Goal: Information Seeking & Learning: Check status

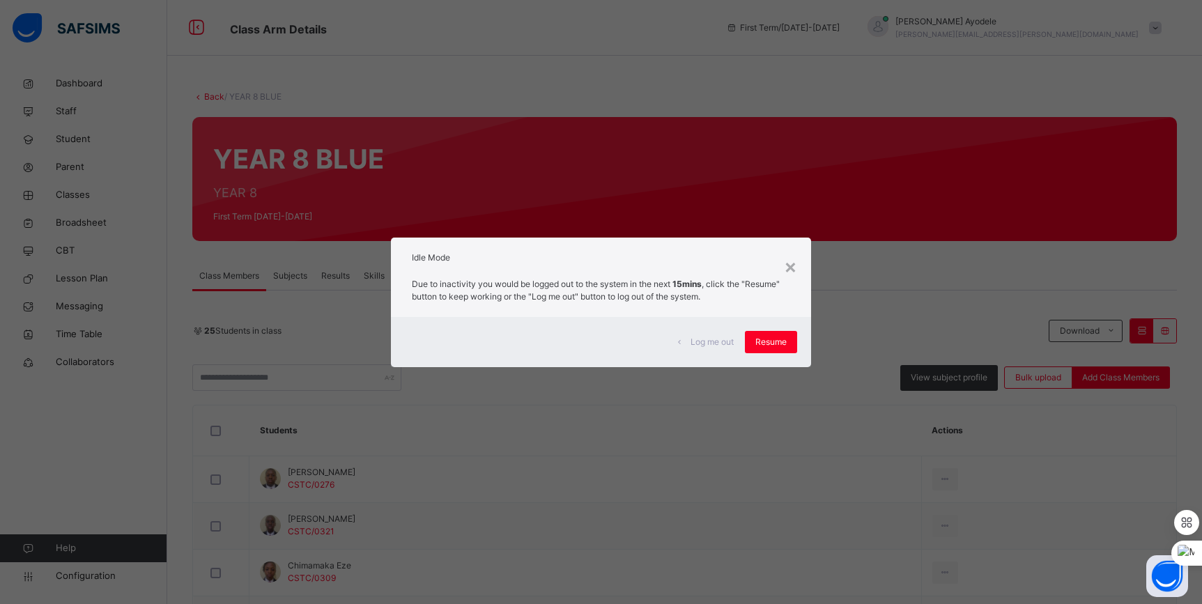
scroll to position [316, 0]
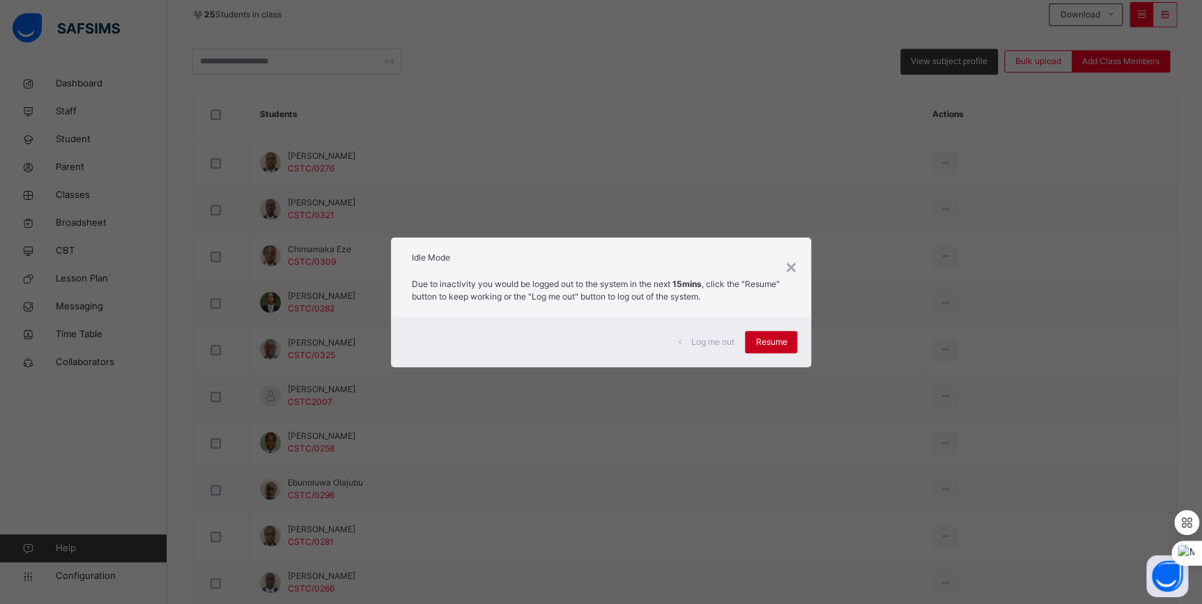
click at [768, 347] on span "Resume" at bounding box center [770, 342] width 31 height 13
click at [775, 341] on span "Resume" at bounding box center [770, 342] width 31 height 13
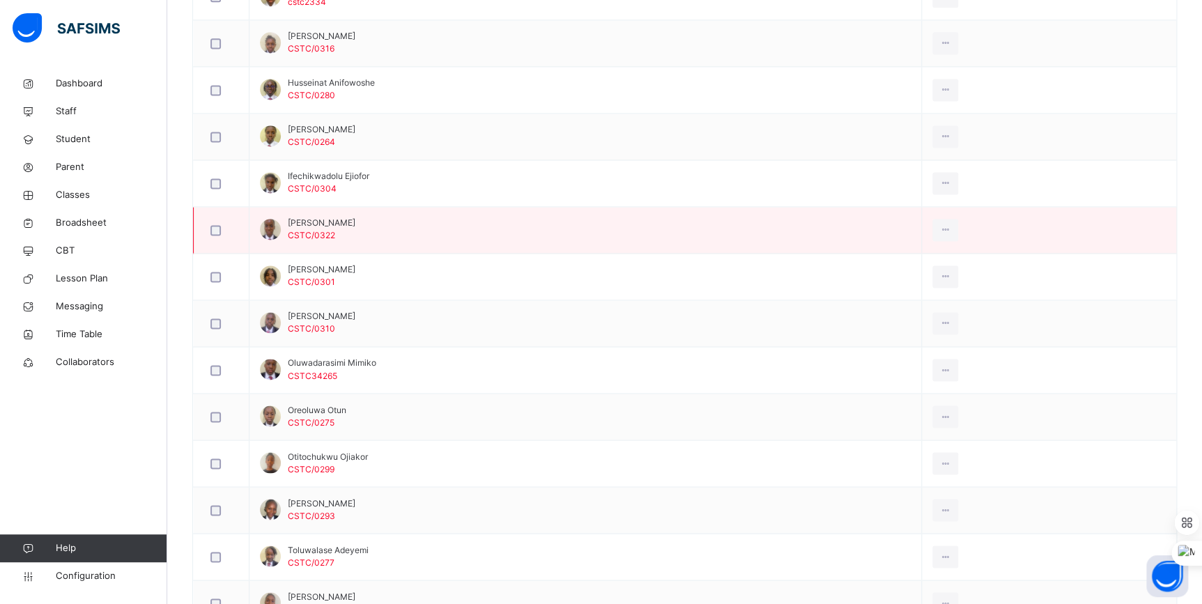
scroll to position [1013, 0]
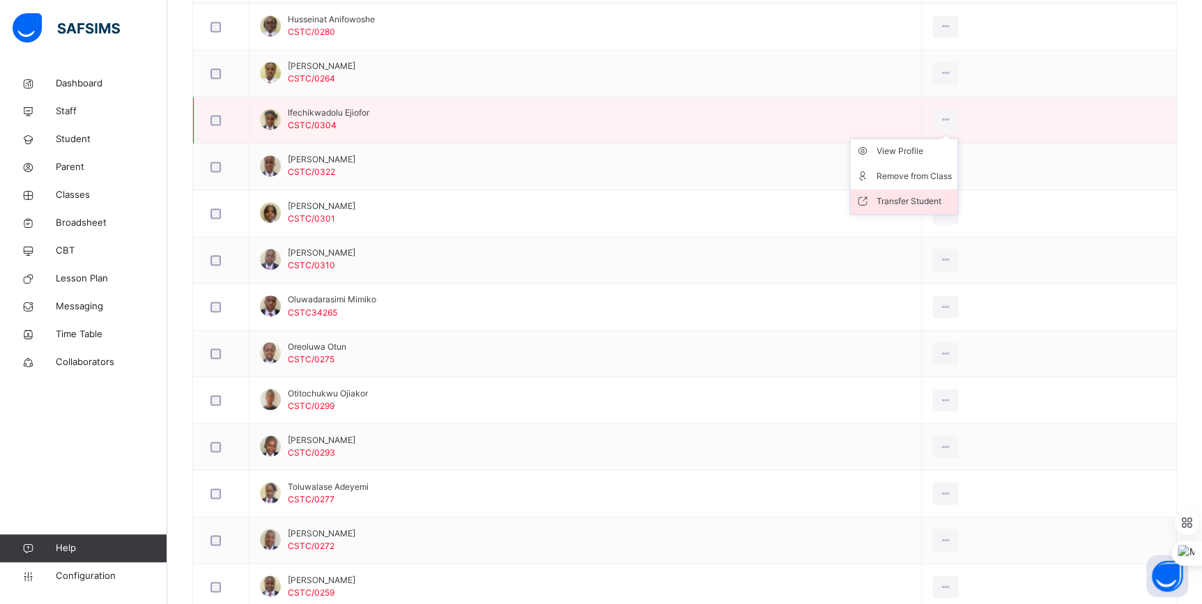
click at [924, 196] on div "Transfer Student" at bounding box center [913, 201] width 75 height 14
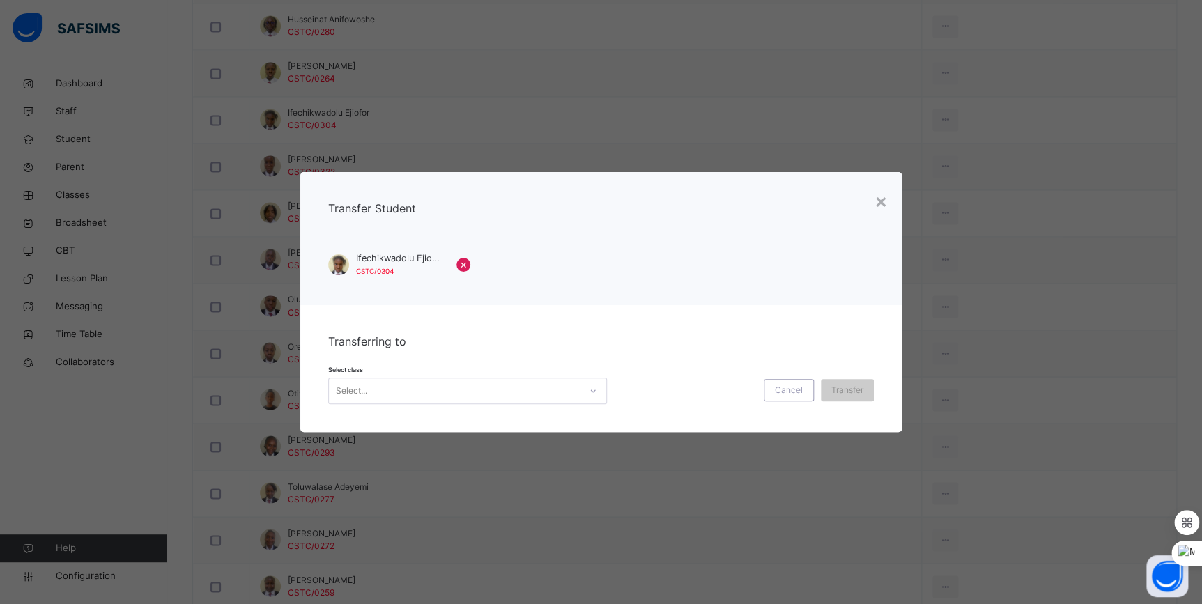
click at [397, 386] on div "Select..." at bounding box center [454, 391] width 251 height 22
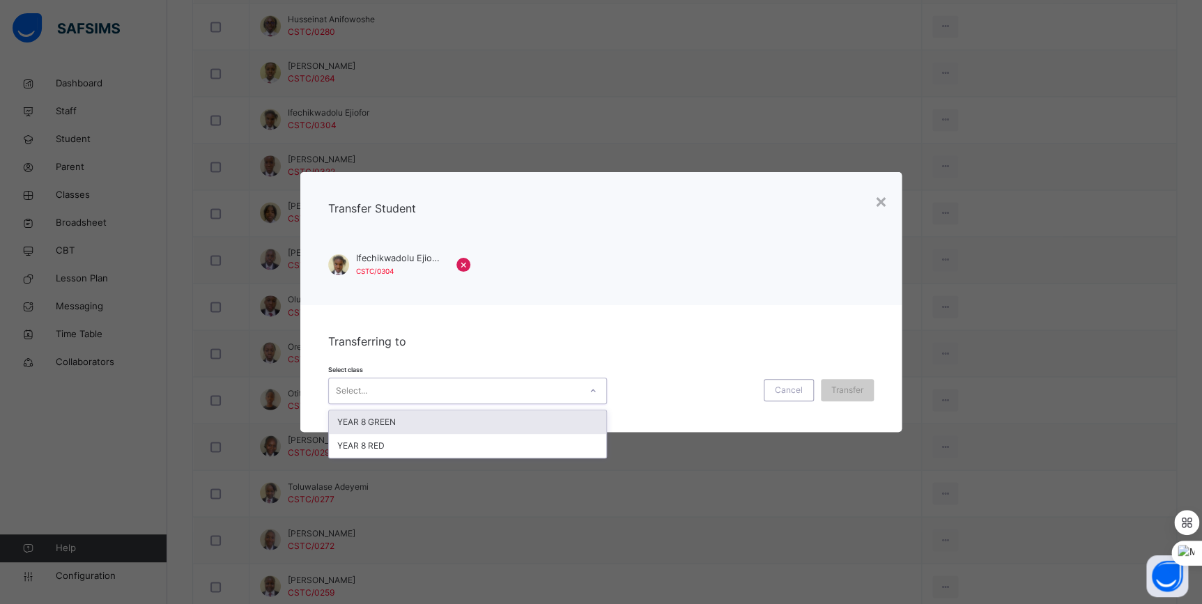
click at [394, 427] on div "YEAR 8 GREEN" at bounding box center [467, 422] width 277 height 24
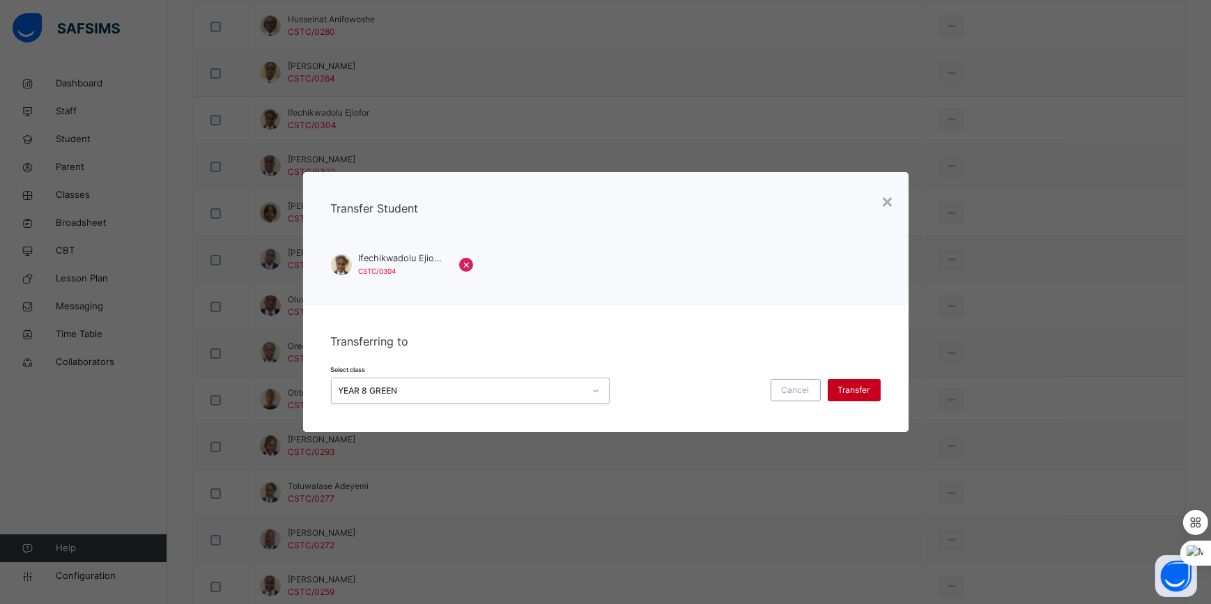
click at [864, 394] on span "Transfer" at bounding box center [854, 390] width 32 height 13
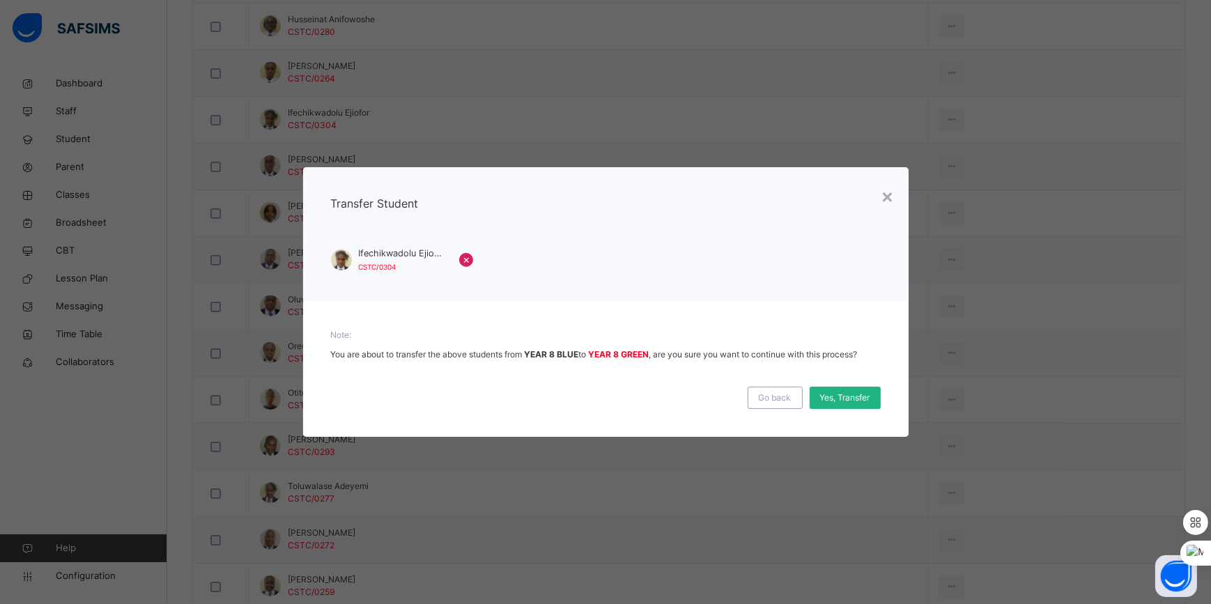
click at [855, 396] on span "Yes, Transfer" at bounding box center [845, 397] width 50 height 13
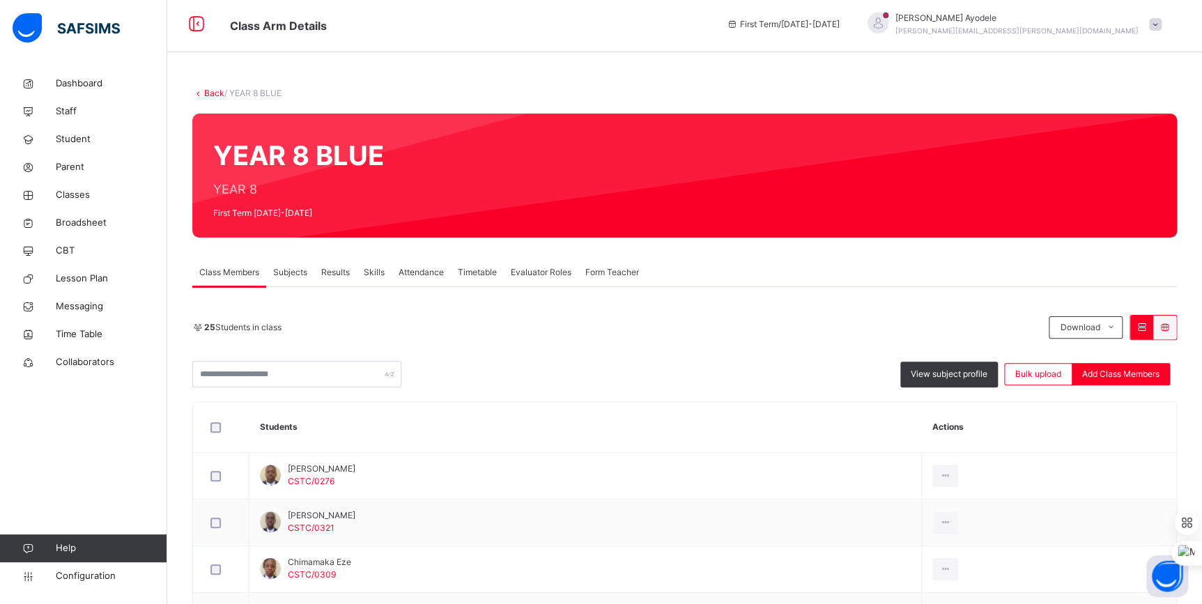
scroll to position [0, 0]
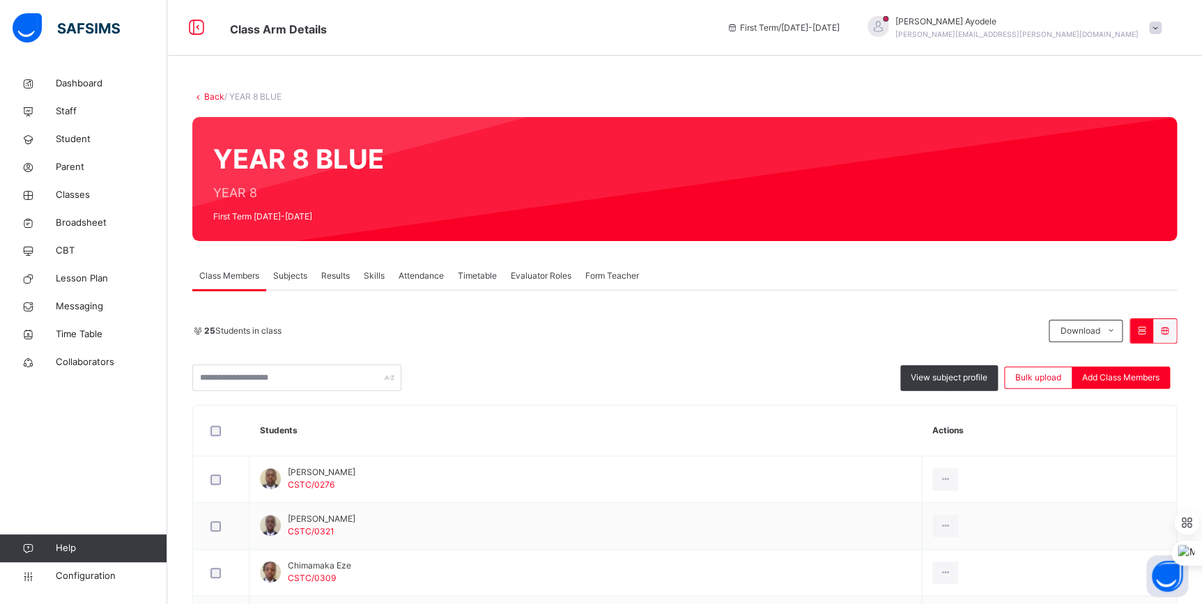
click at [216, 99] on link "Back" at bounding box center [214, 96] width 20 height 10
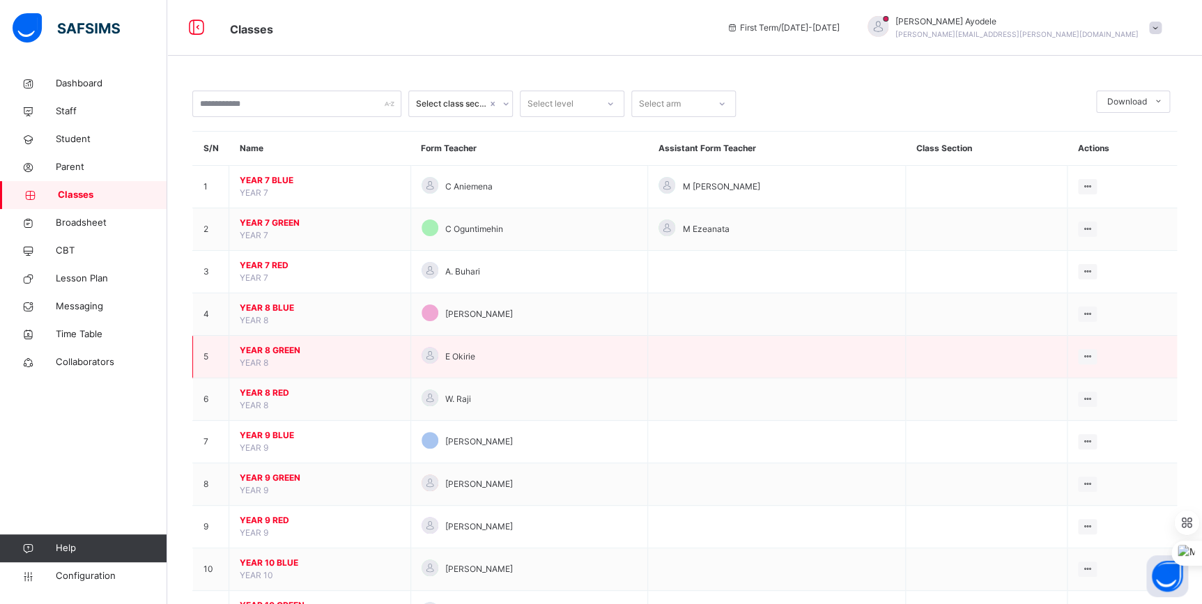
click at [279, 350] on span "YEAR 8 GREEN" at bounding box center [320, 350] width 160 height 13
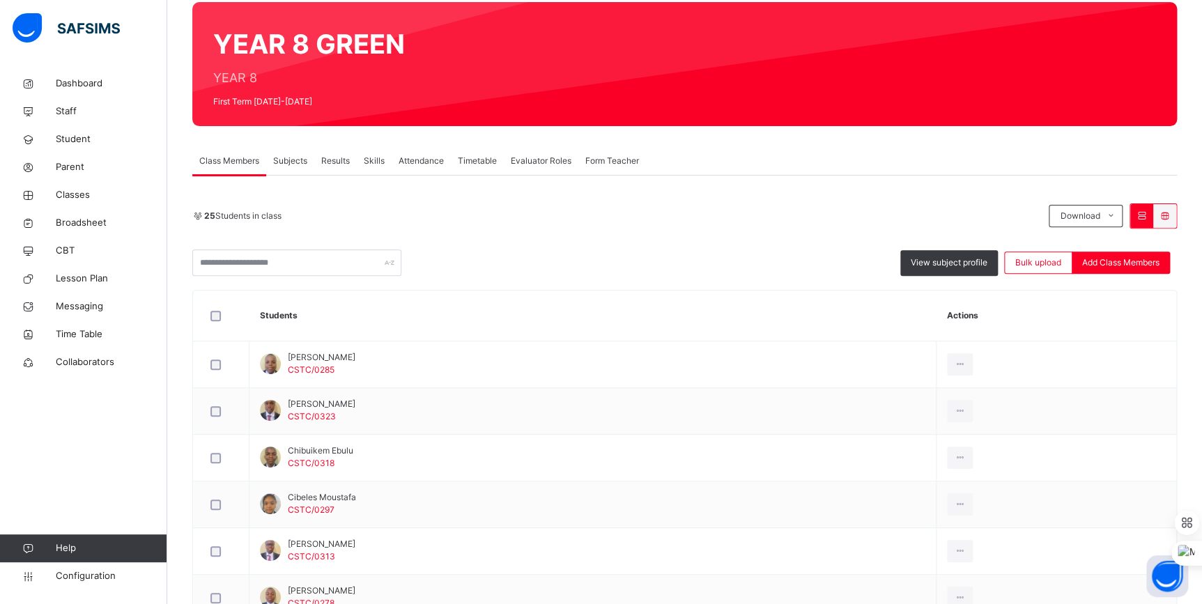
scroll to position [16, 0]
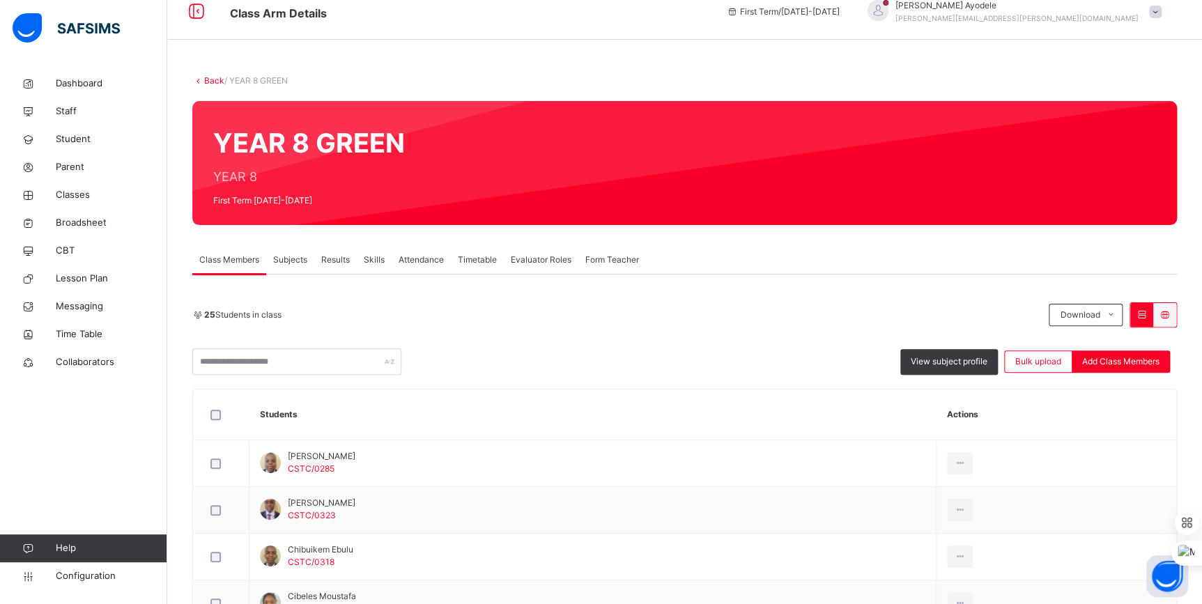
click at [218, 82] on link "Back" at bounding box center [214, 80] width 20 height 10
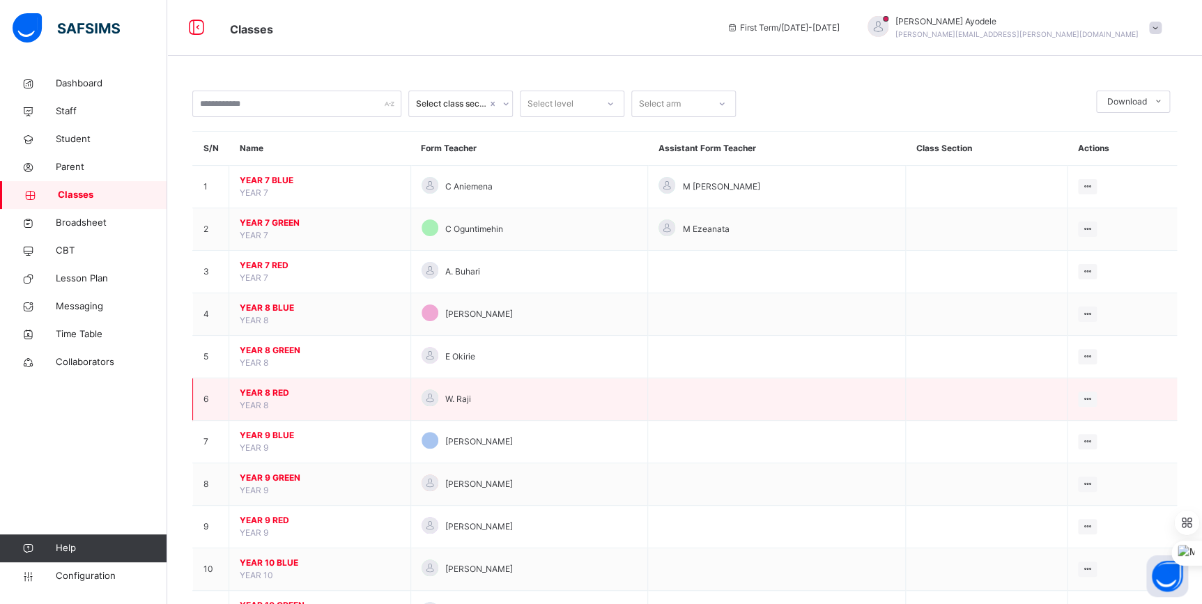
click at [274, 391] on span "YEAR 8 RED" at bounding box center [320, 393] width 160 height 13
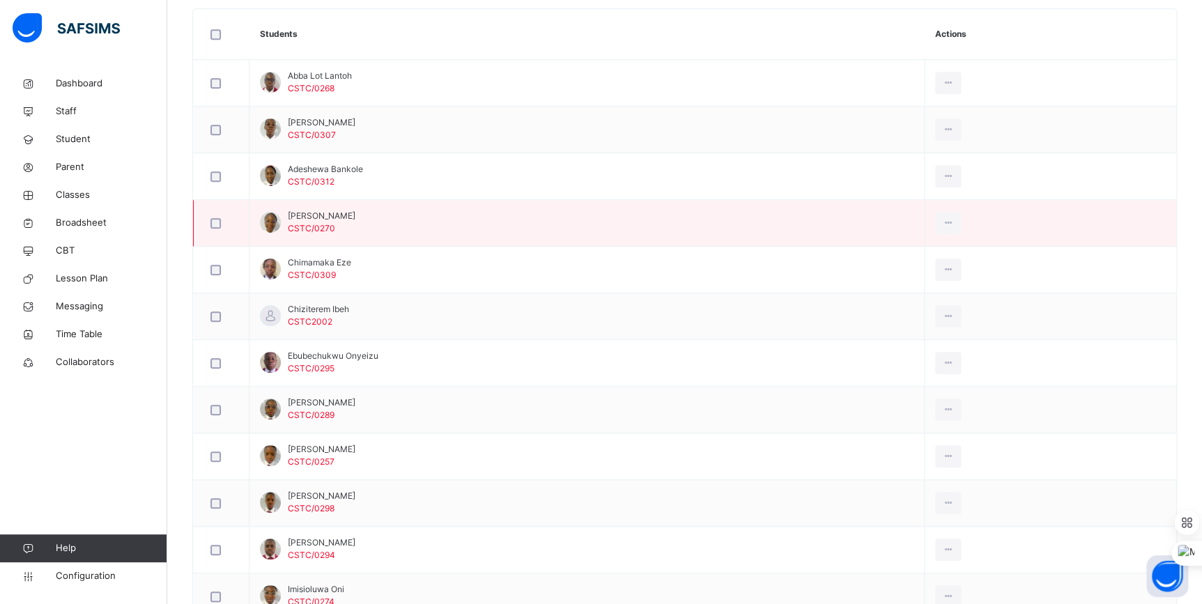
scroll to position [79, 0]
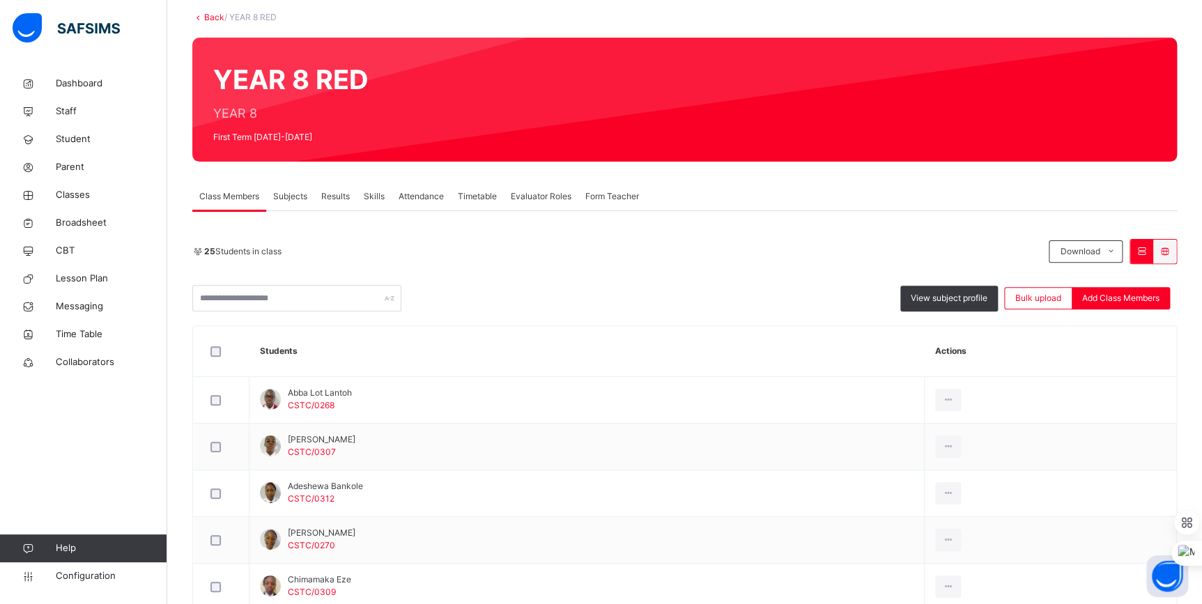
click at [218, 20] on link "Back" at bounding box center [214, 17] width 20 height 10
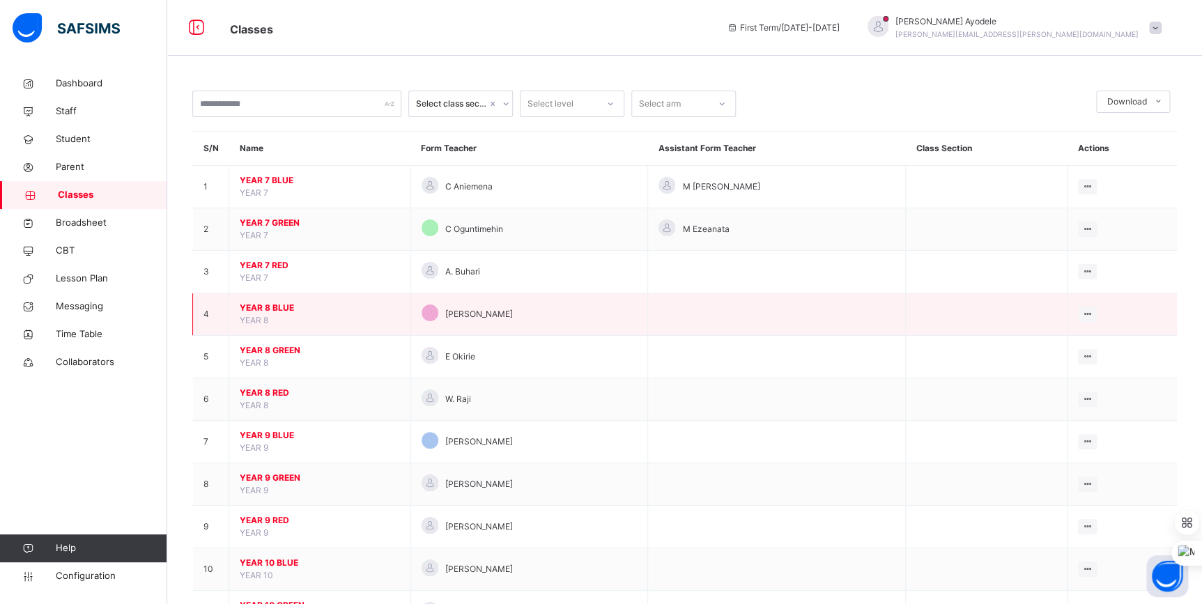
click at [272, 311] on span "YEAR 8 BLUE" at bounding box center [320, 308] width 160 height 13
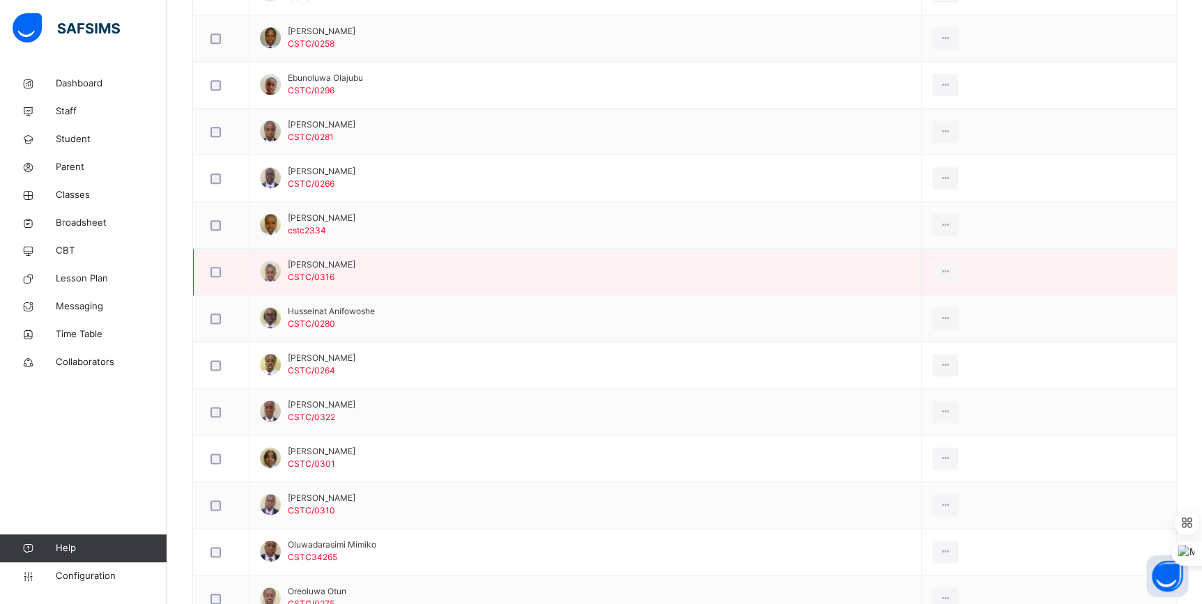
scroll to position [697, 0]
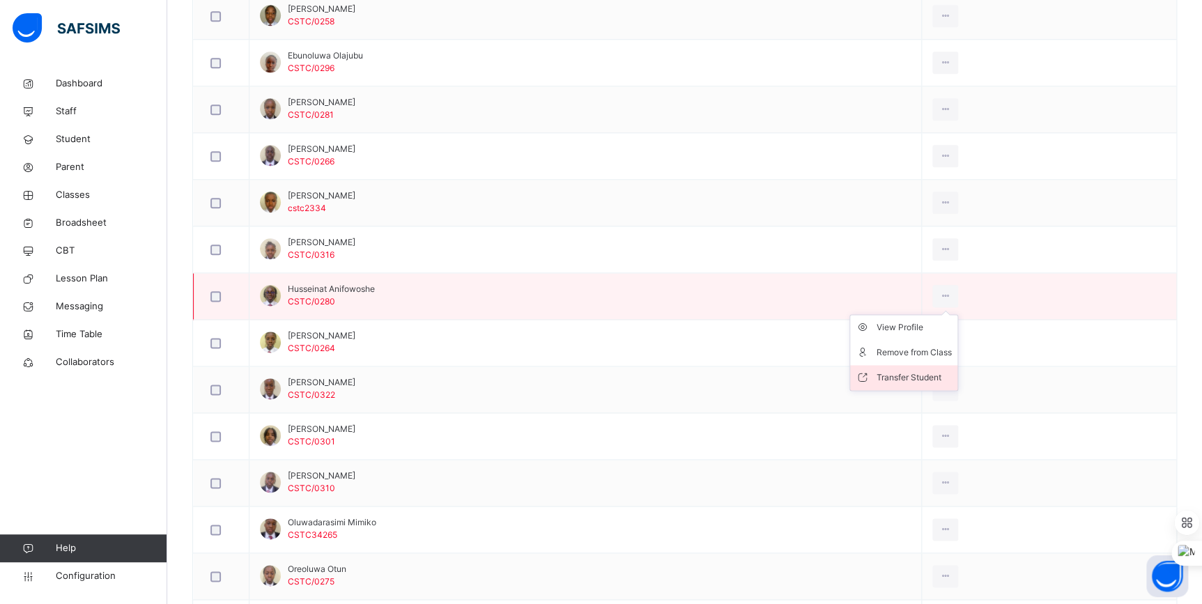
click at [920, 376] on div "Transfer Student" at bounding box center [913, 378] width 75 height 14
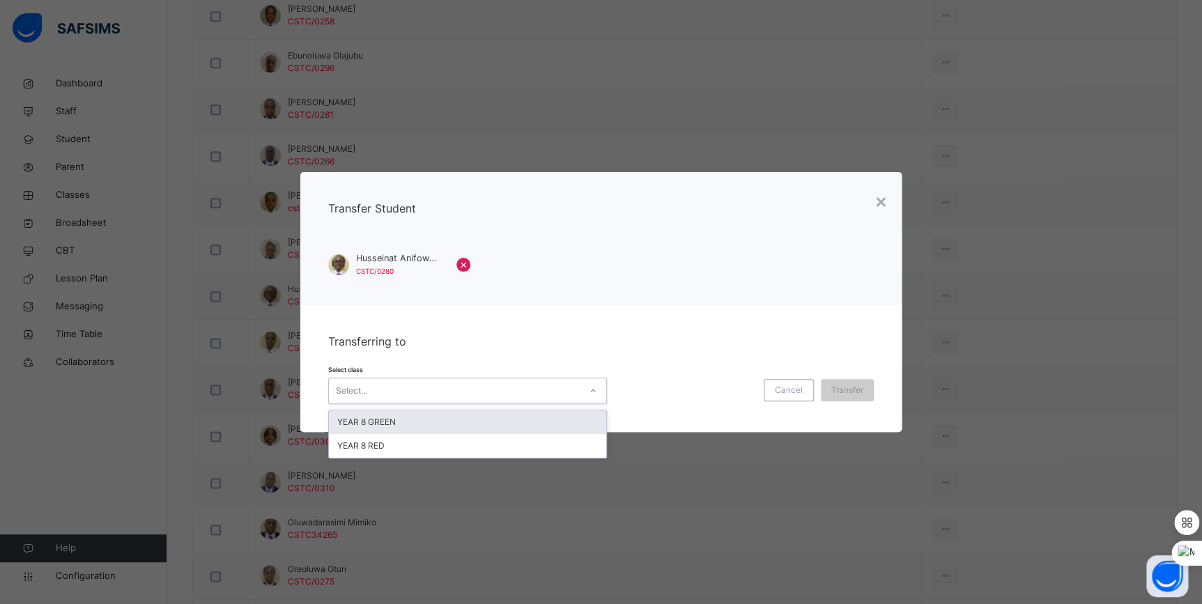
click at [468, 382] on div "Select..." at bounding box center [454, 391] width 251 height 22
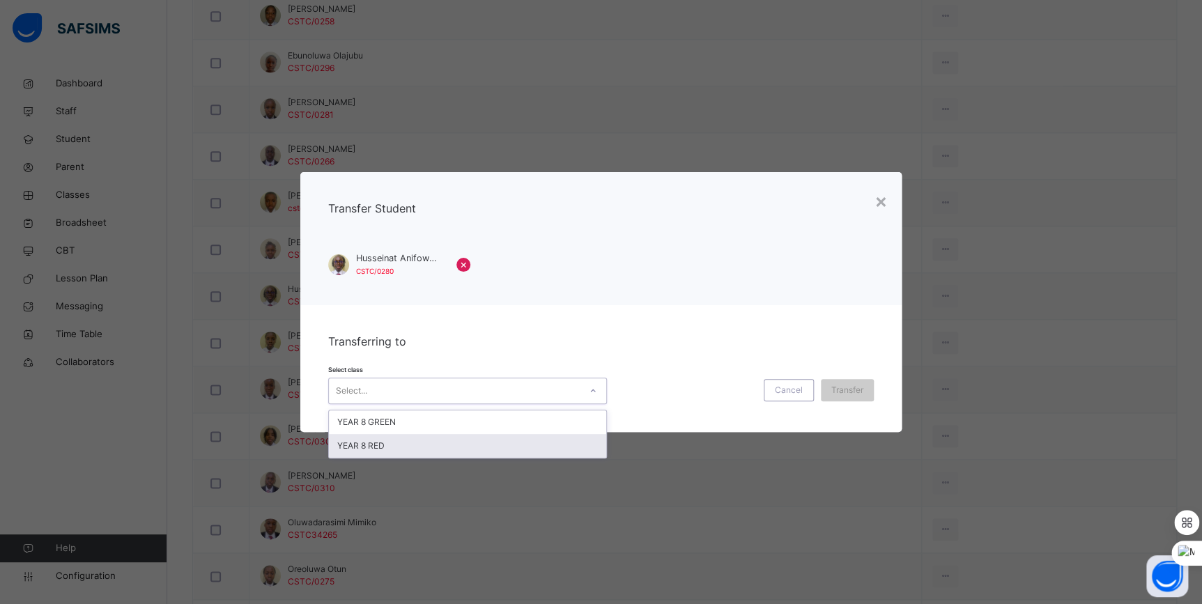
click at [460, 442] on div "YEAR 8 RED" at bounding box center [467, 446] width 277 height 24
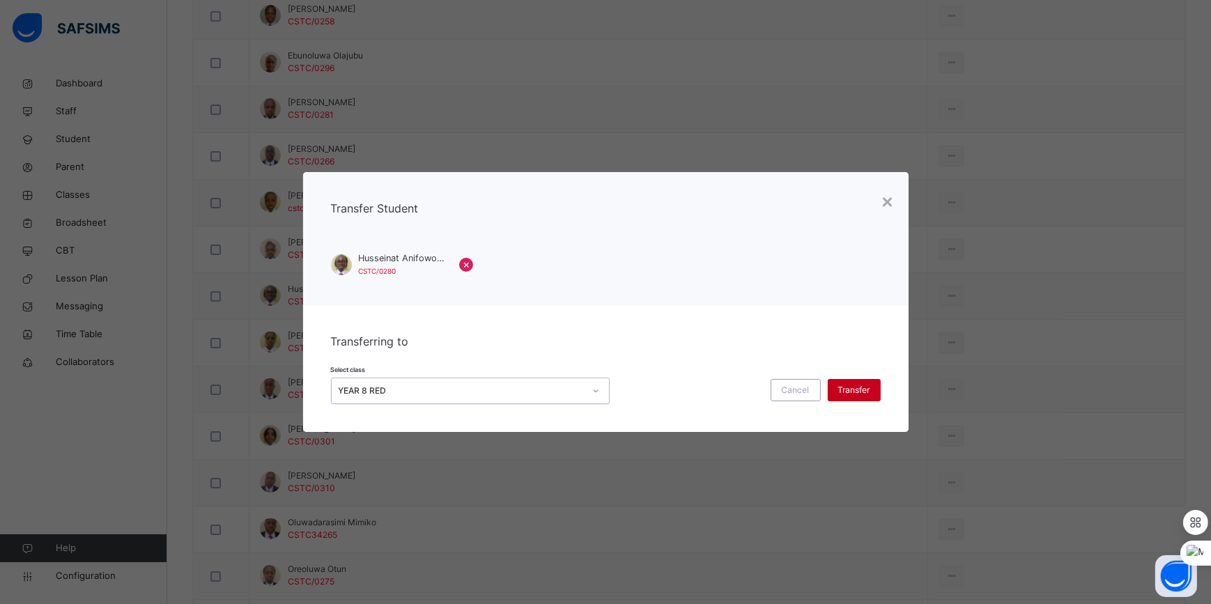
click at [866, 396] on div "Transfer" at bounding box center [854, 390] width 53 height 22
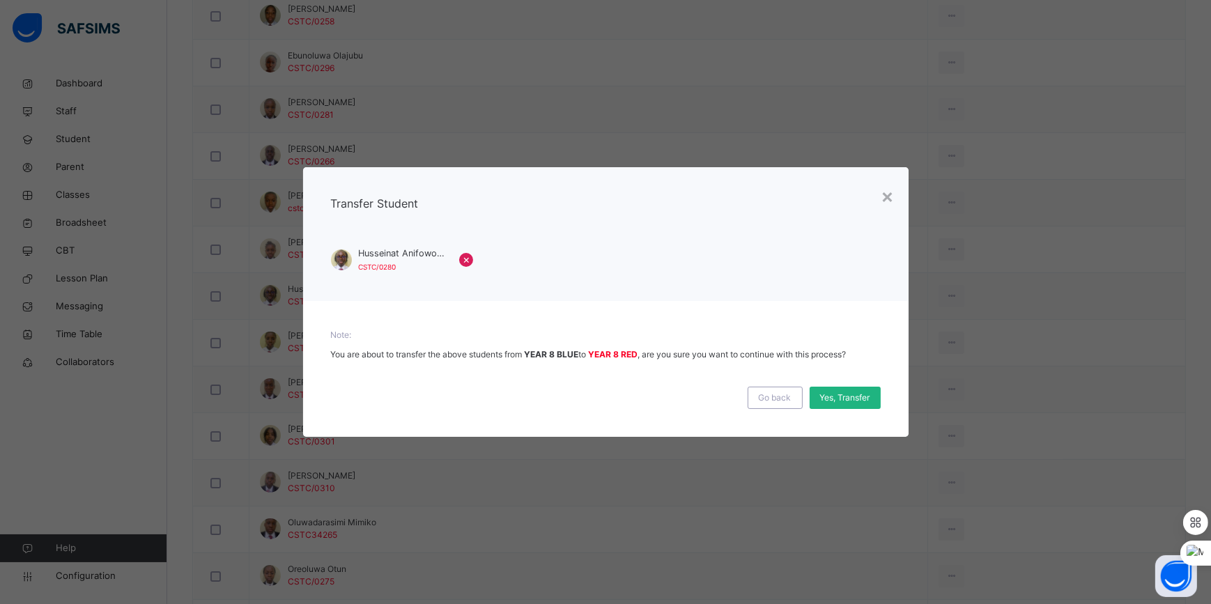
click at [860, 399] on span "Yes, Transfer" at bounding box center [845, 397] width 50 height 13
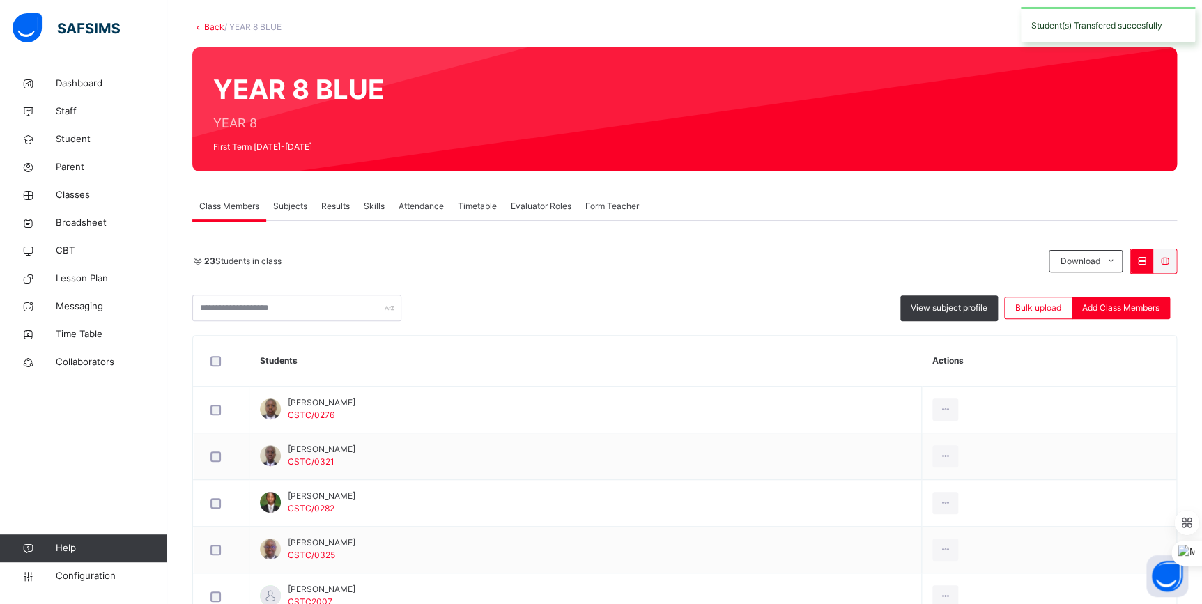
scroll to position [0, 0]
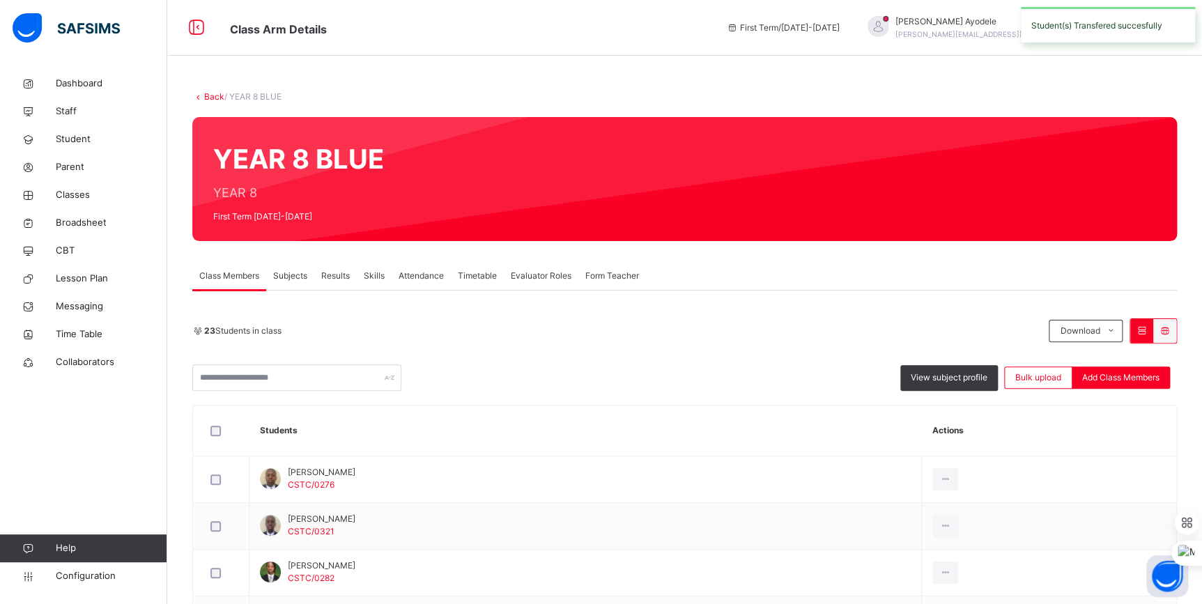
click at [209, 93] on link "Back" at bounding box center [214, 96] width 20 height 10
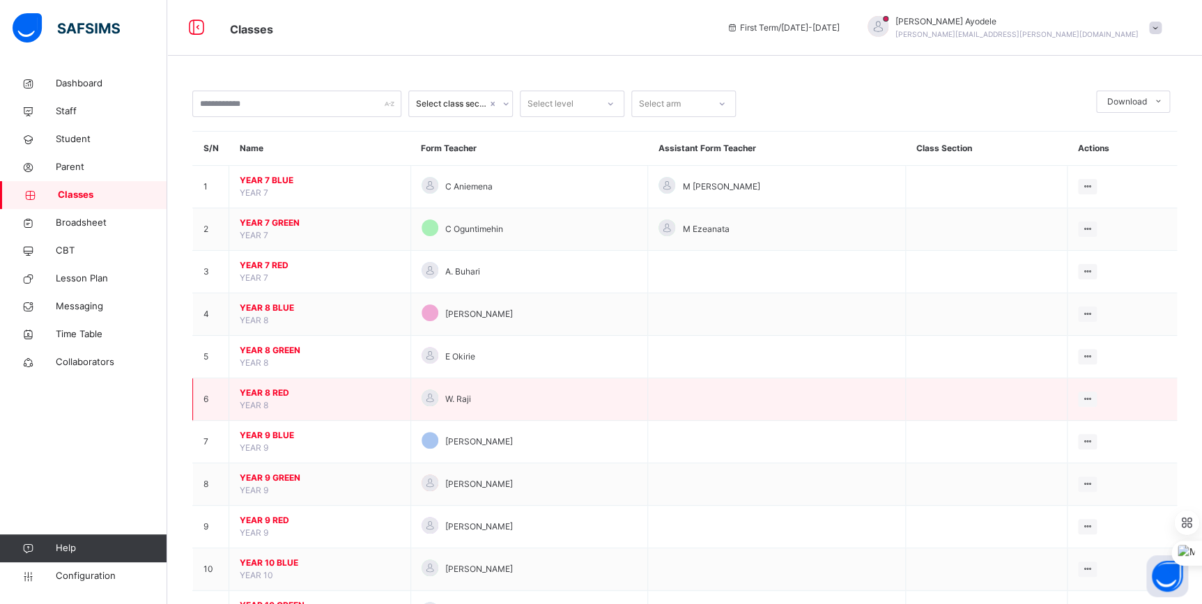
click at [282, 392] on span "YEAR 8 RED" at bounding box center [320, 393] width 160 height 13
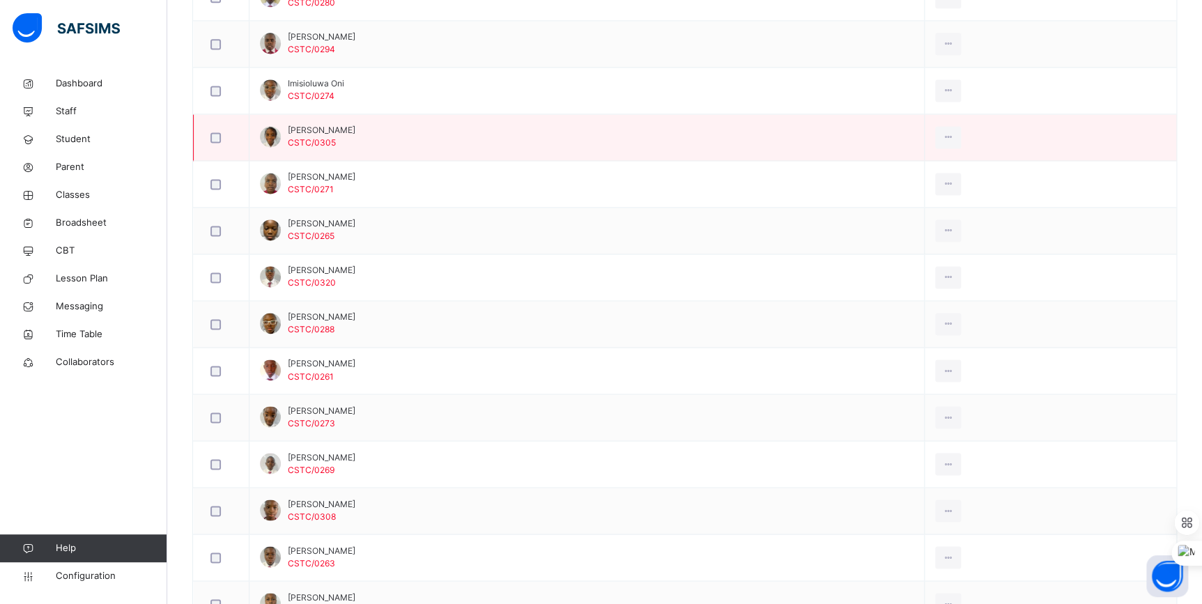
scroll to position [949, 0]
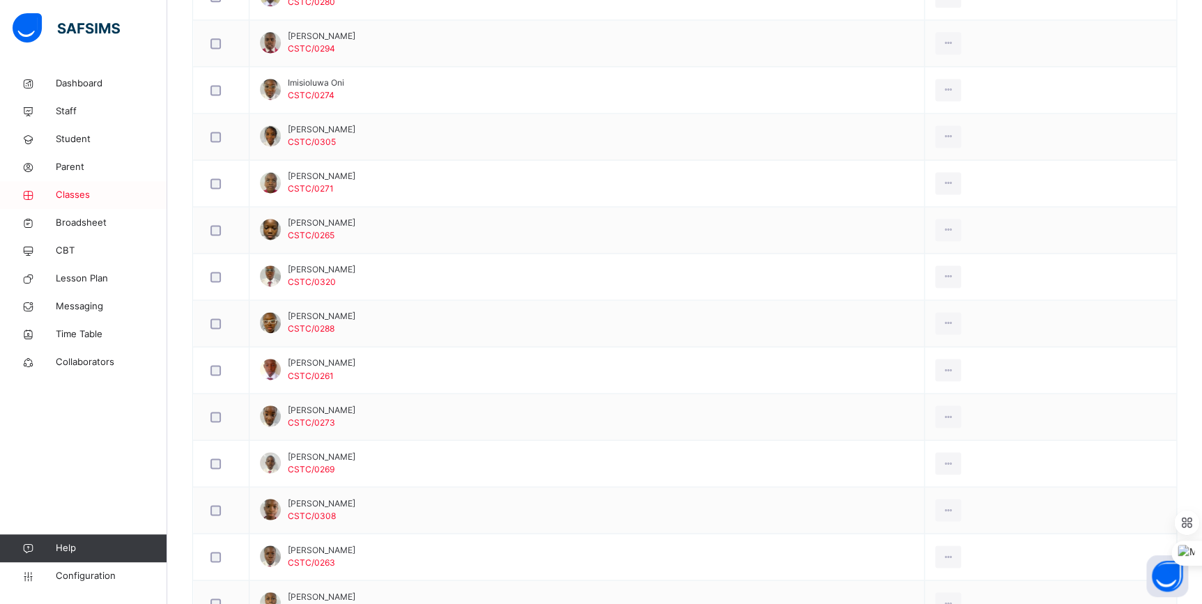
drag, startPoint x: 104, startPoint y: 189, endPoint x: 119, endPoint y: 189, distance: 14.6
click at [105, 189] on span "Classes" at bounding box center [111, 195] width 111 height 14
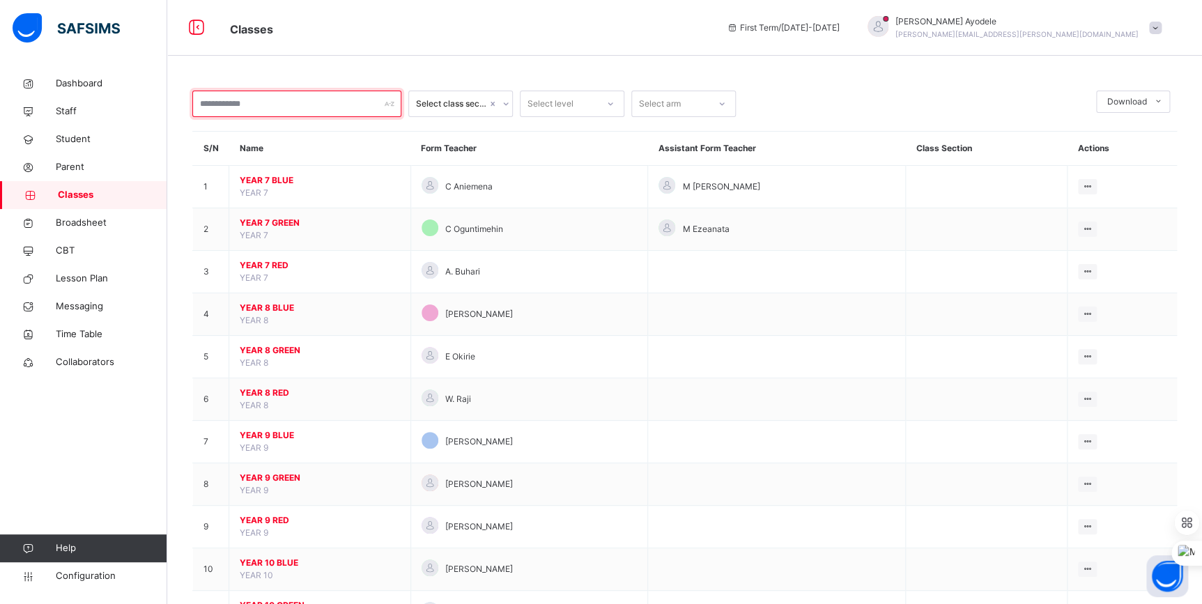
click at [249, 111] on input "text" at bounding box center [296, 104] width 209 height 26
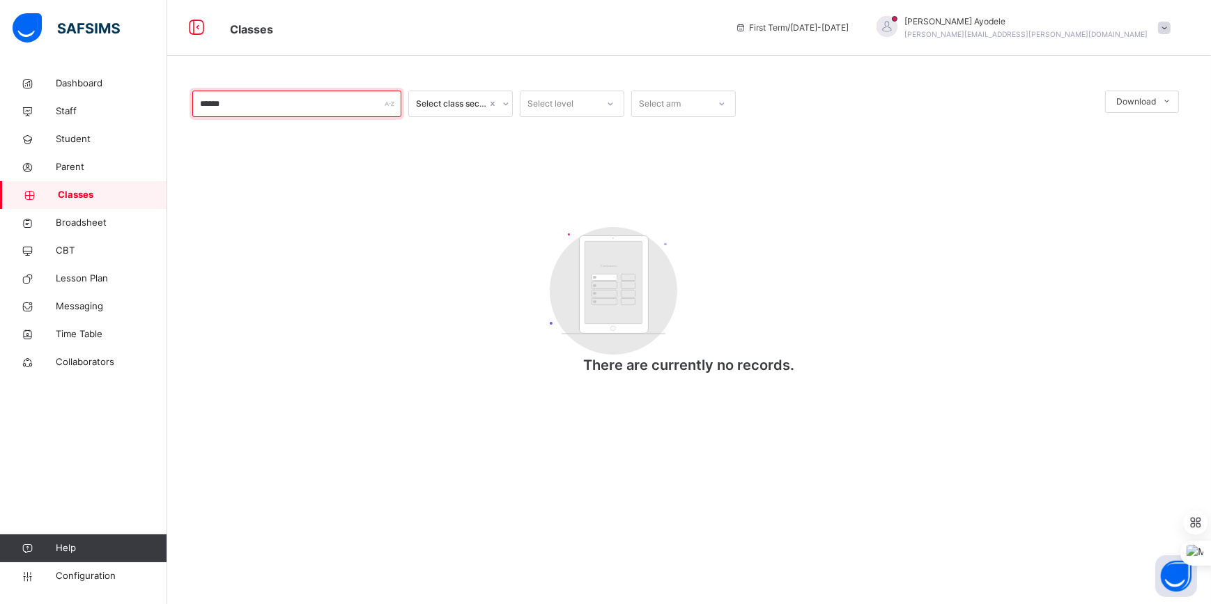
type input "******"
click at [82, 139] on span "Student" at bounding box center [111, 139] width 111 height 14
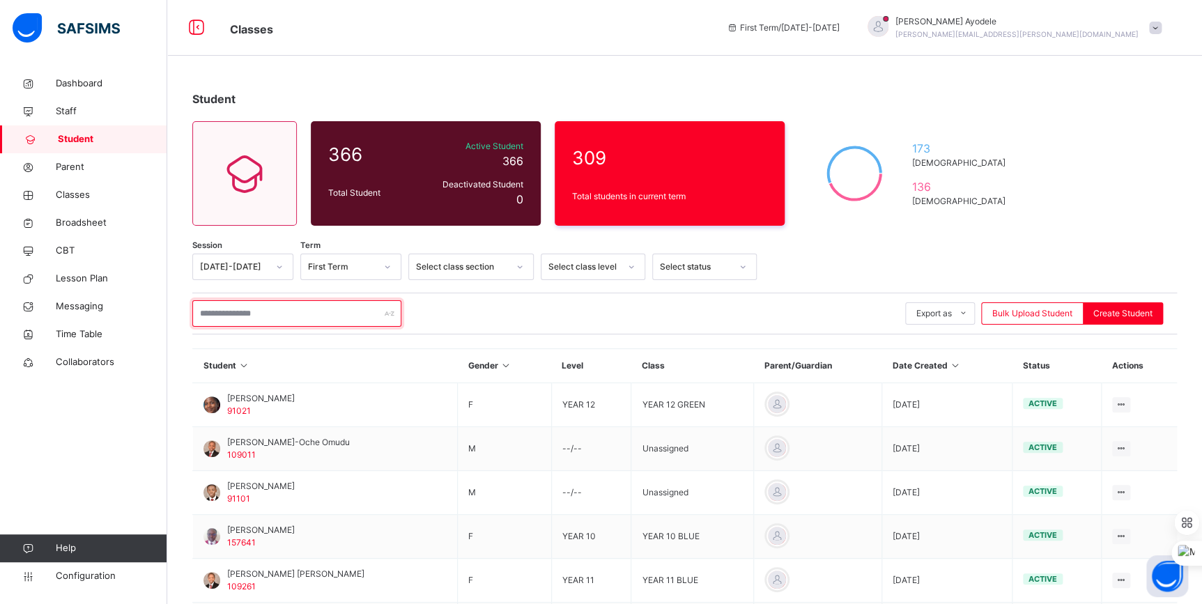
drag, startPoint x: 254, startPoint y: 310, endPoint x: 297, endPoint y: 313, distance: 43.3
click at [254, 310] on input "text" at bounding box center [296, 313] width 209 height 26
type input "******"
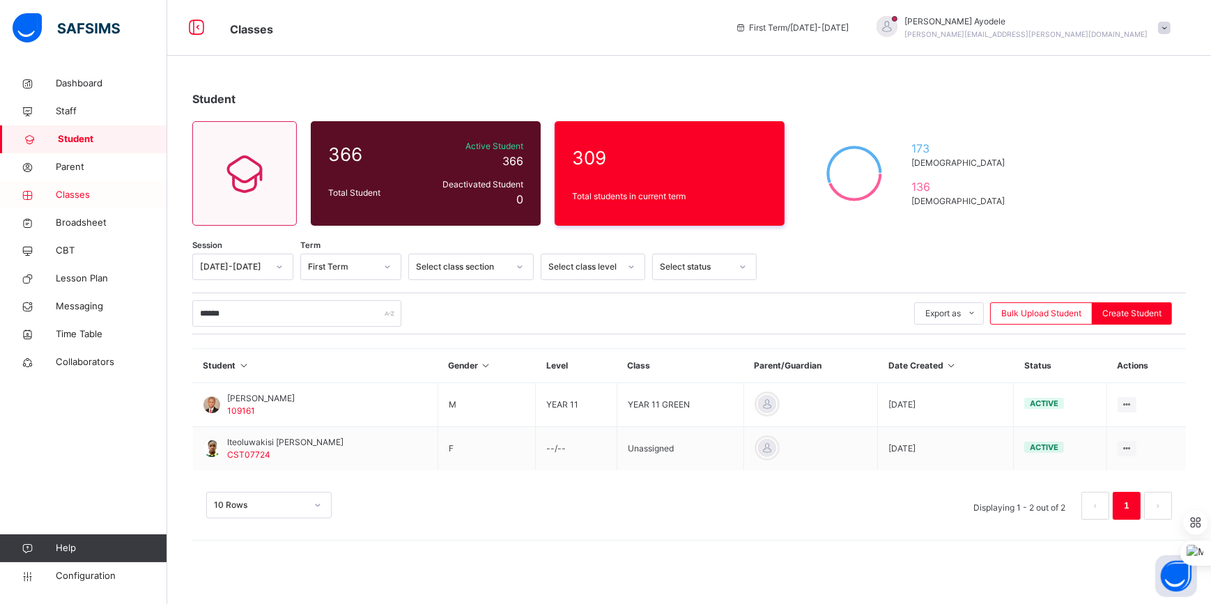
click at [93, 202] on link "Classes" at bounding box center [83, 195] width 167 height 28
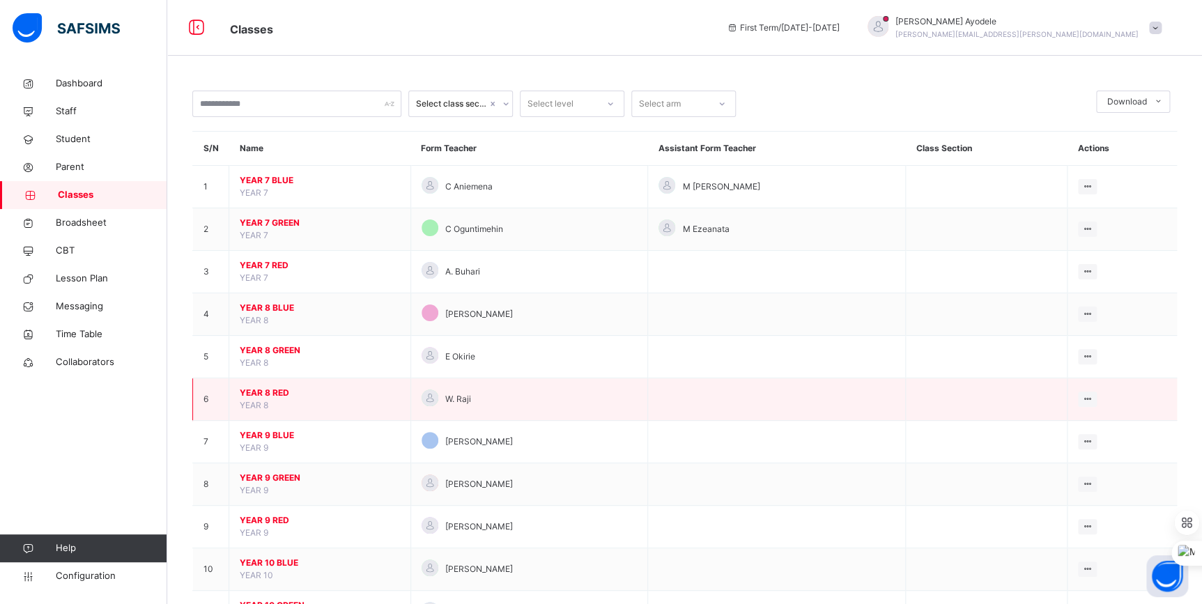
click at [273, 394] on span "YEAR 8 RED" at bounding box center [320, 393] width 160 height 13
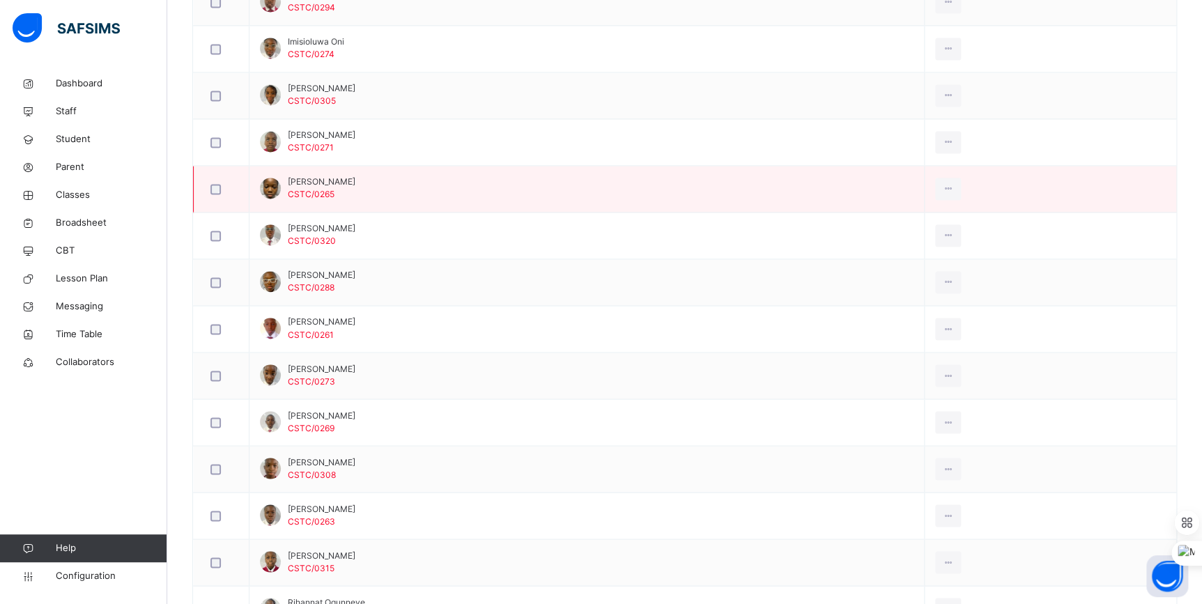
scroll to position [1013, 0]
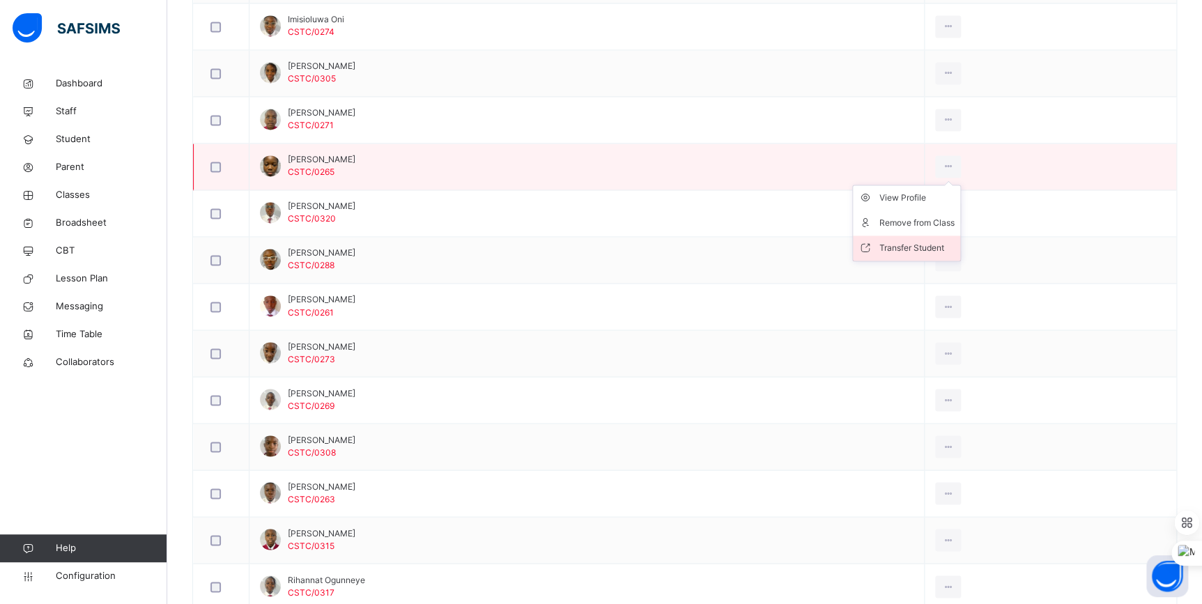
click at [930, 244] on div "Transfer Student" at bounding box center [916, 248] width 75 height 14
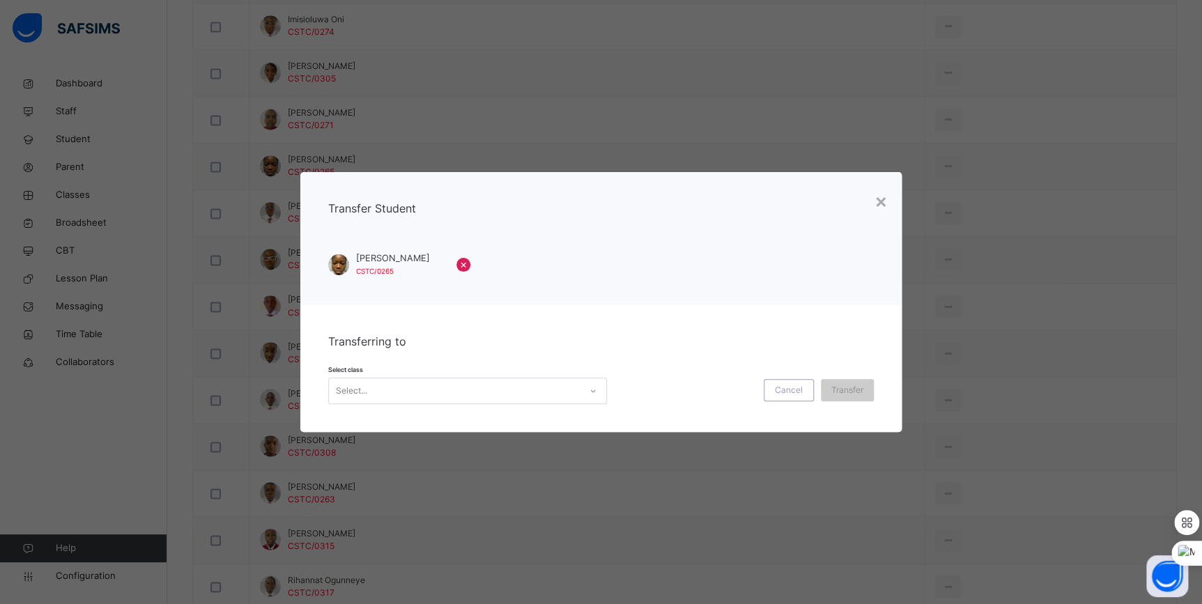
click at [466, 385] on div "Select..." at bounding box center [454, 391] width 251 height 22
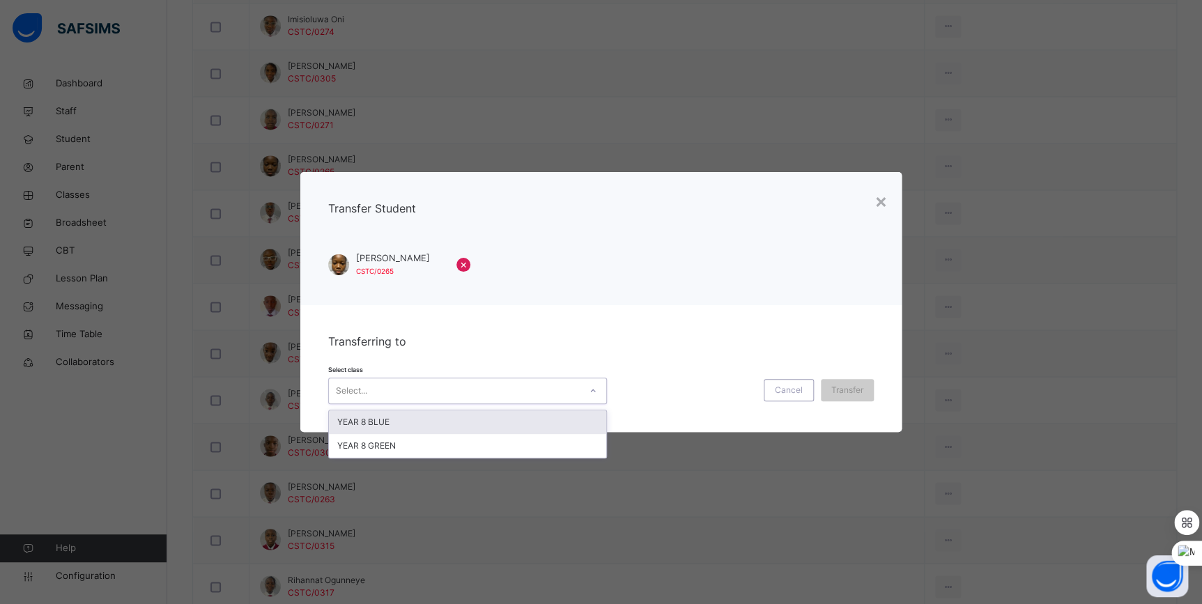
click at [459, 425] on div "YEAR 8 BLUE" at bounding box center [467, 422] width 277 height 24
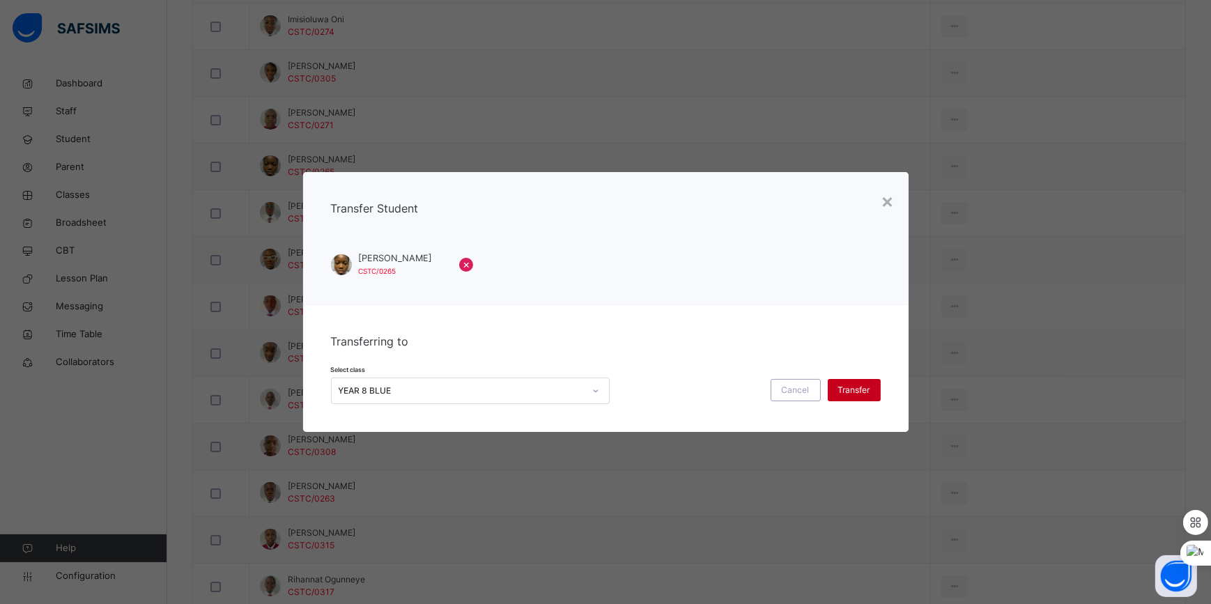
click at [834, 385] on div "Transfer" at bounding box center [854, 390] width 53 height 22
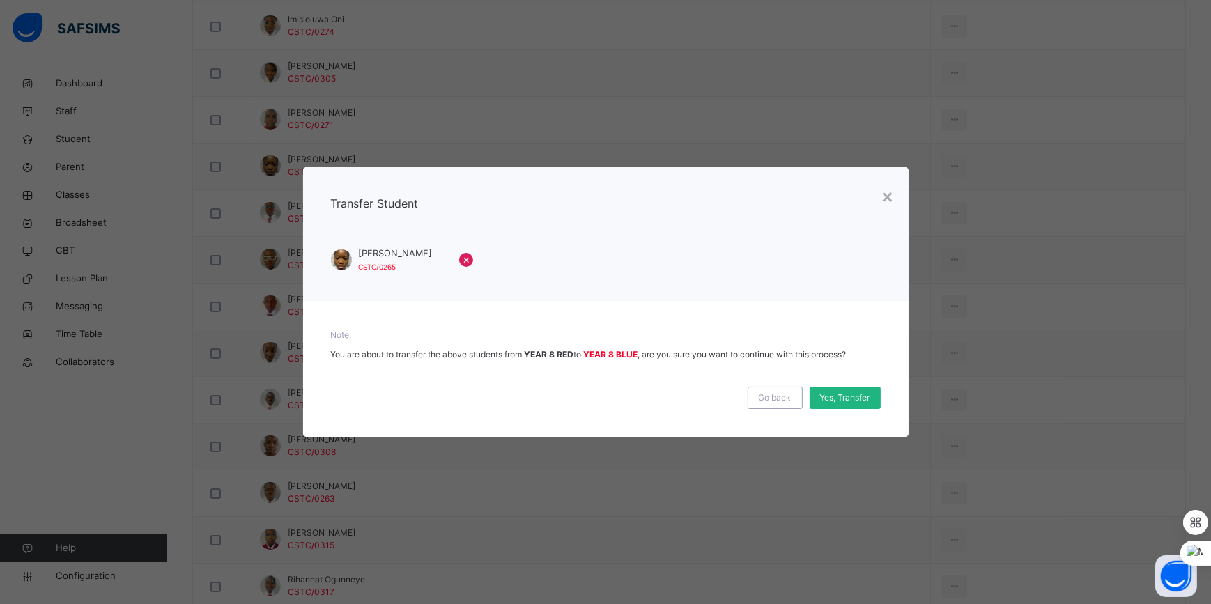
click at [851, 394] on span "Yes, Transfer" at bounding box center [845, 397] width 50 height 13
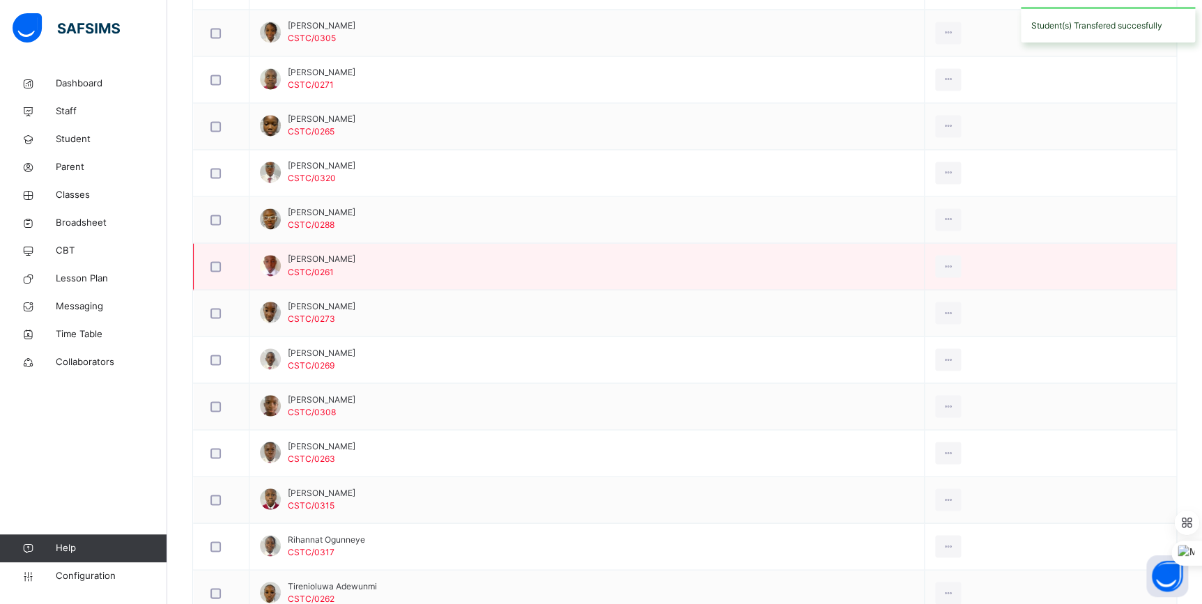
scroll to position [1140, 0]
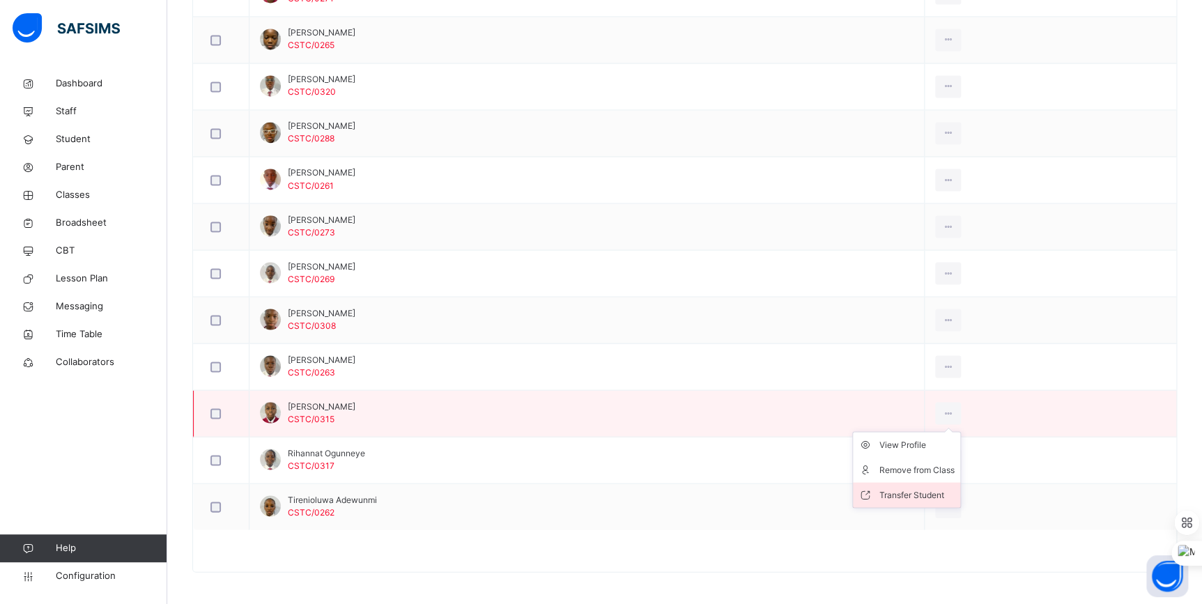
click at [947, 488] on div "Transfer Student" at bounding box center [916, 495] width 75 height 14
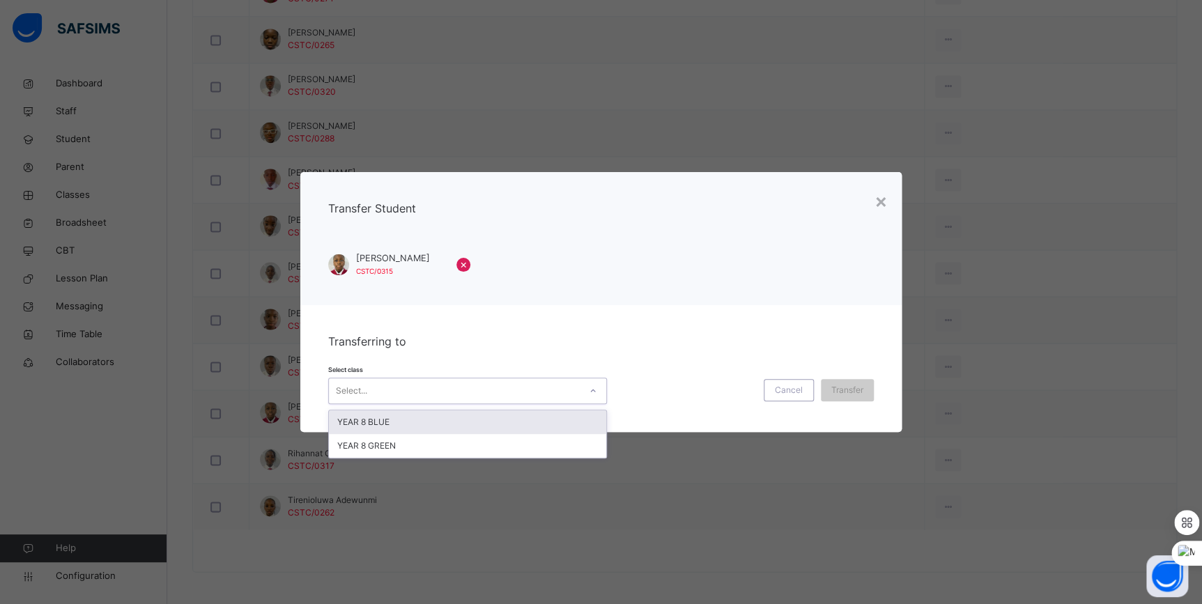
click at [550, 382] on div "Select..." at bounding box center [454, 391] width 251 height 22
click at [506, 416] on div "YEAR 8 BLUE" at bounding box center [467, 422] width 277 height 24
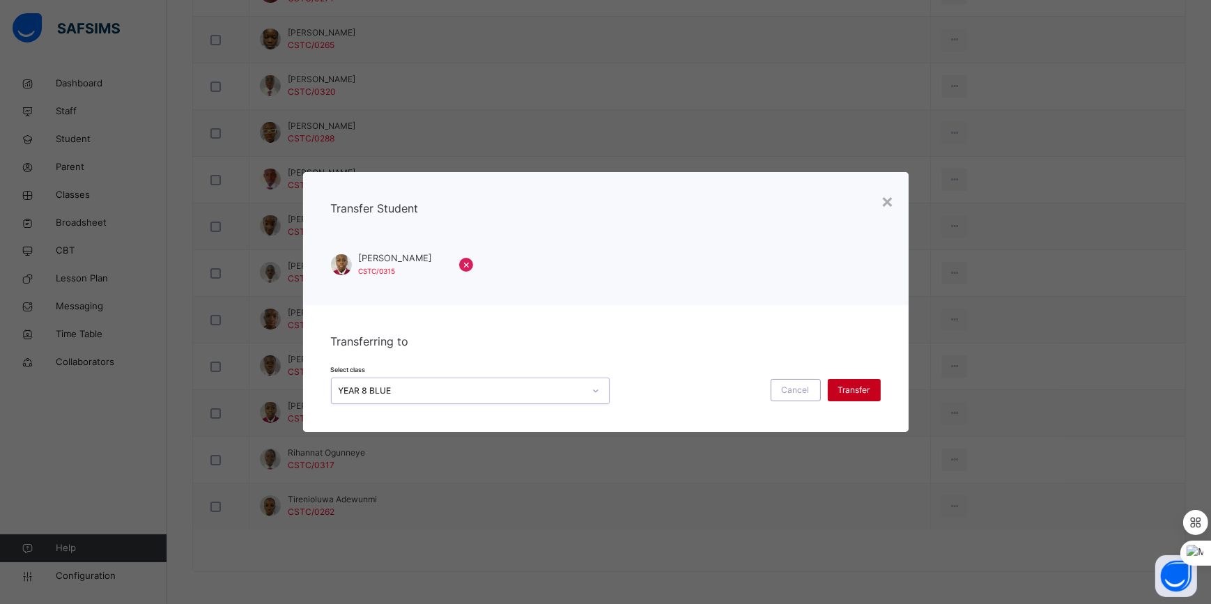
click at [850, 394] on span "Transfer" at bounding box center [854, 390] width 32 height 13
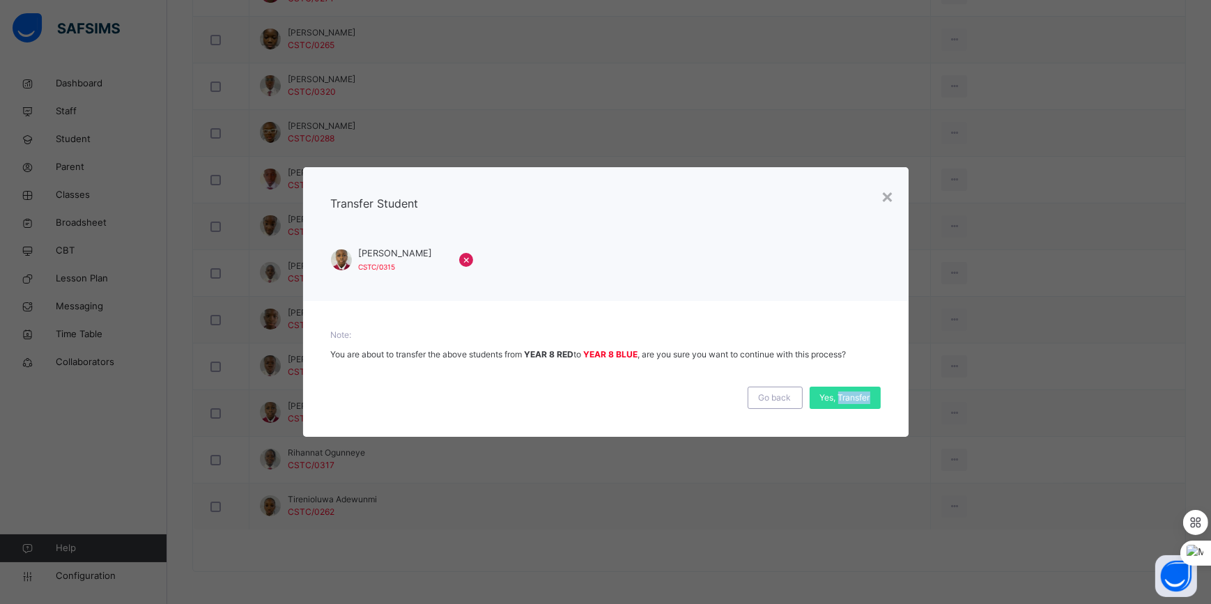
click at [850, 394] on span "Yes, Transfer" at bounding box center [845, 397] width 50 height 13
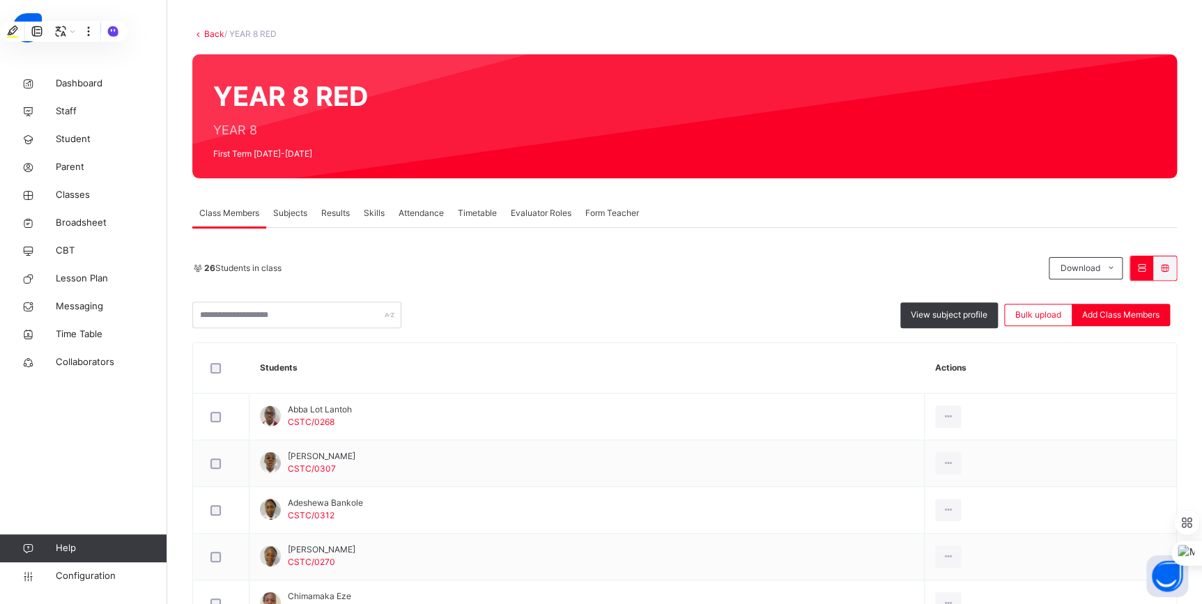
scroll to position [0, 0]
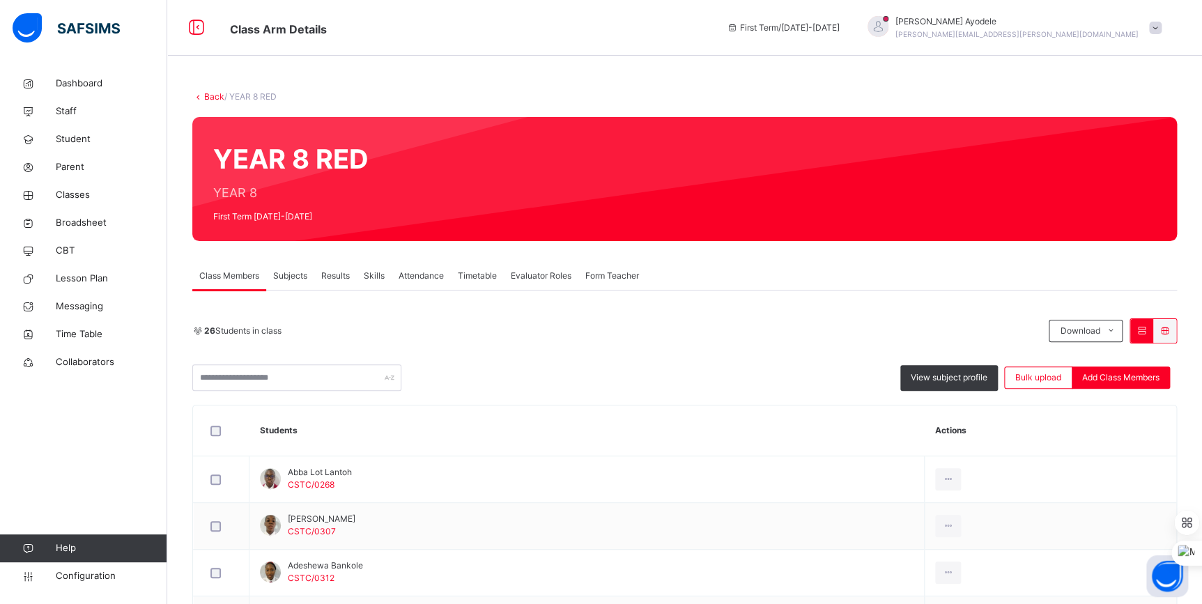
click at [217, 98] on link "Back" at bounding box center [214, 96] width 20 height 10
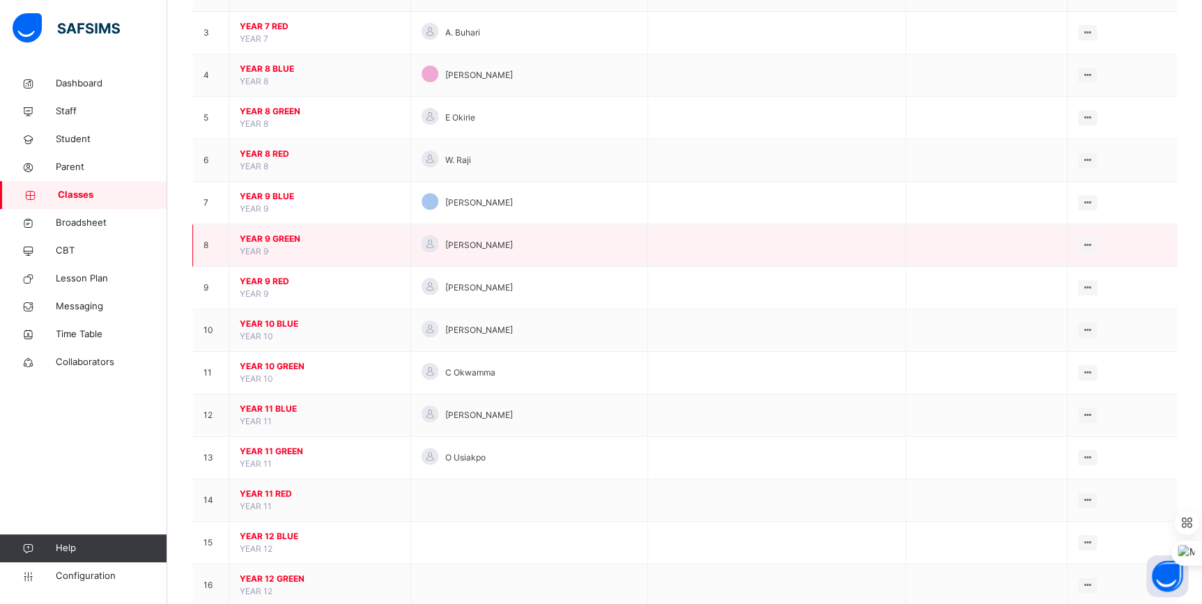
scroll to position [253, 0]
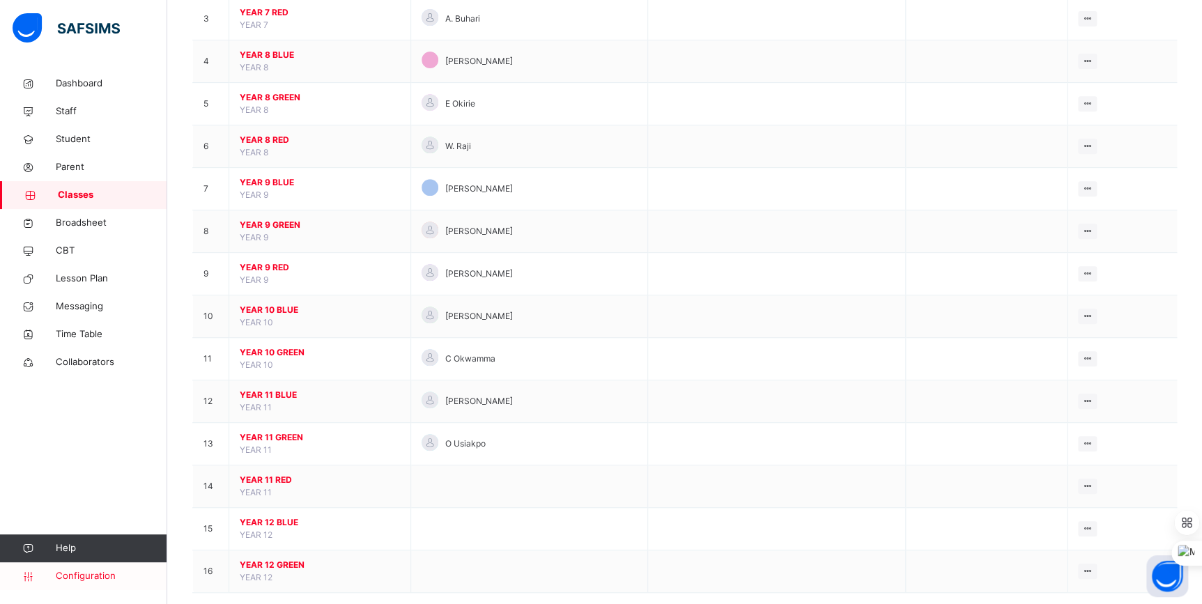
click at [100, 575] on span "Configuration" at bounding box center [111, 576] width 111 height 14
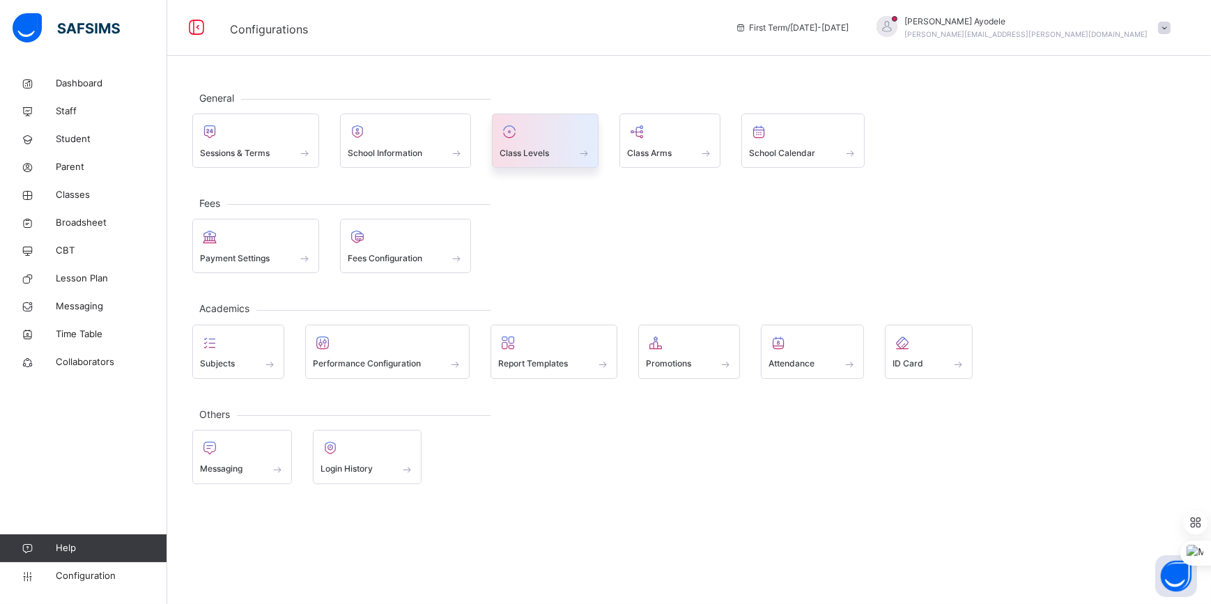
click at [586, 152] on span at bounding box center [584, 153] width 14 height 12
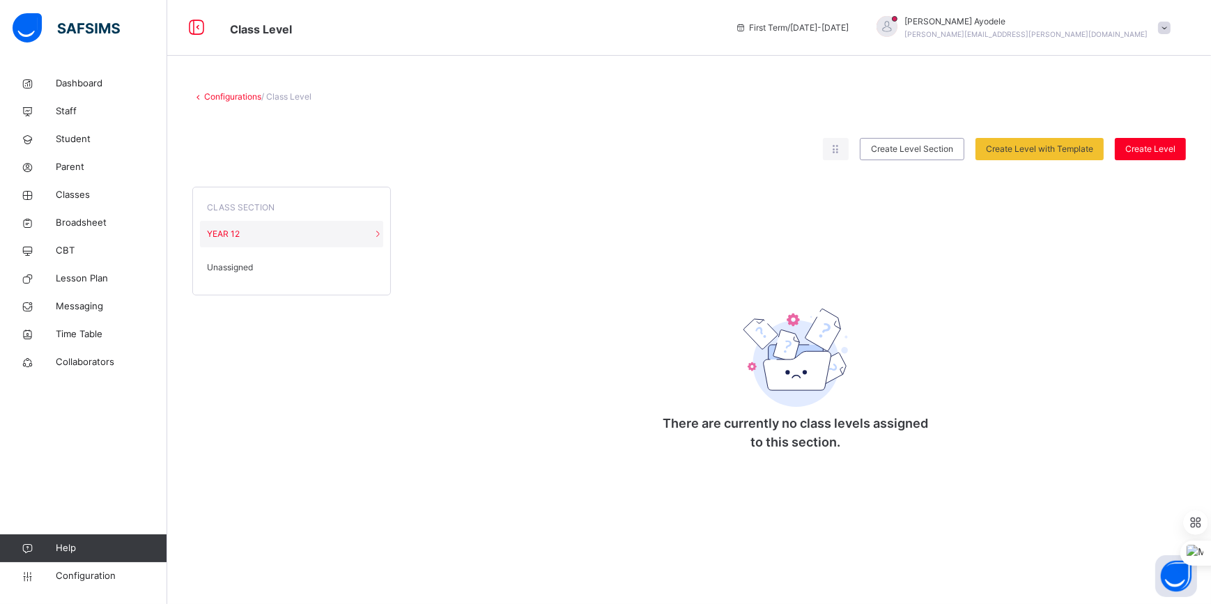
click at [201, 101] on div "Configurations / Class Level" at bounding box center [688, 97] width 993 height 13
click at [222, 98] on link "Configurations" at bounding box center [232, 96] width 57 height 10
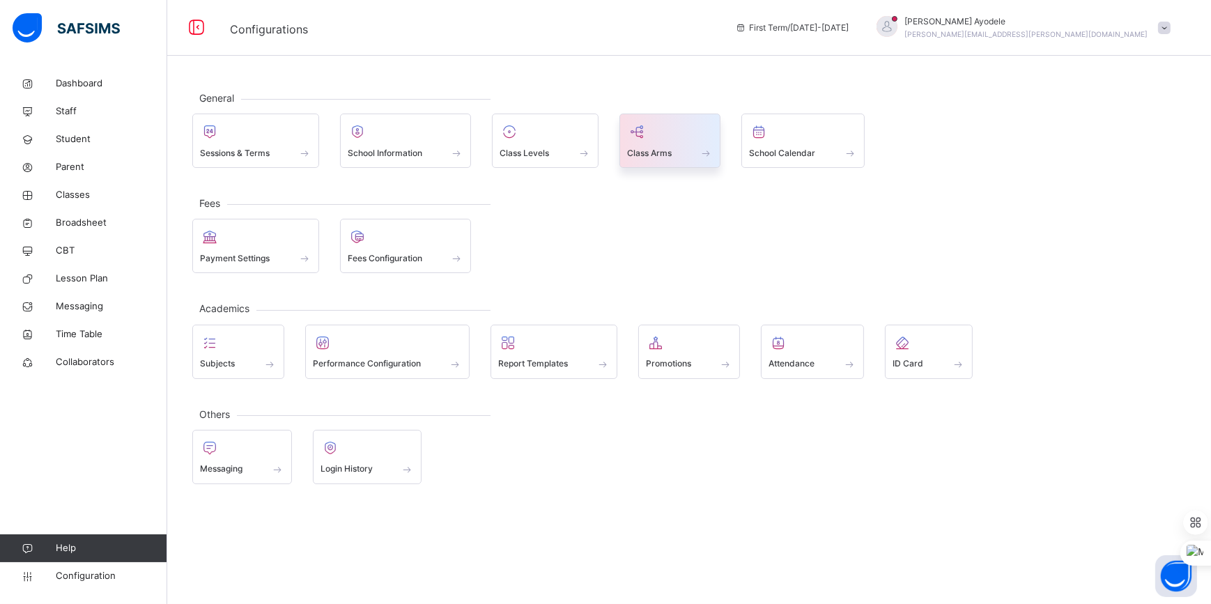
click at [660, 147] on span "Class Arms" at bounding box center [649, 153] width 45 height 13
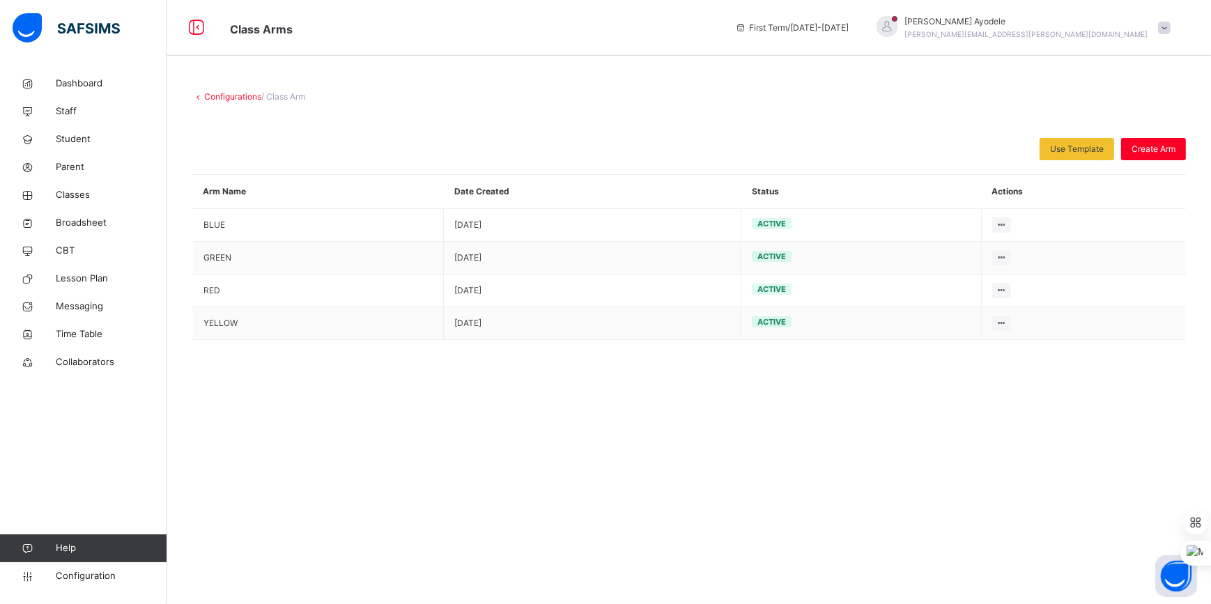
click at [246, 95] on link "Configurations" at bounding box center [232, 96] width 57 height 10
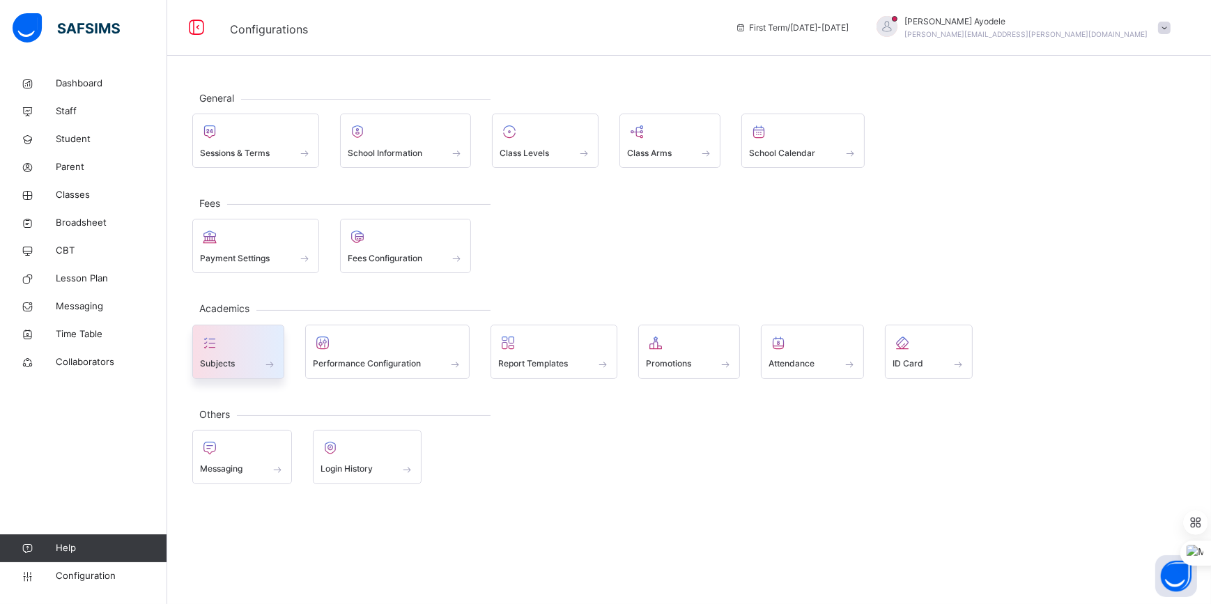
click at [258, 366] on div "Subjects" at bounding box center [238, 364] width 77 height 15
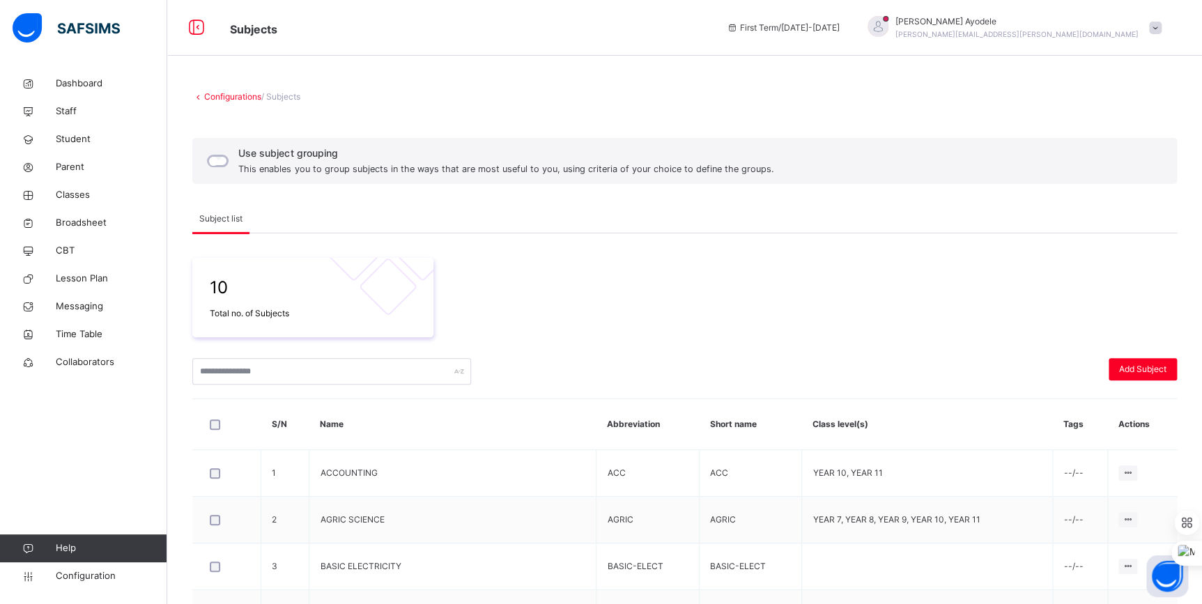
click at [241, 92] on link "Configurations" at bounding box center [232, 96] width 57 height 10
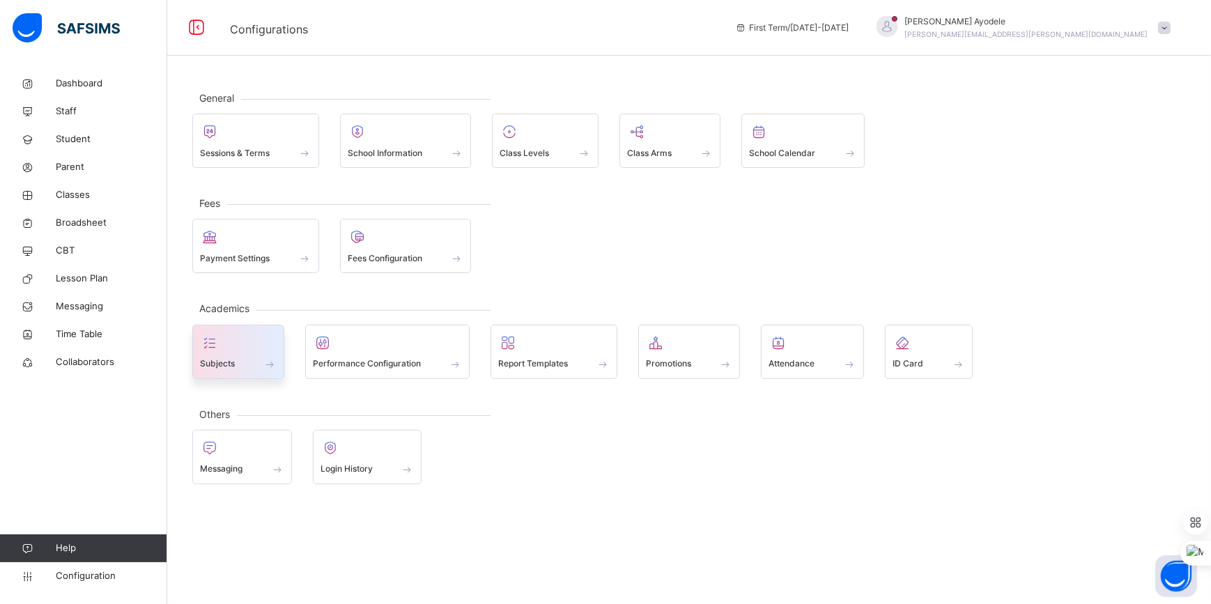
click at [245, 343] on div at bounding box center [238, 342] width 77 height 21
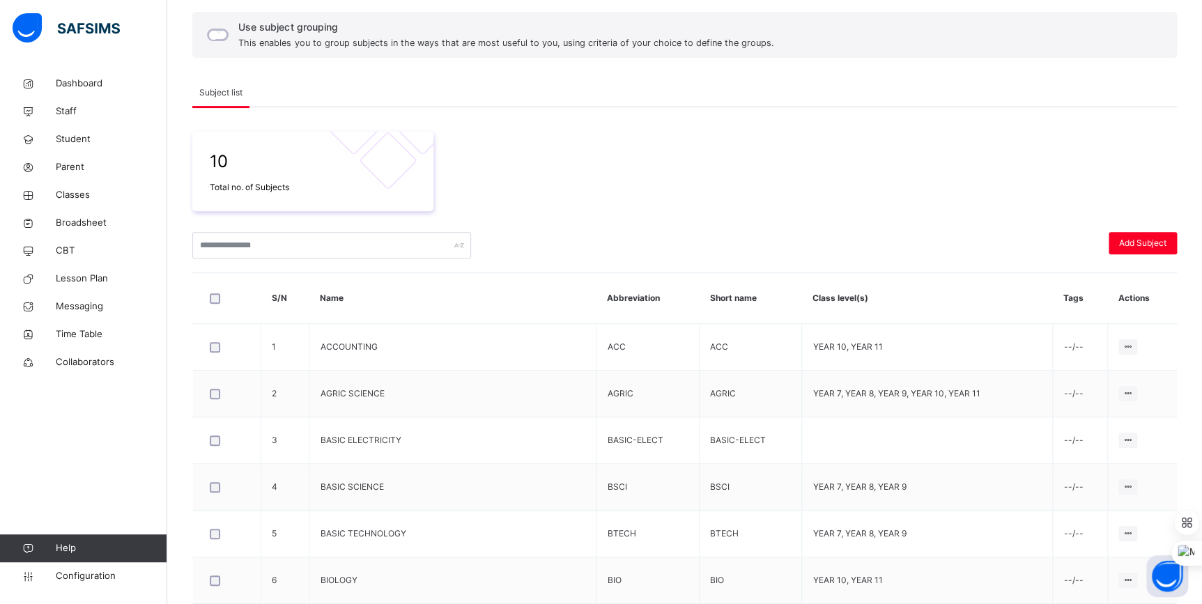
scroll to position [189, 0]
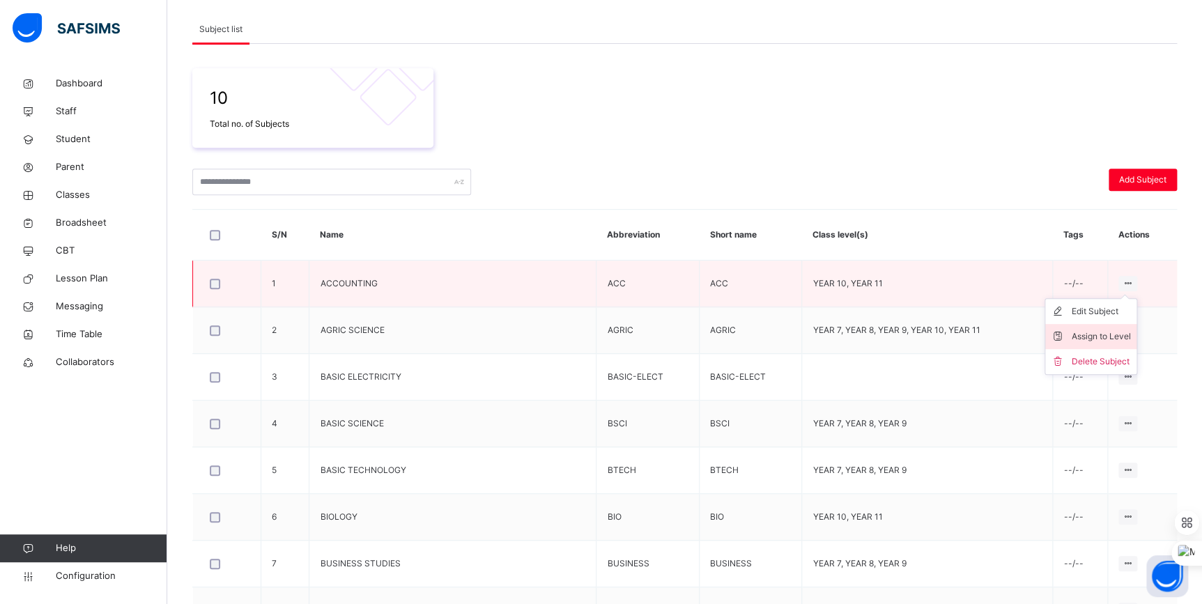
click at [1106, 336] on div "Assign to Level" at bounding box center [1100, 336] width 59 height 14
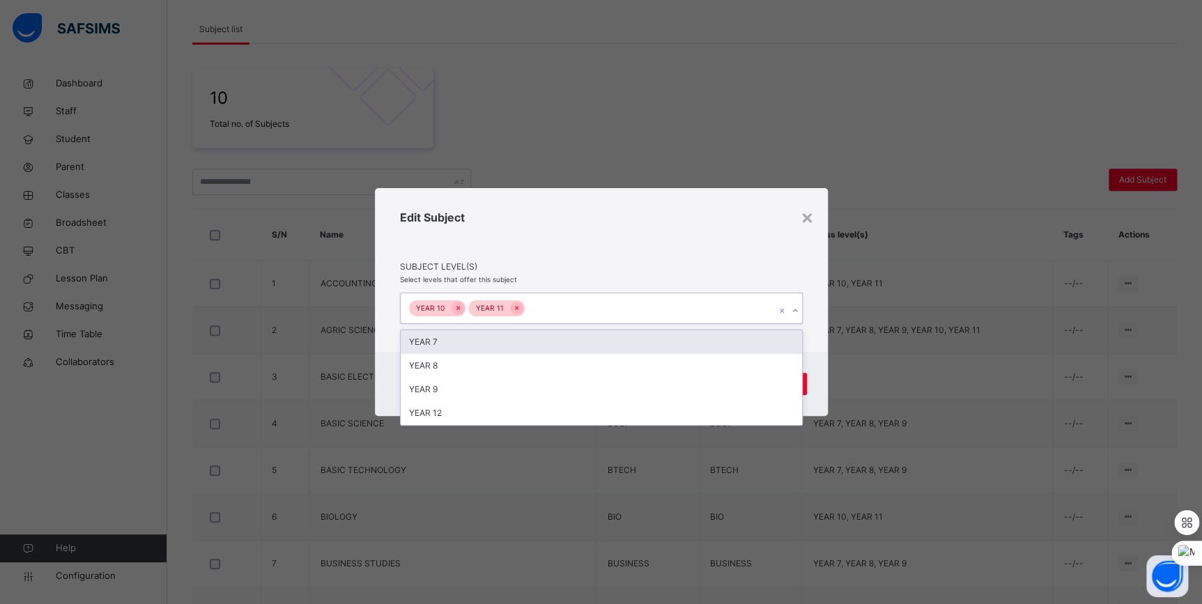
click at [695, 310] on div "YEAR 10 YEAR 11" at bounding box center [588, 307] width 375 height 29
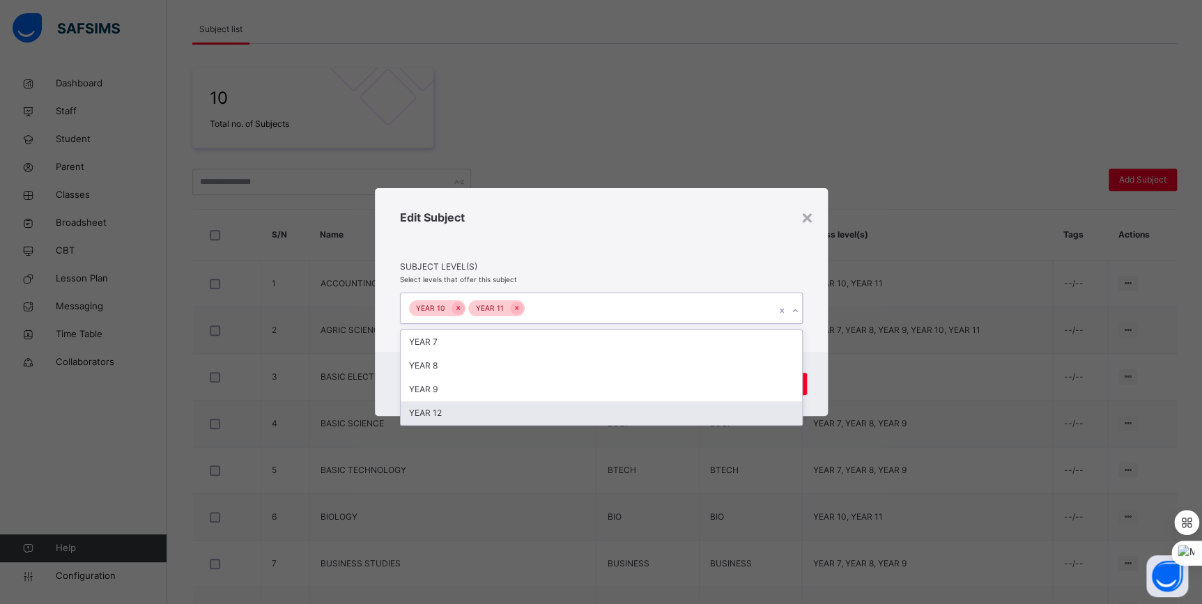
click at [493, 406] on div "YEAR 12" at bounding box center [601, 413] width 401 height 24
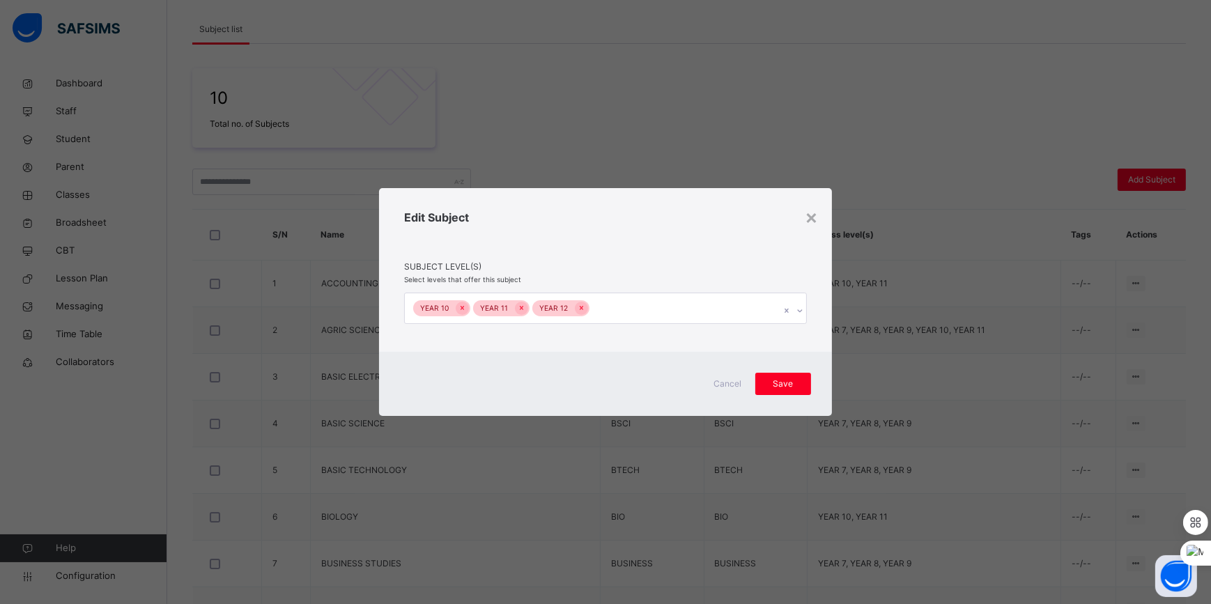
click at [815, 354] on div "Cancel Save" at bounding box center [605, 384] width 453 height 64
click at [795, 382] on span "Save" at bounding box center [783, 384] width 35 height 13
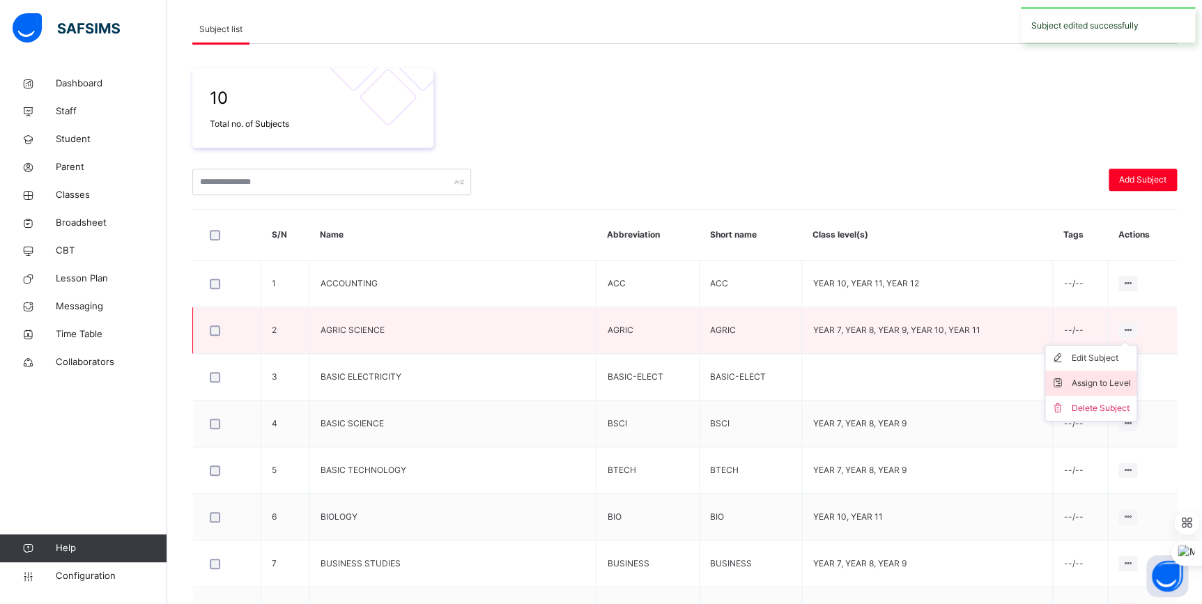
click at [1111, 388] on div "Assign to Level" at bounding box center [1100, 383] width 59 height 14
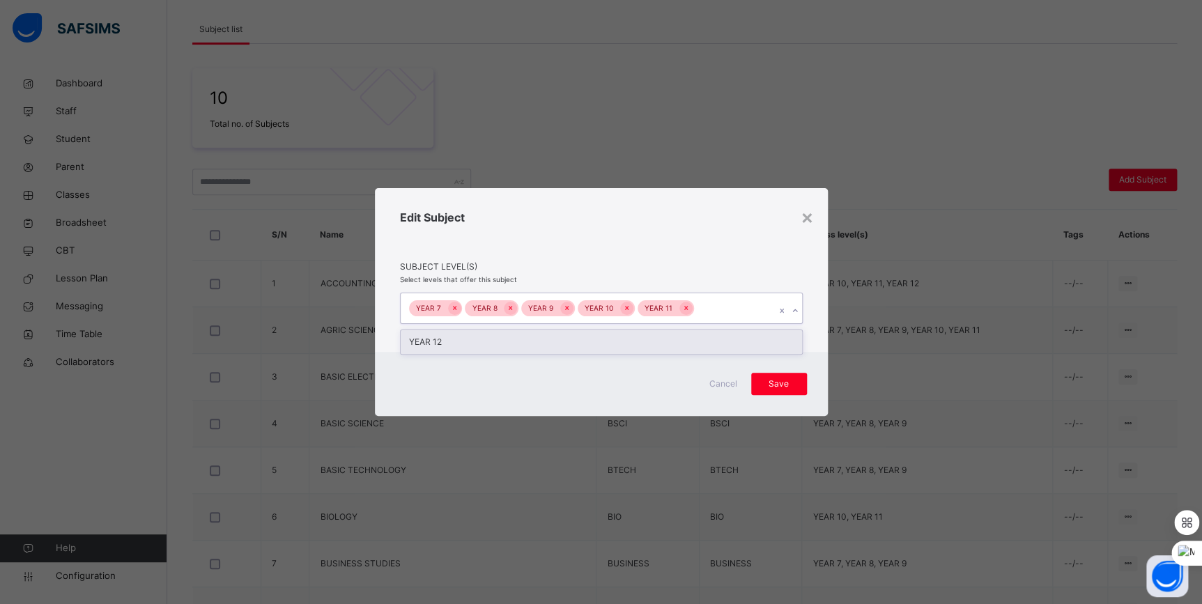
click at [713, 311] on div "YEAR 7 YEAR 8 YEAR 9 YEAR 10 YEAR 11" at bounding box center [588, 307] width 375 height 29
click at [561, 352] on div "YEAR 12" at bounding box center [601, 342] width 401 height 24
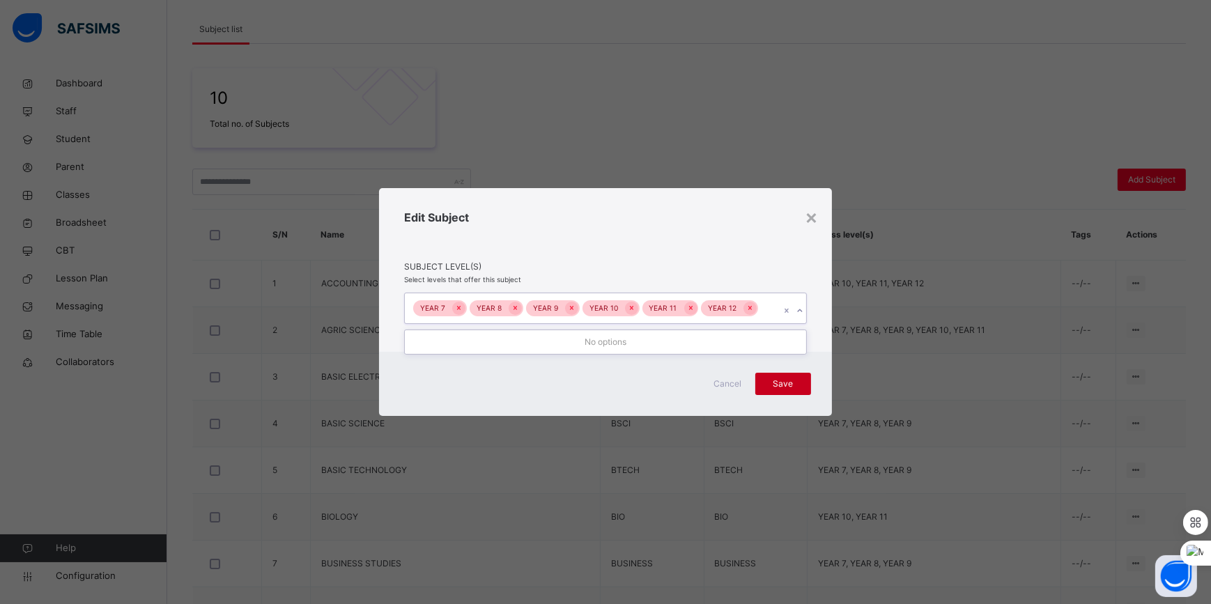
click at [774, 381] on span "Save" at bounding box center [783, 384] width 35 height 13
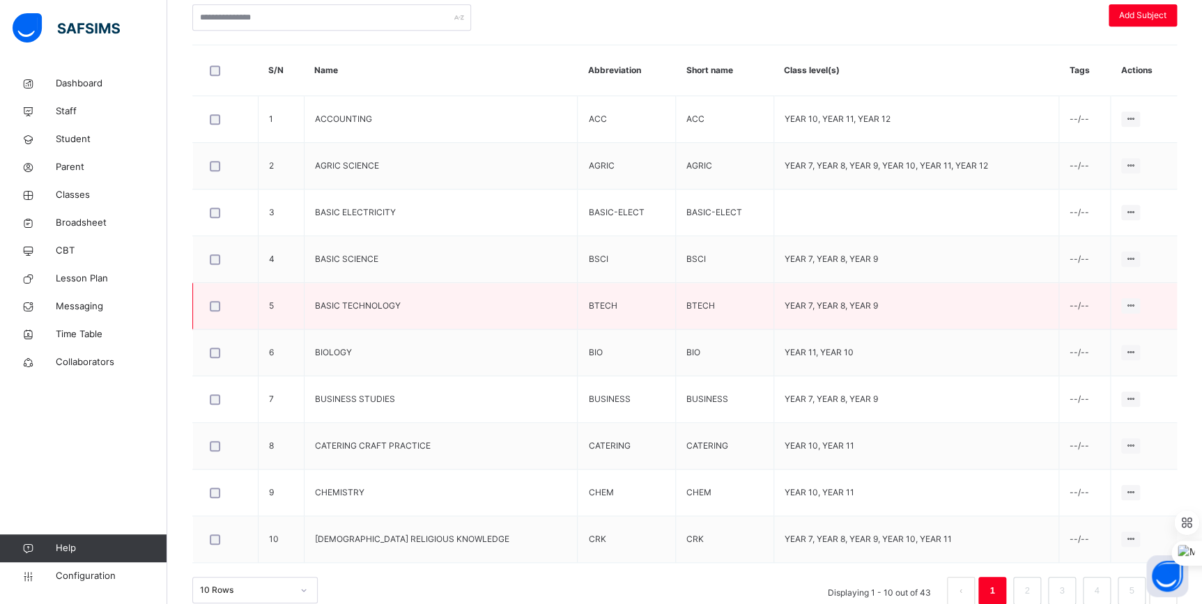
scroll to position [374, 0]
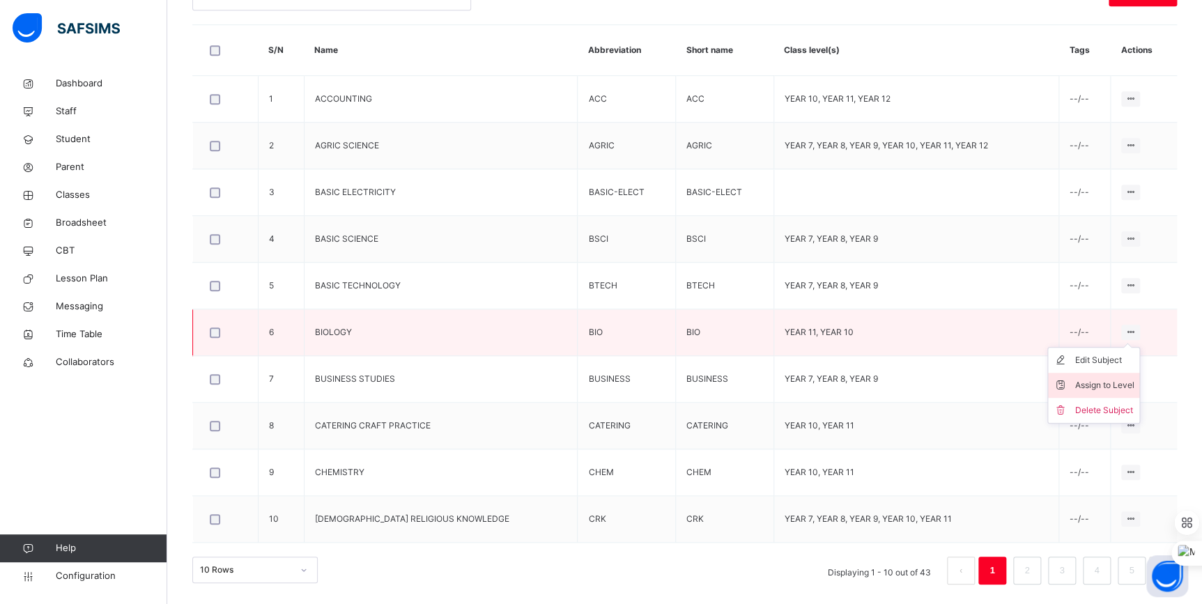
click at [1109, 383] on div "Assign to Level" at bounding box center [1103, 385] width 59 height 14
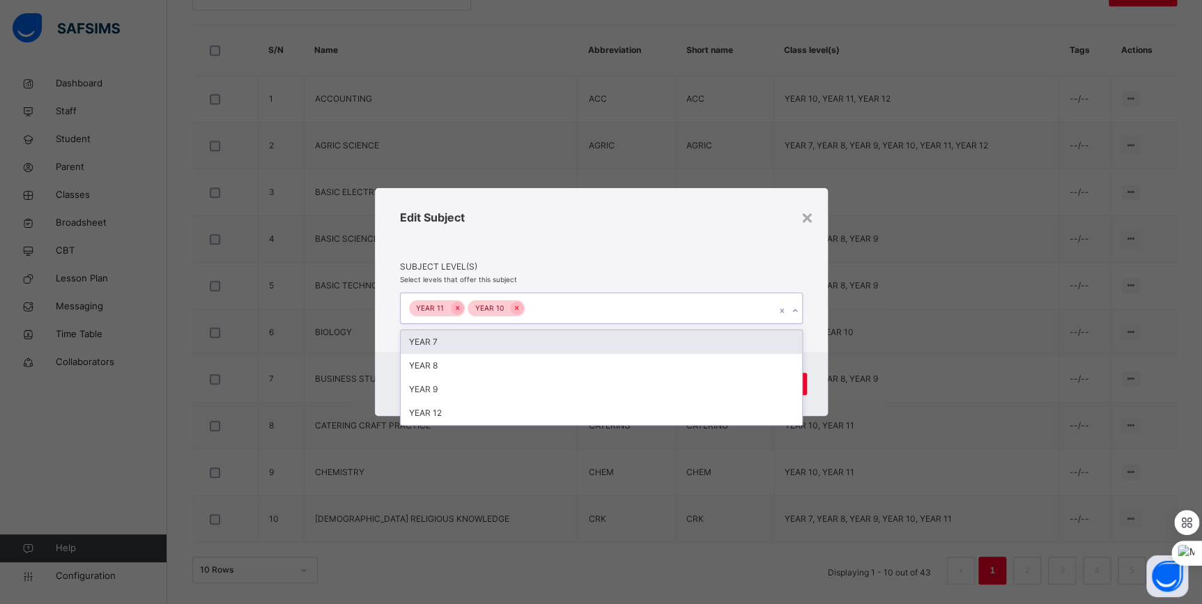
click at [696, 317] on div "YEAR 11 YEAR 10" at bounding box center [588, 307] width 375 height 29
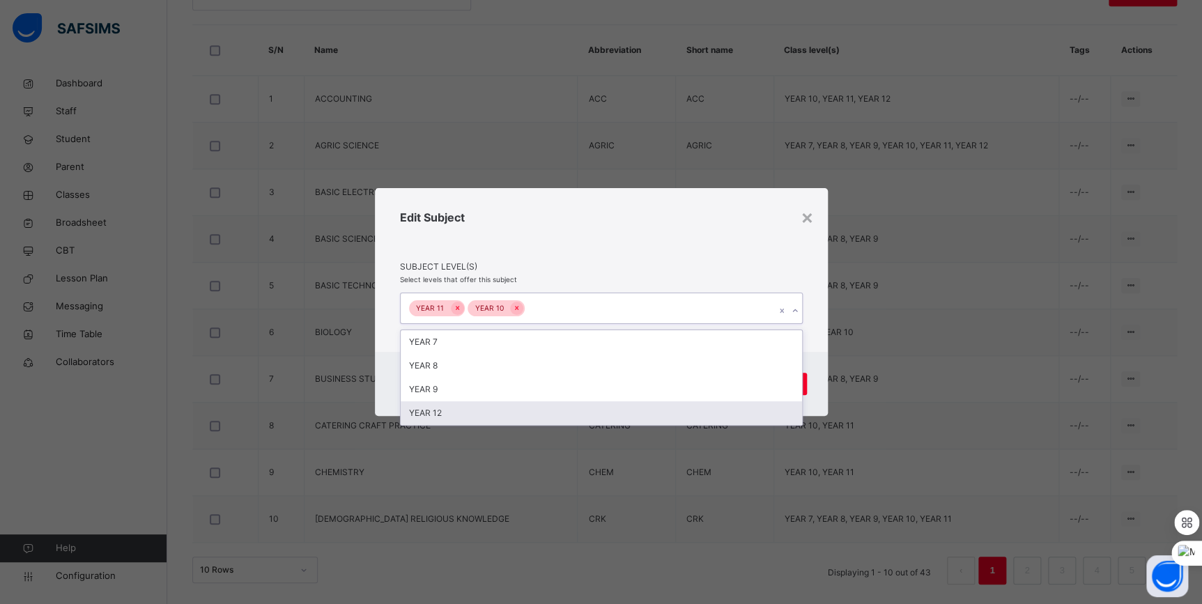
click at [522, 405] on div "YEAR 12" at bounding box center [601, 413] width 401 height 24
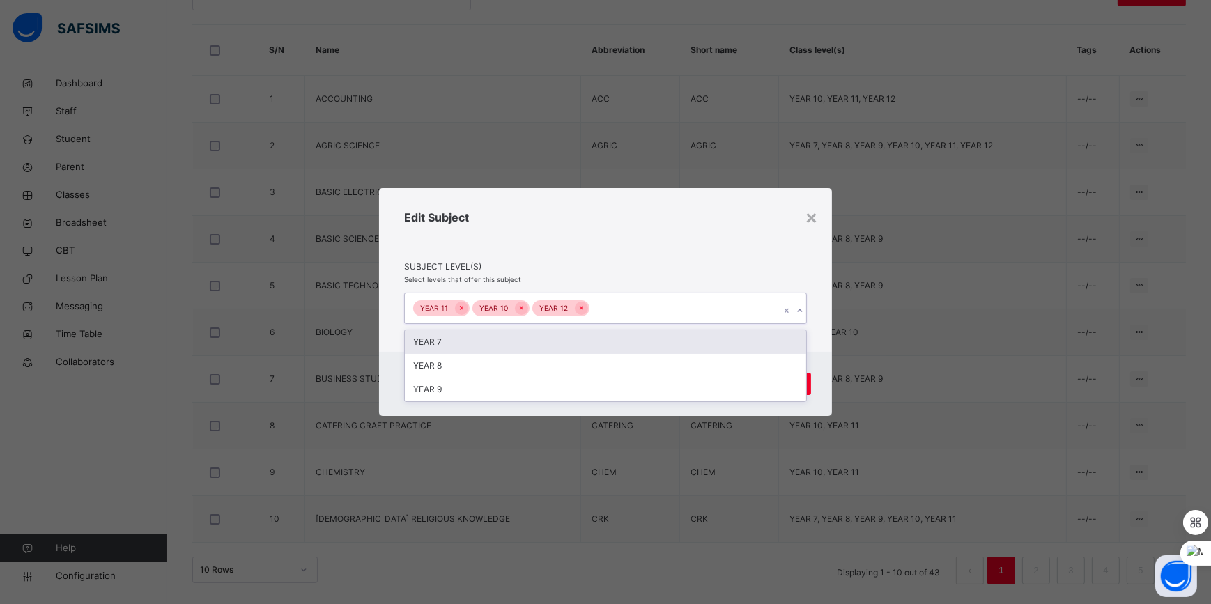
click at [751, 278] on div "Edit Subject Subject Level(s) Select levels that offer this subject option YEAR…" at bounding box center [605, 269] width 453 height 163
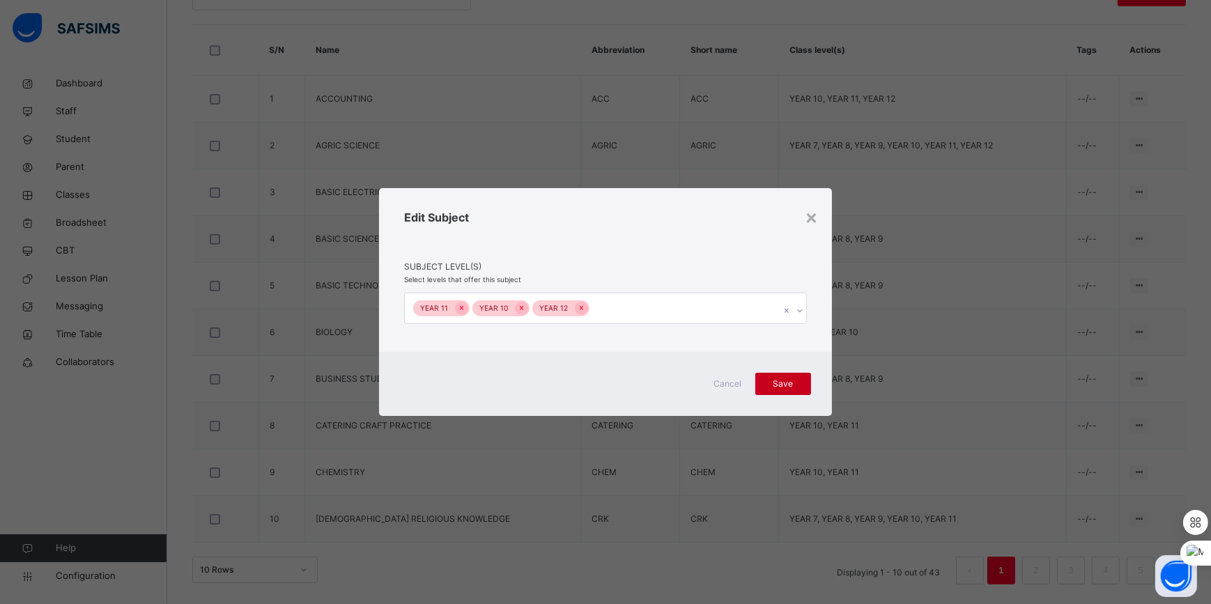
click at [799, 385] on span "Save" at bounding box center [783, 384] width 35 height 13
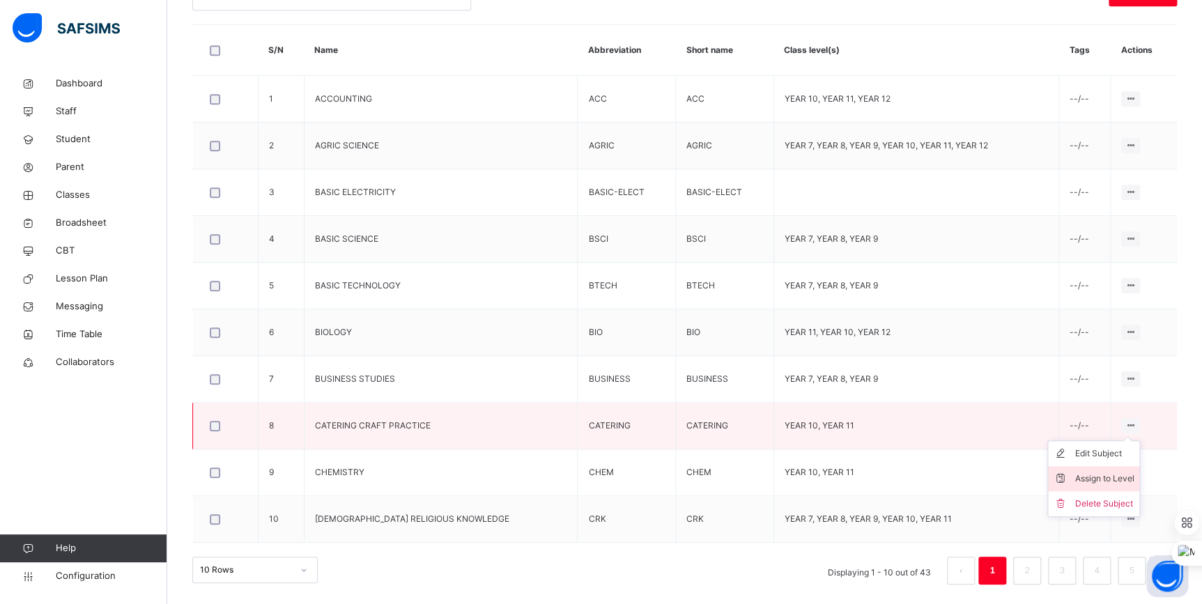
click at [1110, 478] on div "Assign to Level" at bounding box center [1103, 479] width 59 height 14
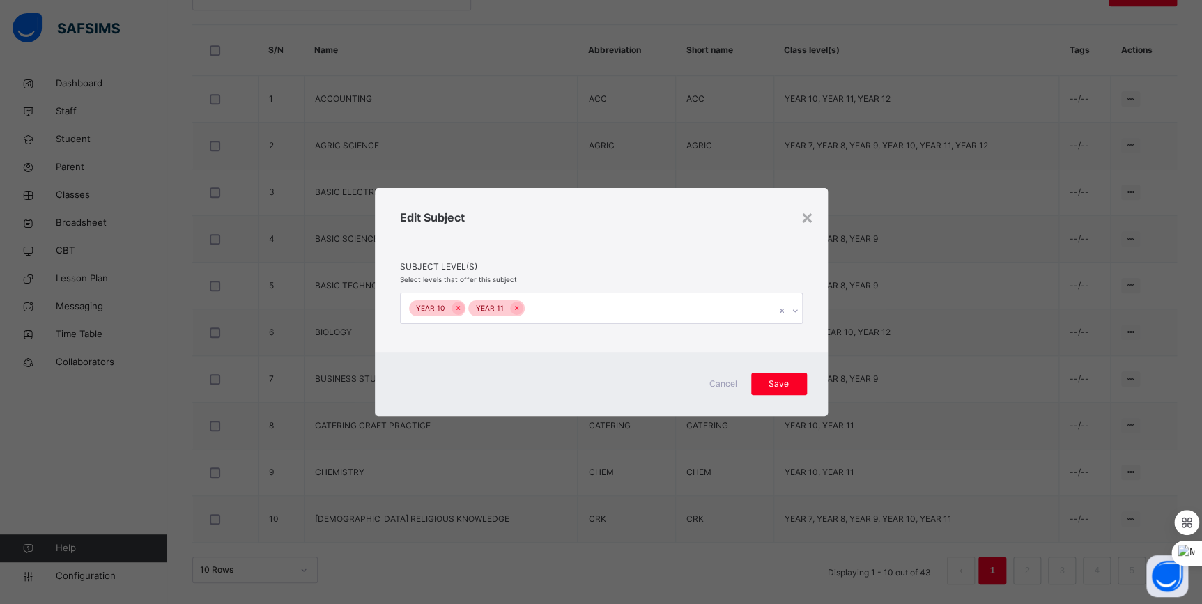
click at [670, 314] on div "YEAR 10 YEAR 11" at bounding box center [588, 307] width 375 height 29
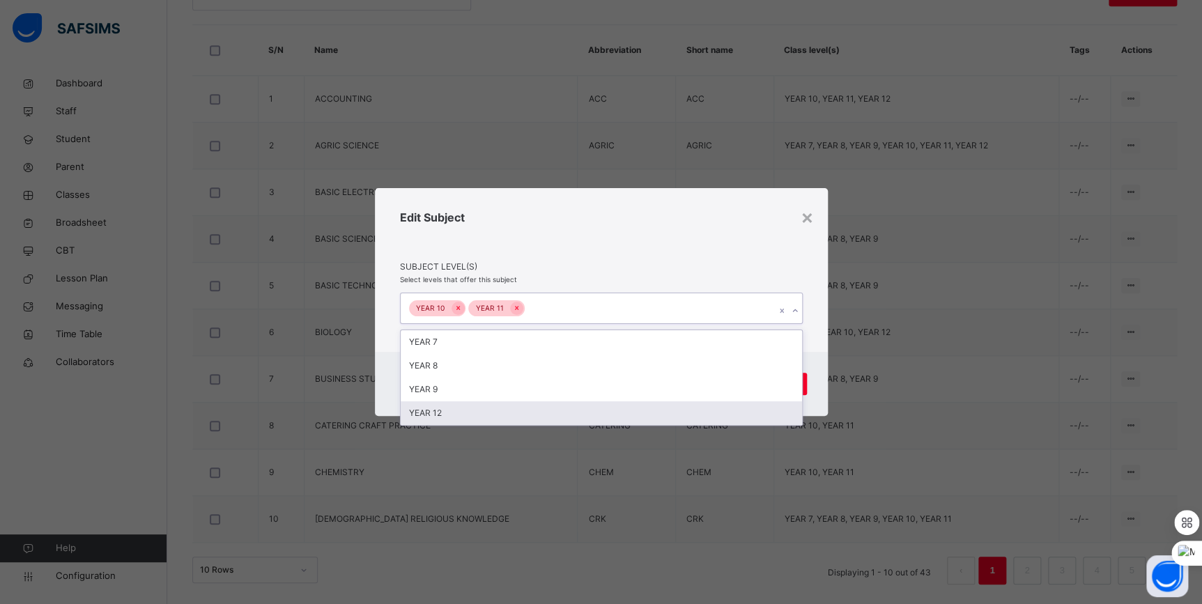
click at [540, 402] on div "YEAR 12" at bounding box center [601, 413] width 401 height 24
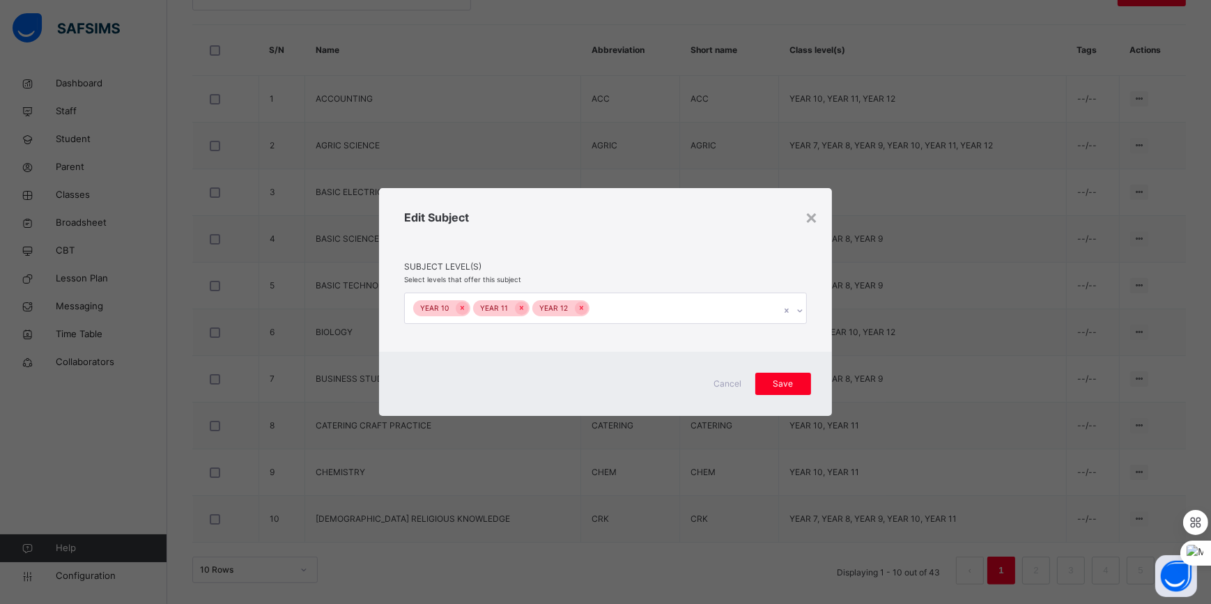
click at [819, 361] on div "Cancel Save" at bounding box center [605, 384] width 453 height 64
click at [797, 378] on span "Save" at bounding box center [783, 384] width 35 height 13
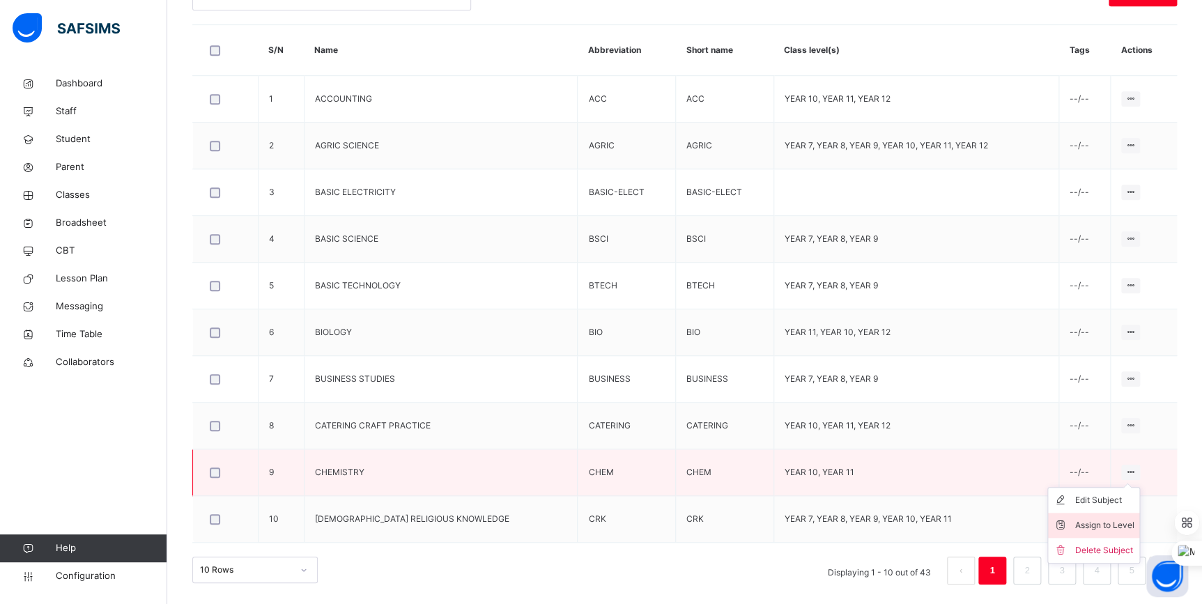
click at [1101, 527] on div "Assign to Level" at bounding box center [1103, 525] width 59 height 14
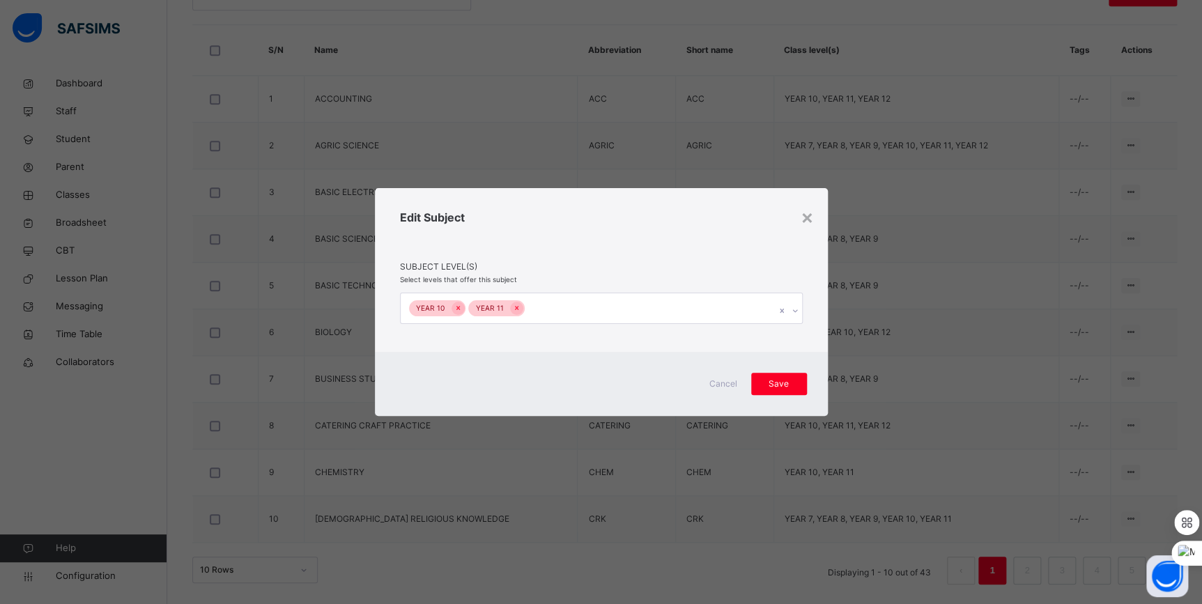
click at [695, 319] on div "YEAR 10 YEAR 11" at bounding box center [588, 307] width 375 height 29
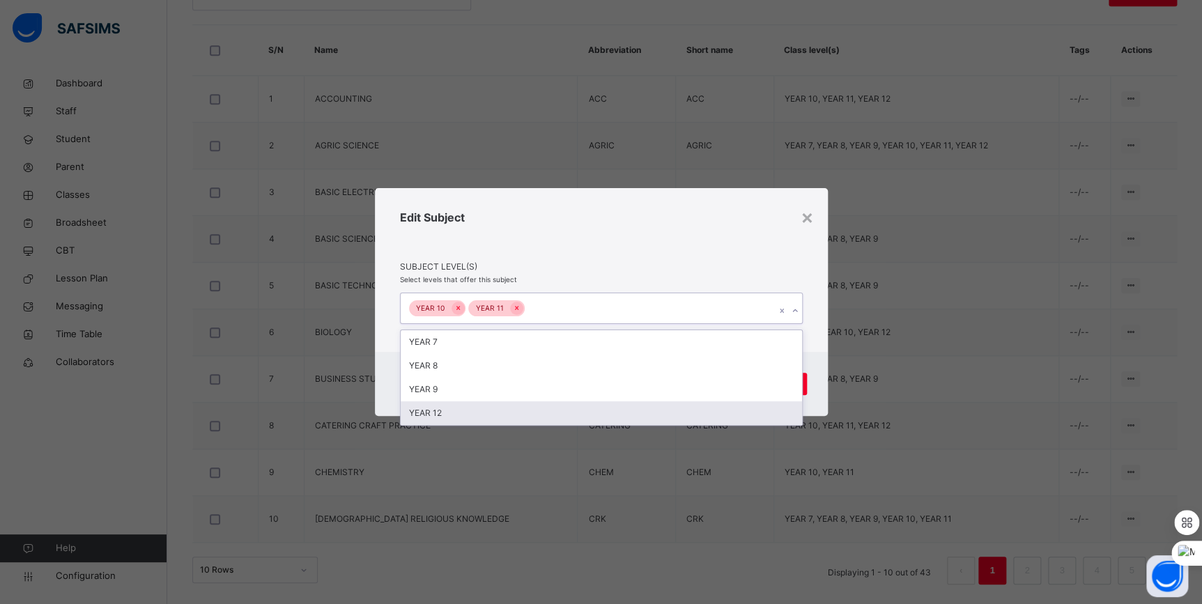
drag, startPoint x: 561, startPoint y: 411, endPoint x: 675, endPoint y: 408, distance: 114.3
click at [565, 411] on div "YEAR 12" at bounding box center [601, 413] width 401 height 24
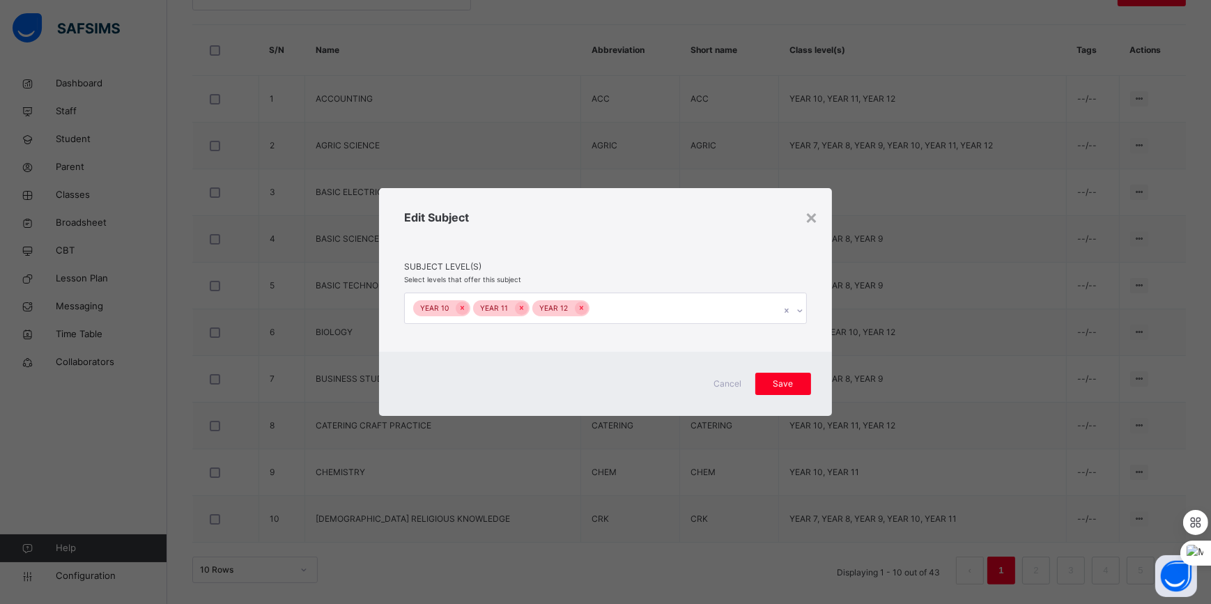
click at [811, 383] on div "Cancel Save" at bounding box center [605, 384] width 453 height 64
click at [808, 384] on div "Save" at bounding box center [783, 384] width 56 height 22
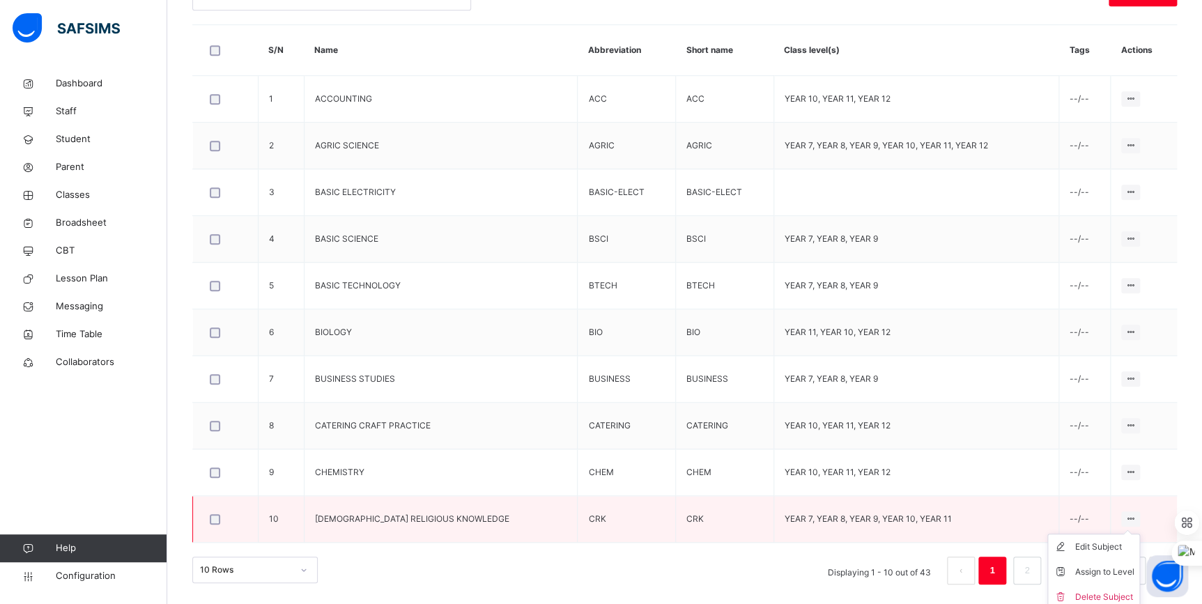
click at [1132, 515] on icon at bounding box center [1130, 518] width 12 height 10
click at [1099, 568] on div "Assign to Level" at bounding box center [1103, 572] width 59 height 14
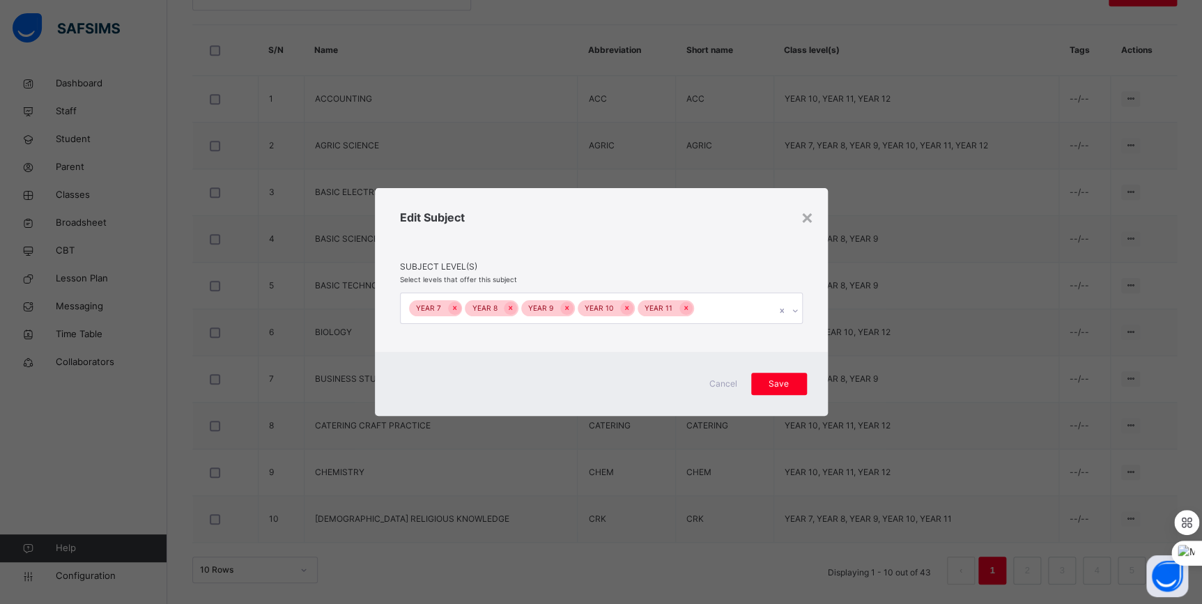
click at [712, 314] on div "YEAR 7 YEAR 8 YEAR 9 YEAR 10 YEAR 11" at bounding box center [588, 307] width 375 height 29
click at [617, 347] on div "YEAR 12" at bounding box center [601, 342] width 401 height 24
click at [796, 390] on div "Save" at bounding box center [783, 384] width 56 height 22
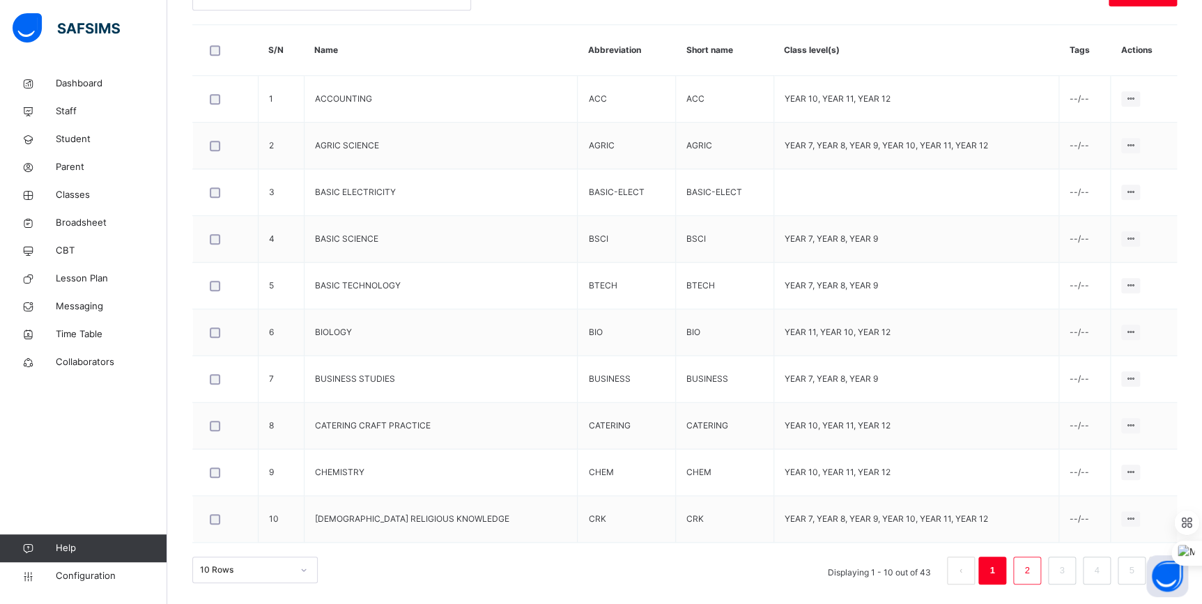
click at [1041, 568] on li "2" at bounding box center [1027, 571] width 28 height 28
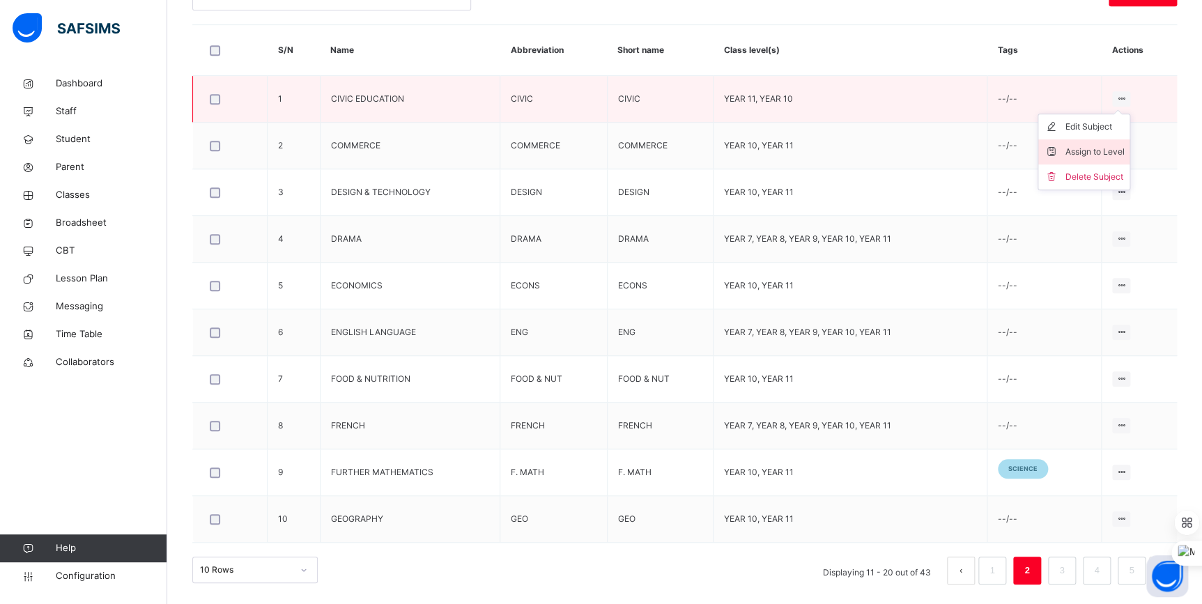
click at [1110, 150] on div "Assign to Level" at bounding box center [1093, 152] width 59 height 14
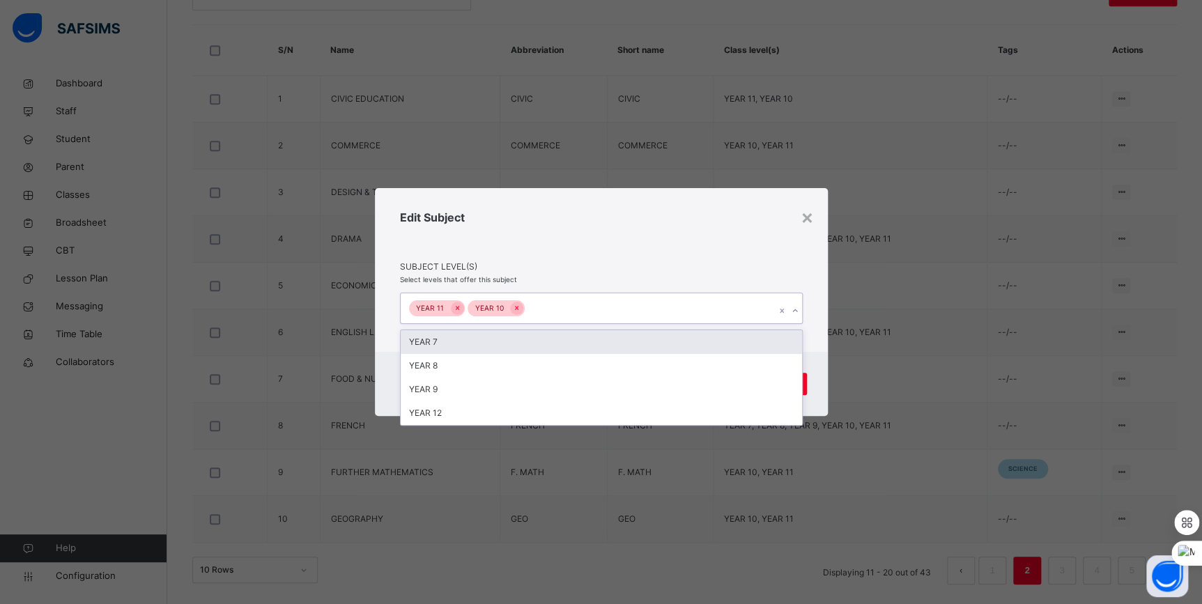
click at [714, 313] on div "YEAR 11 YEAR 10" at bounding box center [588, 307] width 375 height 29
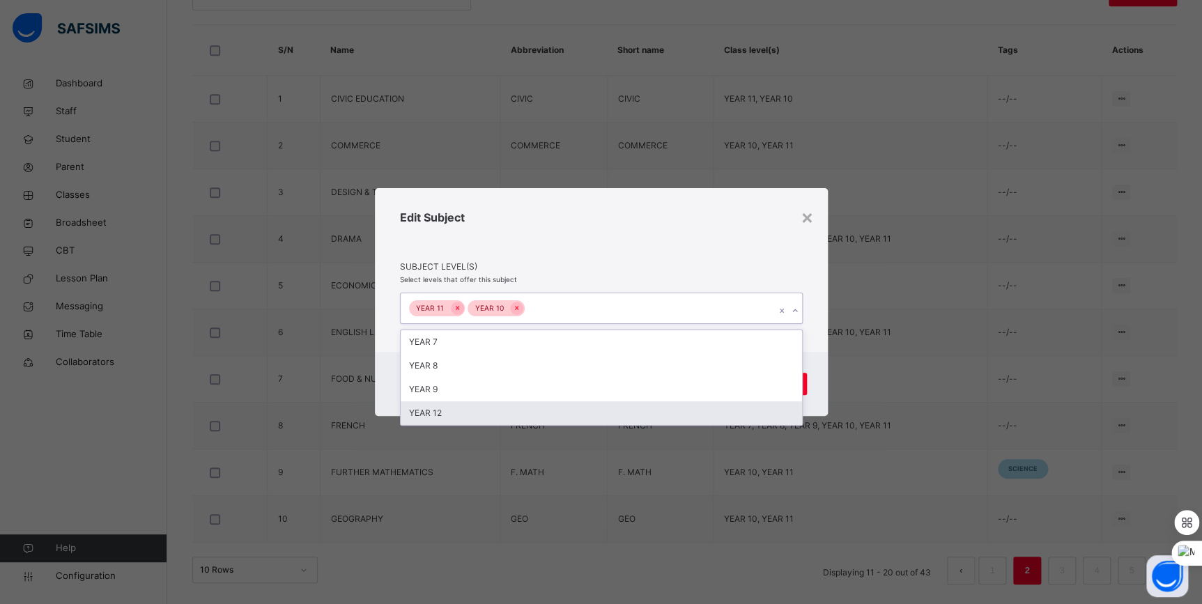
drag, startPoint x: 532, startPoint y: 408, endPoint x: 641, endPoint y: 410, distance: 109.4
click at [538, 410] on div "YEAR 12" at bounding box center [601, 413] width 401 height 24
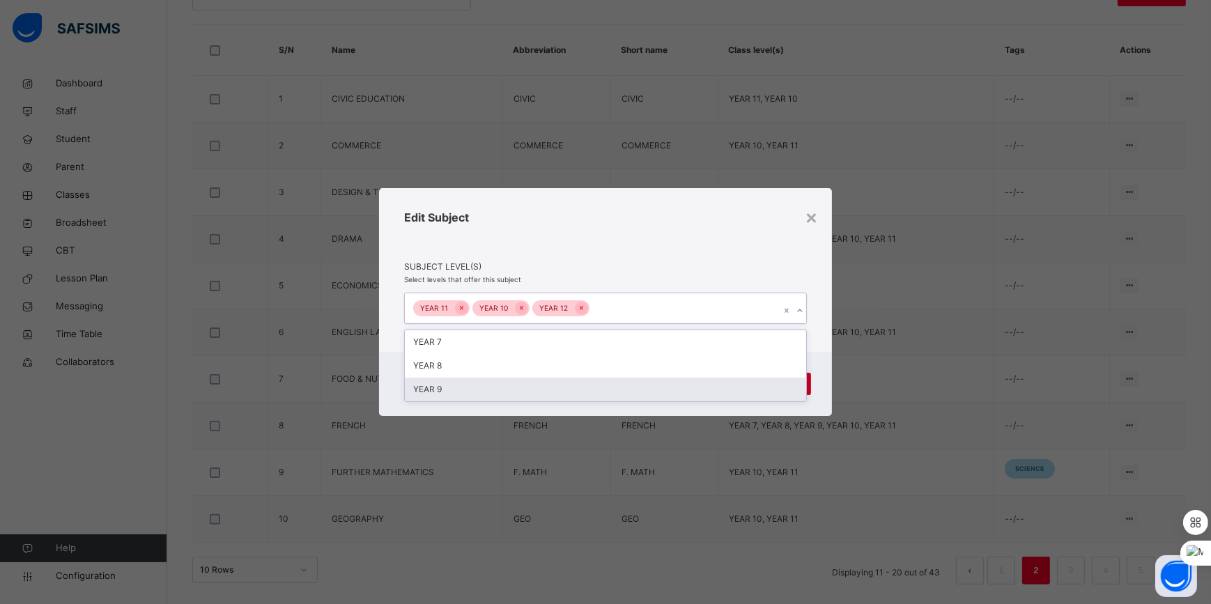
click at [809, 384] on div "Save" at bounding box center [783, 384] width 56 height 22
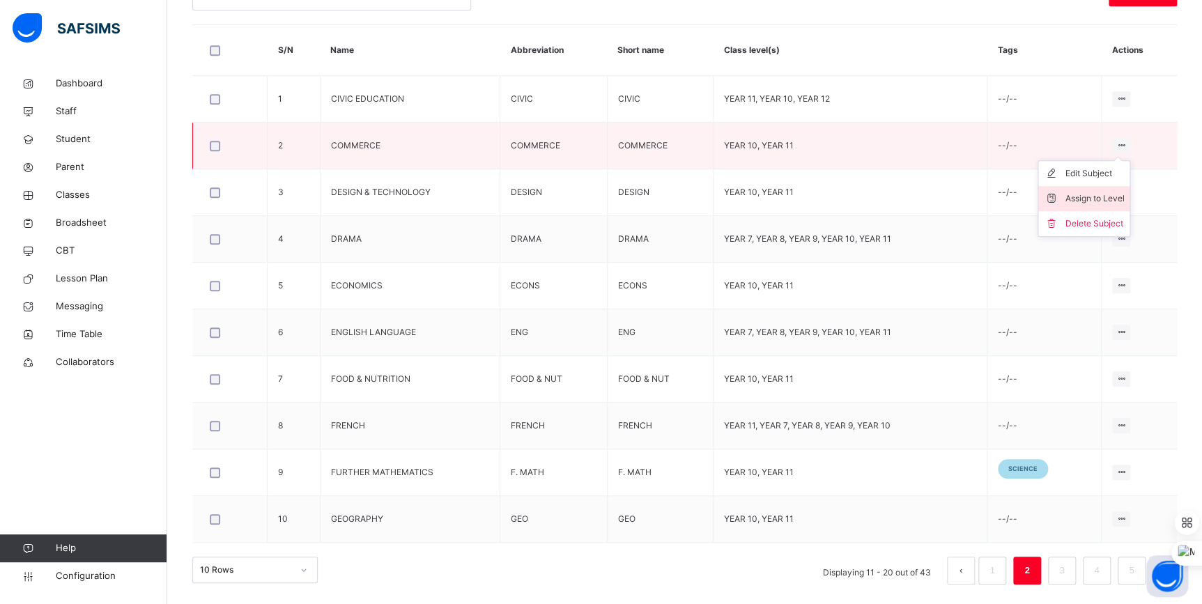
click at [1103, 196] on div "Assign to Level" at bounding box center [1093, 199] width 59 height 14
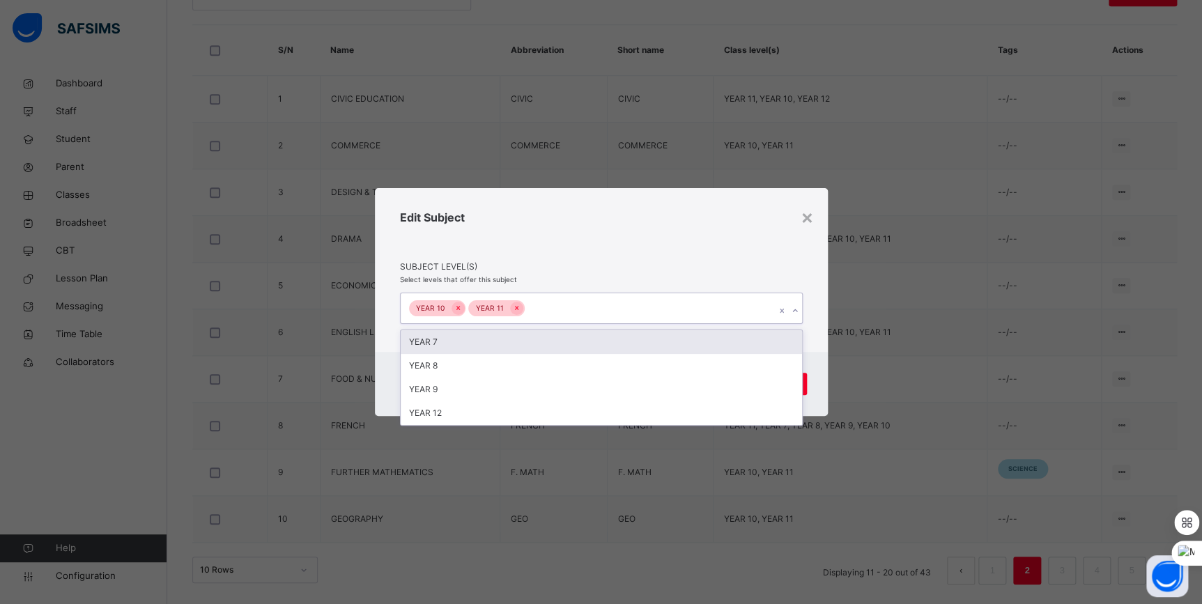
click at [743, 314] on div "YEAR 10 YEAR 11" at bounding box center [588, 307] width 375 height 29
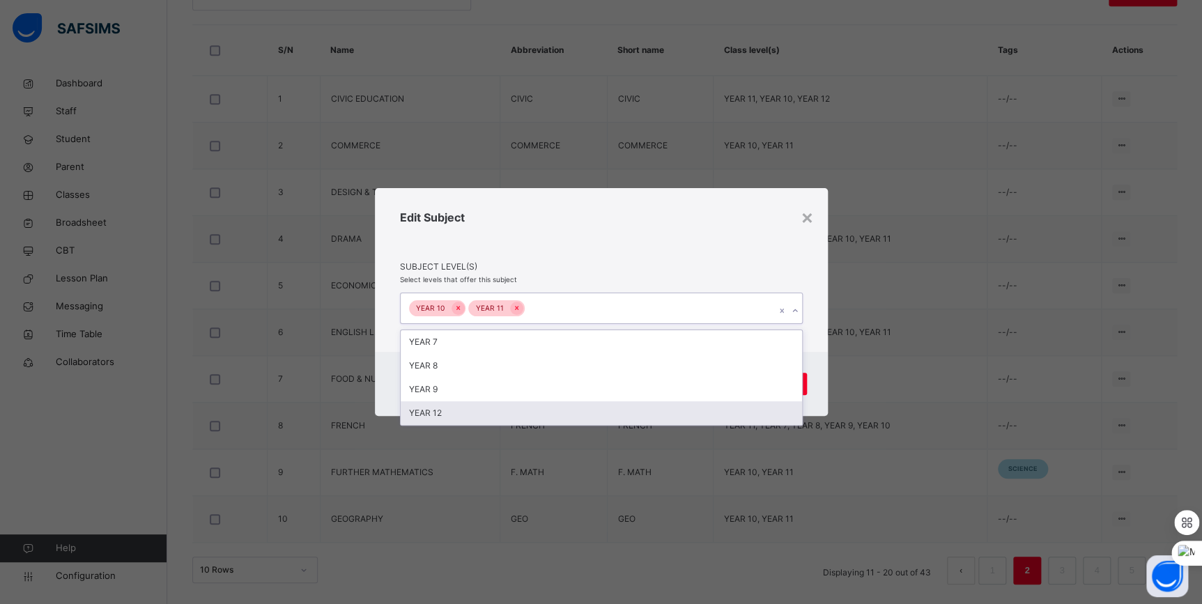
drag, startPoint x: 532, startPoint y: 414, endPoint x: 630, endPoint y: 408, distance: 97.7
click at [541, 414] on div "YEAR 12" at bounding box center [601, 413] width 401 height 24
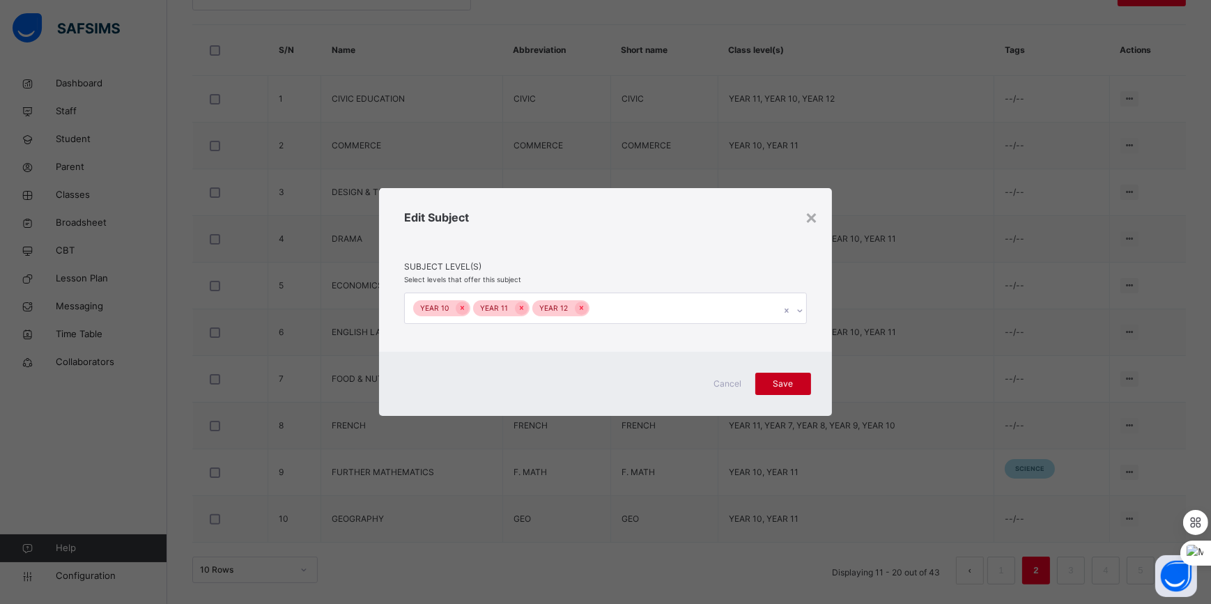
click at [808, 382] on div "Save" at bounding box center [783, 384] width 56 height 22
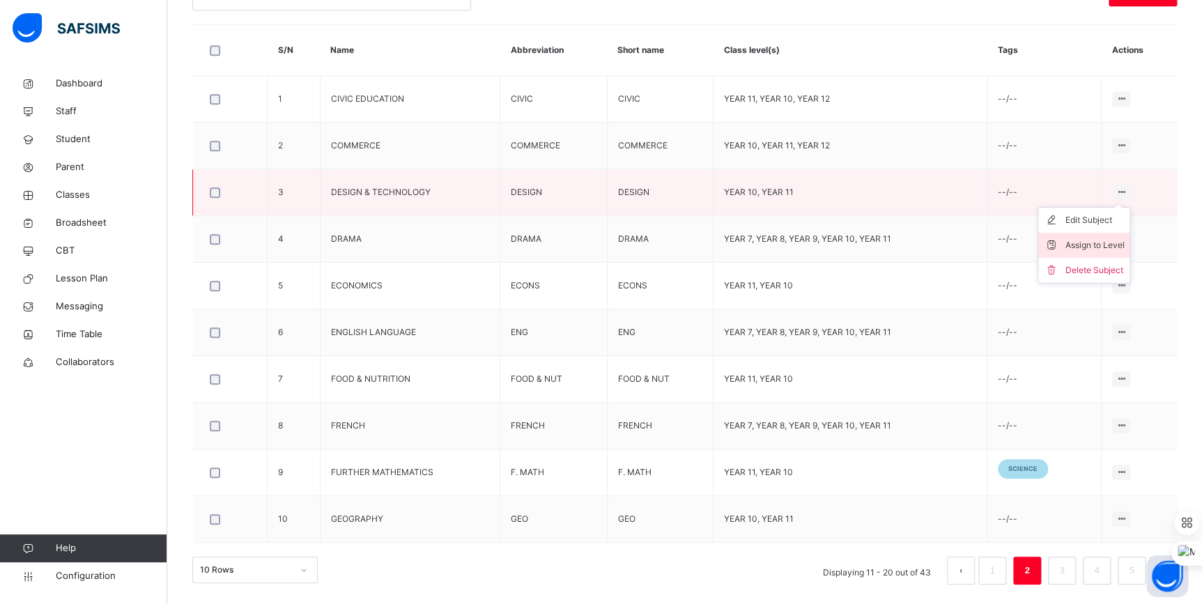
click at [1117, 247] on div "Assign to Level" at bounding box center [1093, 245] width 59 height 14
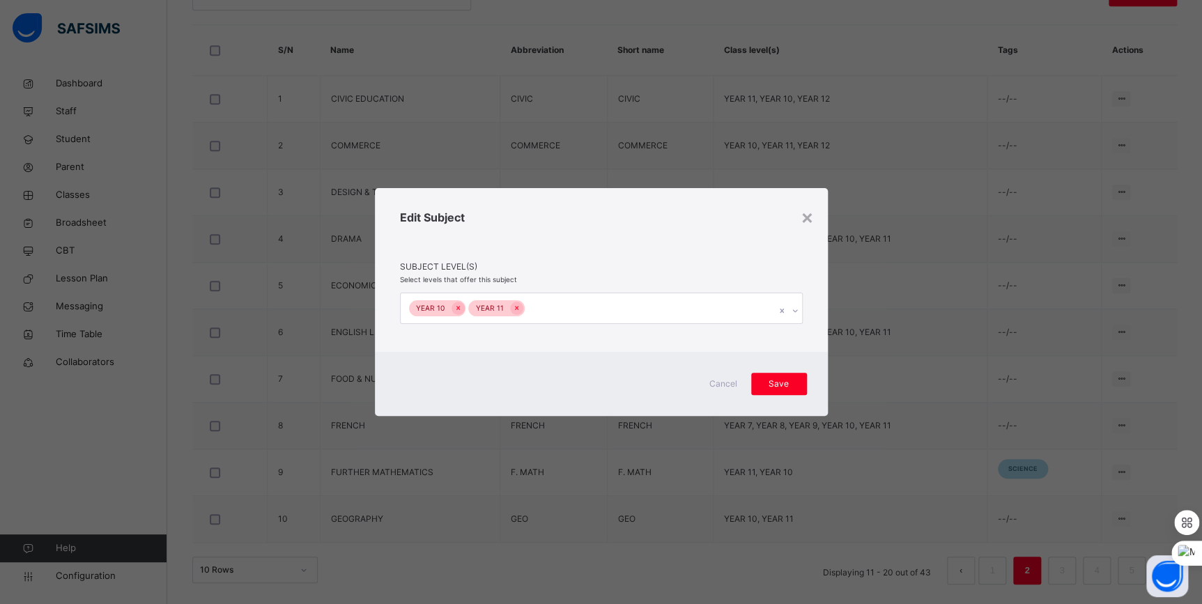
click at [648, 319] on div "YEAR 10 YEAR 11" at bounding box center [588, 307] width 375 height 29
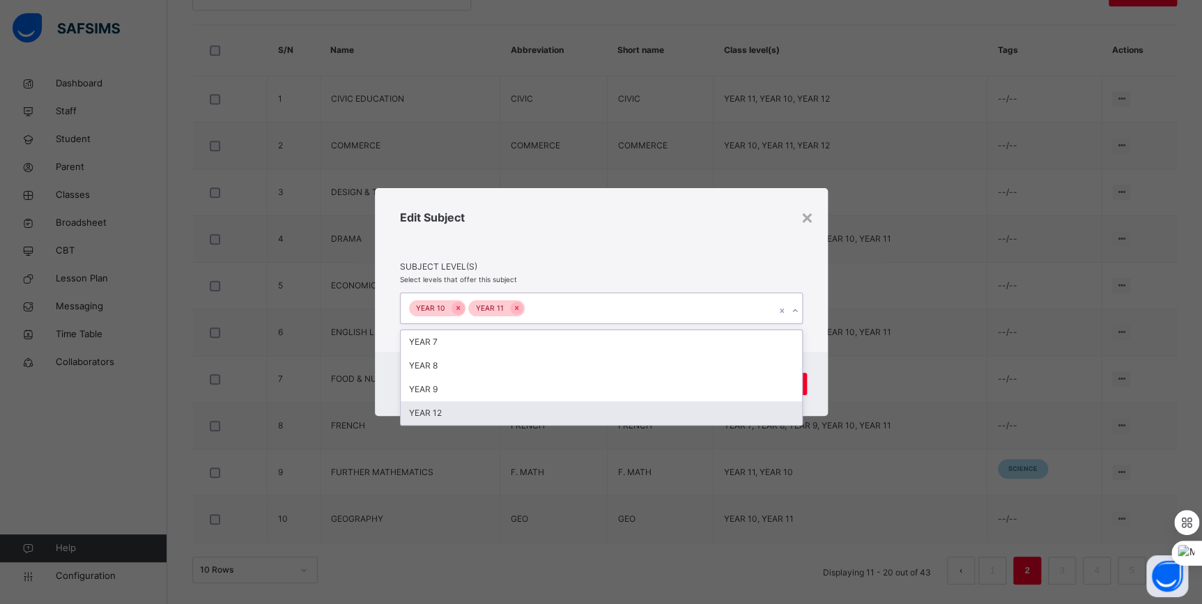
click at [554, 405] on div "YEAR 12" at bounding box center [601, 413] width 401 height 24
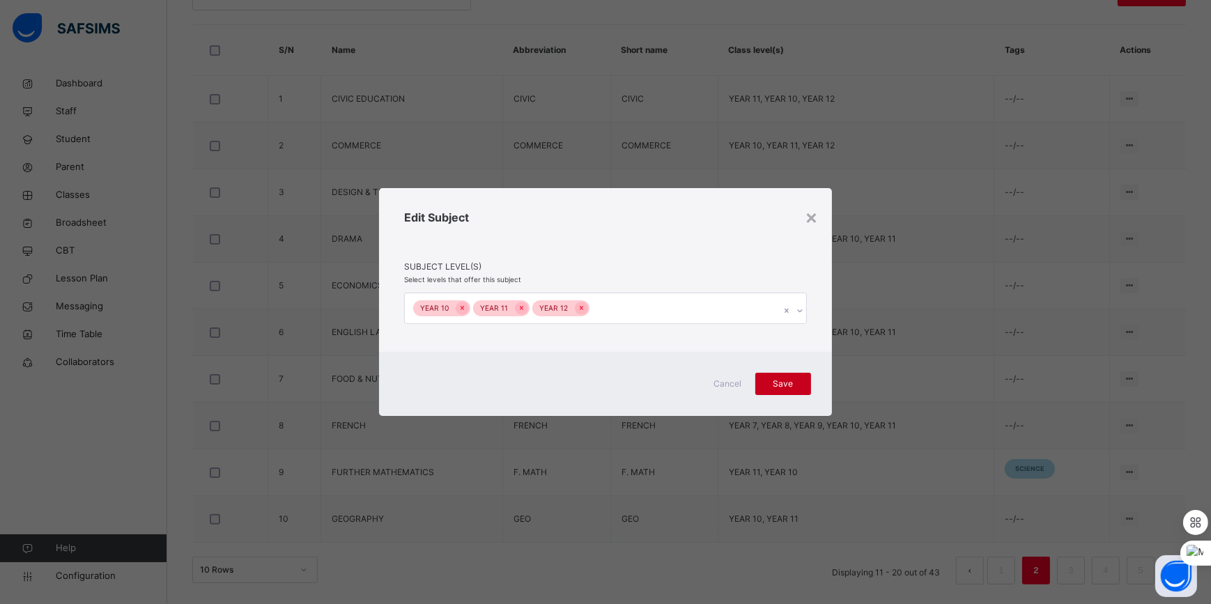
click at [807, 383] on div "Save" at bounding box center [783, 384] width 56 height 22
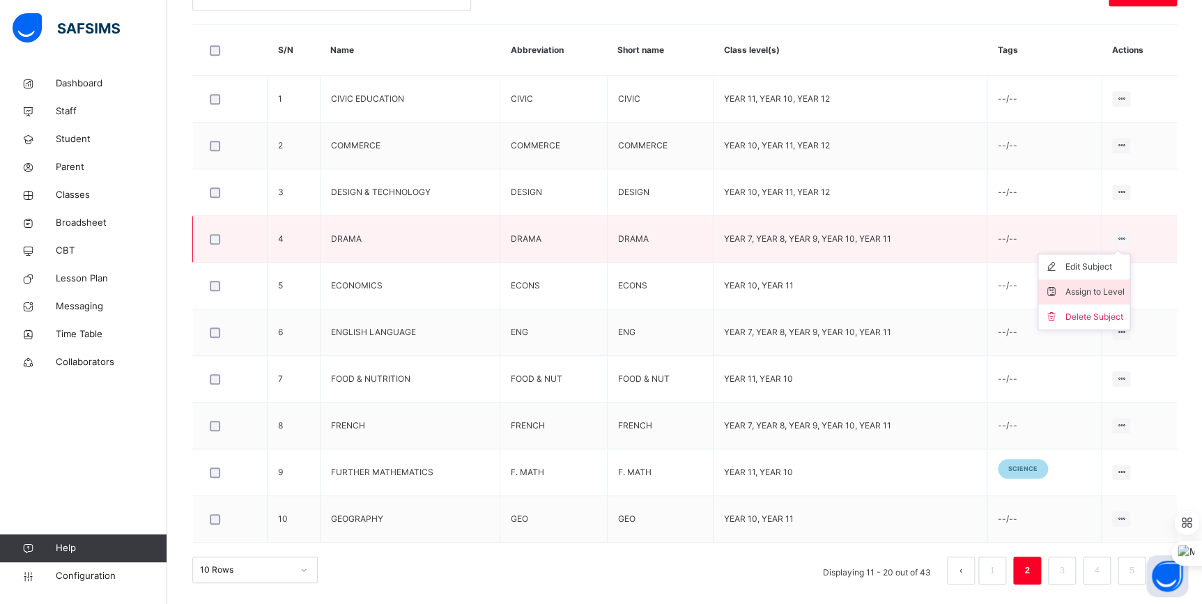
click at [1117, 286] on div "Assign to Level" at bounding box center [1093, 292] width 59 height 14
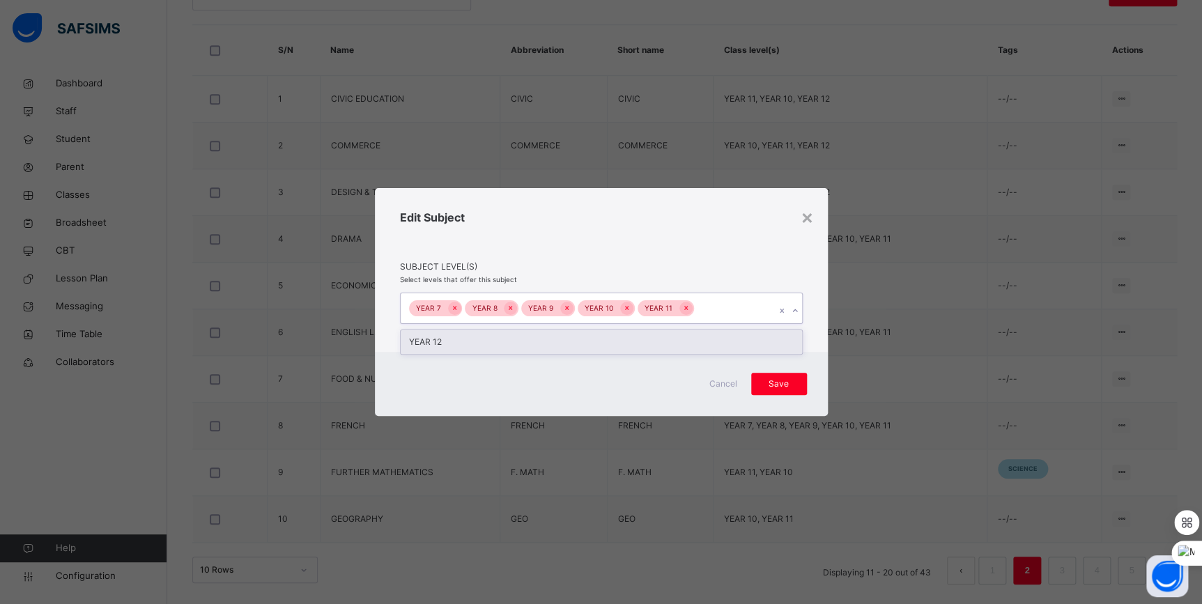
click at [735, 305] on div "YEAR 7 YEAR 8 YEAR 9 YEAR 10 YEAR 11" at bounding box center [588, 307] width 375 height 29
click at [697, 336] on div "YEAR 12" at bounding box center [601, 342] width 401 height 24
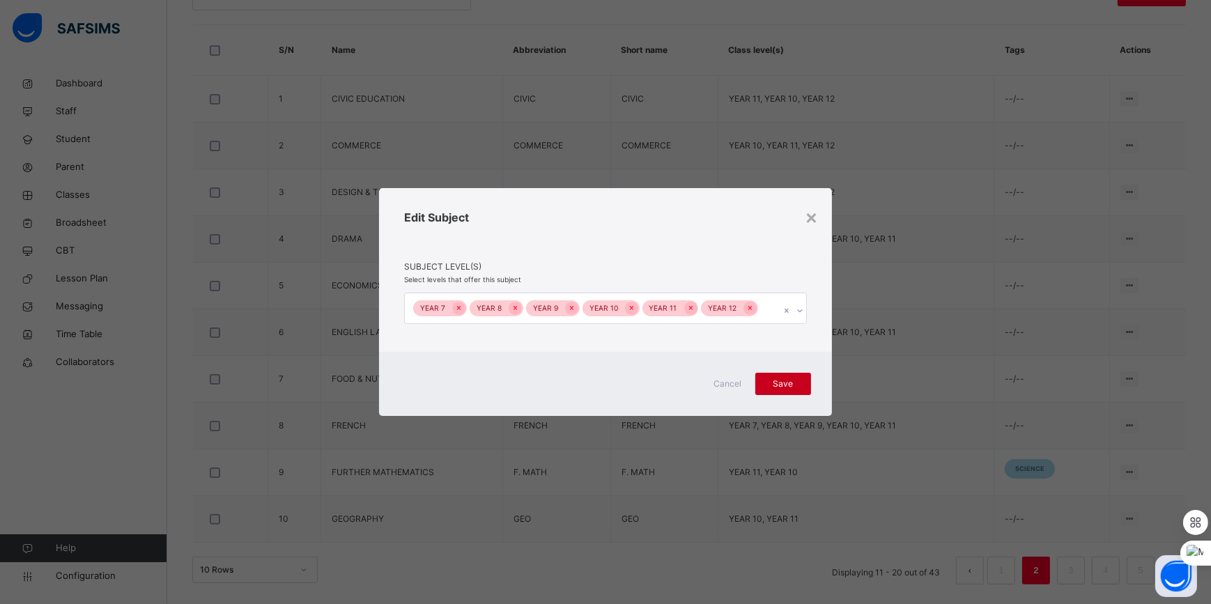
click at [779, 382] on span "Save" at bounding box center [783, 384] width 35 height 13
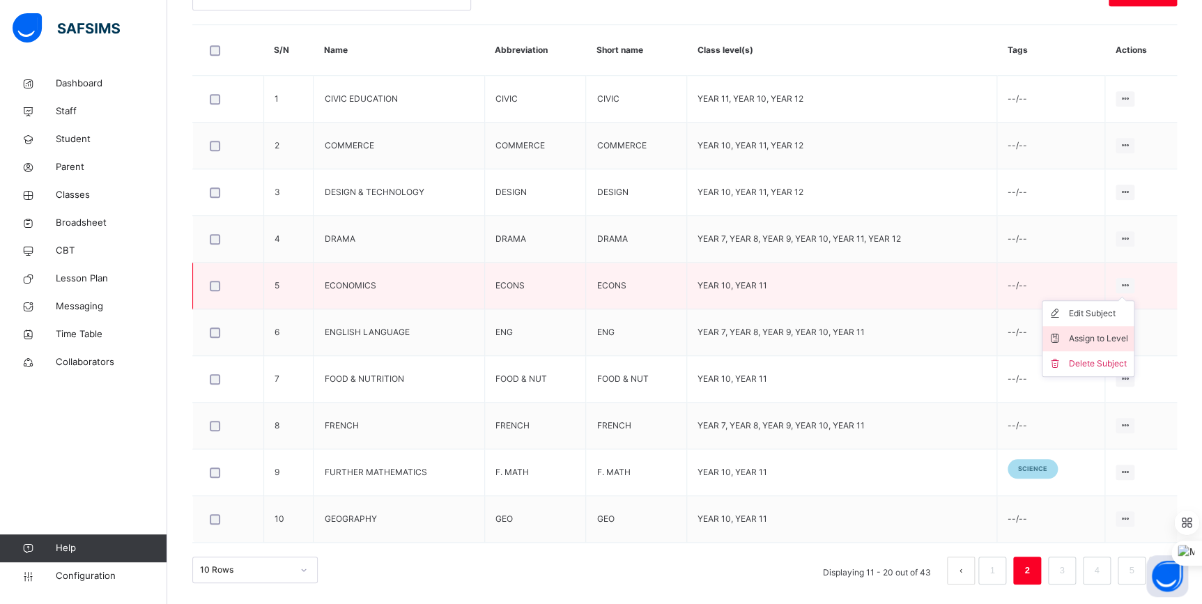
click at [1108, 337] on div "Assign to Level" at bounding box center [1098, 339] width 59 height 14
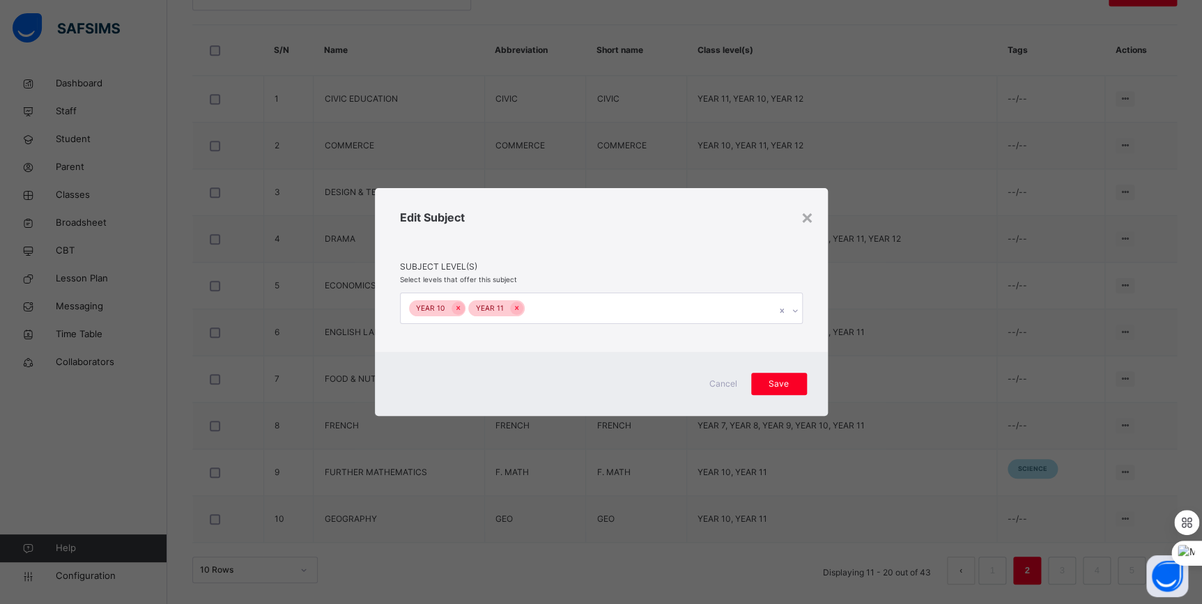
click at [740, 309] on div "YEAR 10 YEAR 11" at bounding box center [588, 307] width 375 height 29
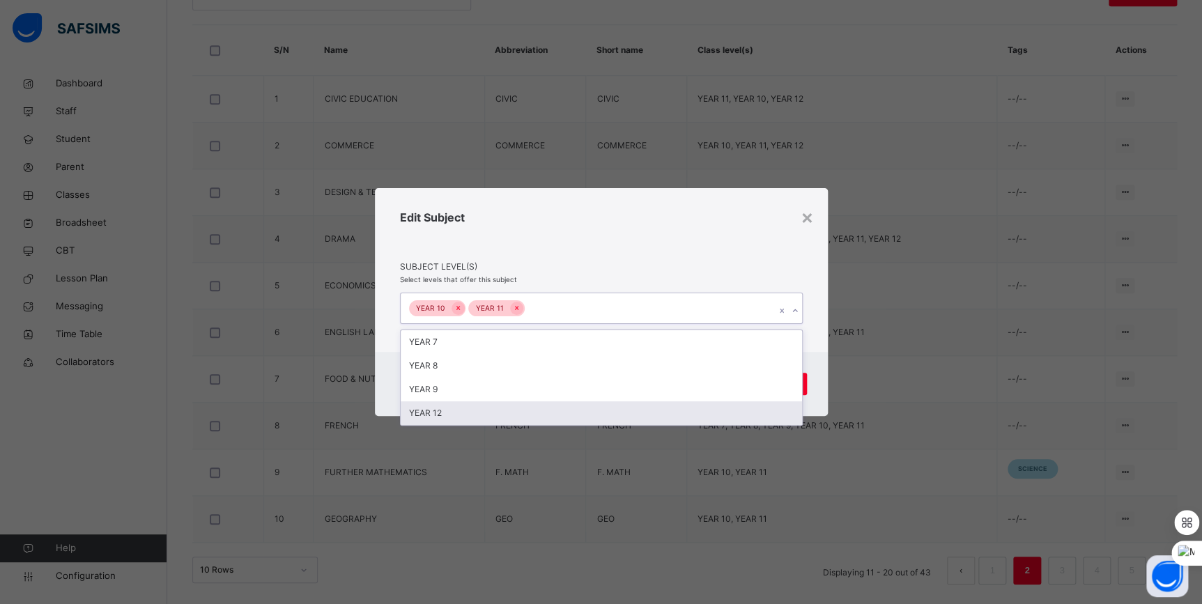
click at [565, 409] on div "YEAR 12" at bounding box center [601, 413] width 401 height 24
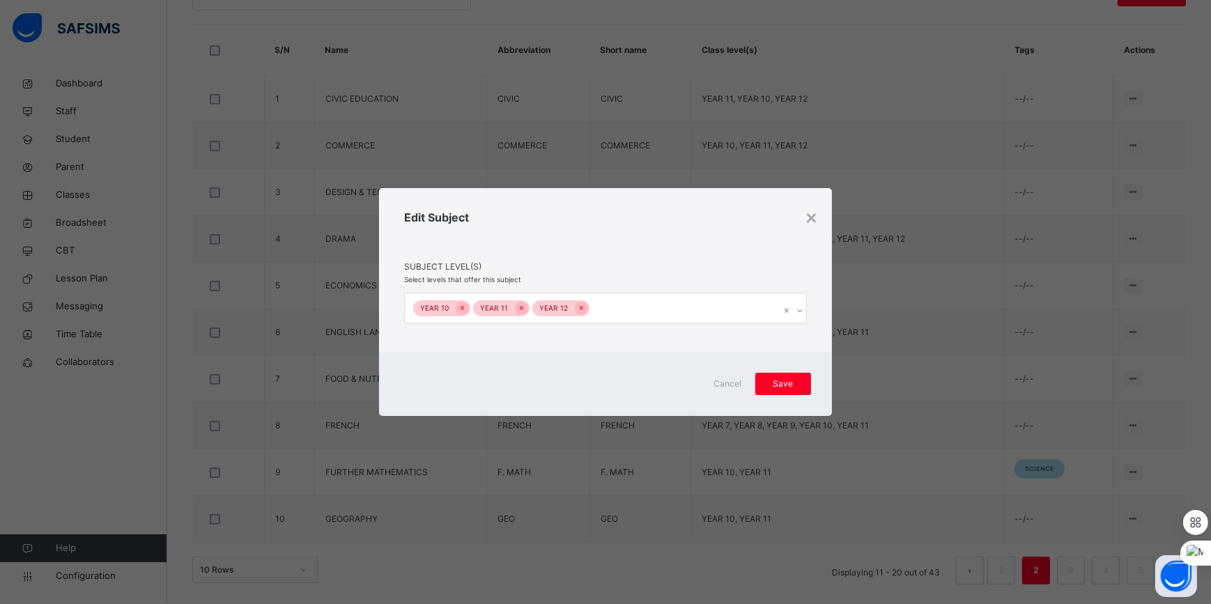
drag, startPoint x: 649, startPoint y: 269, endPoint x: 723, endPoint y: 320, distance: 90.2
click at [651, 269] on span "Subject Level(s)" at bounding box center [605, 267] width 403 height 13
click at [788, 388] on span "Save" at bounding box center [783, 384] width 35 height 13
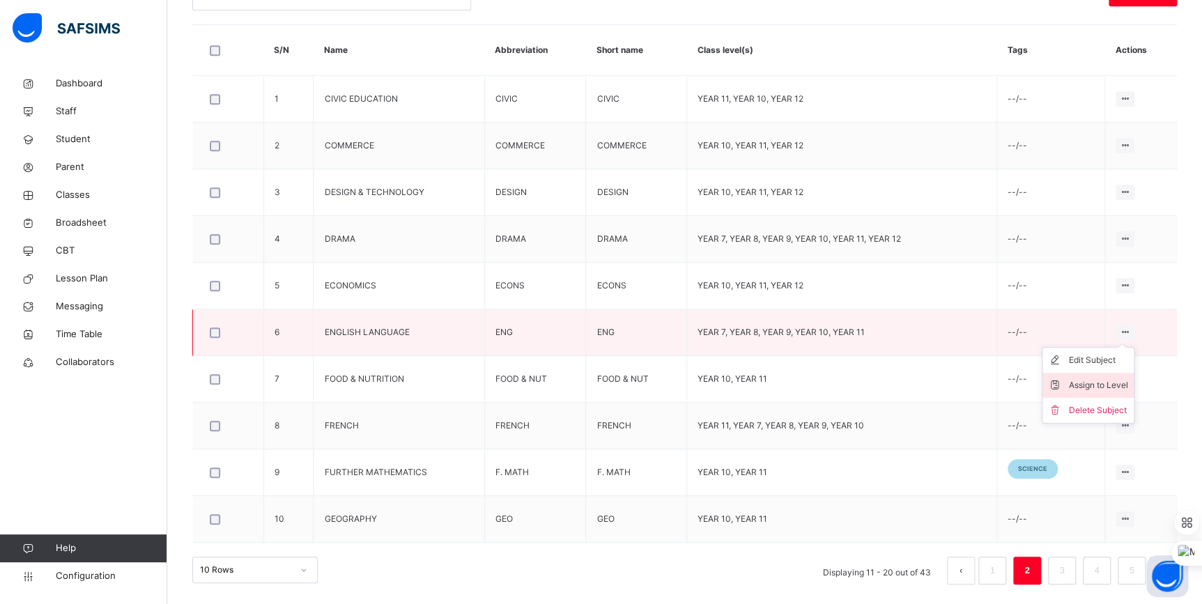
click at [1111, 383] on div "Assign to Level" at bounding box center [1098, 385] width 59 height 14
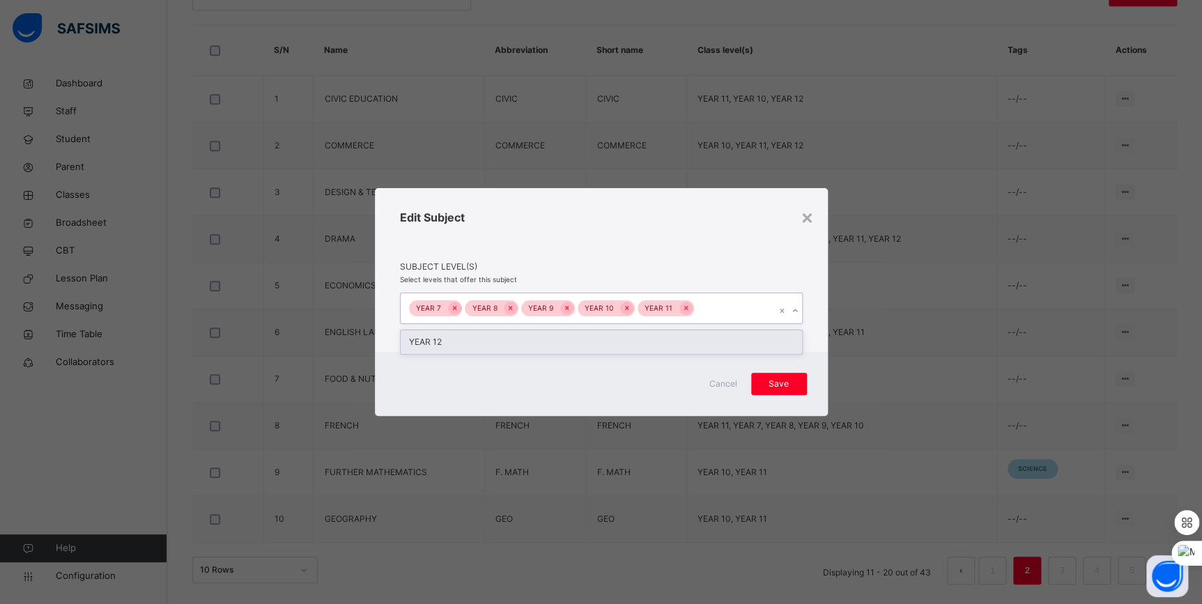
click at [701, 307] on div "YEAR 7 YEAR 8 YEAR 9 YEAR 10 YEAR 11" at bounding box center [588, 307] width 375 height 29
click at [654, 341] on div "YEAR 12" at bounding box center [601, 342] width 401 height 24
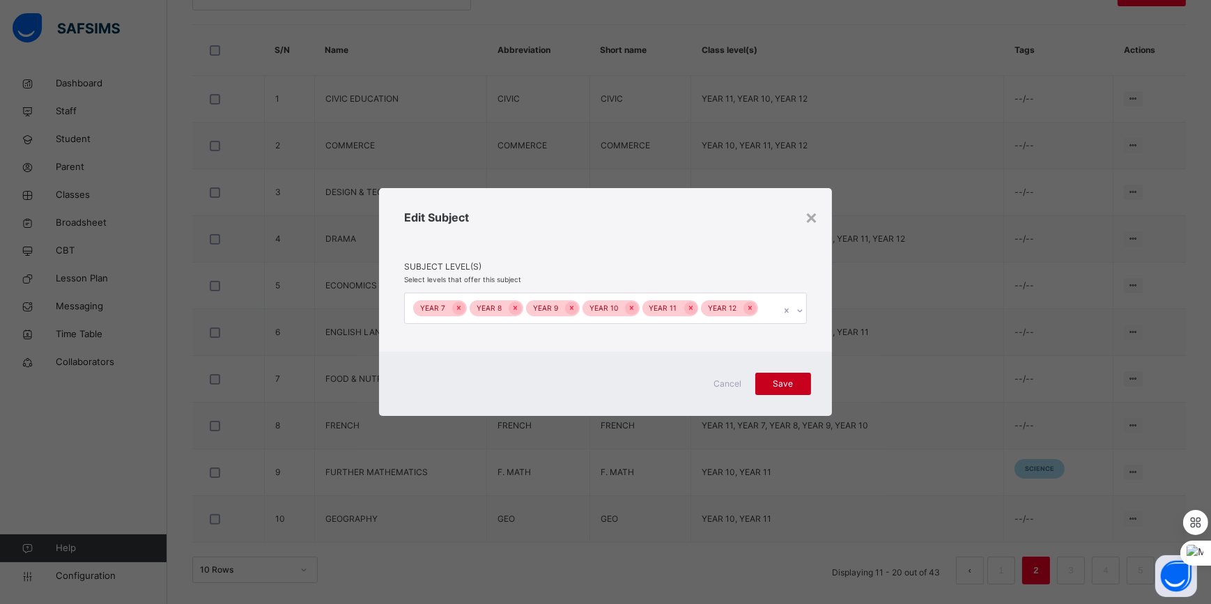
click at [775, 385] on span "Save" at bounding box center [783, 384] width 35 height 13
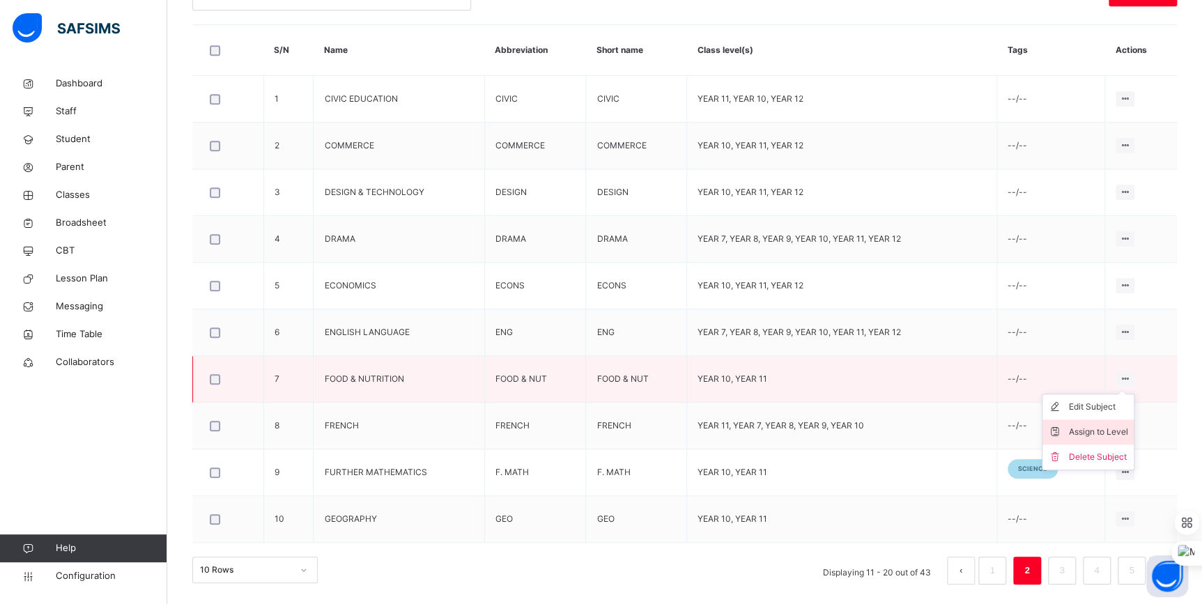
click at [1108, 430] on div "Assign to Level" at bounding box center [1098, 432] width 59 height 14
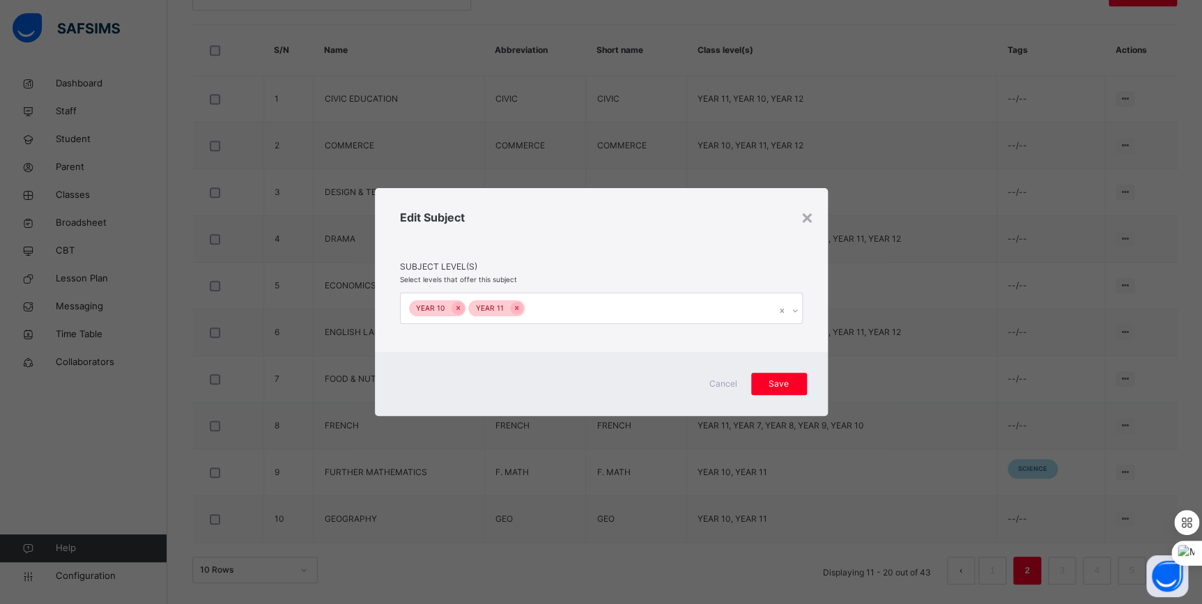
click at [744, 312] on div "YEAR 10 YEAR 11" at bounding box center [588, 307] width 375 height 29
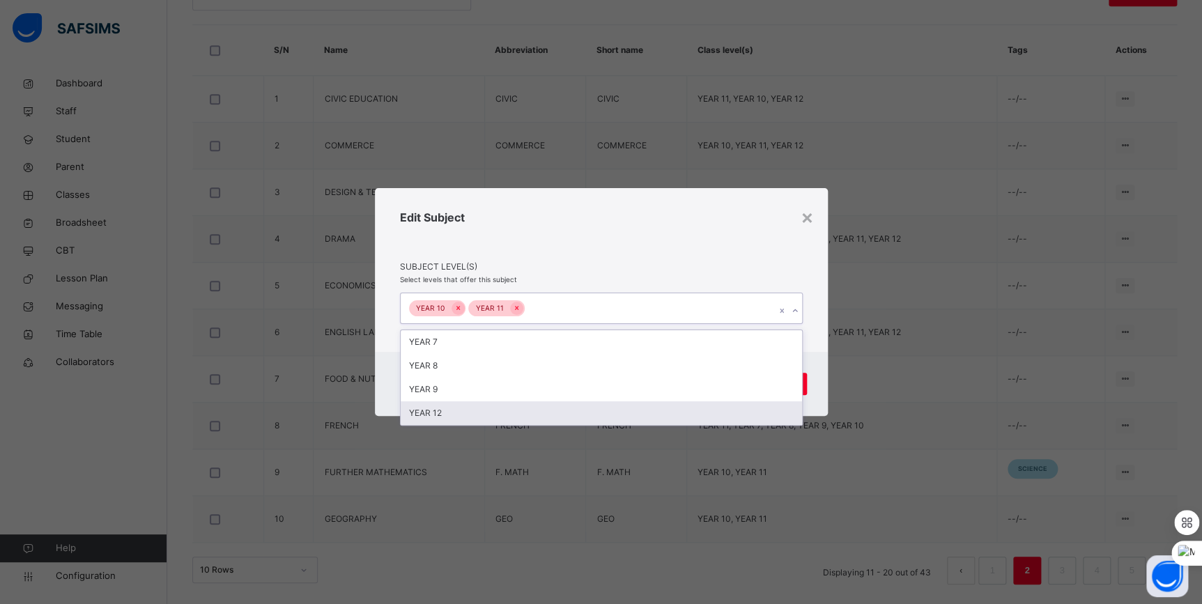
click at [616, 409] on div "YEAR 12" at bounding box center [601, 413] width 401 height 24
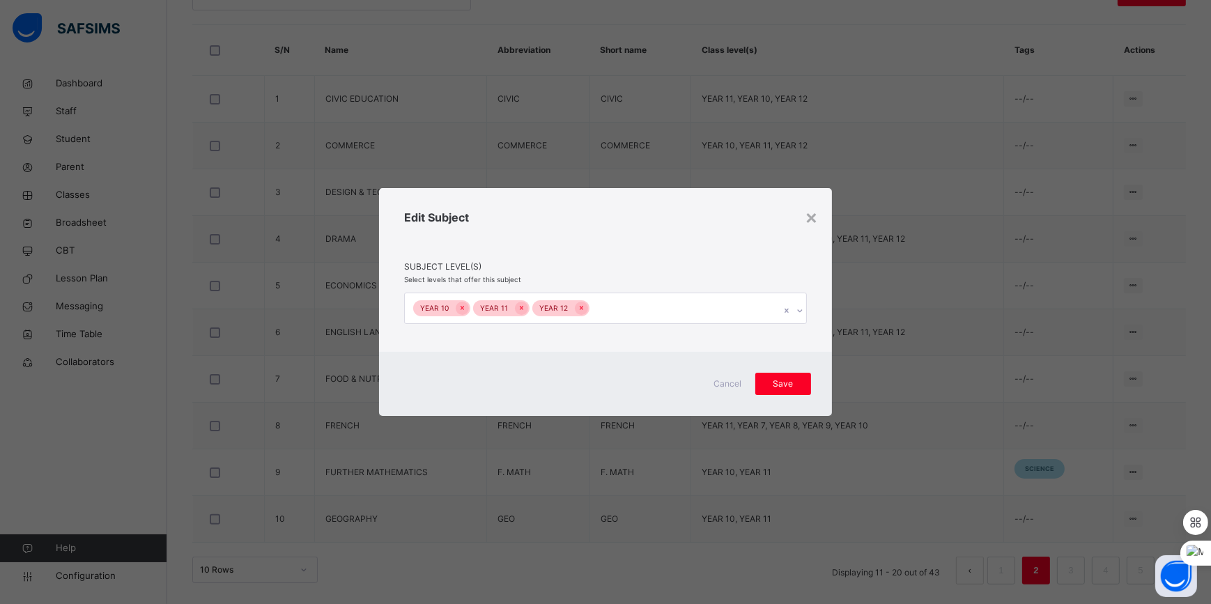
click at [818, 381] on div "Cancel Save" at bounding box center [605, 384] width 453 height 64
click at [809, 384] on div "Save" at bounding box center [783, 384] width 56 height 22
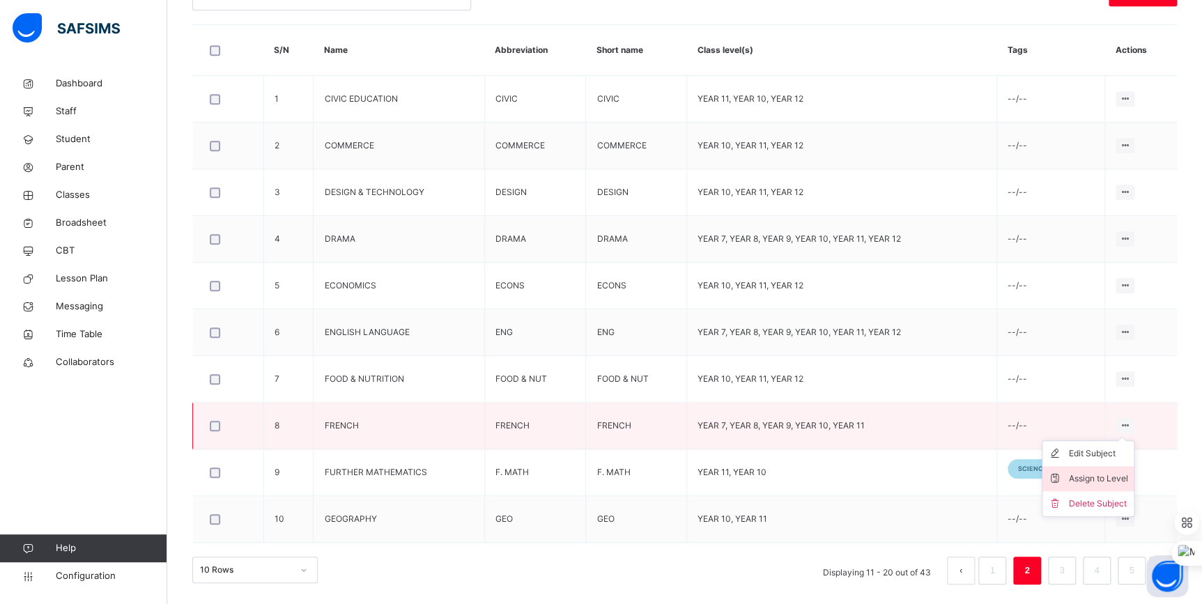
click at [1101, 472] on div "Assign to Level" at bounding box center [1098, 479] width 59 height 14
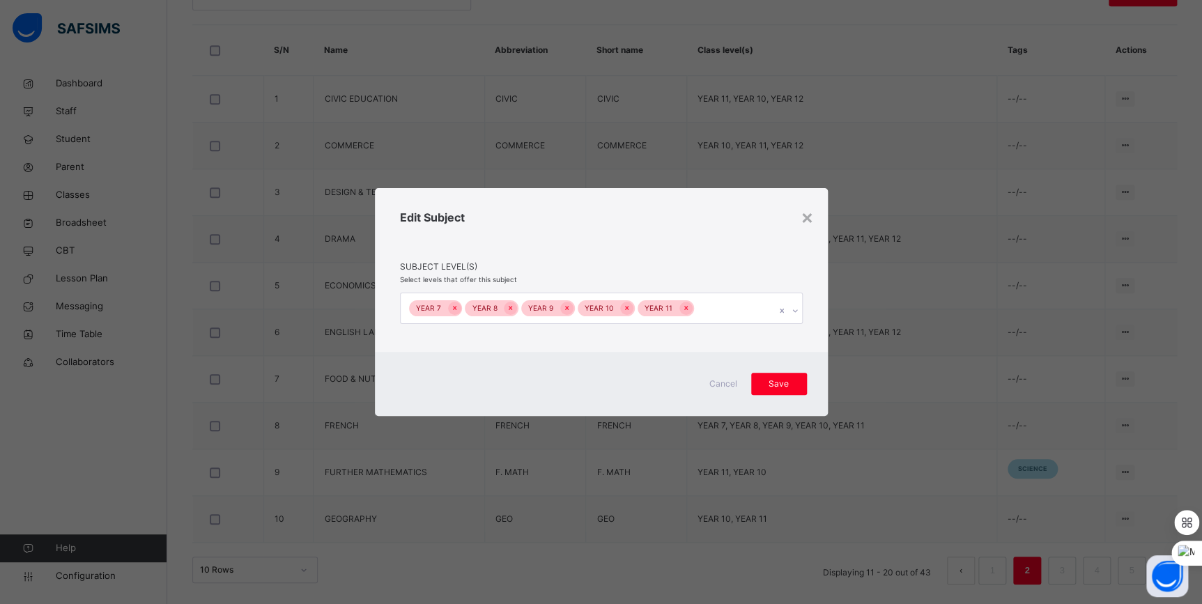
click at [702, 316] on div "YEAR 7 YEAR 8 YEAR 9 YEAR 10 YEAR 11" at bounding box center [588, 307] width 375 height 29
click at [655, 346] on div "YEAR 12" at bounding box center [601, 342] width 401 height 24
click at [776, 384] on span "Save" at bounding box center [783, 384] width 35 height 13
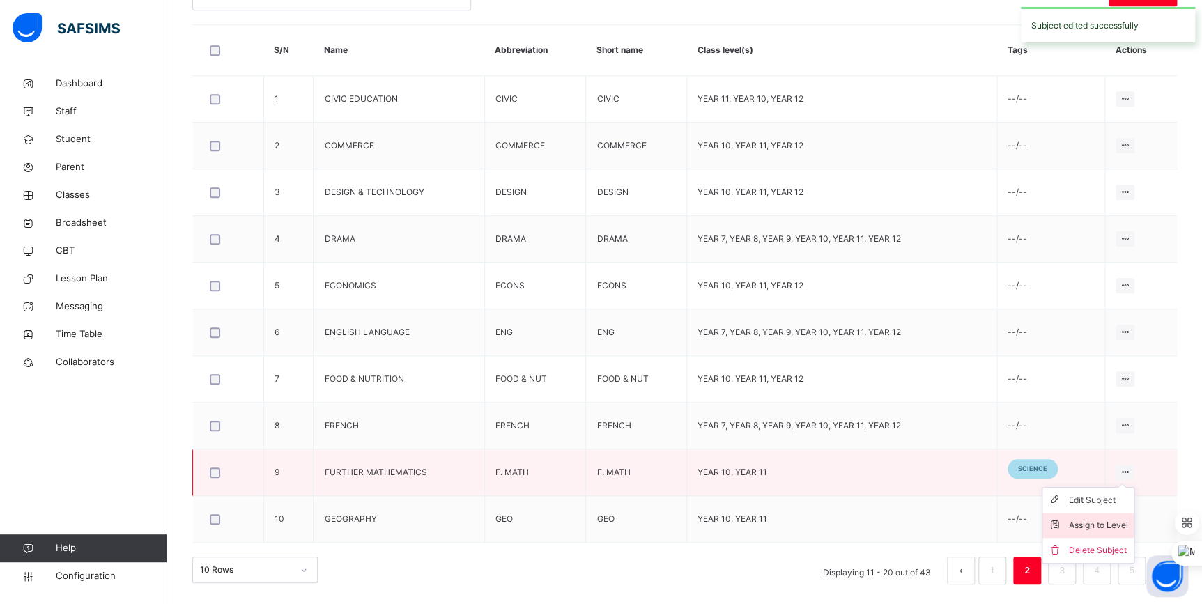
click at [1108, 518] on div "Assign to Level" at bounding box center [1098, 525] width 59 height 14
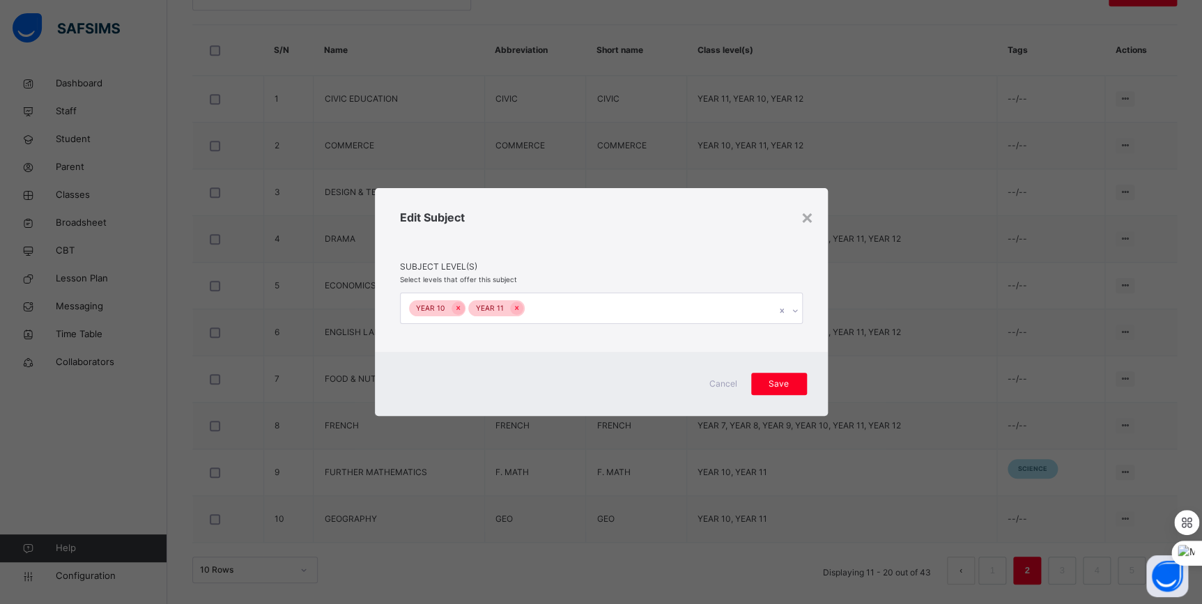
click at [710, 312] on div "YEAR 10 YEAR 11" at bounding box center [588, 307] width 375 height 29
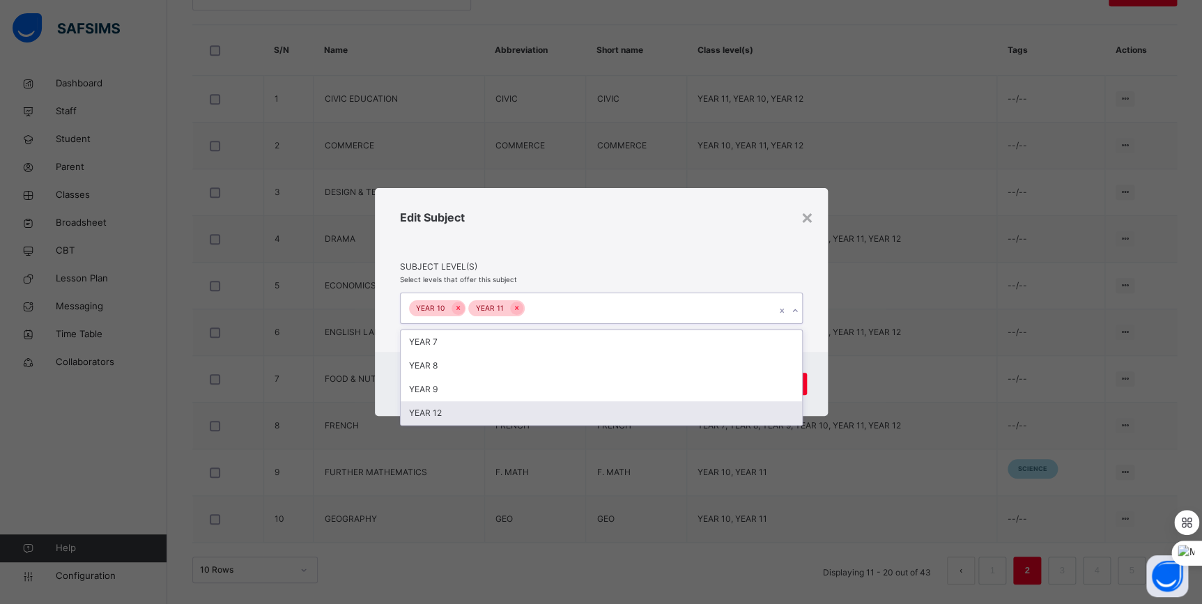
drag, startPoint x: 582, startPoint y: 405, endPoint x: 637, endPoint y: 408, distance: 55.1
click at [583, 406] on div "YEAR 12" at bounding box center [601, 413] width 401 height 24
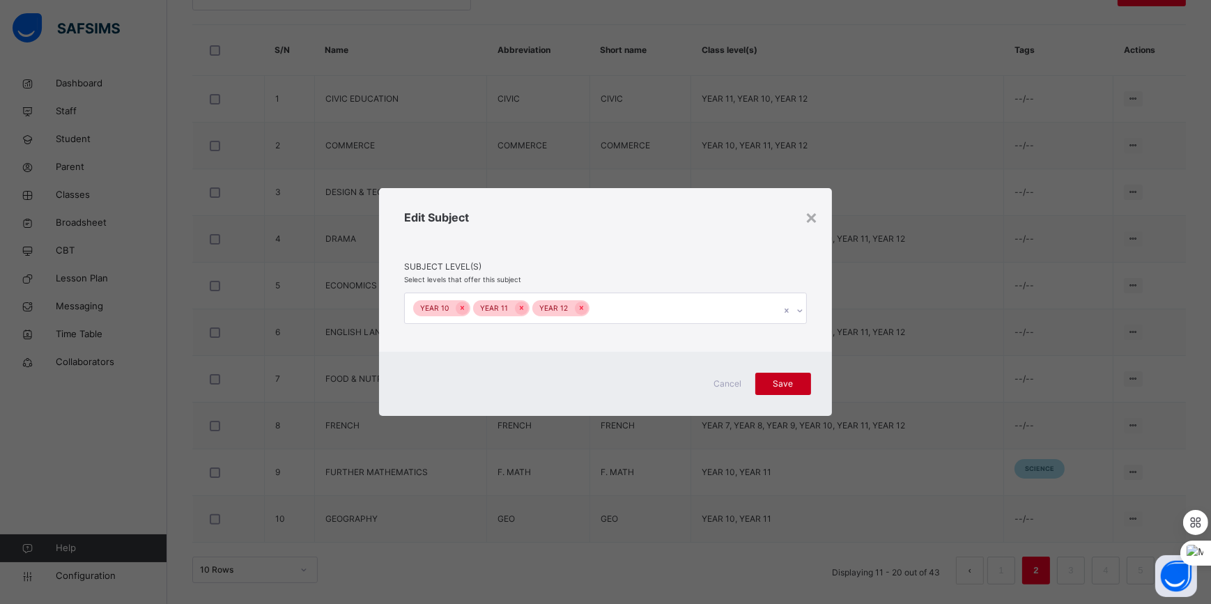
click at [807, 382] on div "Save" at bounding box center [783, 384] width 56 height 22
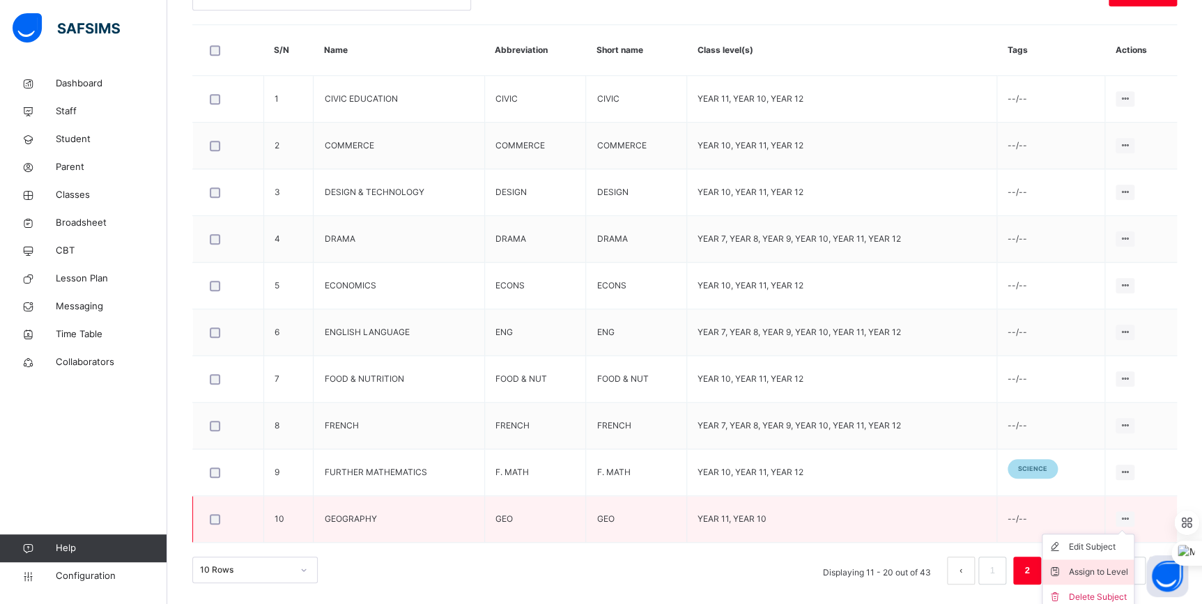
click at [1108, 562] on li "Assign to Level" at bounding box center [1087, 571] width 91 height 25
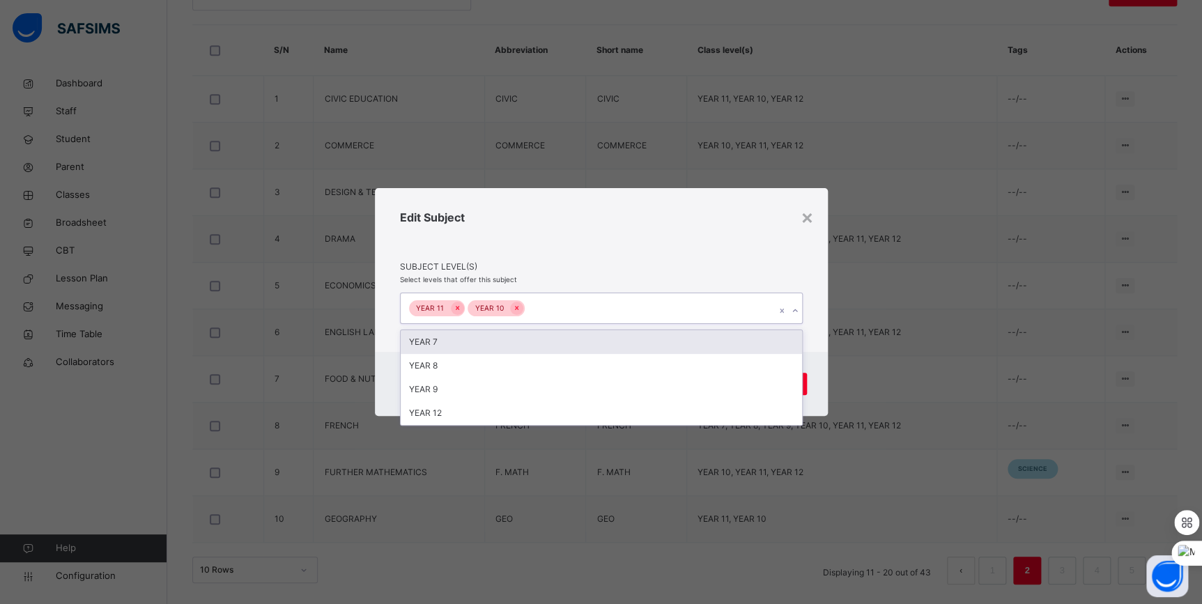
click at [727, 313] on div "YEAR 11 YEAR 10" at bounding box center [588, 307] width 375 height 29
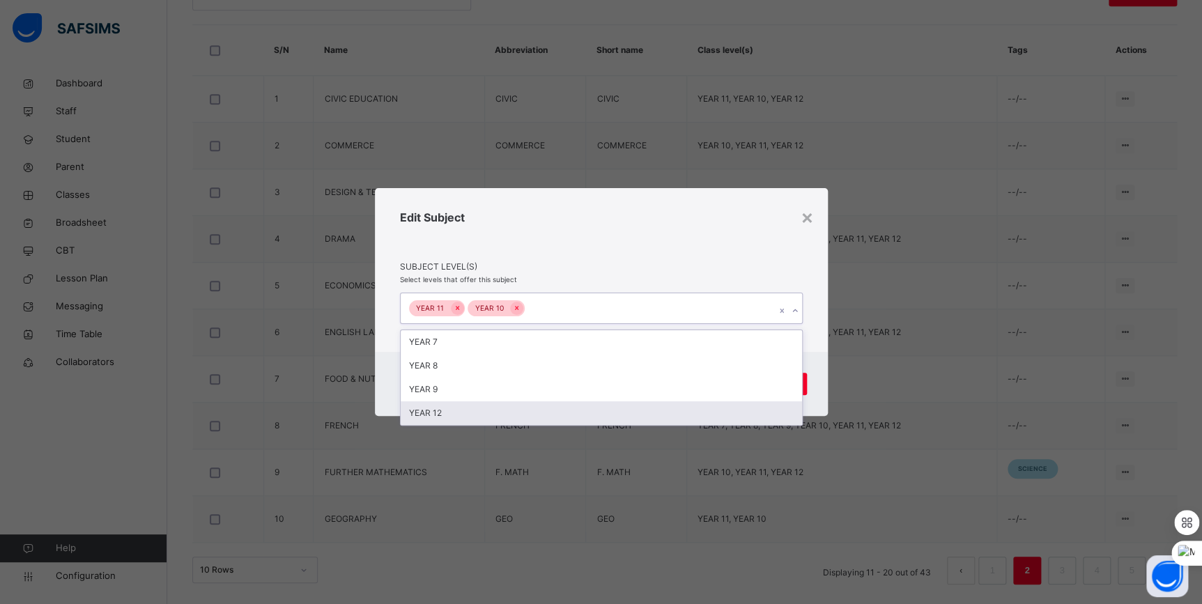
click at [591, 411] on div "YEAR 12" at bounding box center [601, 413] width 401 height 24
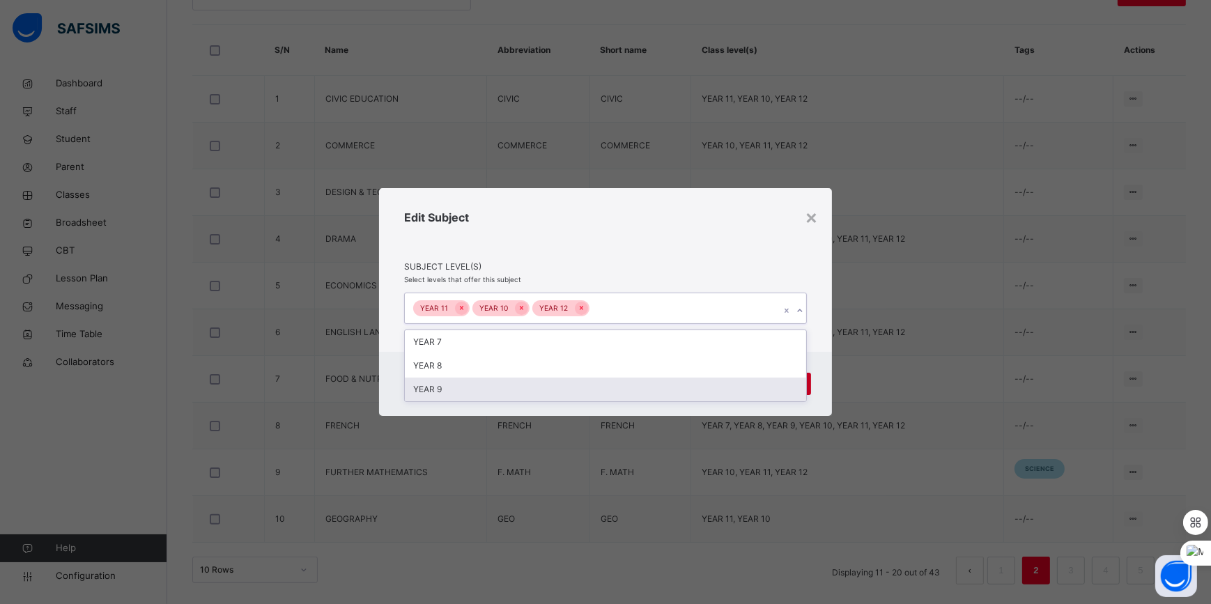
click at [809, 379] on div "Save" at bounding box center [783, 384] width 56 height 22
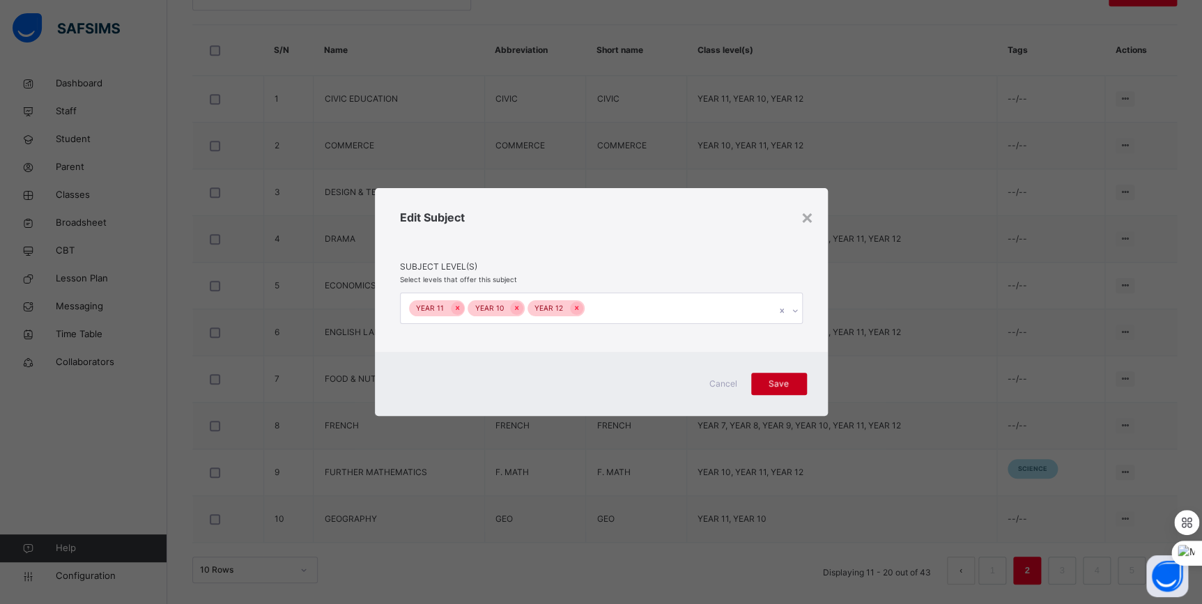
click at [801, 382] on div "Save" at bounding box center [779, 384] width 56 height 22
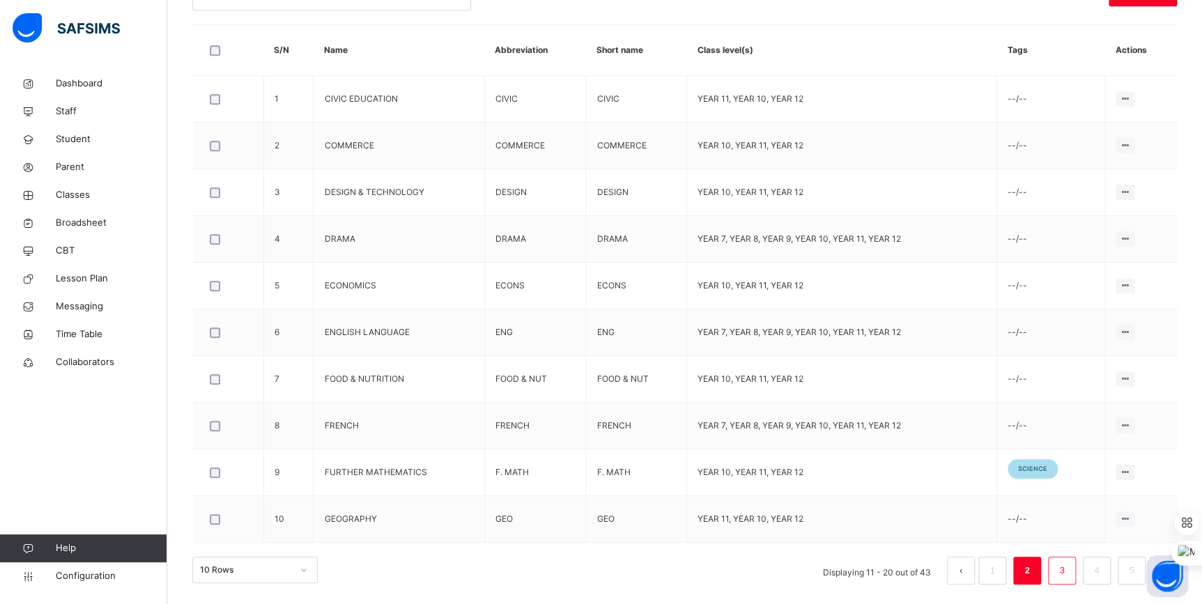
click at [1060, 568] on li "3" at bounding box center [1062, 571] width 28 height 28
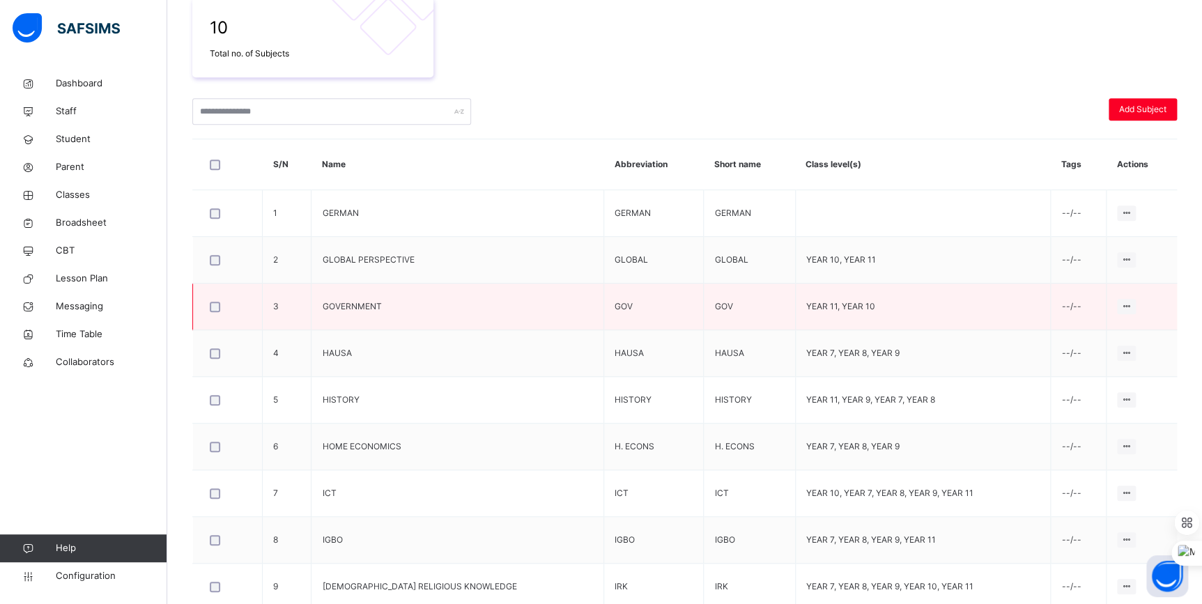
scroll to position [247, 0]
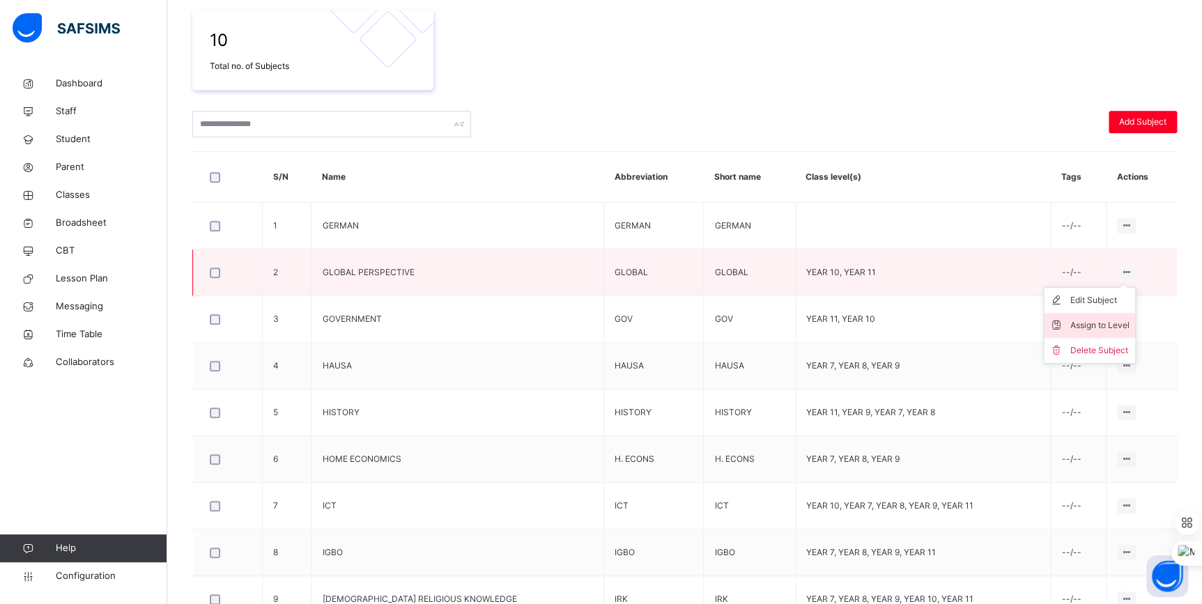
click at [1106, 332] on li "Assign to Level" at bounding box center [1089, 325] width 91 height 25
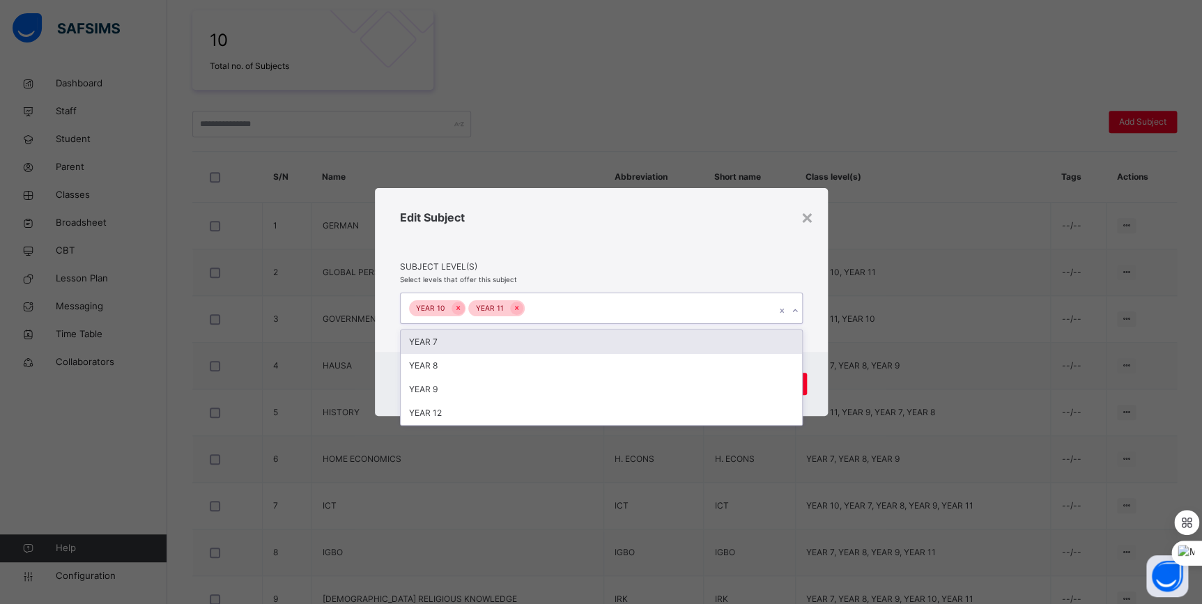
drag, startPoint x: 696, startPoint y: 303, endPoint x: 658, endPoint y: 332, distance: 47.8
click at [696, 304] on div "YEAR 10 YEAR 11" at bounding box center [588, 307] width 375 height 29
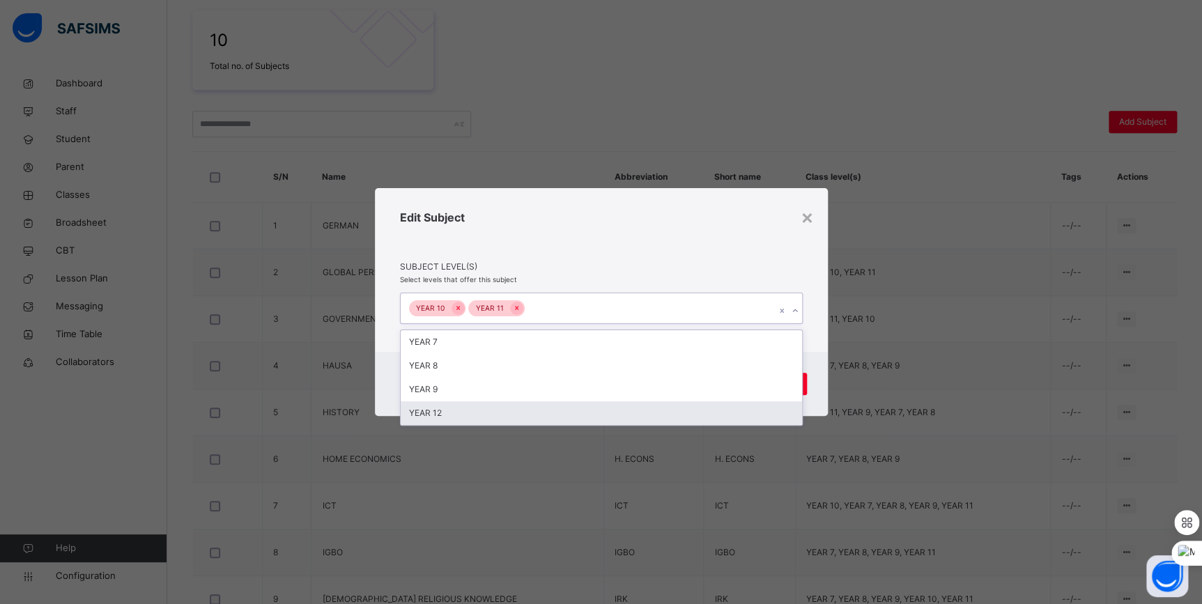
click at [588, 408] on div "YEAR 12" at bounding box center [601, 413] width 401 height 24
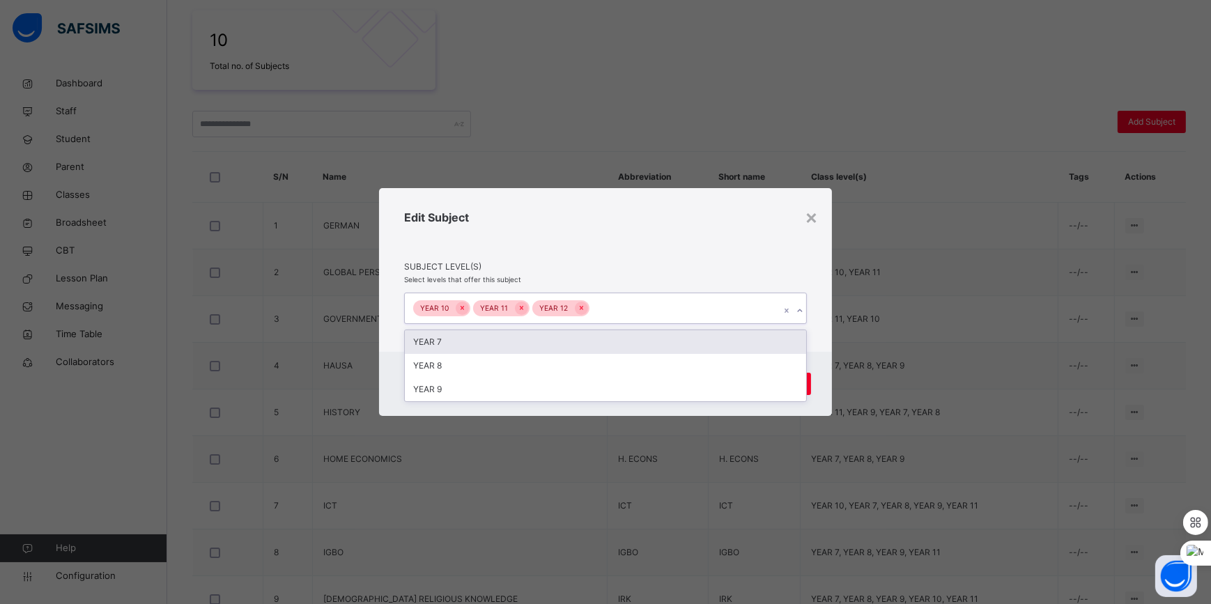
click at [785, 272] on span "Subject Level(s)" at bounding box center [605, 267] width 403 height 13
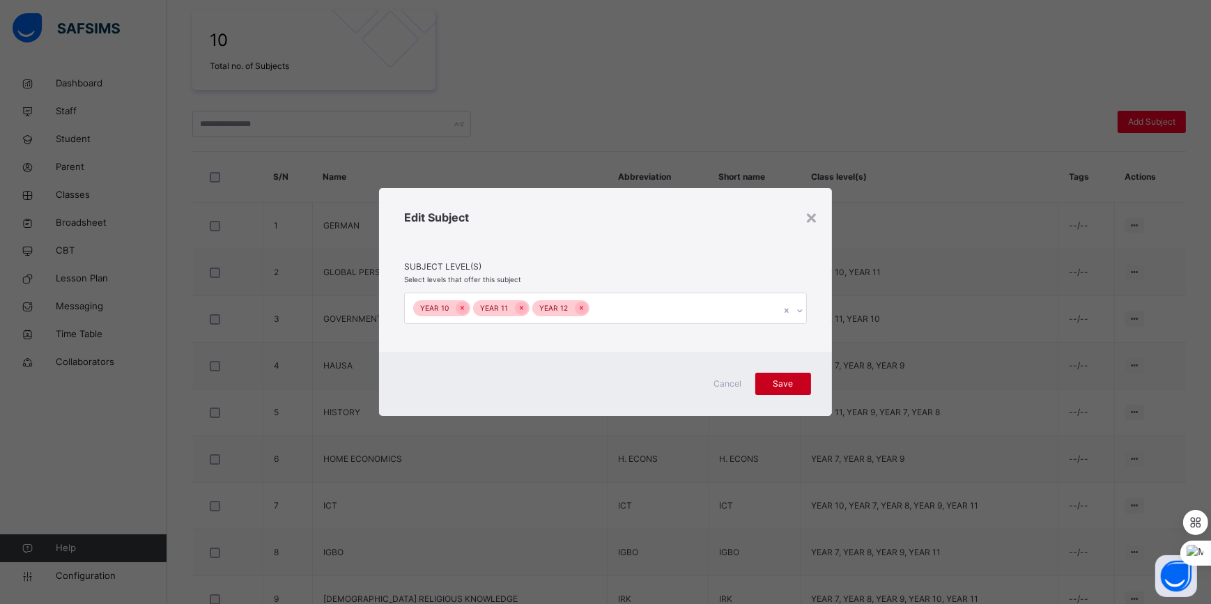
click at [785, 383] on span "Save" at bounding box center [783, 384] width 35 height 13
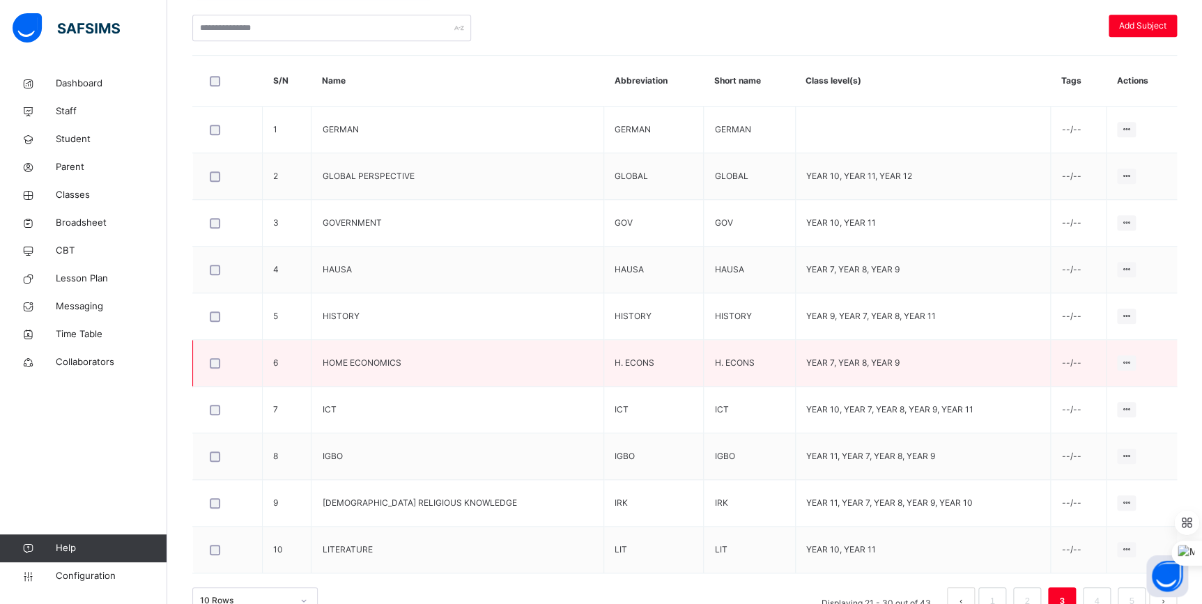
scroll to position [374, 0]
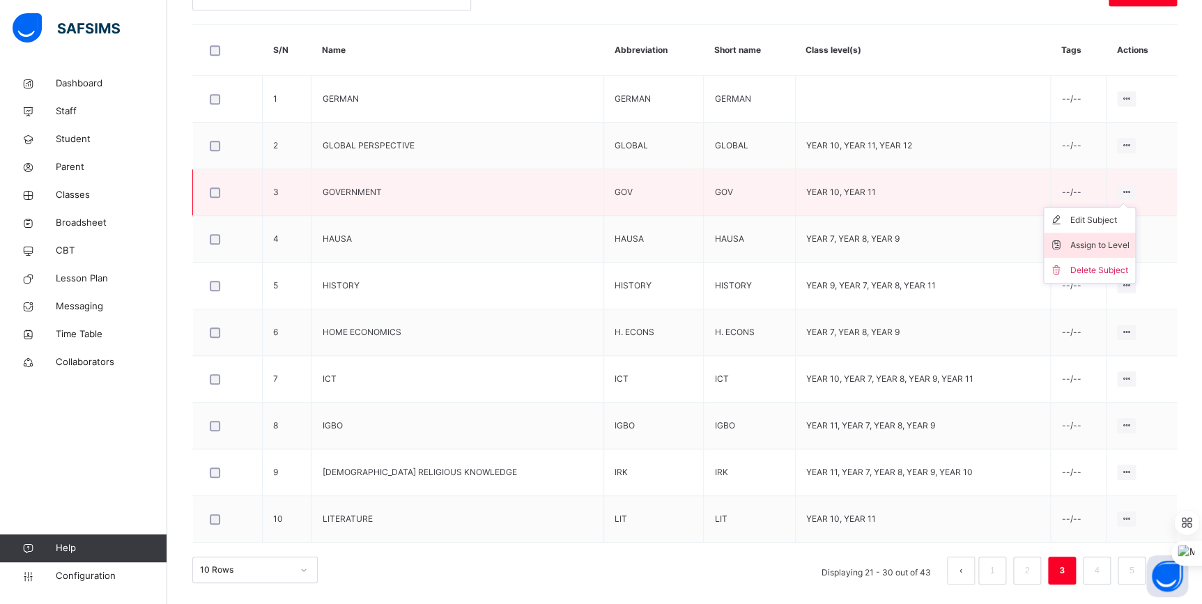
click at [1108, 247] on div "Assign to Level" at bounding box center [1099, 245] width 59 height 14
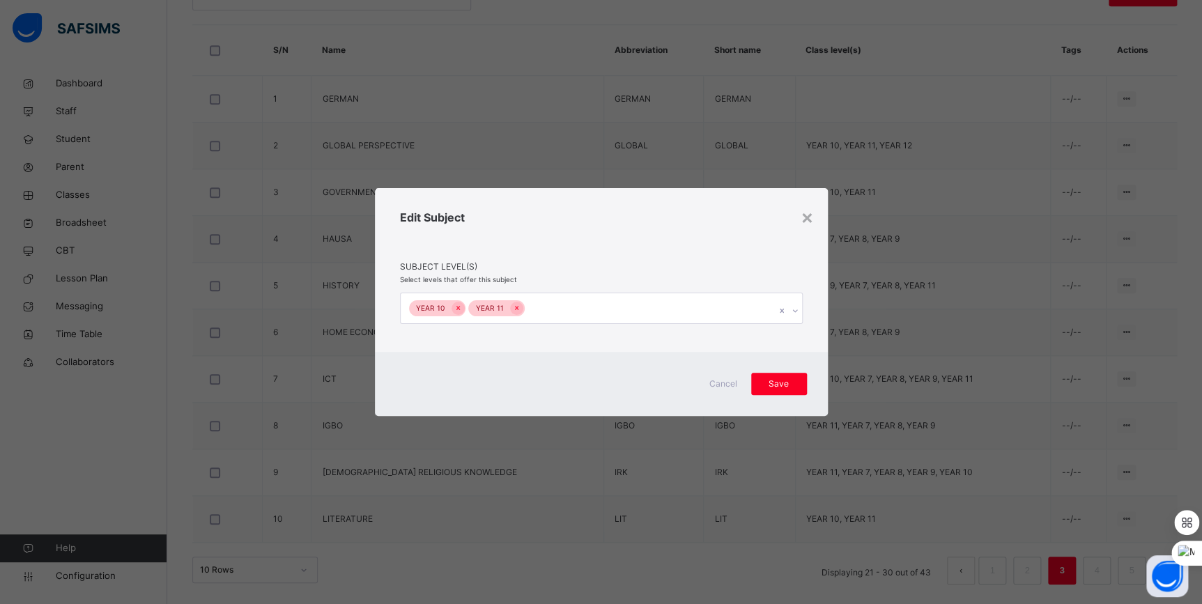
click at [716, 306] on div "YEAR 10 YEAR 11" at bounding box center [588, 307] width 375 height 29
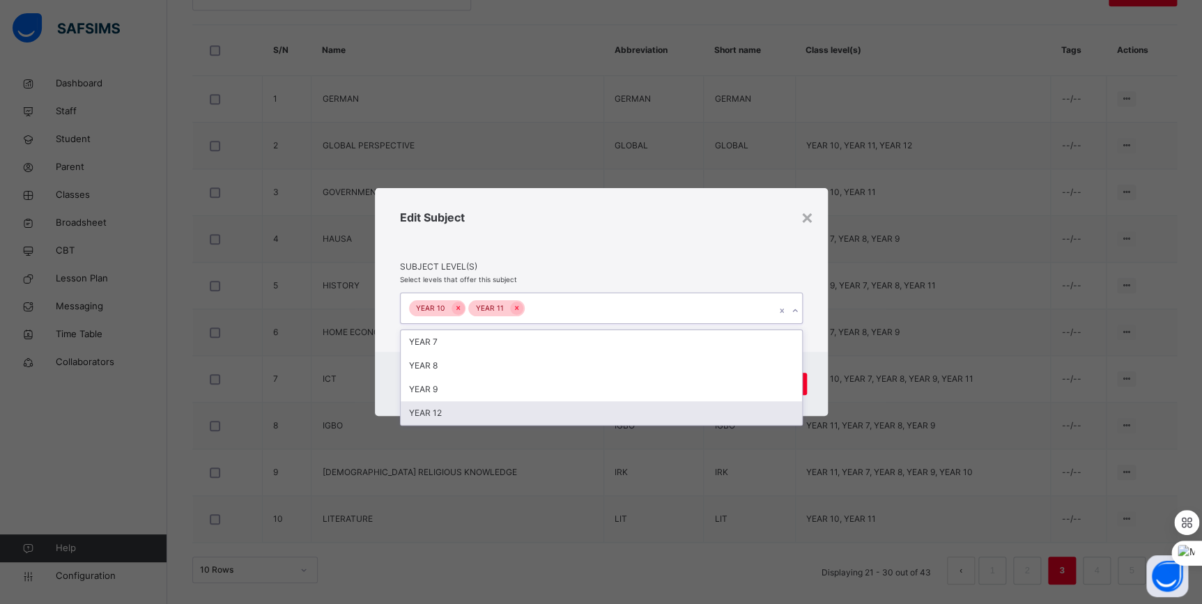
click at [595, 411] on div "YEAR 12" at bounding box center [601, 413] width 401 height 24
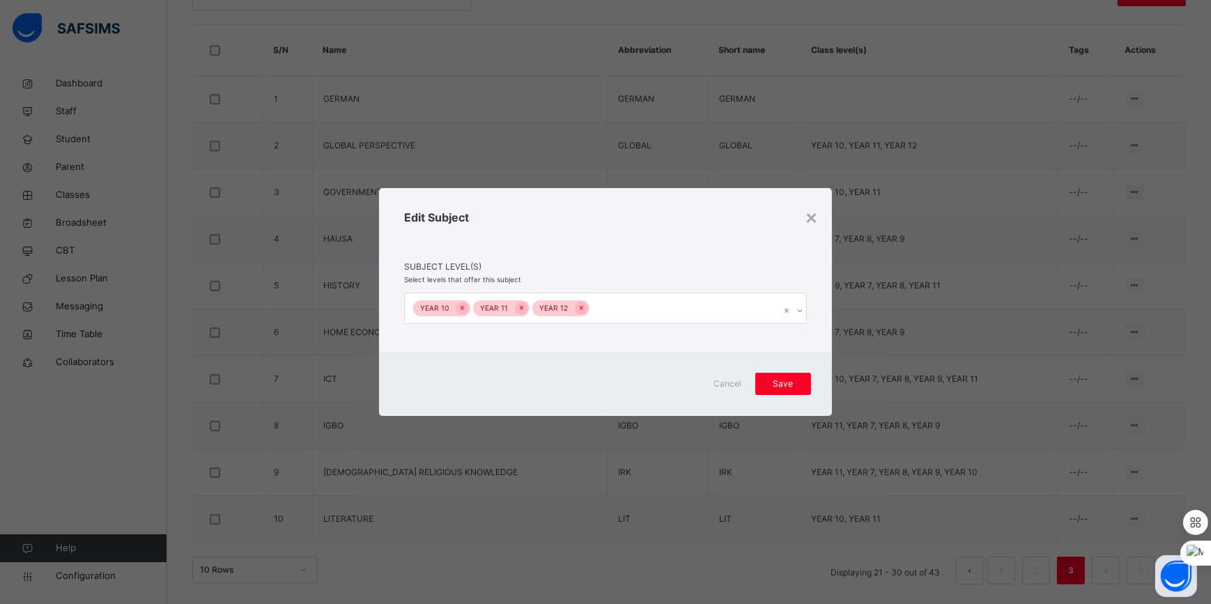
click at [821, 384] on div "Cancel Save" at bounding box center [605, 384] width 453 height 64
click at [807, 385] on div "Save" at bounding box center [783, 384] width 56 height 22
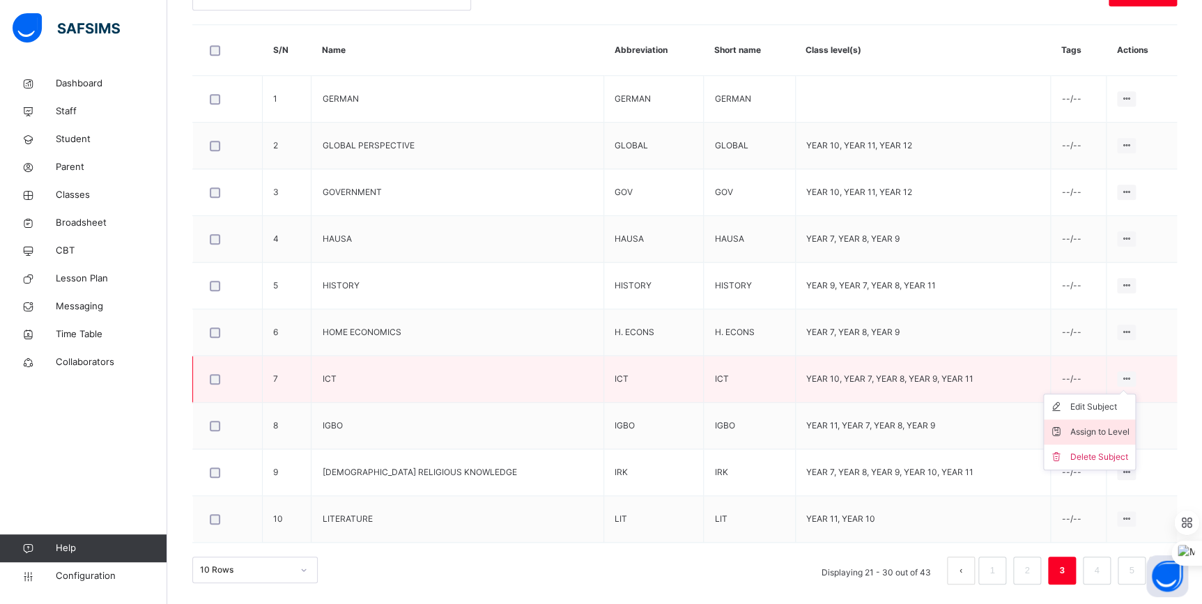
click at [1096, 433] on div "Assign to Level" at bounding box center [1099, 432] width 59 height 14
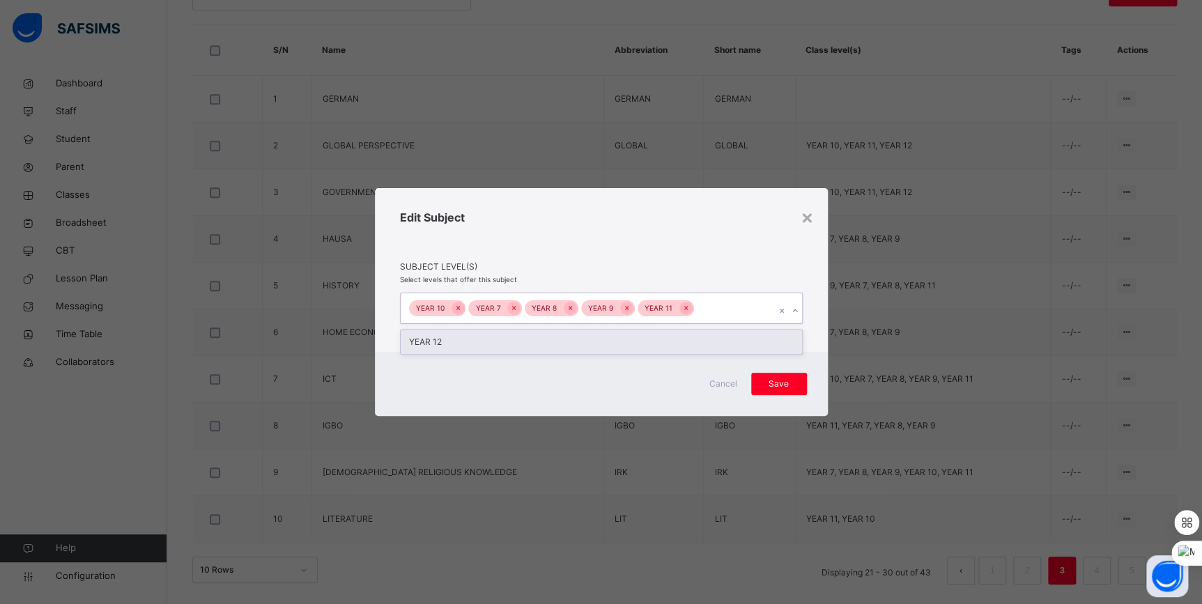
drag, startPoint x: 718, startPoint y: 304, endPoint x: 723, endPoint y: 315, distance: 12.2
click at [718, 304] on div "YEAR 10 YEAR 7 YEAR 8 YEAR 9 YEAR 11" at bounding box center [588, 307] width 375 height 29
drag, startPoint x: 644, startPoint y: 342, endPoint x: 651, endPoint y: 342, distance: 7.7
click at [651, 342] on div "YEAR 12" at bounding box center [601, 342] width 401 height 24
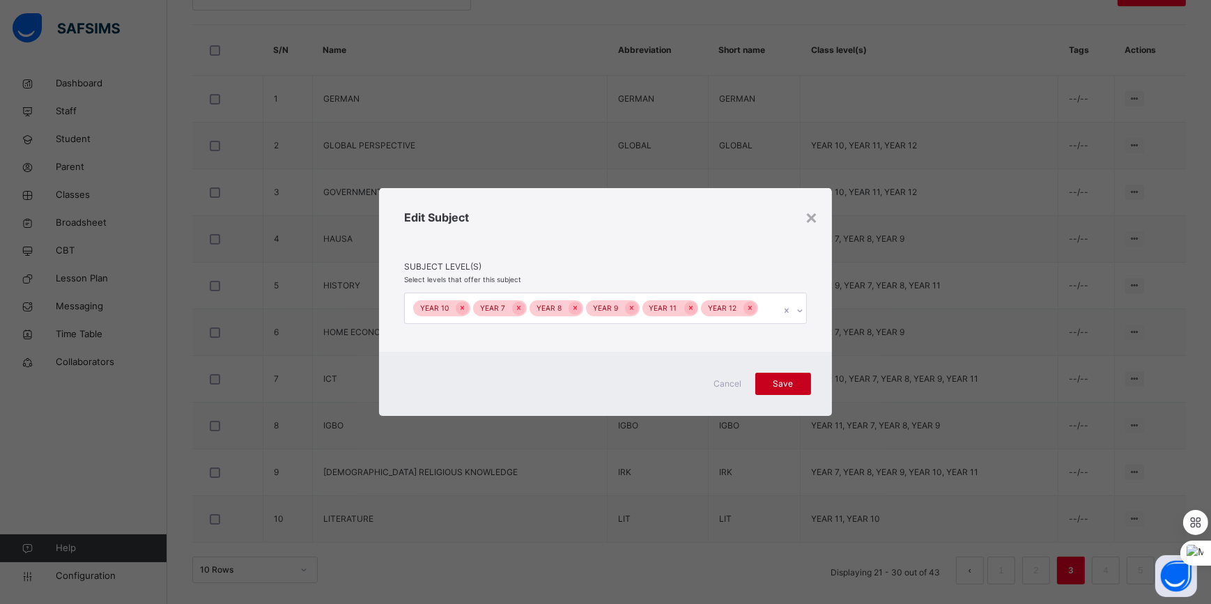
click at [808, 384] on div "Save" at bounding box center [783, 384] width 56 height 22
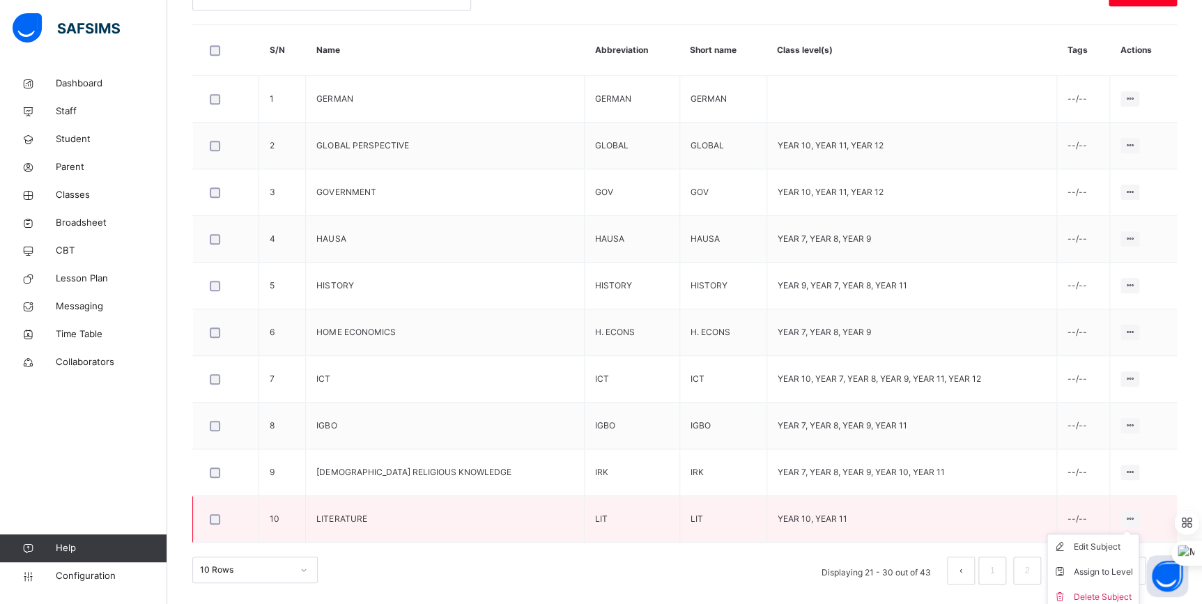
click at [1138, 515] on div at bounding box center [1129, 518] width 19 height 15
click at [1094, 568] on div "Assign to Level" at bounding box center [1102, 572] width 59 height 14
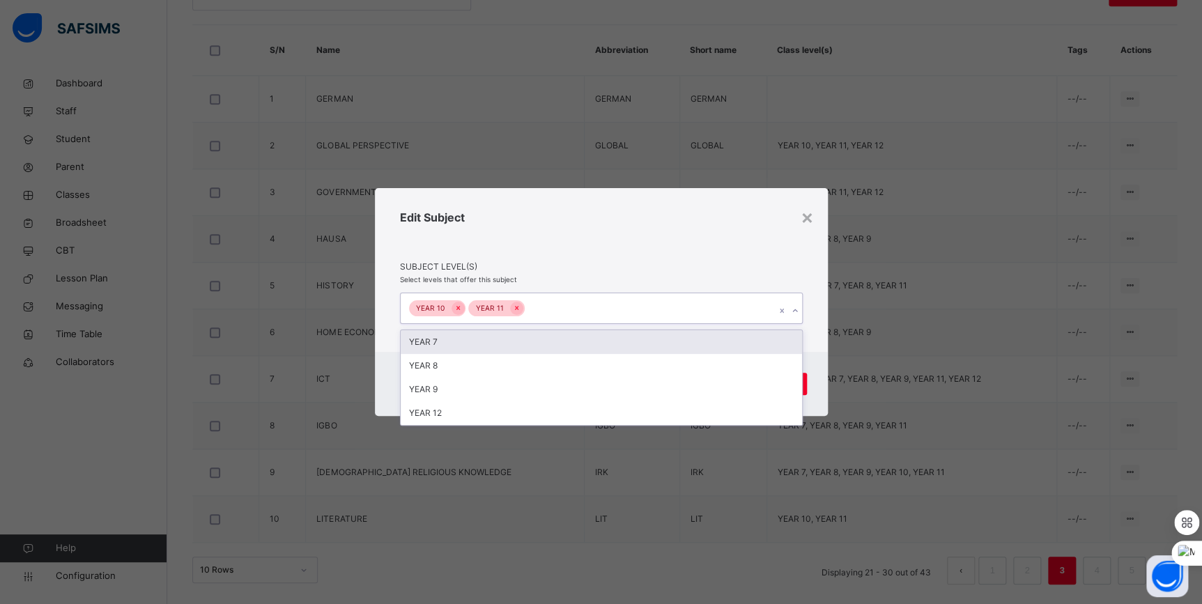
click at [685, 309] on div "YEAR 10 YEAR 11" at bounding box center [588, 307] width 375 height 29
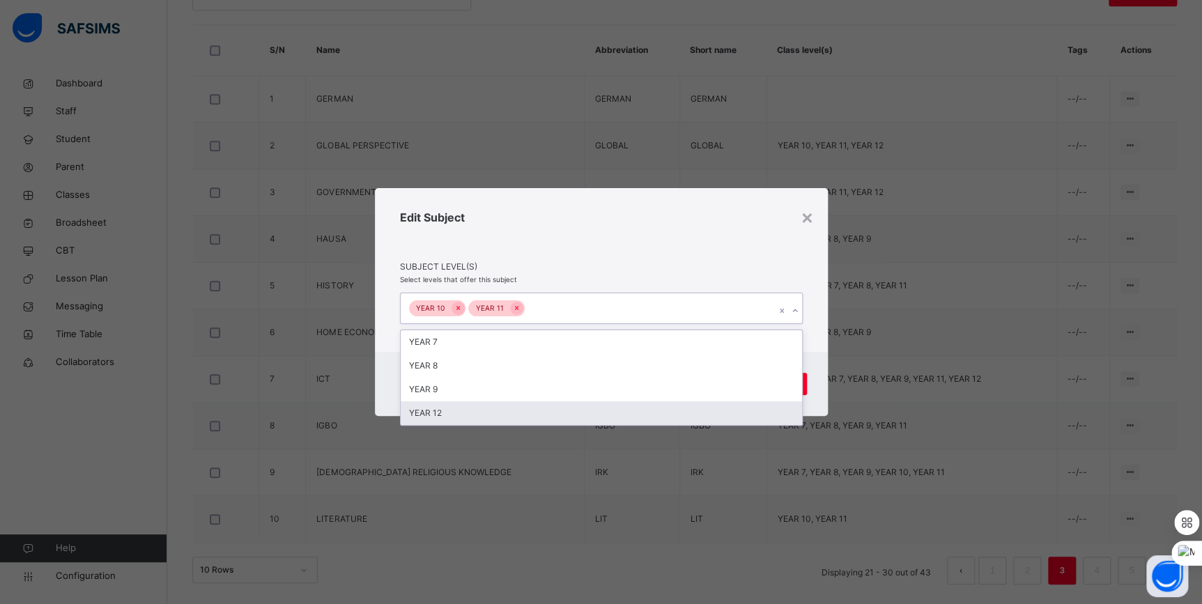
click at [610, 412] on div "YEAR 12" at bounding box center [601, 413] width 401 height 24
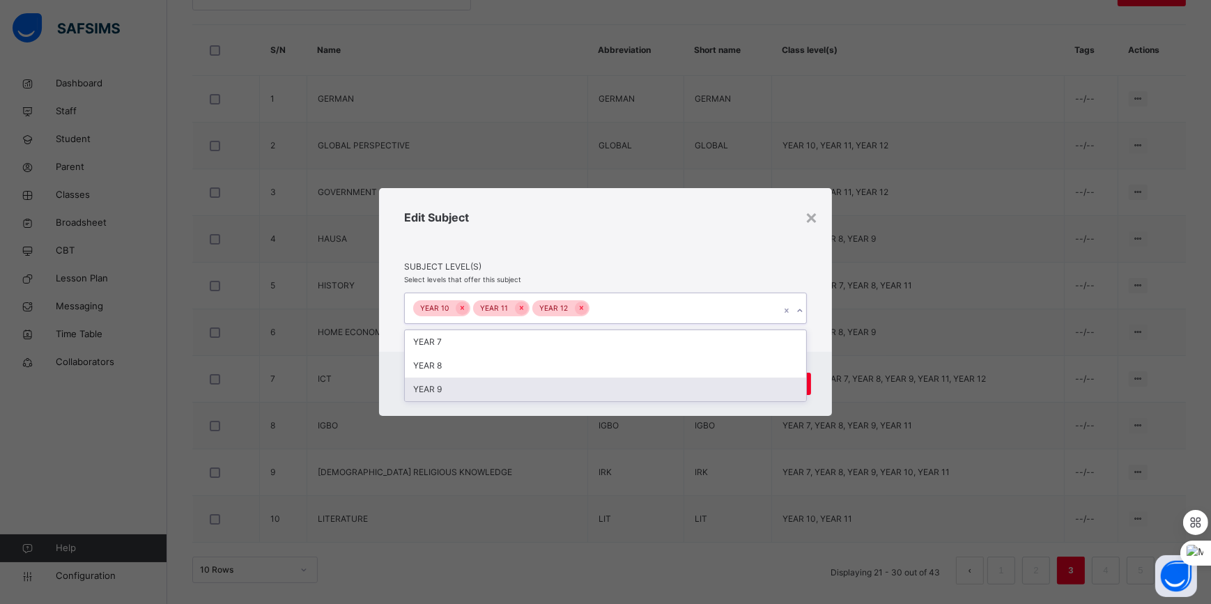
click at [815, 371] on div "Cancel Save" at bounding box center [605, 384] width 453 height 64
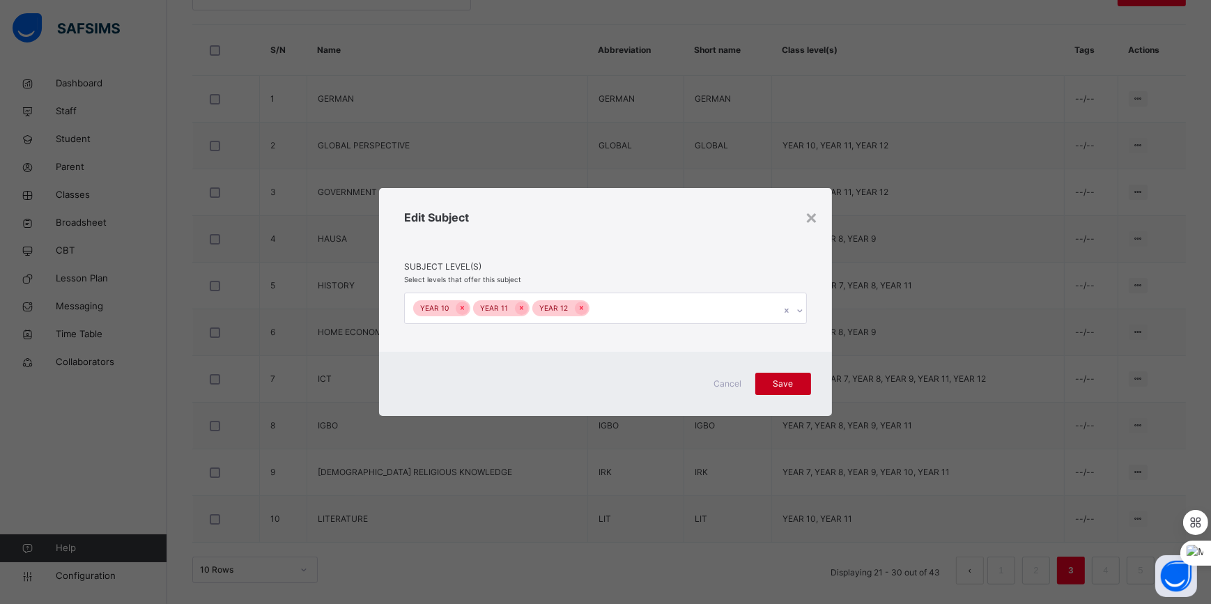
click at [802, 379] on div "Save" at bounding box center [783, 384] width 56 height 22
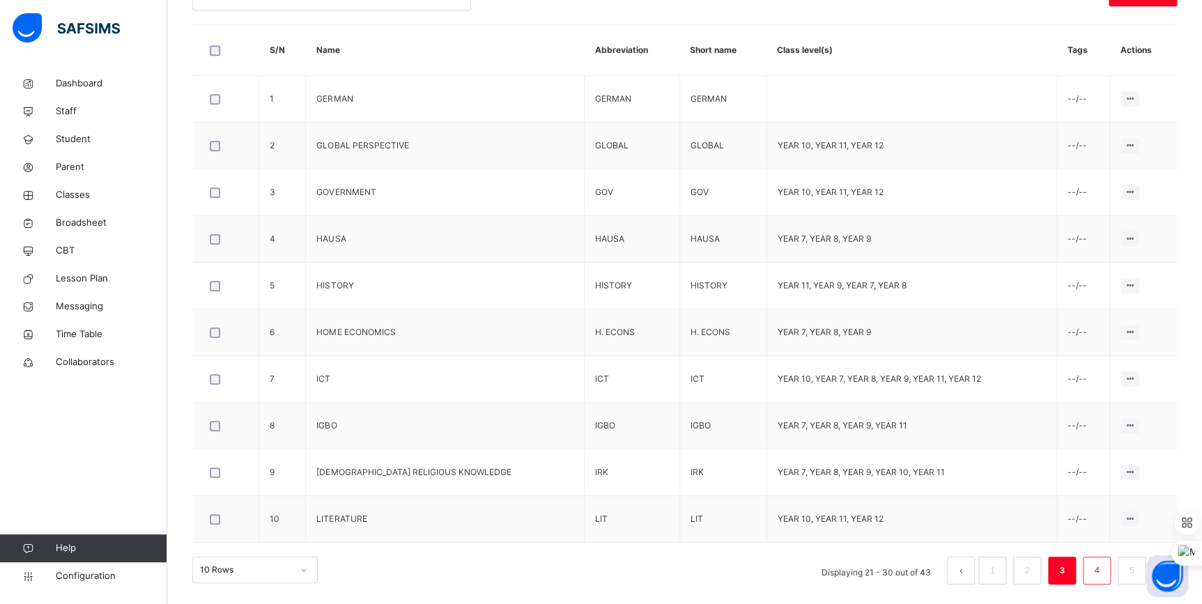
click at [1103, 565] on link "4" at bounding box center [1095, 570] width 13 height 18
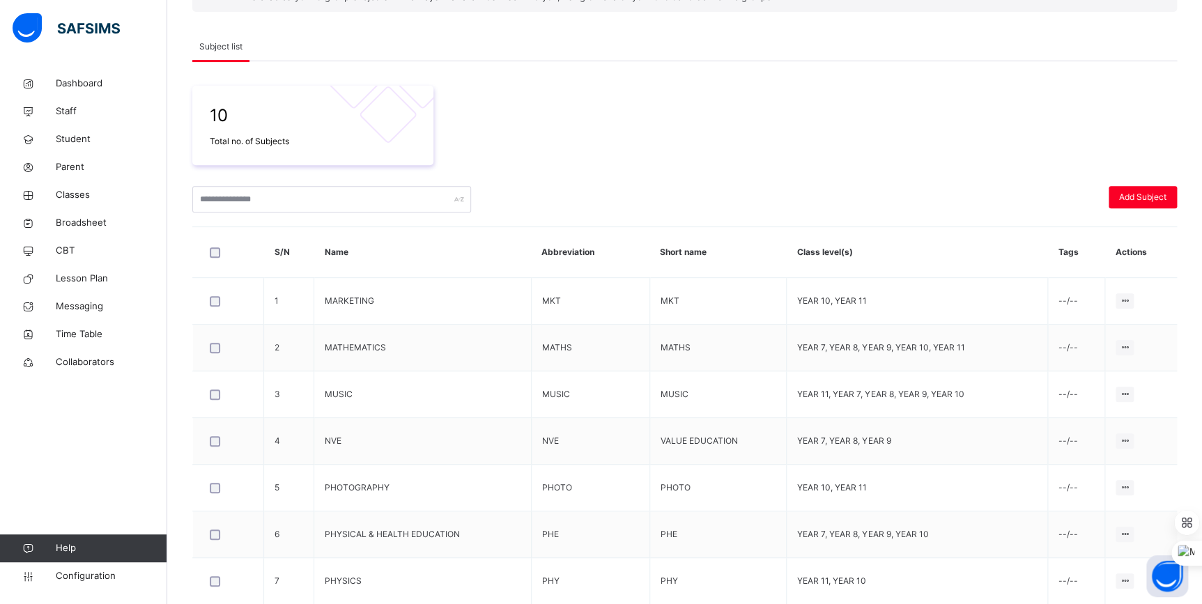
scroll to position [189, 0]
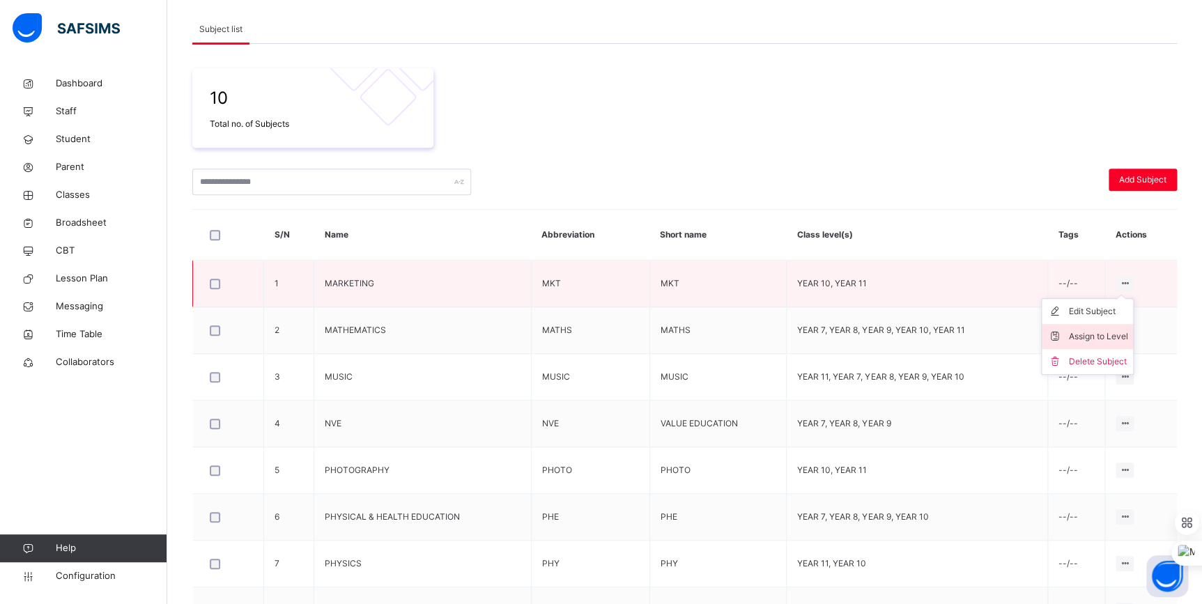
click at [1106, 334] on div "Assign to Level" at bounding box center [1097, 336] width 59 height 14
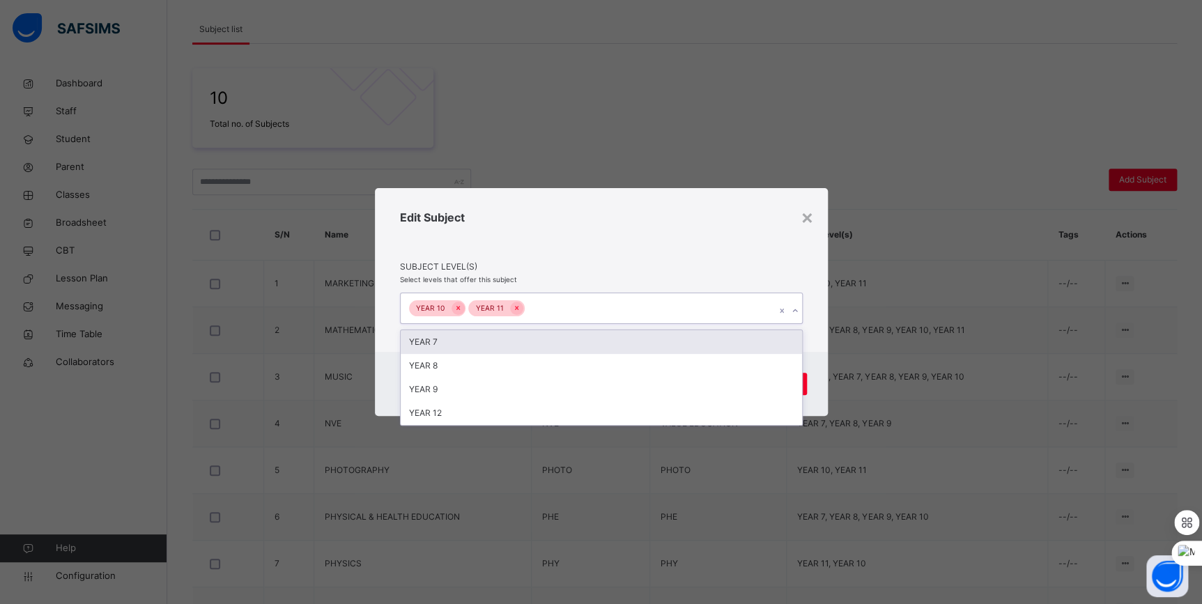
click at [715, 304] on div "YEAR 10 YEAR 11" at bounding box center [588, 307] width 375 height 29
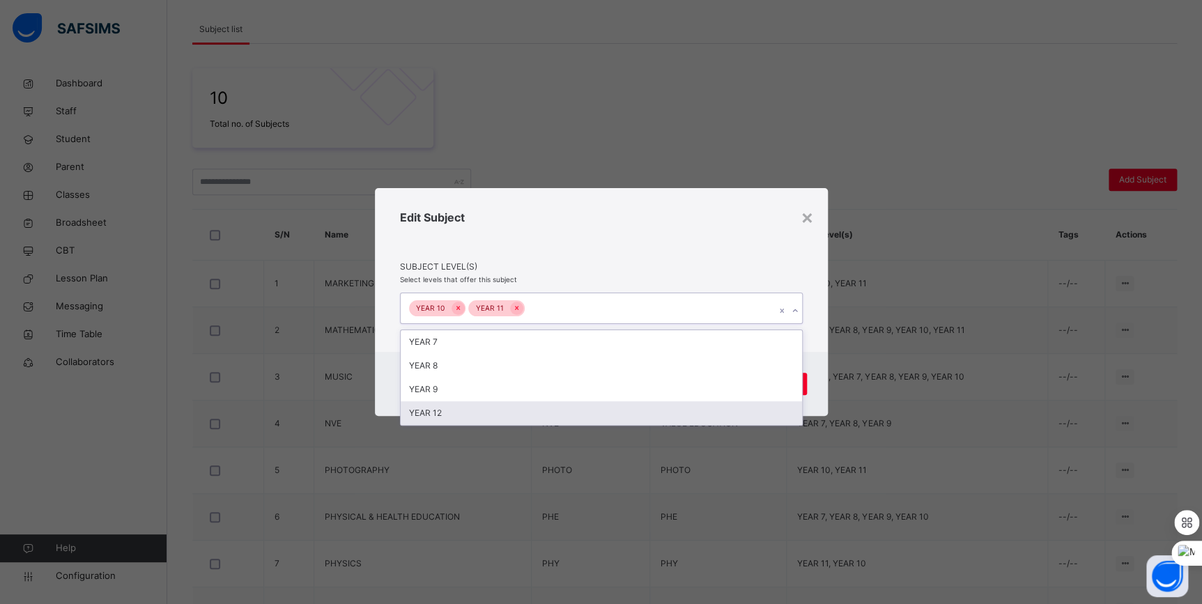
click at [603, 408] on div "YEAR 12" at bounding box center [601, 413] width 401 height 24
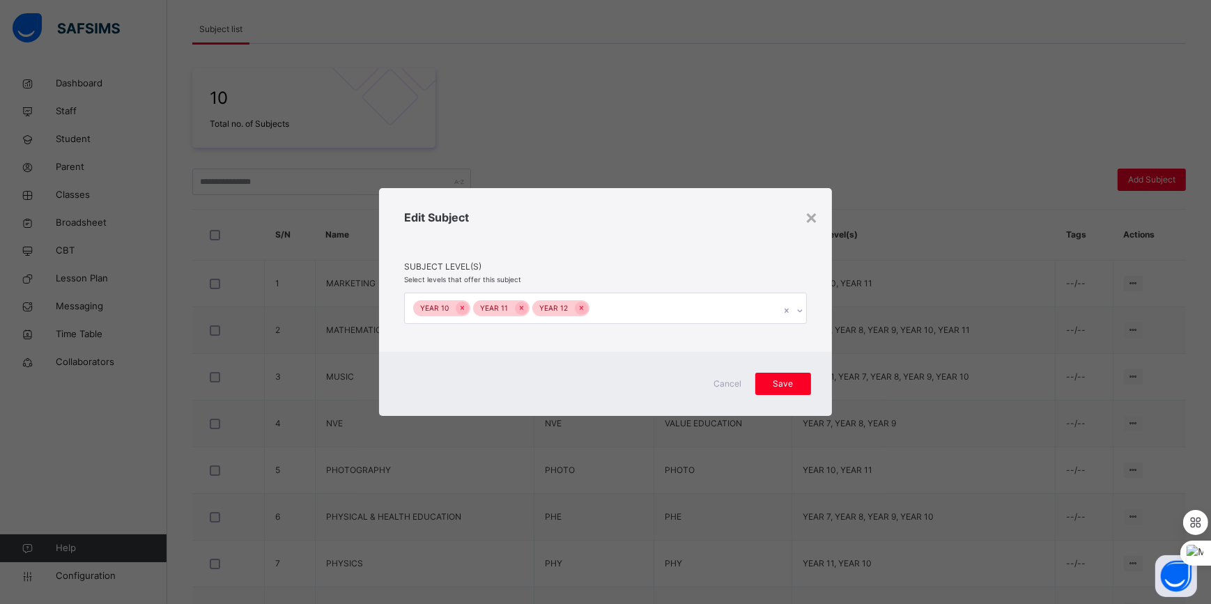
click at [814, 371] on div "Cancel Save" at bounding box center [605, 384] width 453 height 64
click at [804, 383] on div "Save" at bounding box center [783, 384] width 56 height 22
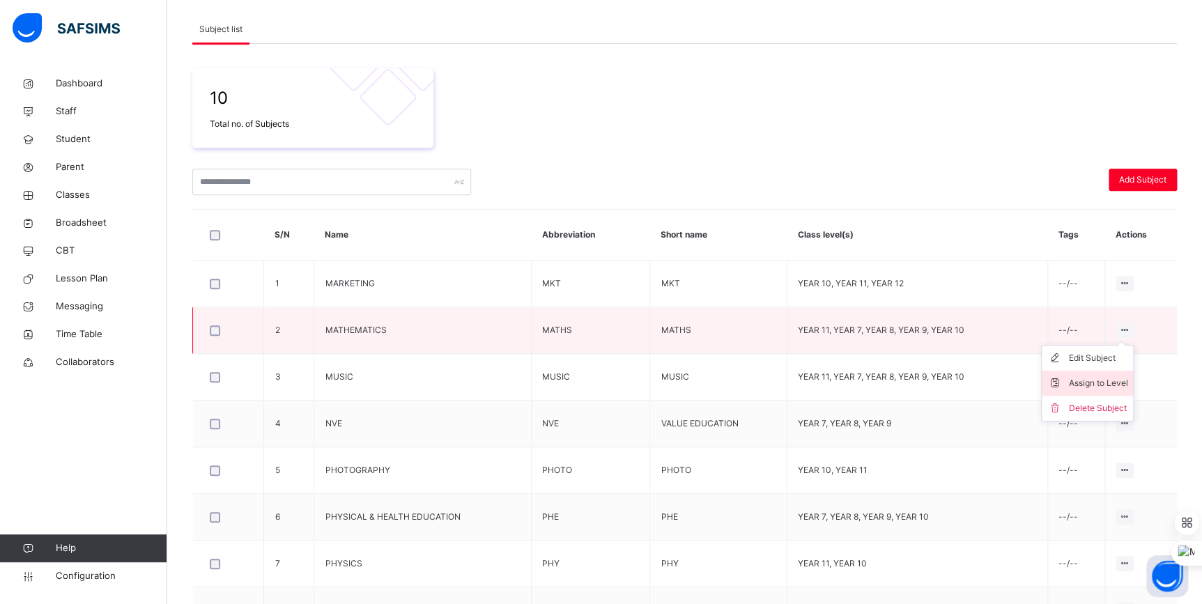
click at [1101, 381] on div "Assign to Level" at bounding box center [1097, 383] width 59 height 14
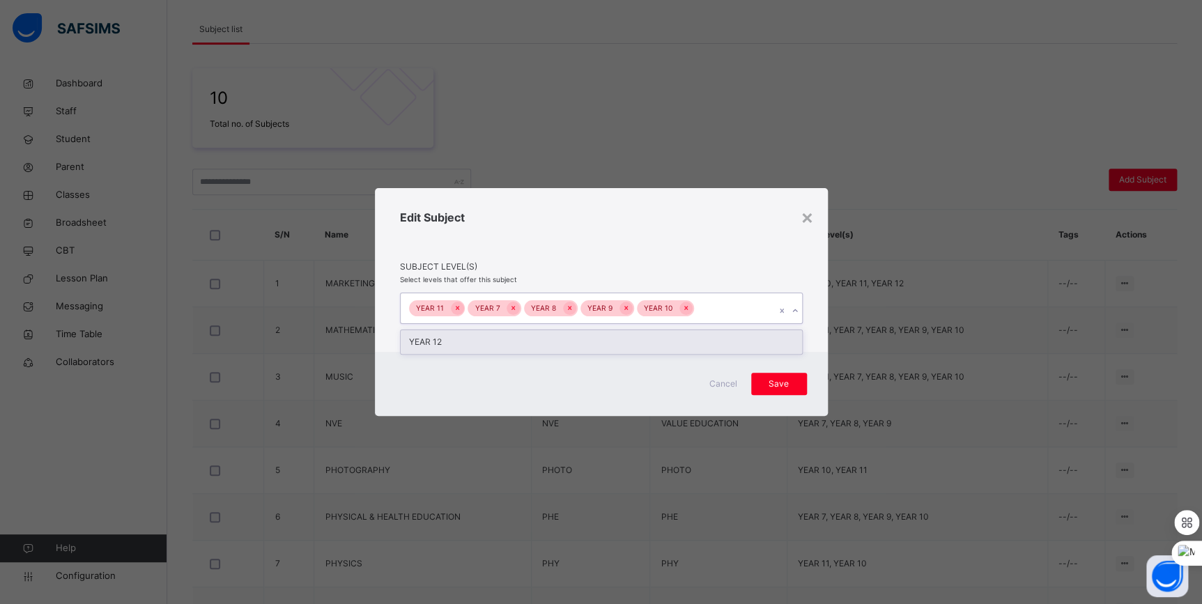
click at [699, 319] on div "YEAR 11 YEAR 7 YEAR 8 YEAR 9 YEAR 10" at bounding box center [588, 307] width 375 height 29
click at [638, 335] on div "YEAR 12" at bounding box center [601, 342] width 401 height 24
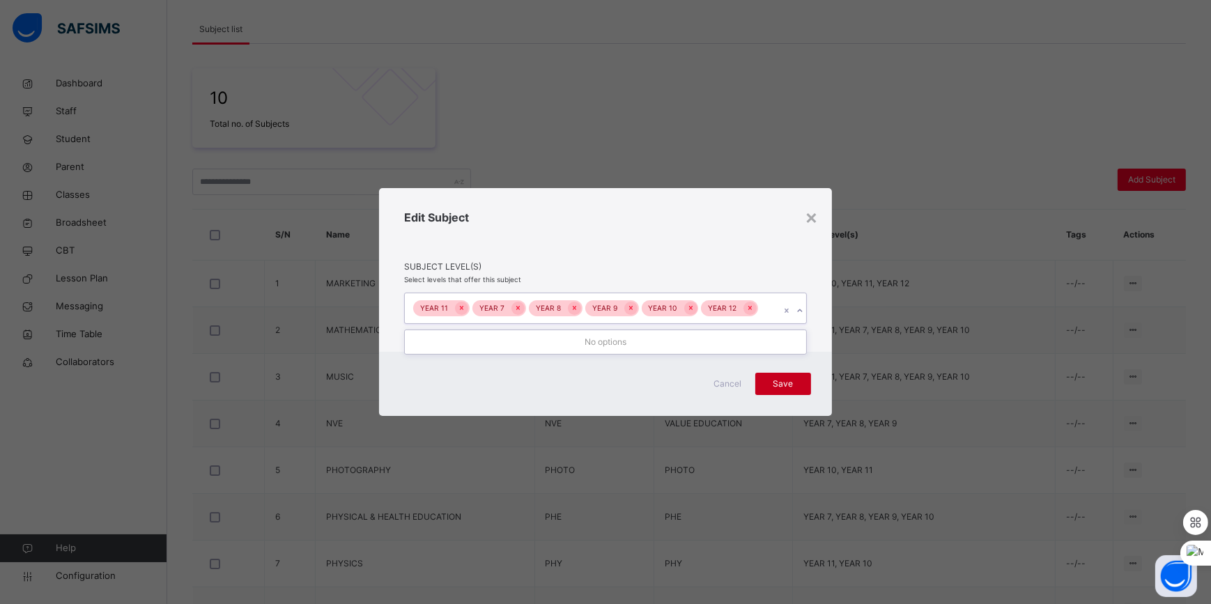
click at [787, 385] on span "Save" at bounding box center [783, 384] width 35 height 13
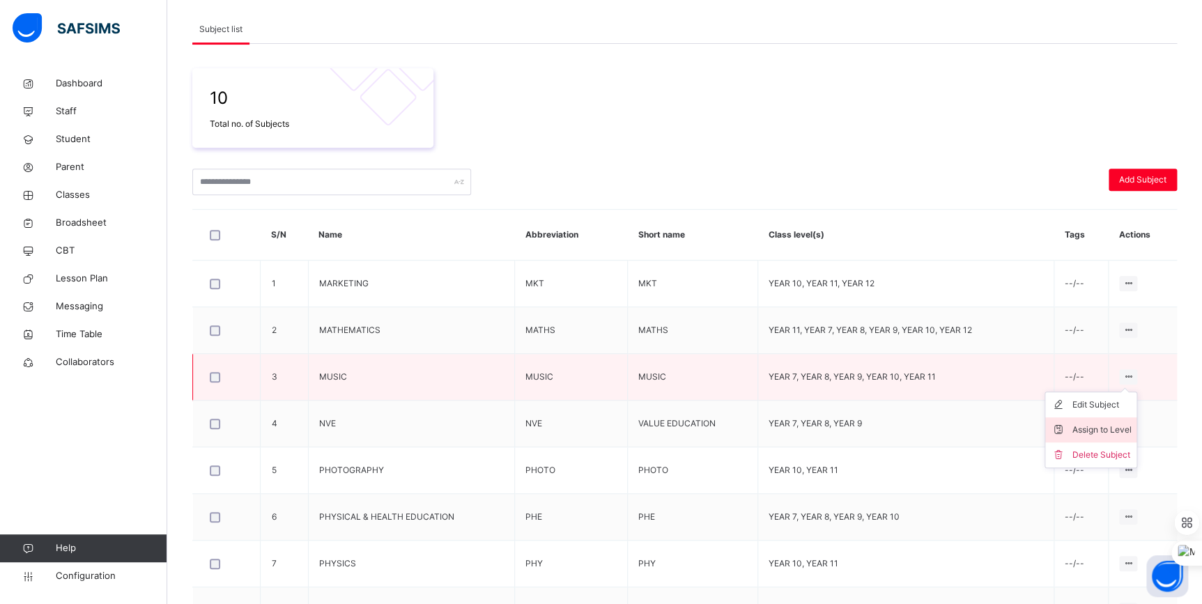
click at [1117, 426] on div "Assign to Level" at bounding box center [1100, 430] width 59 height 14
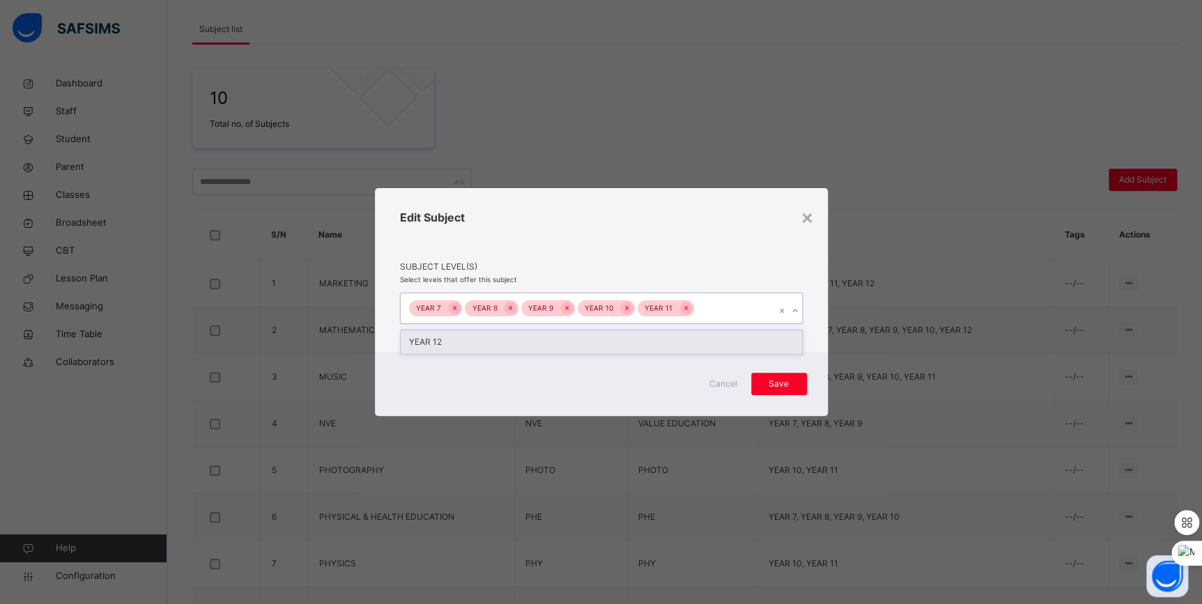
click at [715, 304] on div "YEAR 7 YEAR 8 YEAR 9 YEAR 10 YEAR 11" at bounding box center [588, 307] width 375 height 29
click at [651, 346] on div "YEAR 12" at bounding box center [601, 342] width 401 height 24
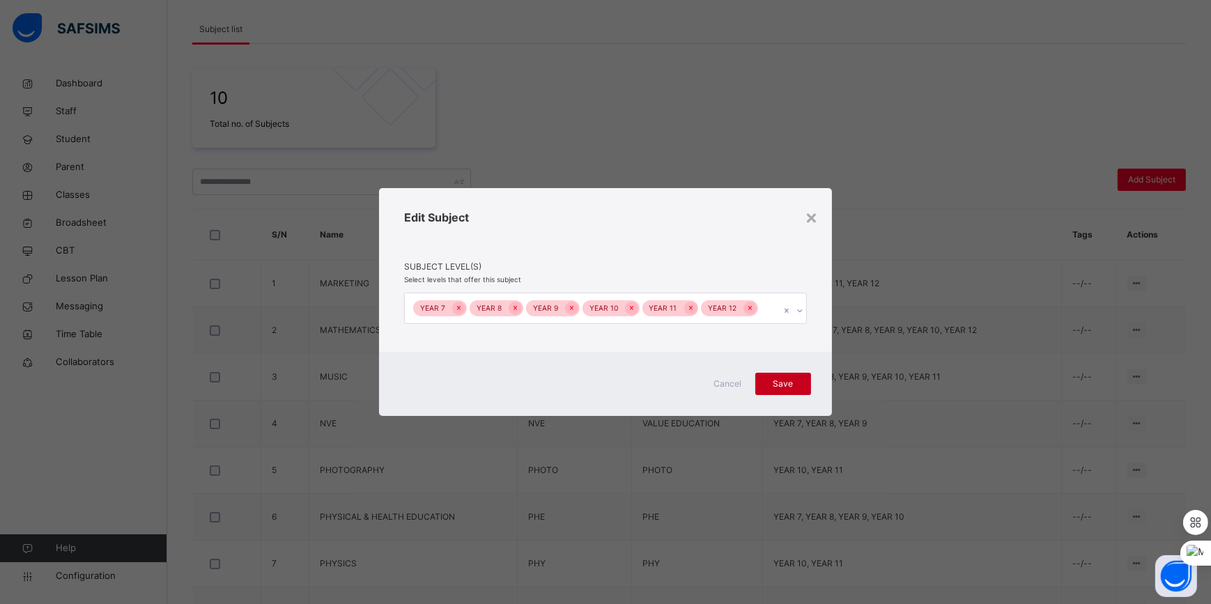
click at [783, 391] on div "Save" at bounding box center [783, 384] width 56 height 22
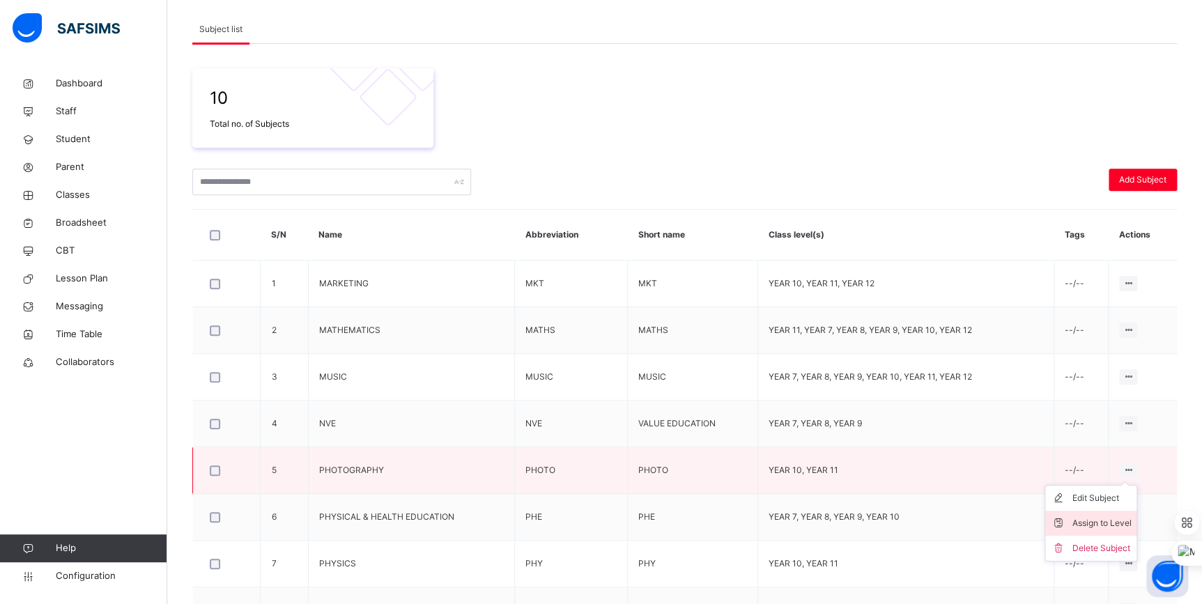
click at [1122, 525] on div "Assign to Level" at bounding box center [1100, 523] width 59 height 14
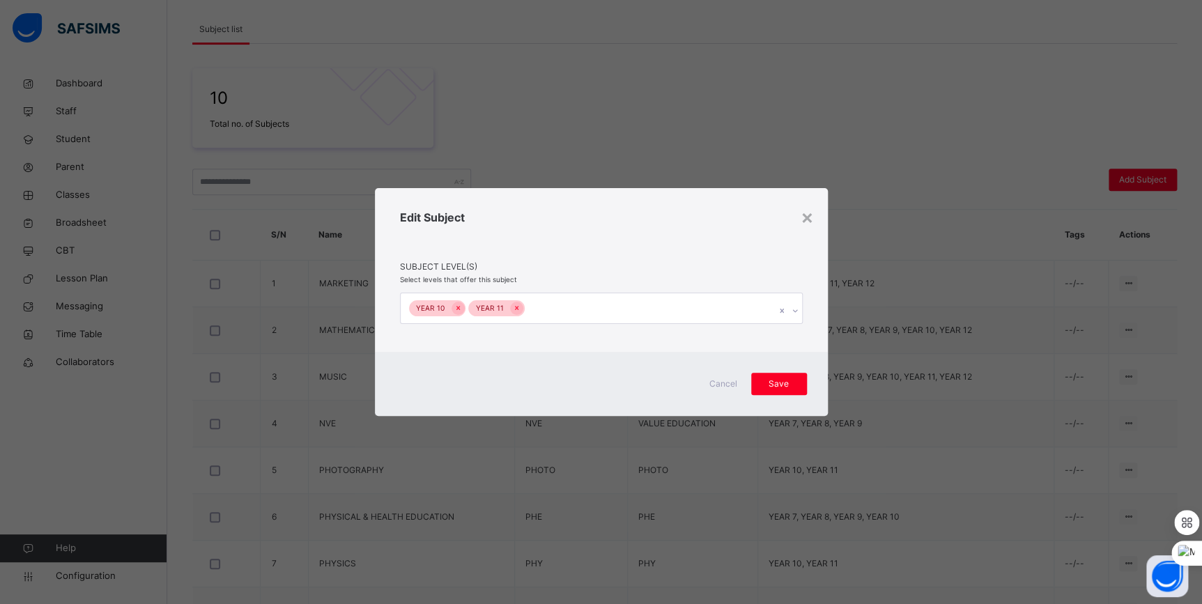
click at [574, 322] on div "YEAR 10 YEAR 11" at bounding box center [588, 307] width 375 height 29
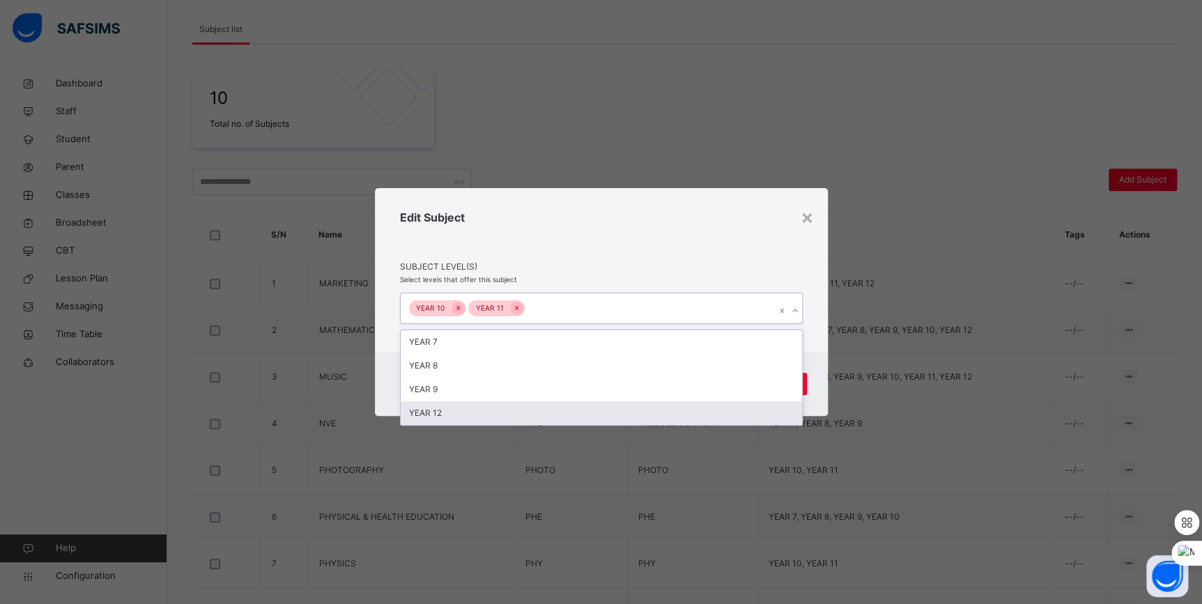
click at [511, 408] on div "YEAR 12" at bounding box center [601, 413] width 401 height 24
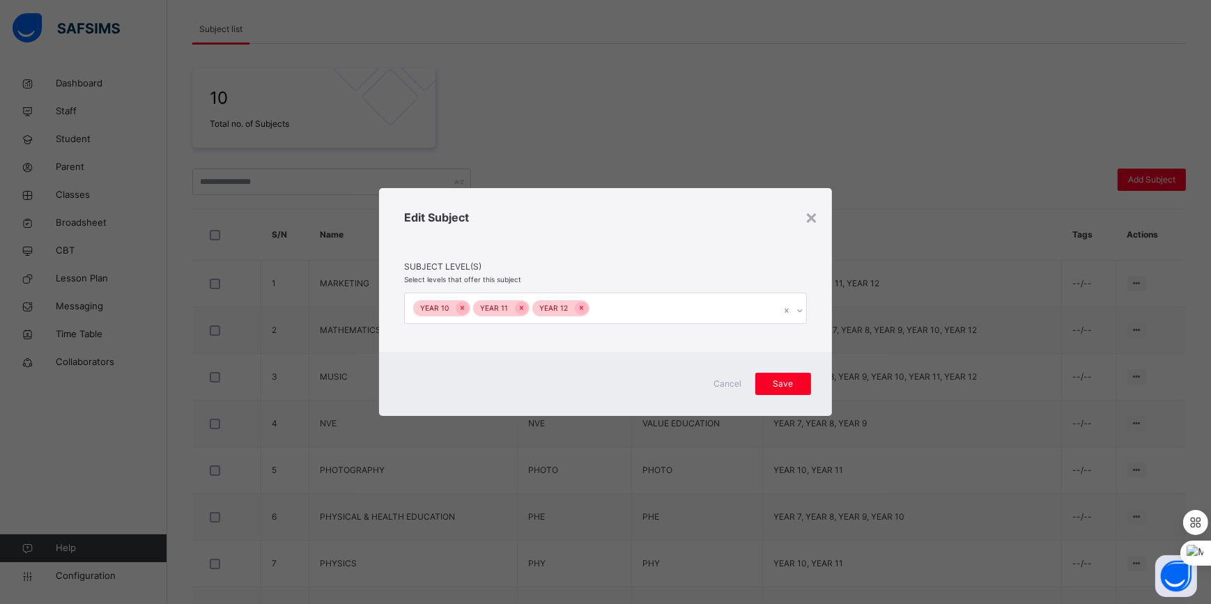
click at [679, 283] on div "Edit Subject Subject Level(s) Select levels that offer this subject YEAR 10 YEA…" at bounding box center [605, 269] width 453 height 163
click at [778, 382] on span "Save" at bounding box center [783, 384] width 35 height 13
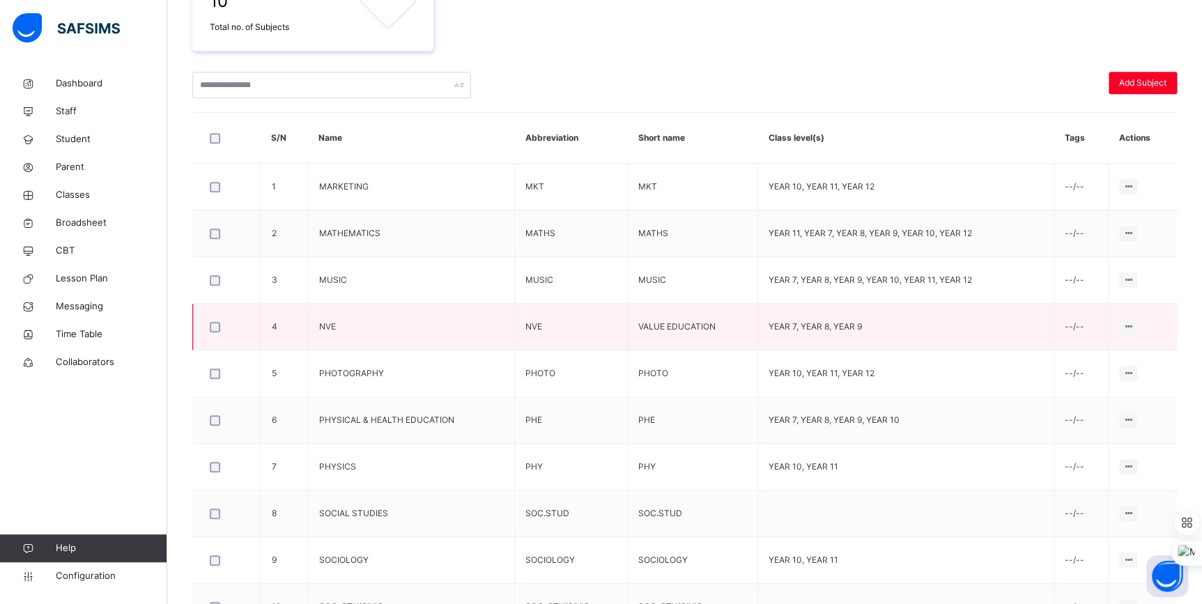
scroll to position [316, 0]
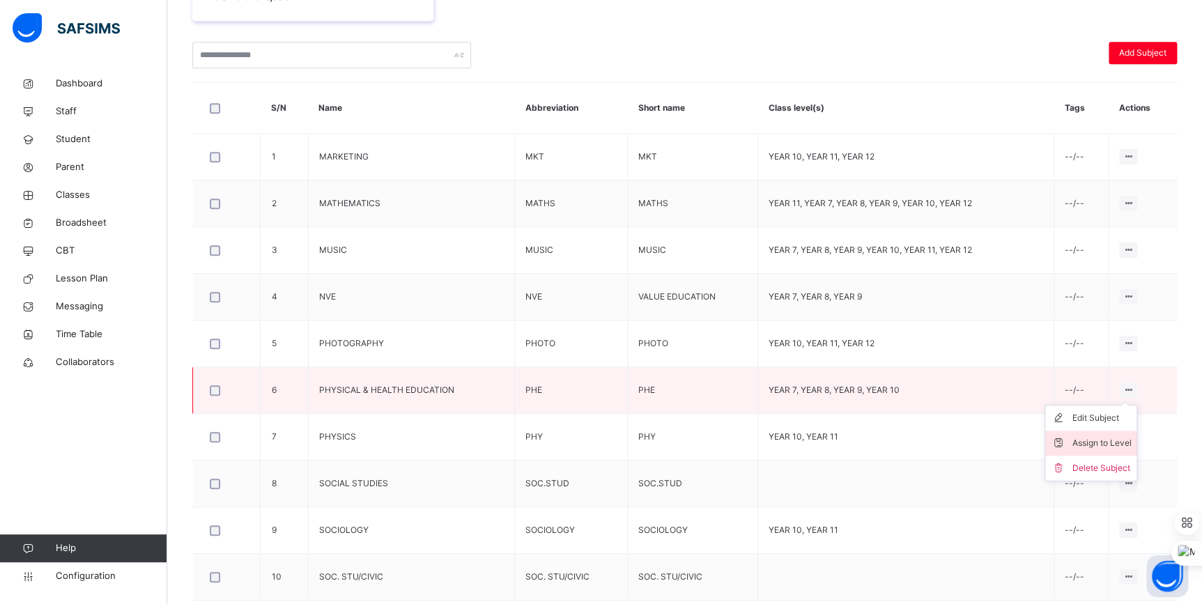
click at [1108, 445] on div "Assign to Level" at bounding box center [1100, 443] width 59 height 14
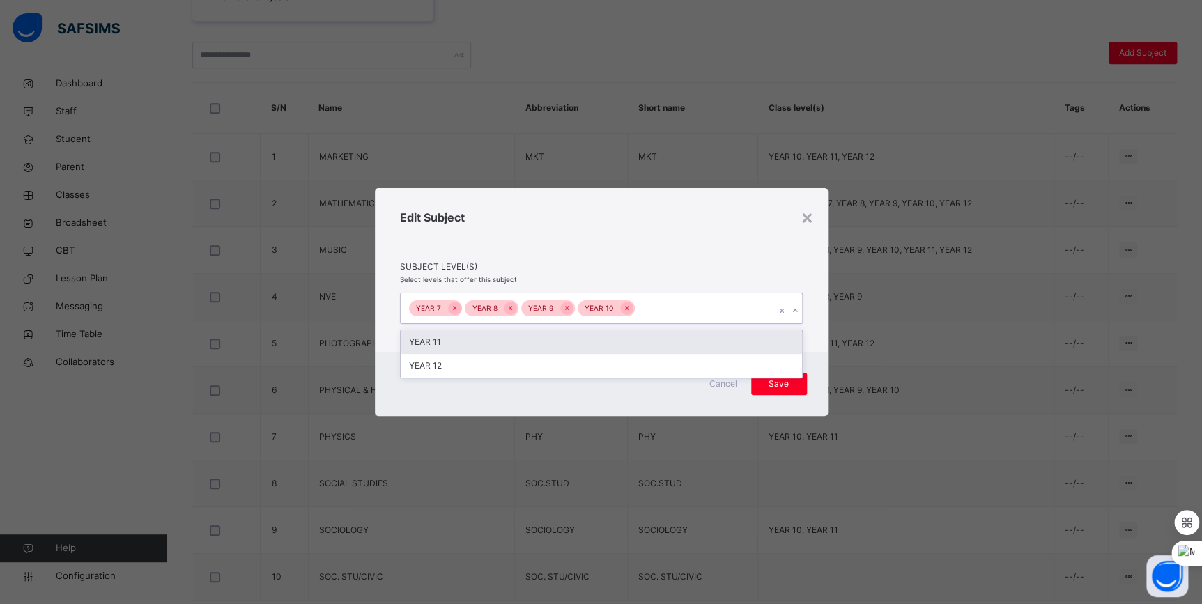
click at [708, 306] on div "YEAR 7 YEAR 8 YEAR 9 YEAR 10" at bounding box center [588, 307] width 375 height 29
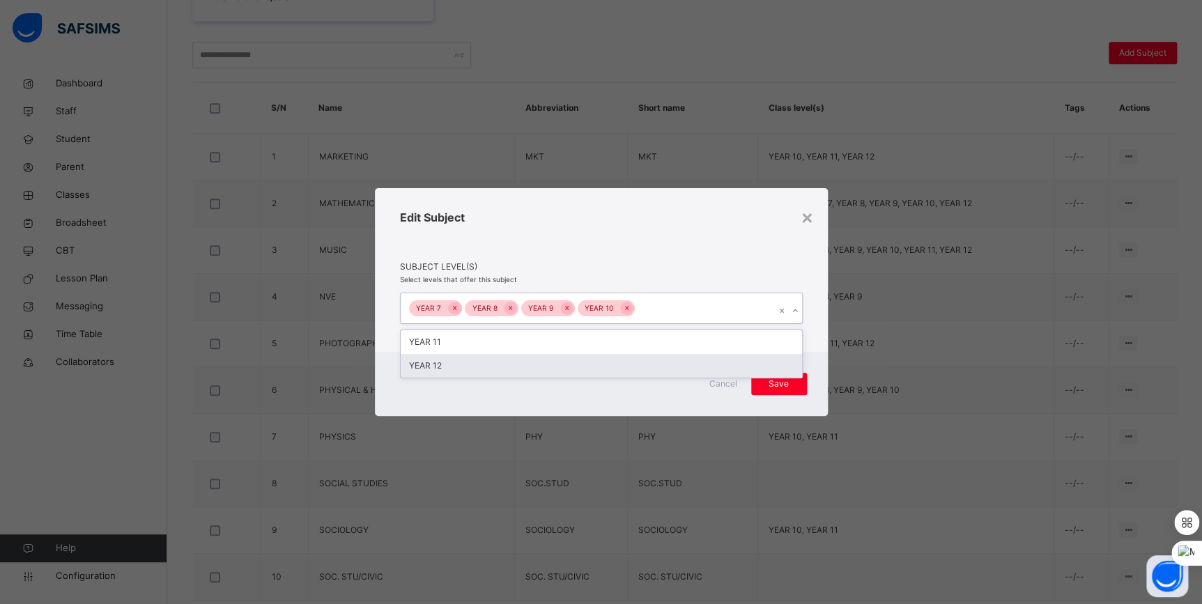
click at [589, 371] on div "YEAR 12" at bounding box center [601, 366] width 401 height 24
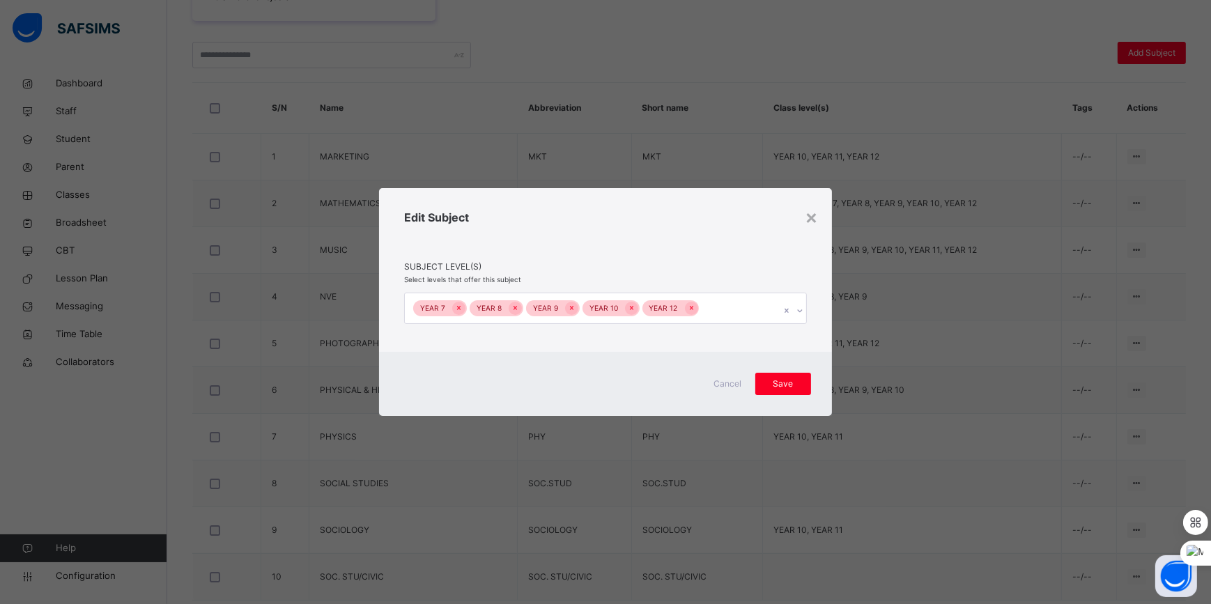
click at [760, 274] on div "Edit Subject Subject Level(s) Select levels that offer this subject YEAR 7 YEAR…" at bounding box center [605, 269] width 453 height 163
click at [796, 388] on span "Save" at bounding box center [783, 384] width 35 height 13
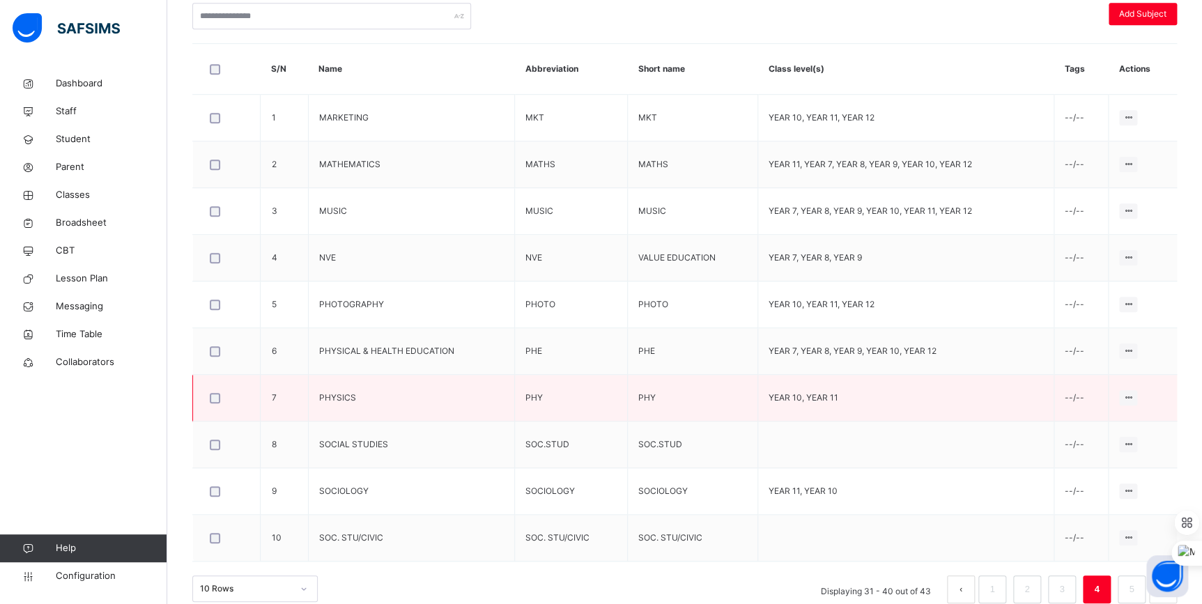
scroll to position [374, 0]
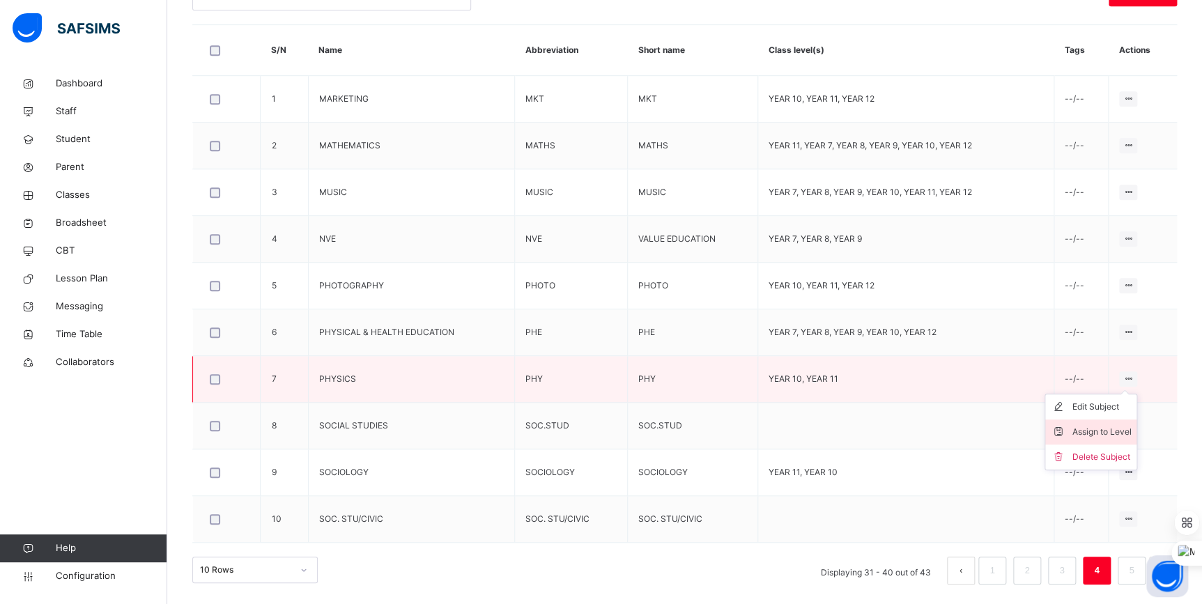
click at [1115, 430] on div "Assign to Level" at bounding box center [1100, 432] width 59 height 14
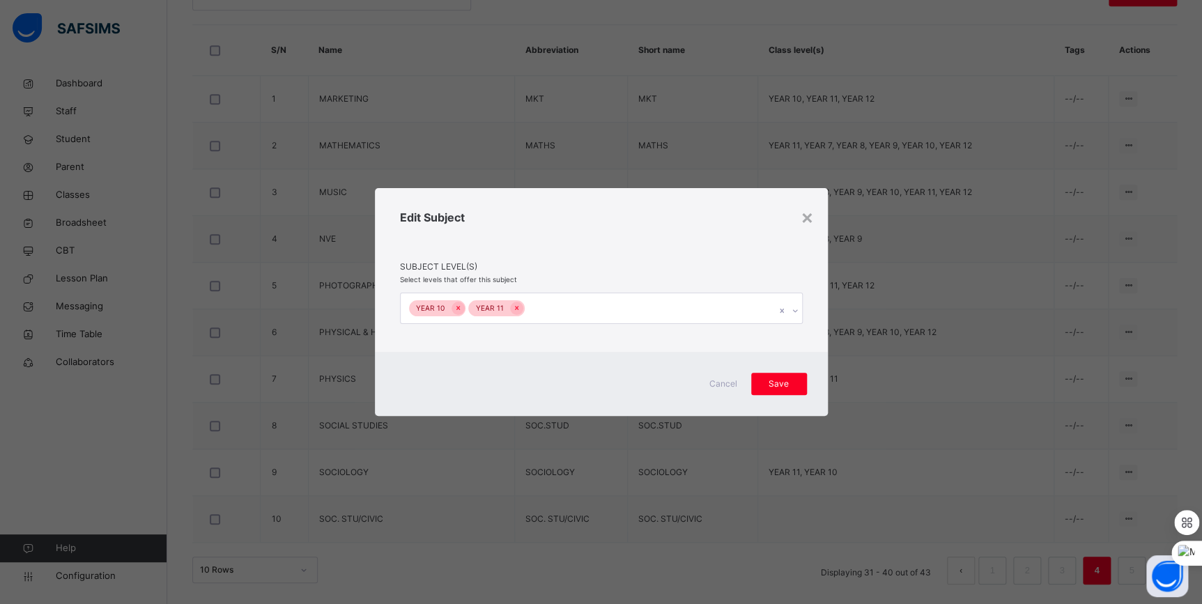
click at [736, 313] on div "YEAR 10 YEAR 11" at bounding box center [588, 307] width 375 height 29
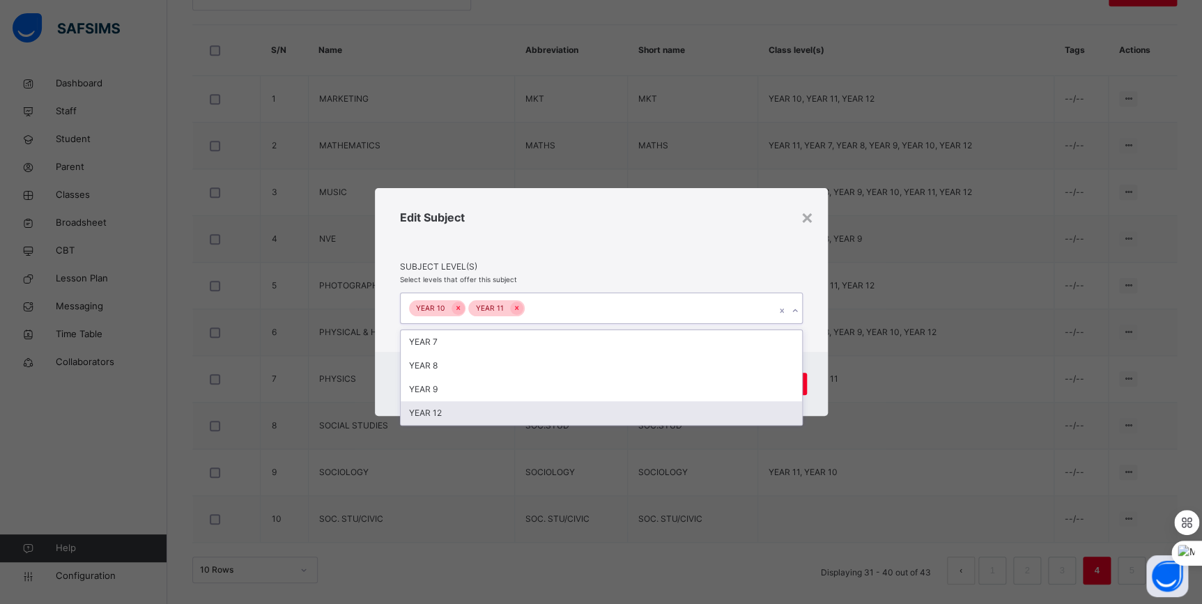
drag, startPoint x: 554, startPoint y: 413, endPoint x: 649, endPoint y: 409, distance: 95.5
click at [559, 413] on div "YEAR 12" at bounding box center [601, 413] width 401 height 24
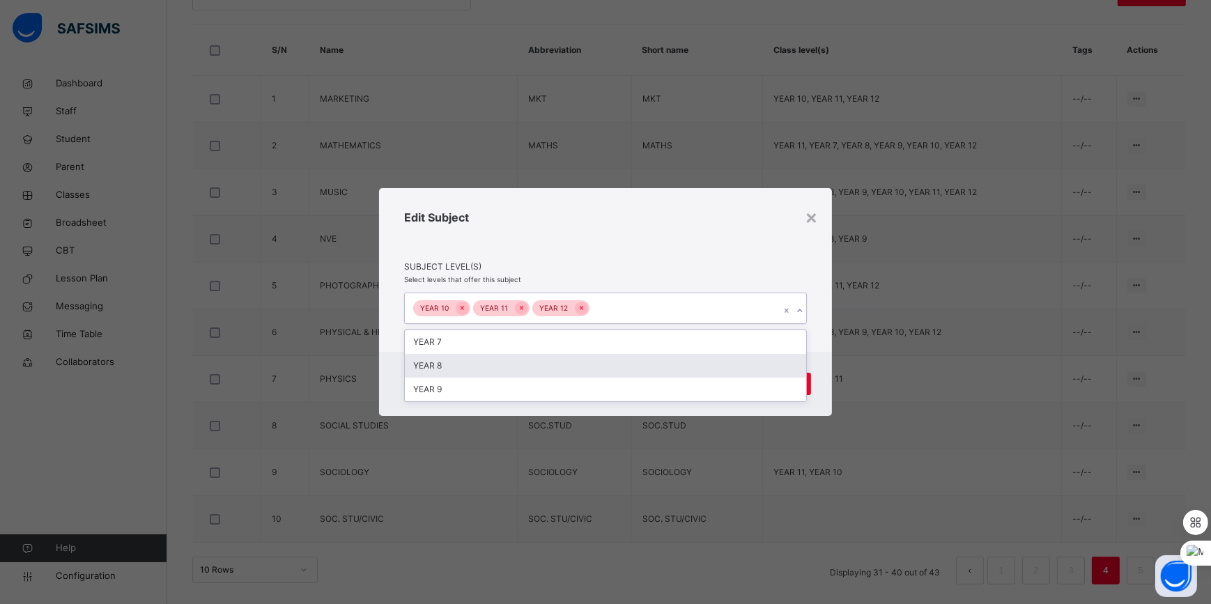
click at [811, 356] on div "Cancel Save" at bounding box center [605, 384] width 453 height 64
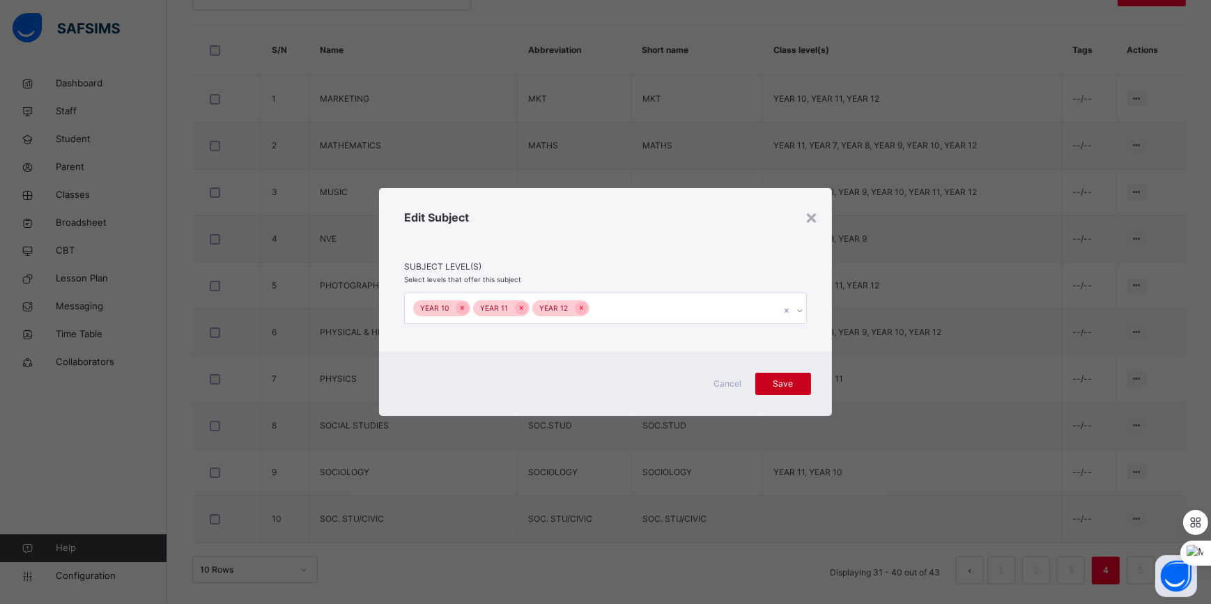
click at [797, 380] on span "Save" at bounding box center [783, 384] width 35 height 13
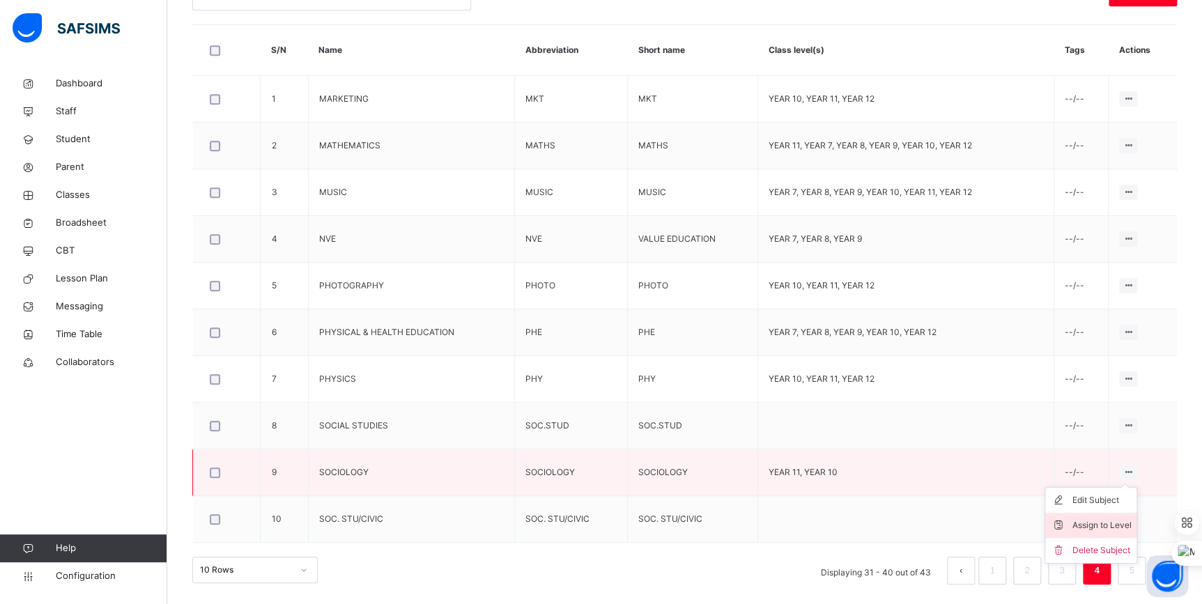
click at [1117, 521] on div "Assign to Level" at bounding box center [1100, 525] width 59 height 14
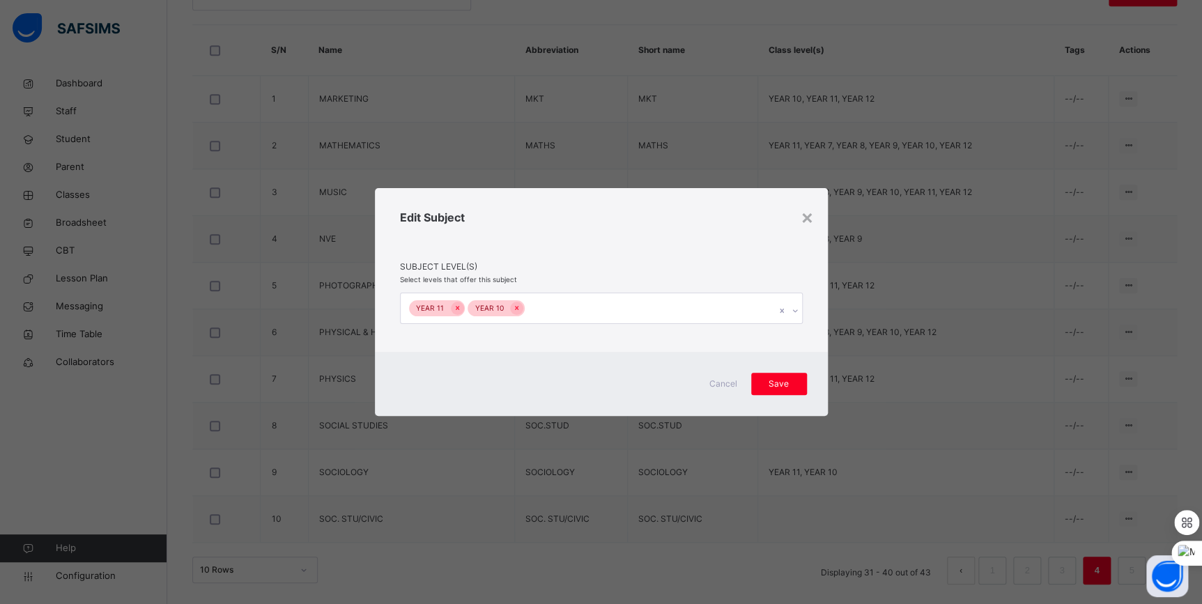
click at [699, 304] on div "YEAR 11 YEAR 10" at bounding box center [588, 307] width 375 height 29
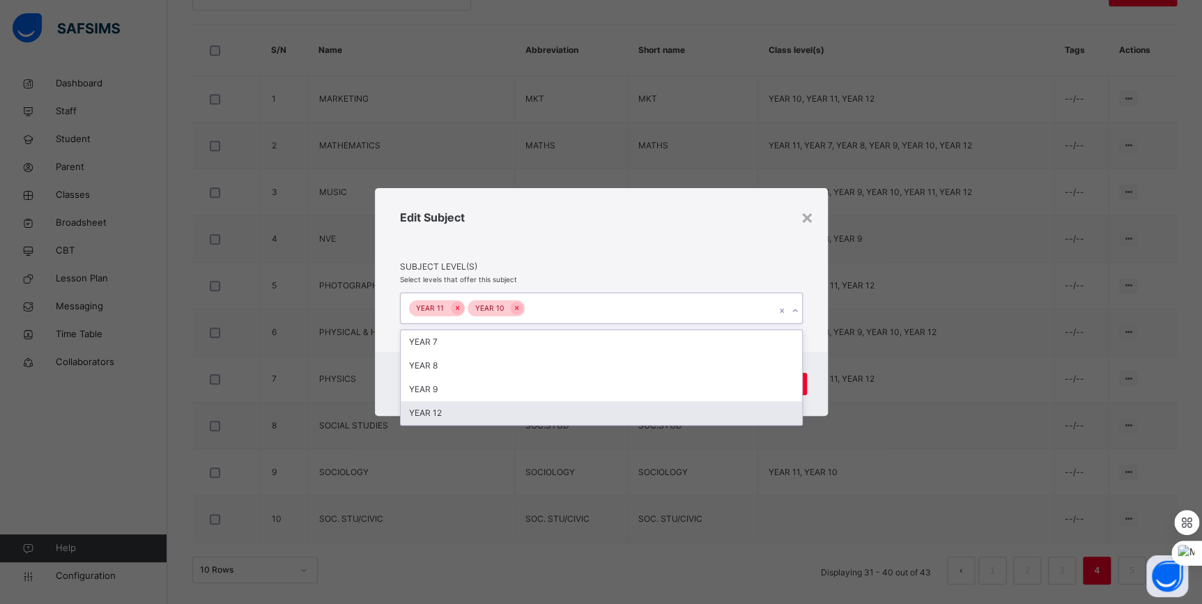
click at [522, 413] on div "YEAR 12" at bounding box center [601, 413] width 401 height 24
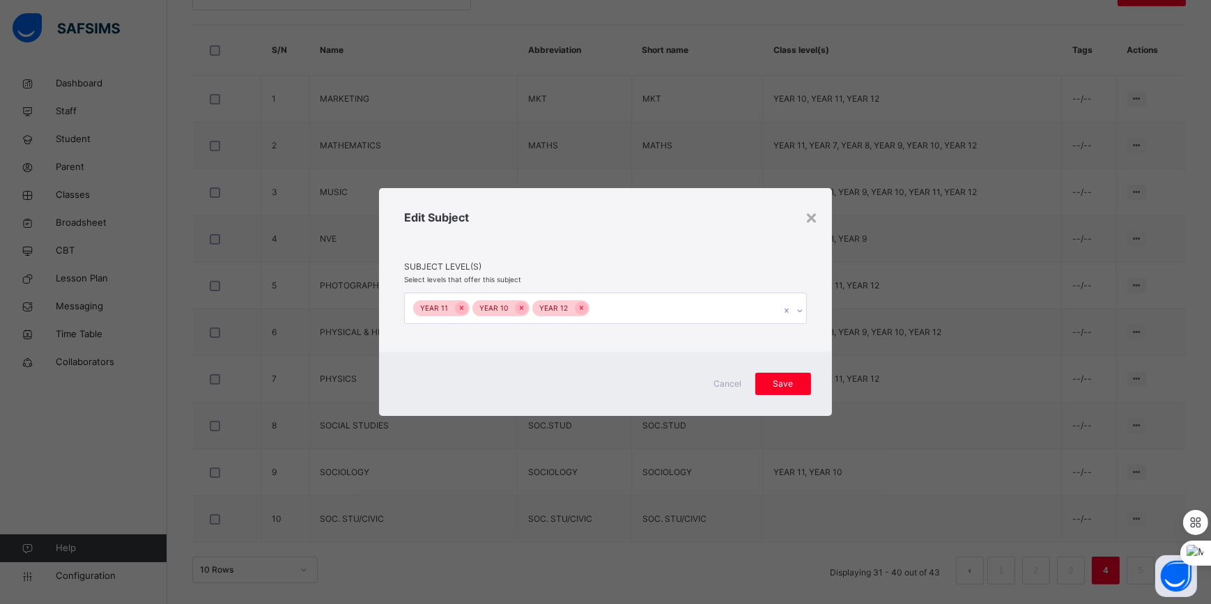
click at [830, 345] on div "Edit Subject Subject Level(s) Select levels that offer this subject YEAR 11 YEA…" at bounding box center [605, 269] width 453 height 163
click at [789, 378] on span "Save" at bounding box center [783, 384] width 35 height 13
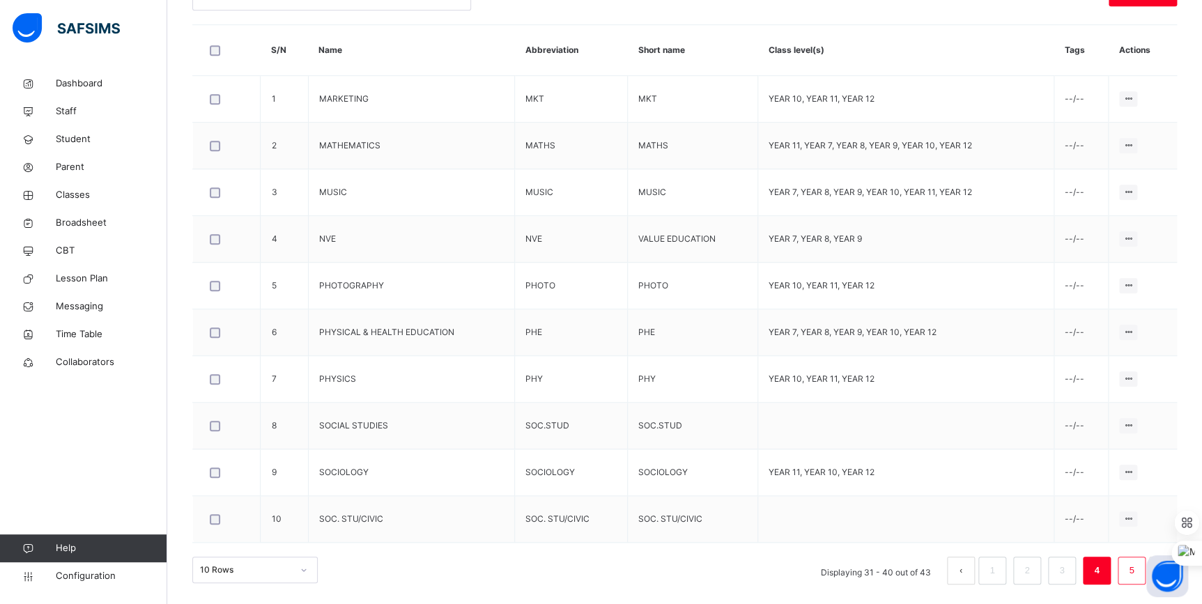
click at [1133, 566] on li "5" at bounding box center [1131, 571] width 28 height 28
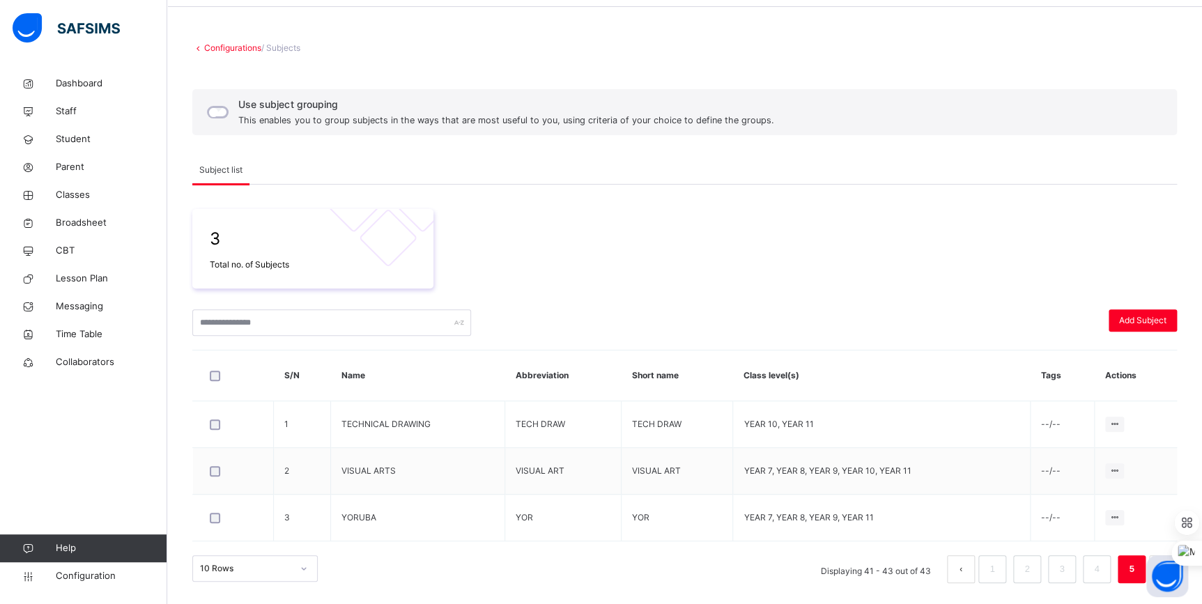
scroll to position [48, 0]
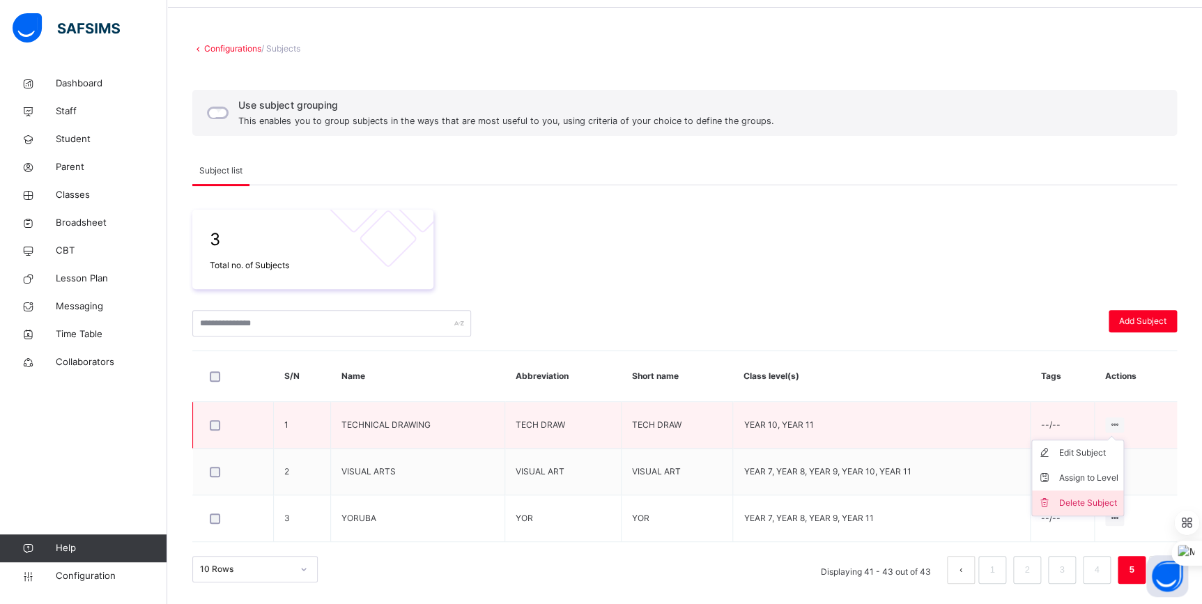
click at [1086, 492] on li "Delete Subject" at bounding box center [1077, 502] width 91 height 25
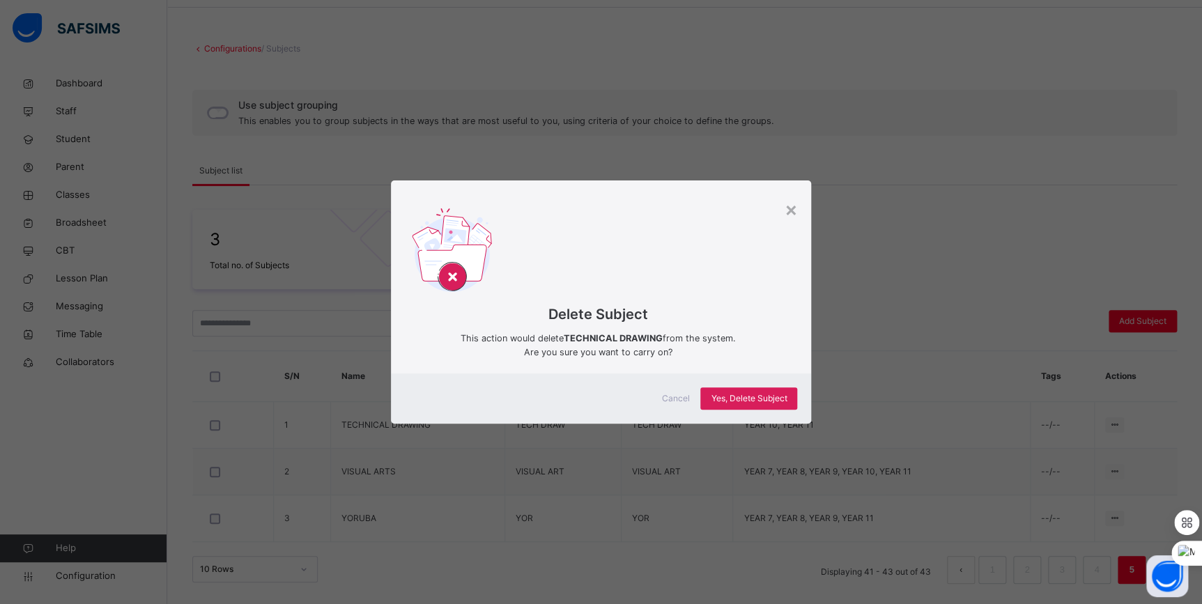
click at [681, 401] on span "Cancel" at bounding box center [675, 398] width 28 height 13
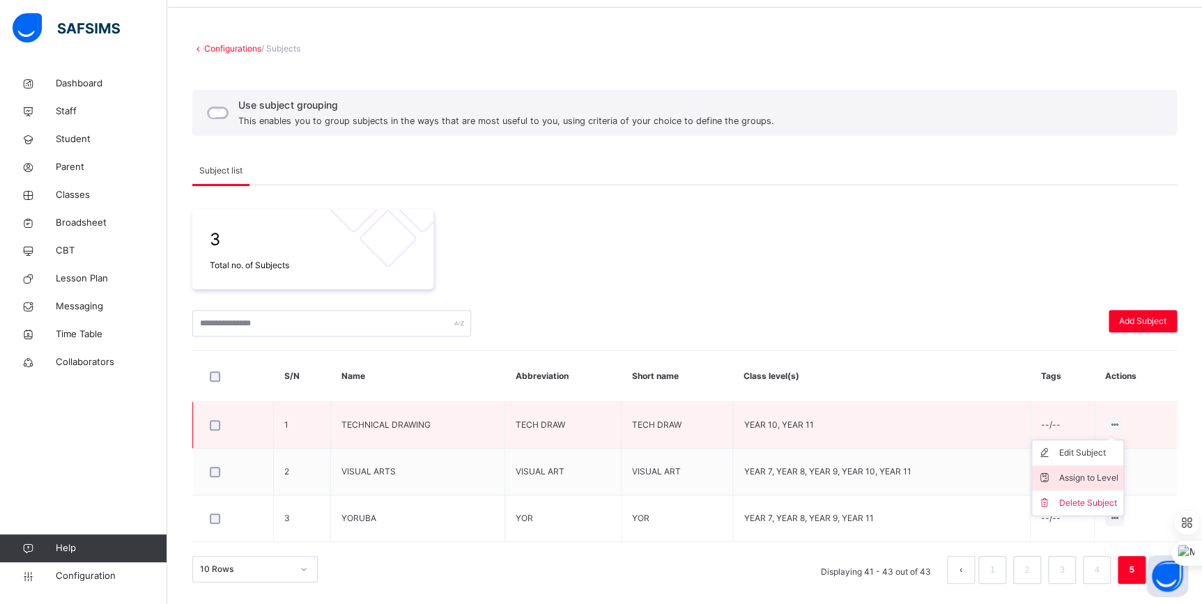
click at [1097, 474] on div "Assign to Level" at bounding box center [1087, 478] width 59 height 14
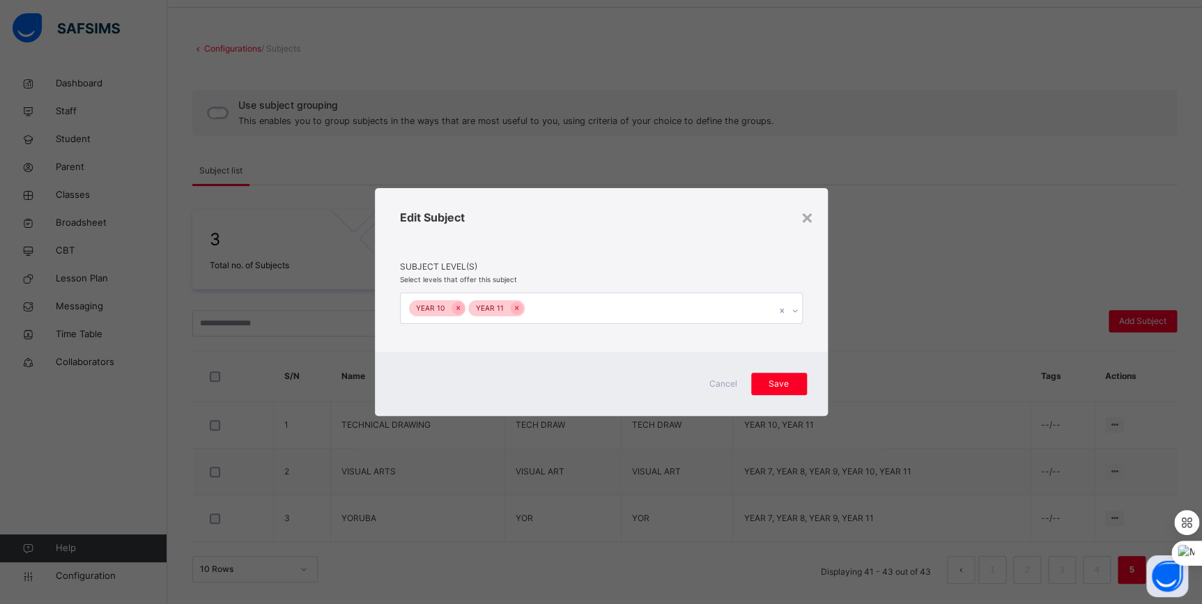
click at [708, 306] on div "YEAR 10 YEAR 11" at bounding box center [588, 307] width 375 height 29
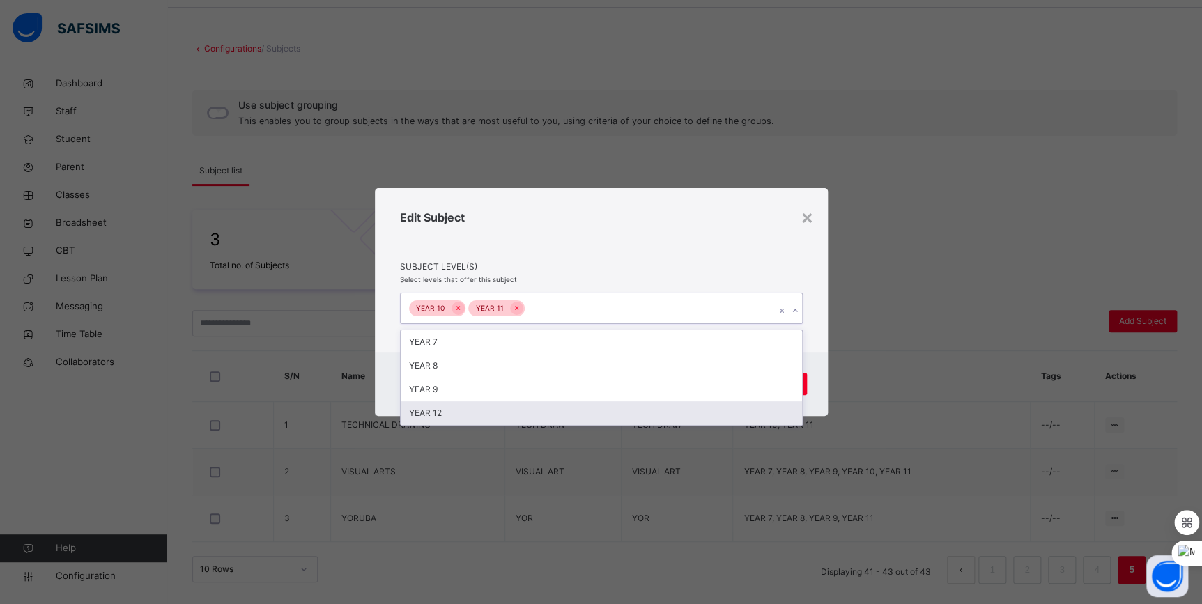
click at [522, 408] on div "YEAR 12" at bounding box center [601, 413] width 401 height 24
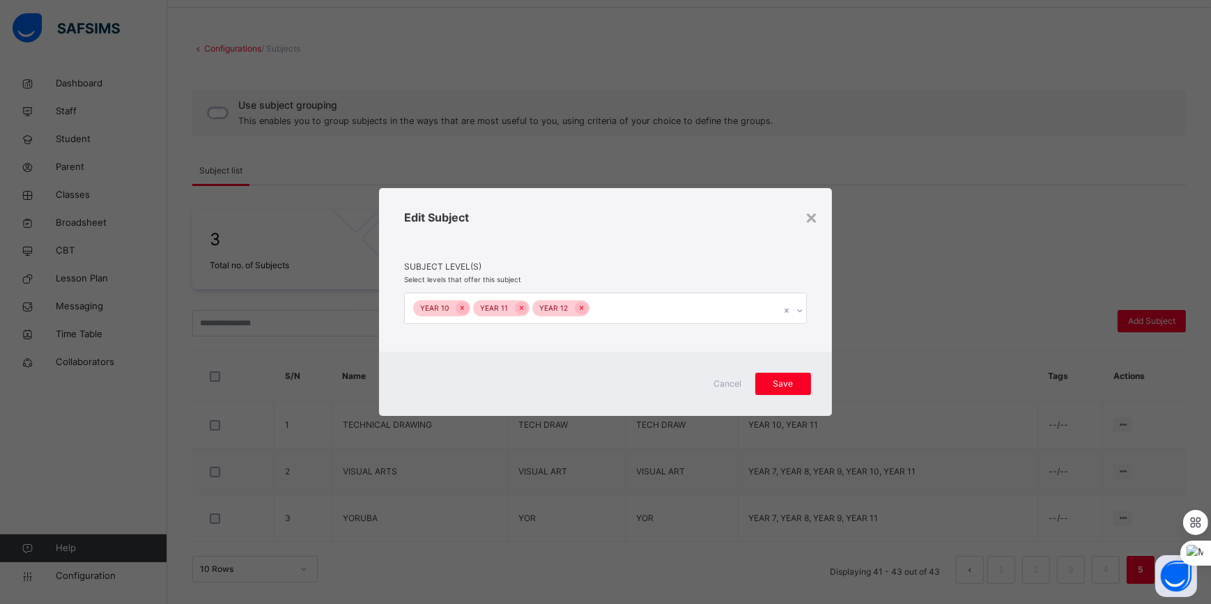
click at [722, 277] on div "Edit Subject Subject Level(s) Select levels that offer this subject YEAR 10 YEA…" at bounding box center [605, 269] width 453 height 163
click at [779, 384] on span "Save" at bounding box center [783, 384] width 35 height 13
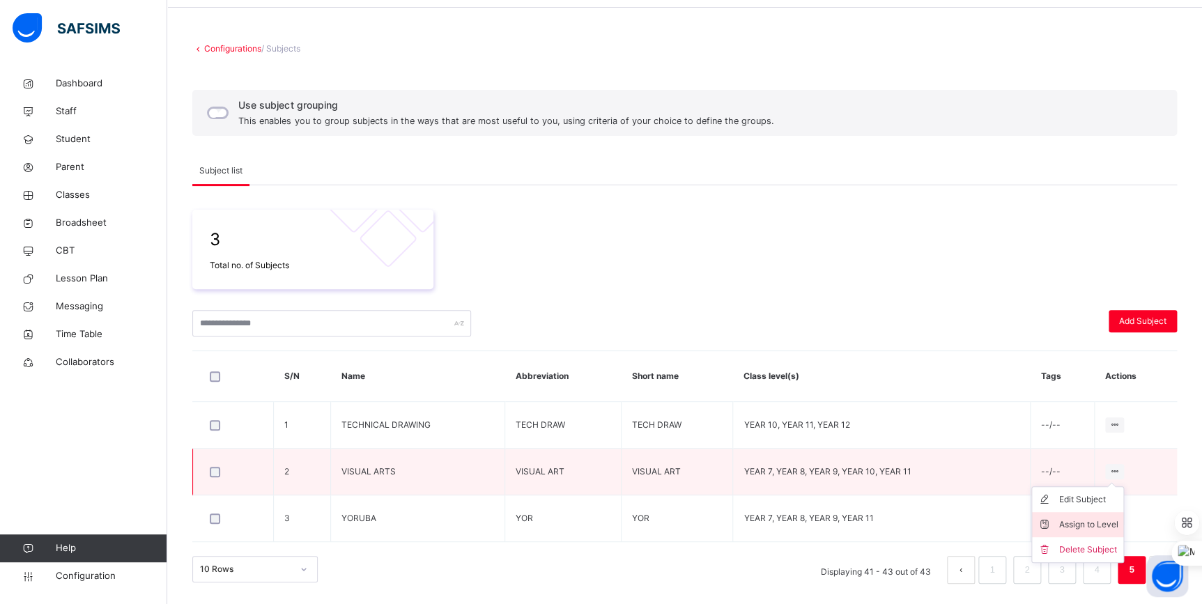
click at [1087, 522] on div "Assign to Level" at bounding box center [1087, 525] width 59 height 14
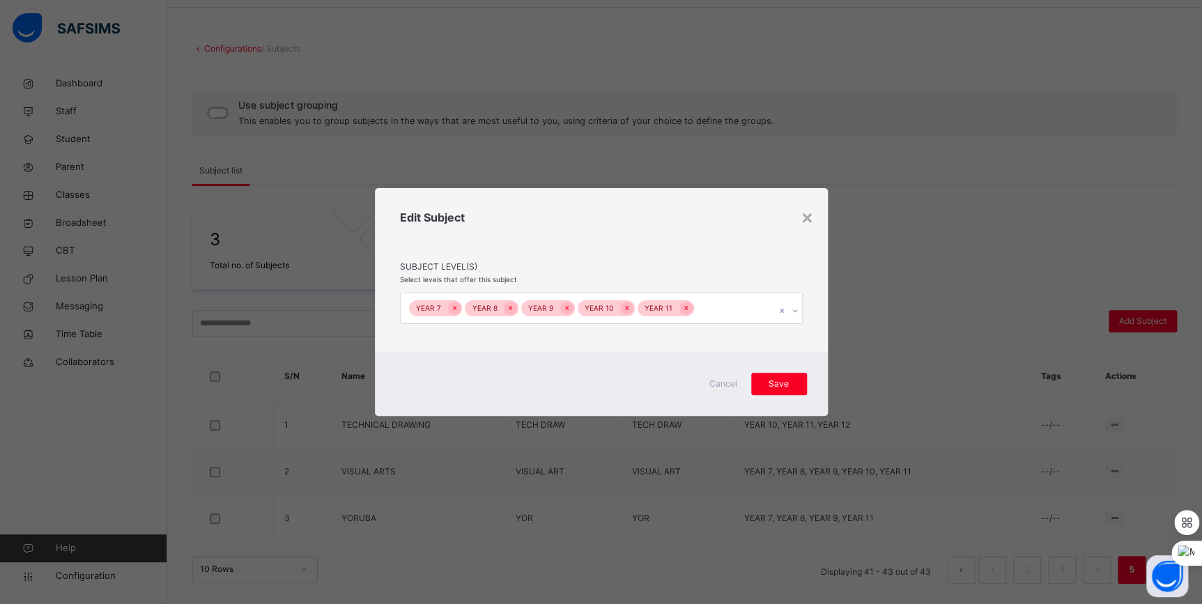
click at [723, 306] on div "YEAR 7 YEAR 8 YEAR 9 YEAR 10 YEAR 11" at bounding box center [588, 307] width 375 height 29
click at [592, 349] on div "YEAR 12" at bounding box center [601, 342] width 401 height 24
click at [794, 385] on span "Save" at bounding box center [783, 384] width 35 height 13
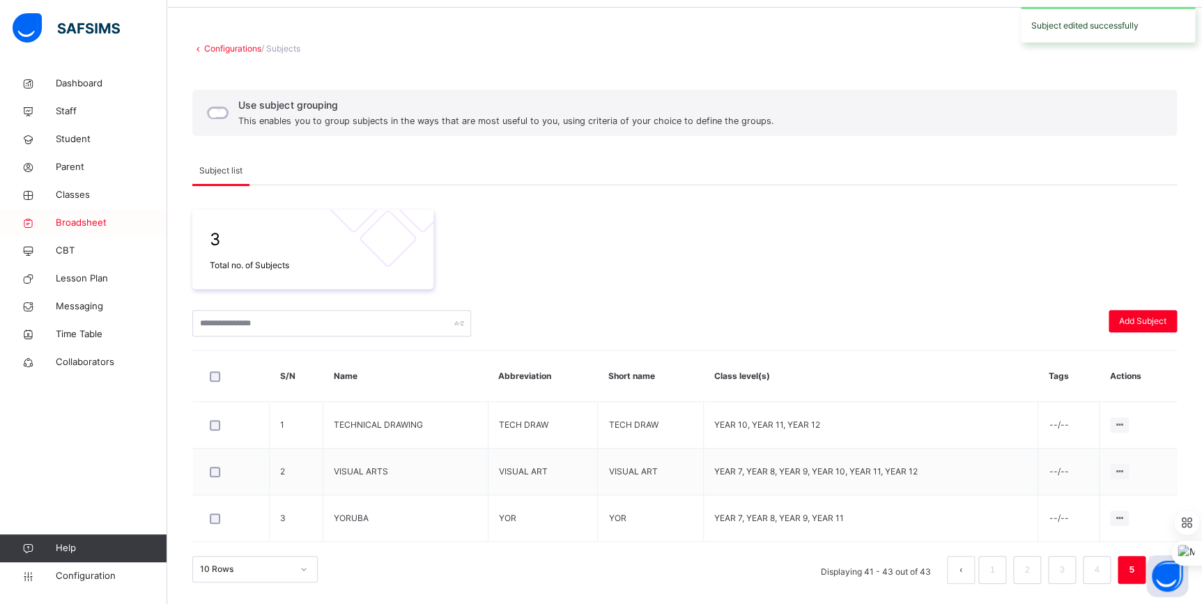
click at [91, 219] on span "Broadsheet" at bounding box center [111, 223] width 111 height 14
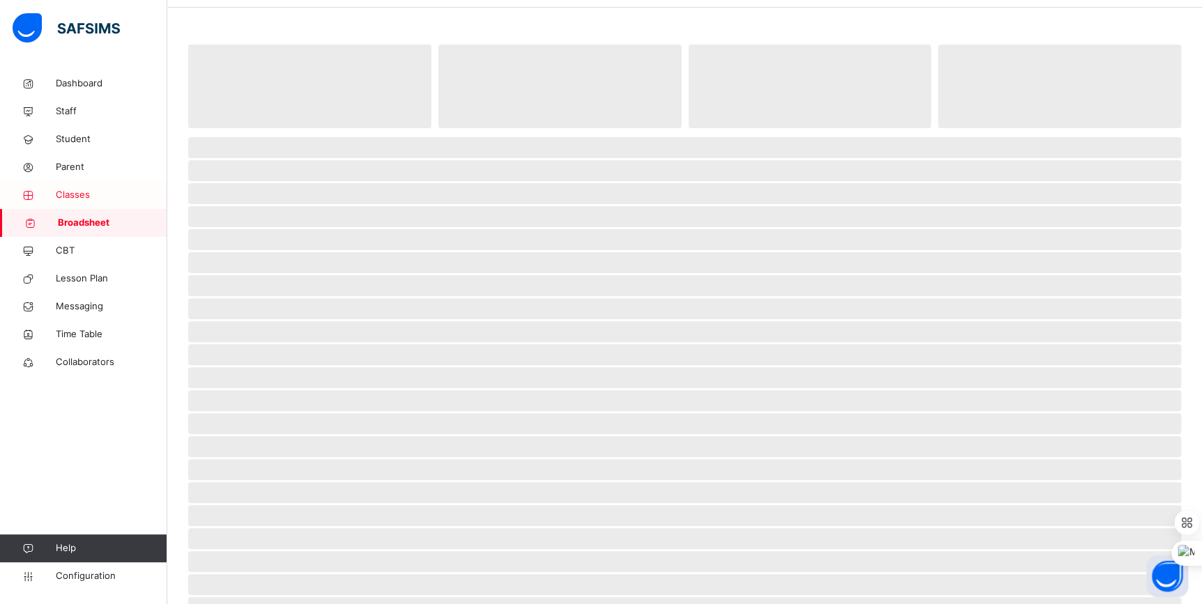
click at [81, 194] on span "Classes" at bounding box center [111, 195] width 111 height 14
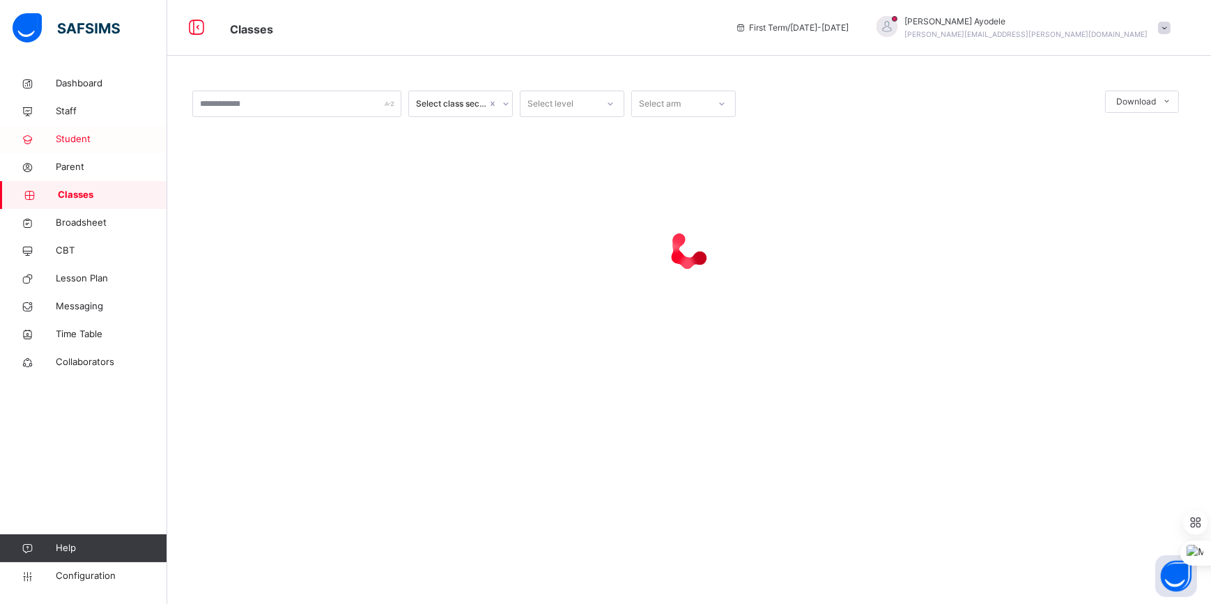
click at [107, 127] on link "Student" at bounding box center [83, 139] width 167 height 28
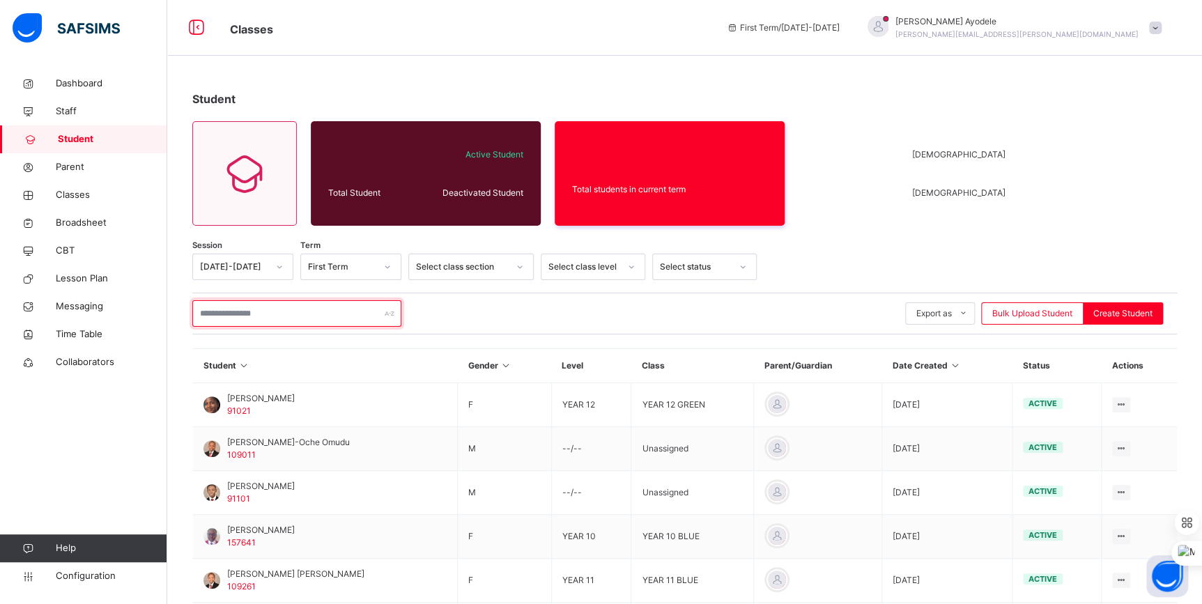
click at [278, 322] on input "text" at bounding box center [296, 313] width 209 height 26
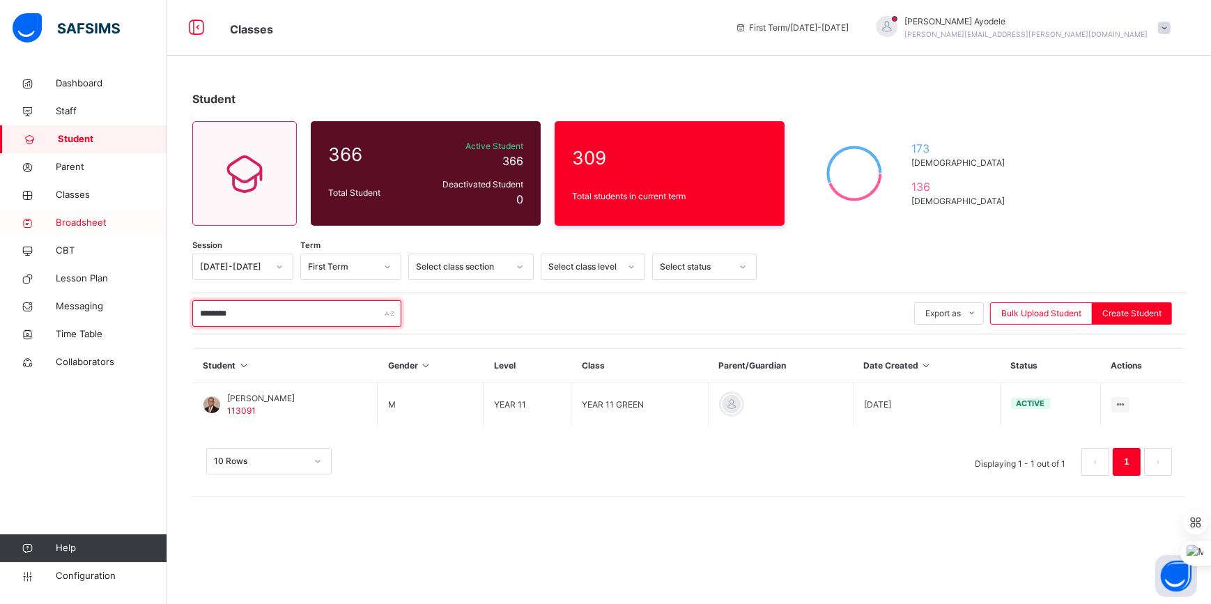
type input "********"
click at [106, 224] on span "Broadsheet" at bounding box center [111, 223] width 111 height 14
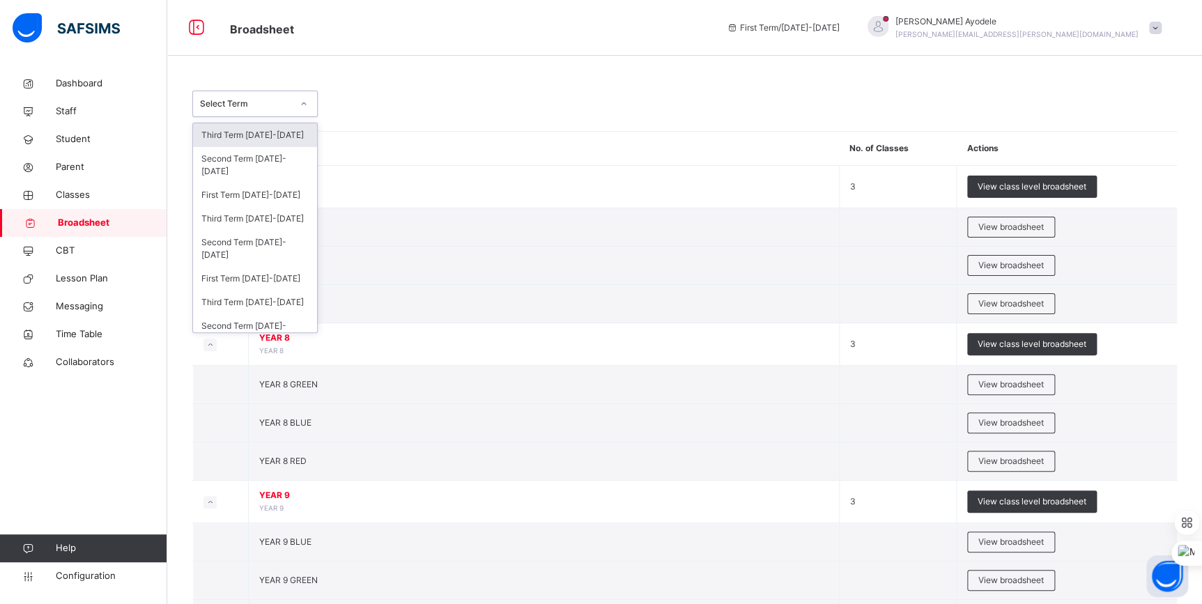
click at [261, 115] on div "Select Term" at bounding box center [254, 104] width 125 height 26
click at [269, 240] on div "Third Term [DATE]-[DATE]" at bounding box center [255, 238] width 124 height 24
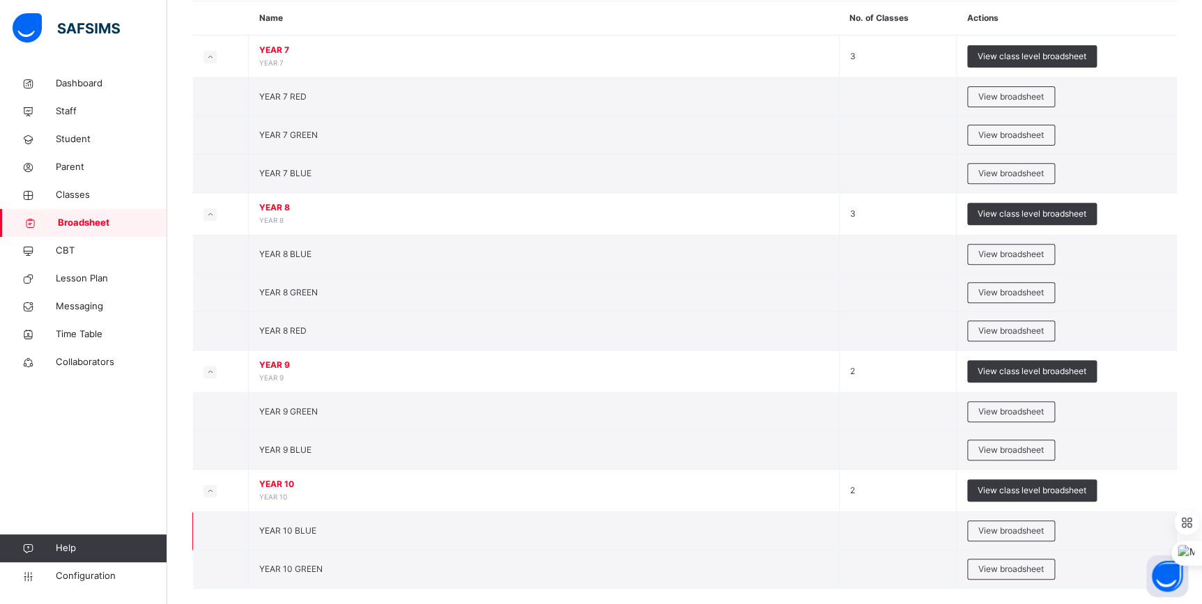
scroll to position [196, 0]
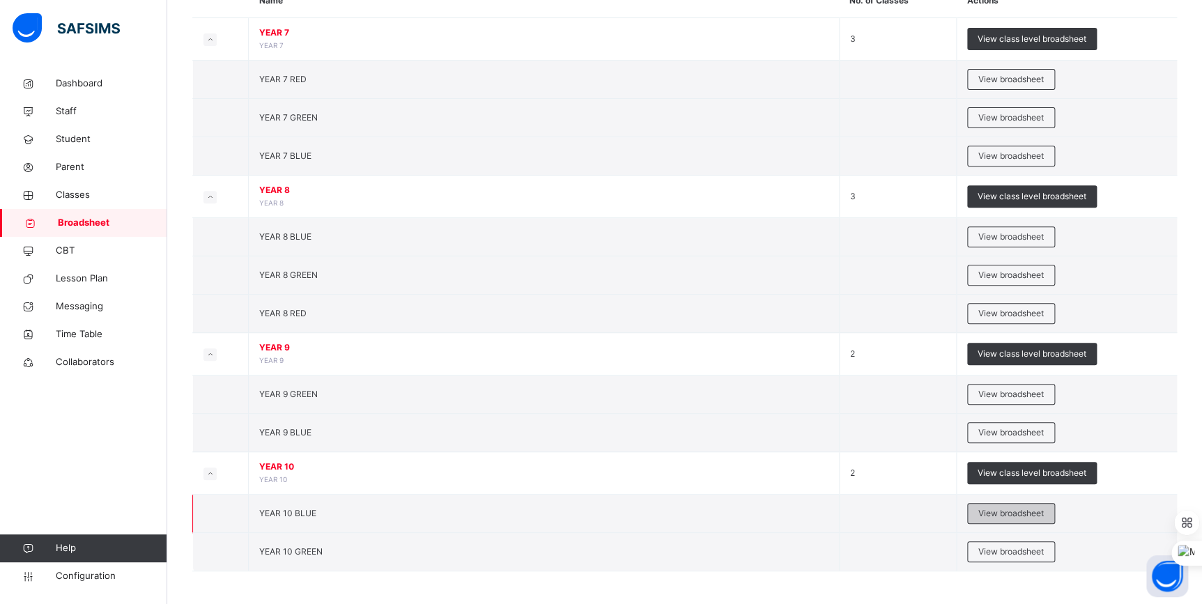
click at [986, 513] on span "View broadsheet" at bounding box center [1010, 513] width 65 height 13
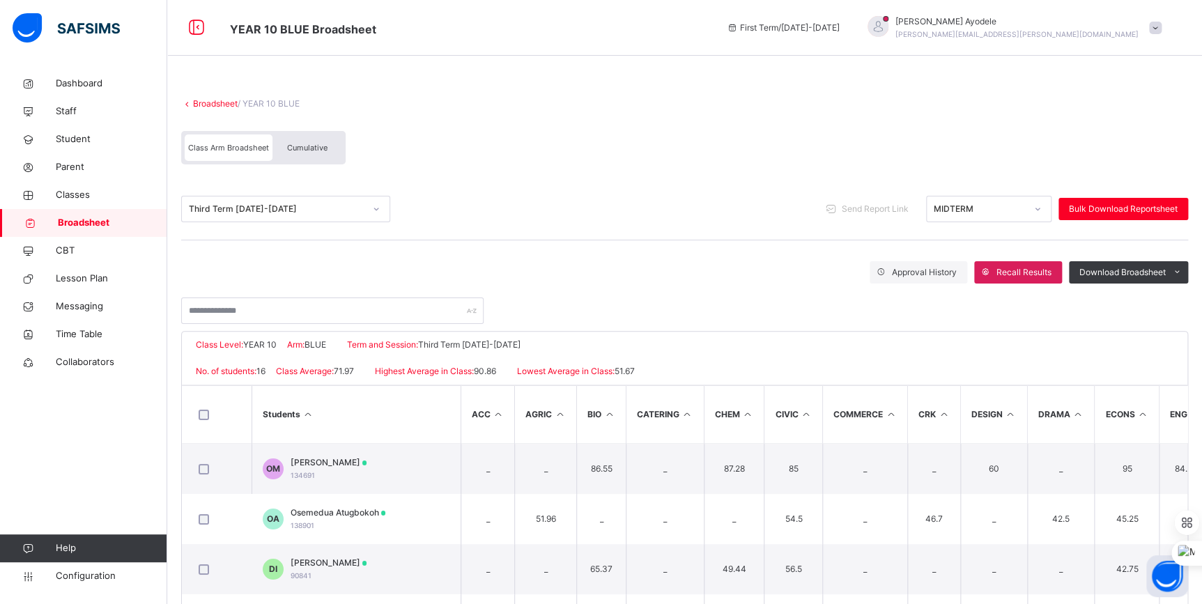
click at [214, 105] on link "Broadsheet" at bounding box center [215, 103] width 45 height 10
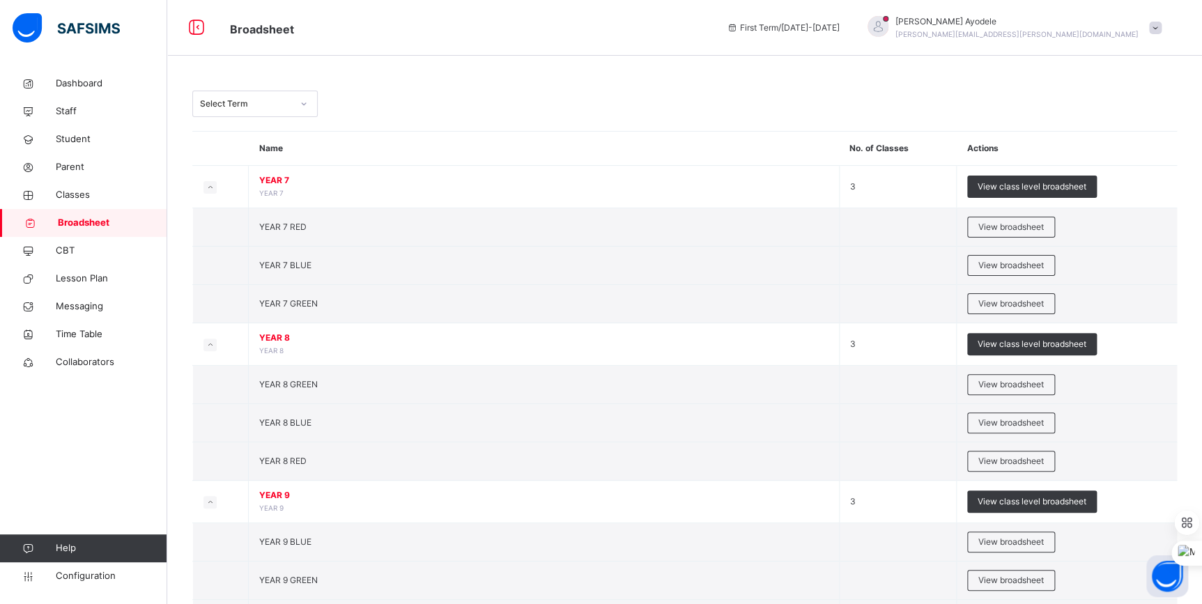
click at [261, 104] on div "Select Term" at bounding box center [246, 104] width 92 height 13
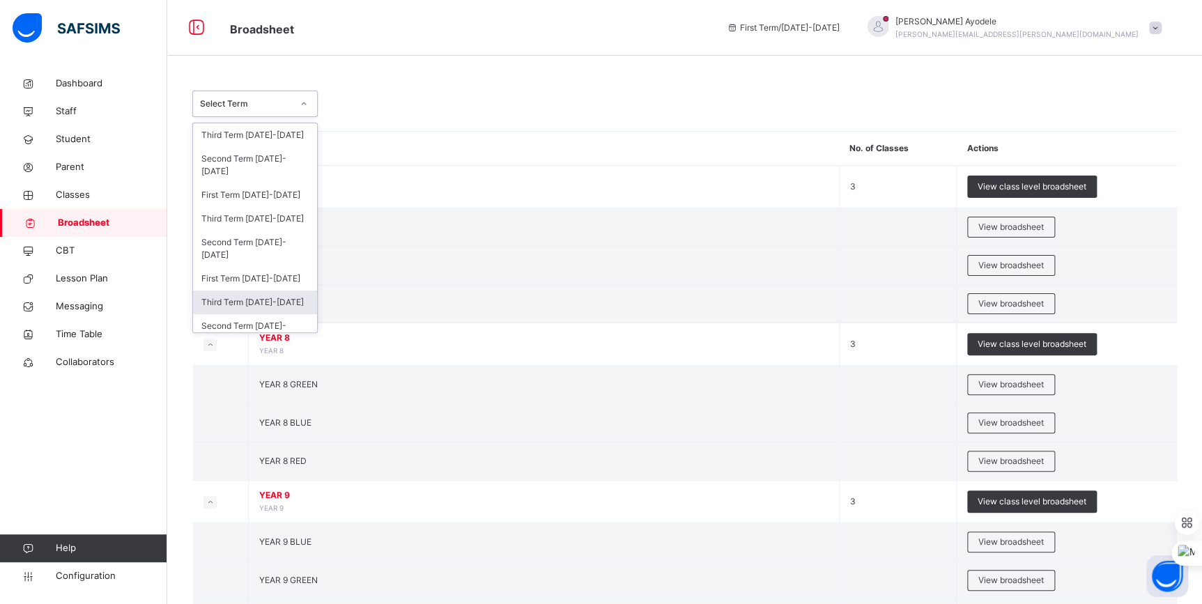
click at [271, 301] on div "Third Term [DATE]-[DATE]" at bounding box center [255, 302] width 124 height 24
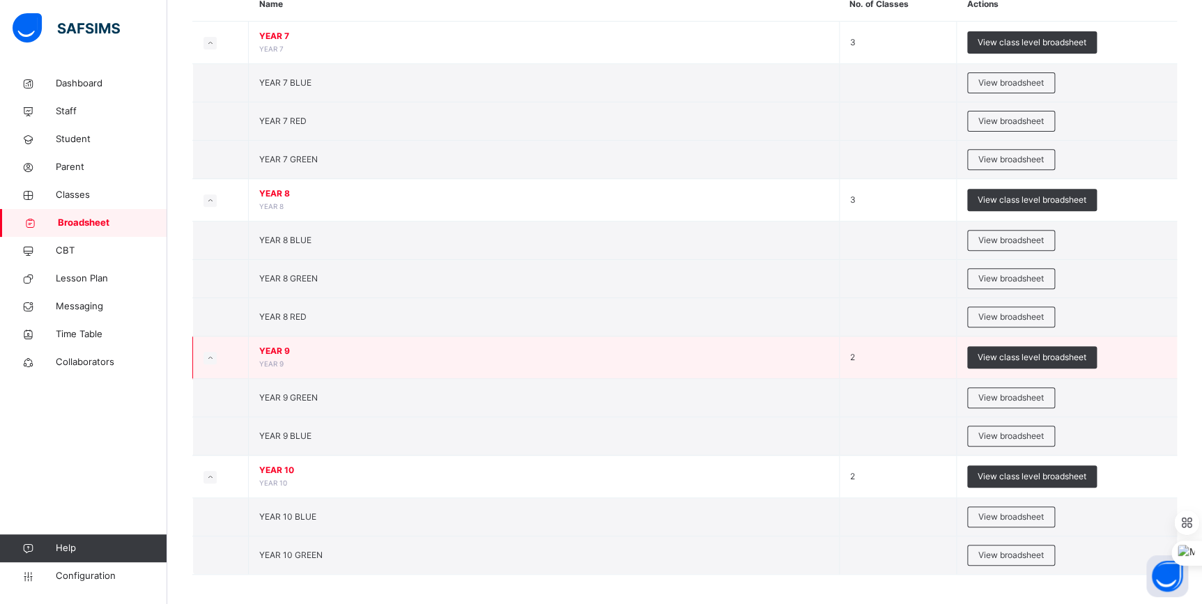
scroll to position [196, 0]
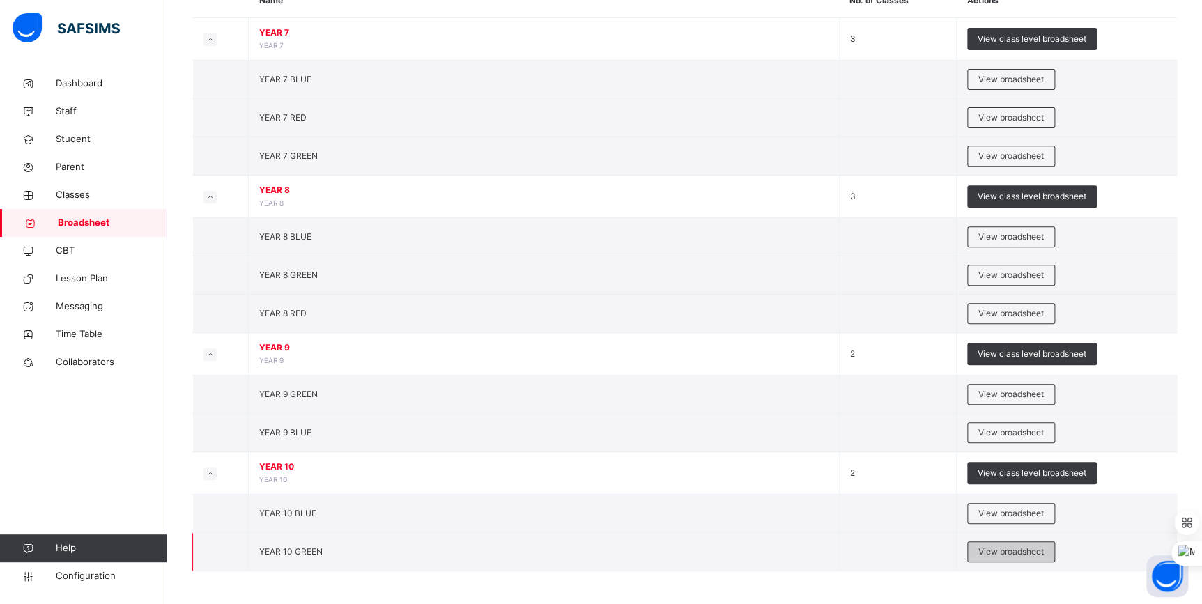
click at [1018, 552] on span "View broadsheet" at bounding box center [1010, 551] width 65 height 13
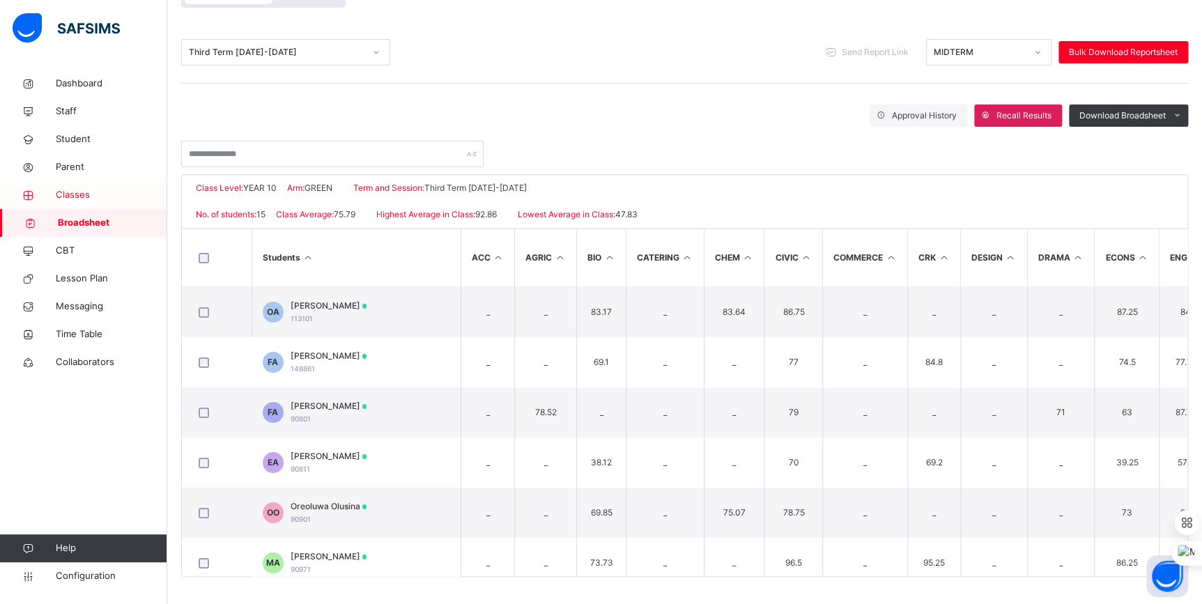
click at [77, 192] on span "Classes" at bounding box center [111, 195] width 111 height 14
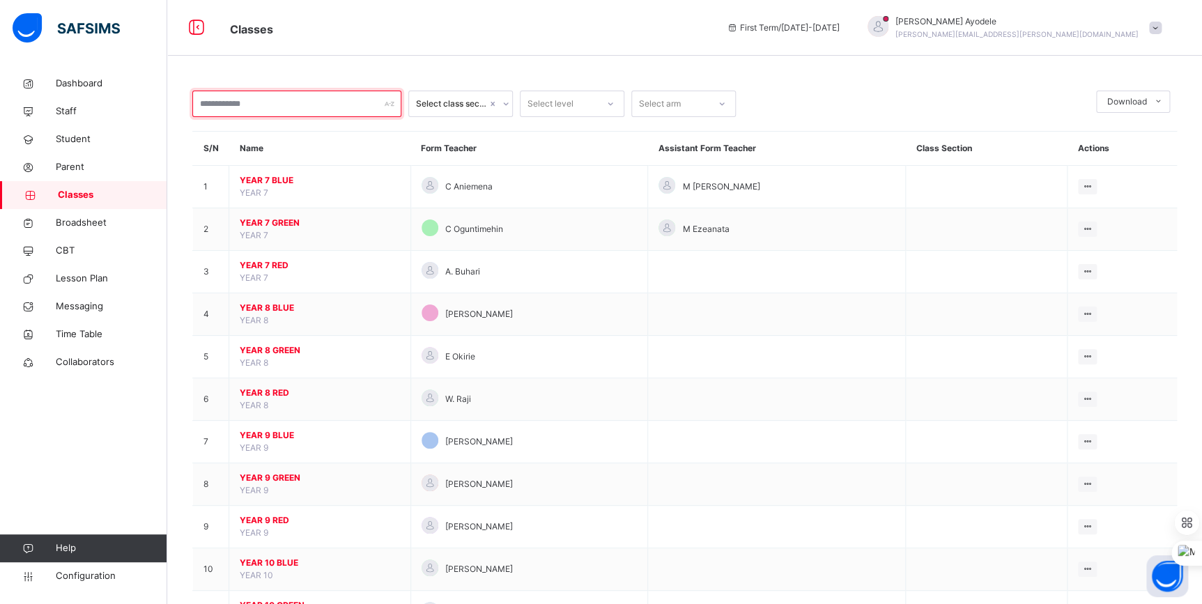
click at [295, 100] on input "text" at bounding box center [296, 104] width 209 height 26
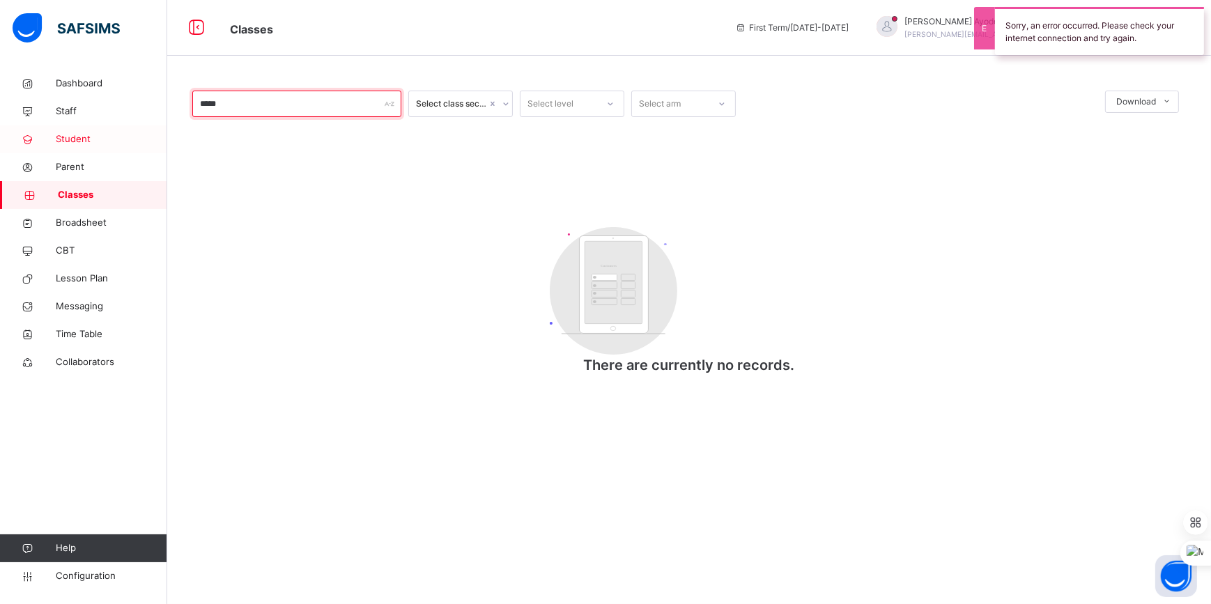
type input "*****"
click at [89, 144] on span "Student" at bounding box center [111, 139] width 111 height 14
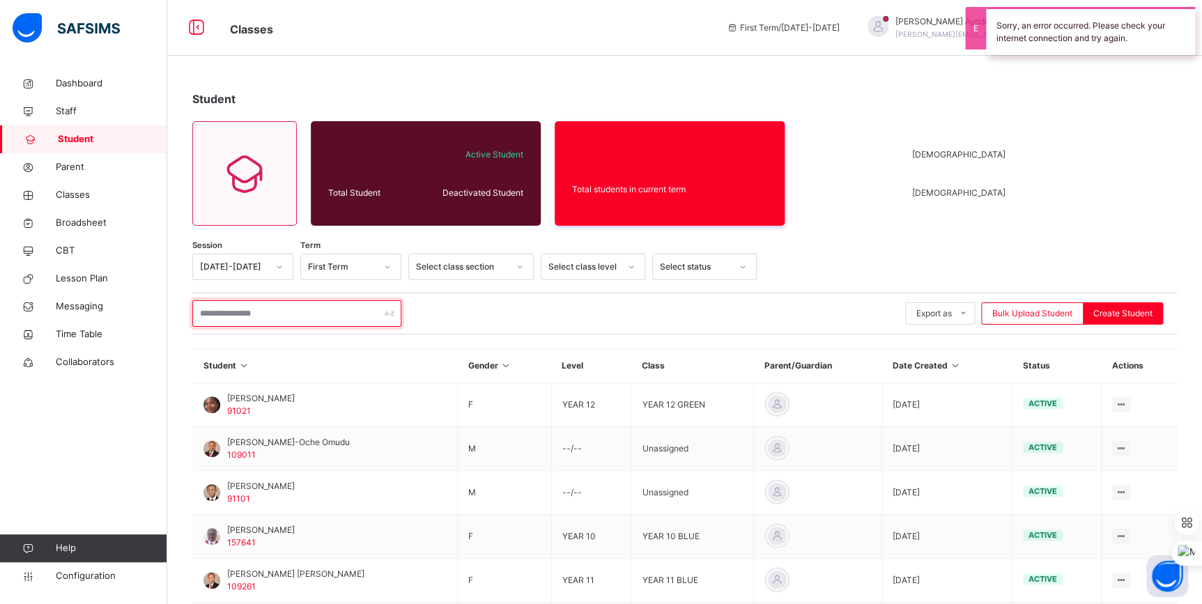
click at [265, 304] on input "text" at bounding box center [296, 313] width 209 height 26
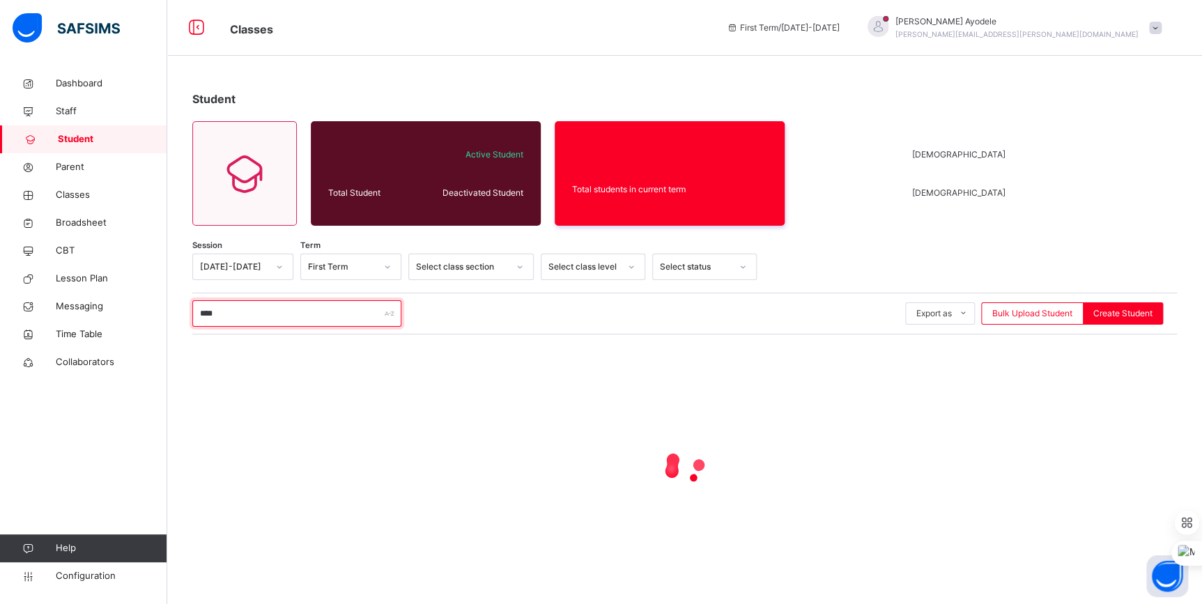
type input "********"
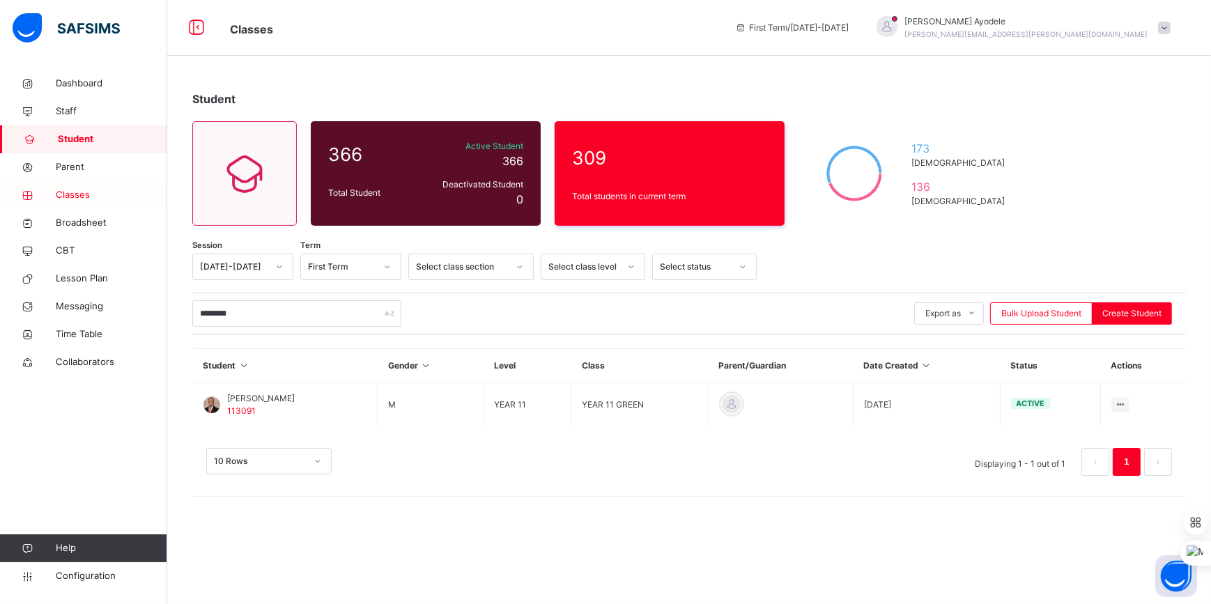
click at [75, 199] on span "Classes" at bounding box center [111, 195] width 111 height 14
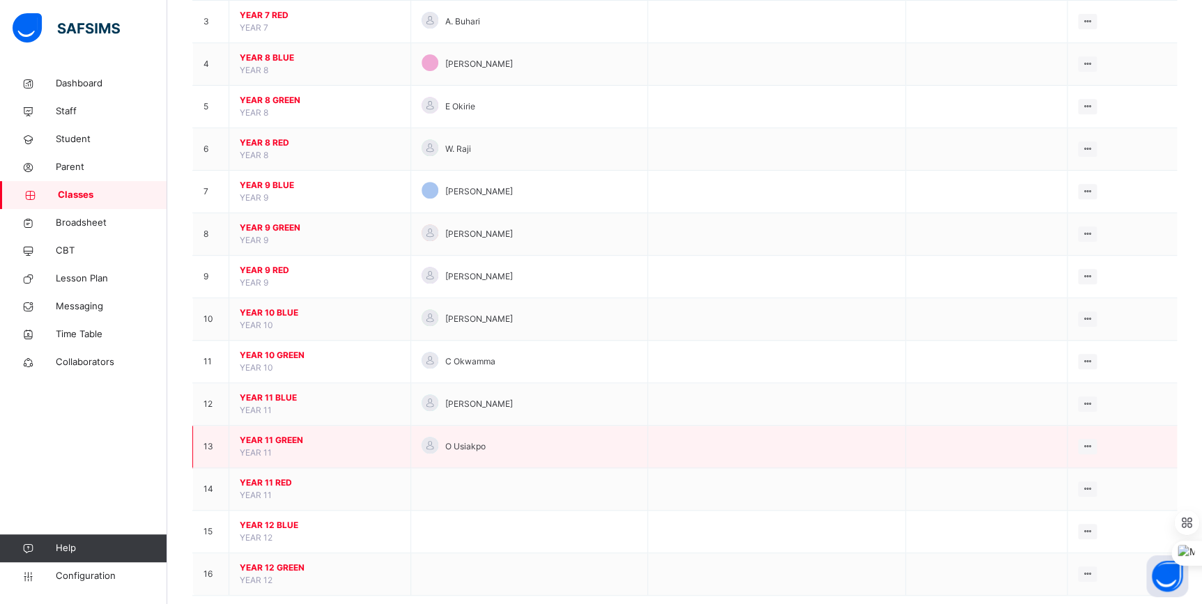
scroll to position [253, 0]
click at [279, 432] on span "YEAR 11 GREEN" at bounding box center [320, 437] width 160 height 13
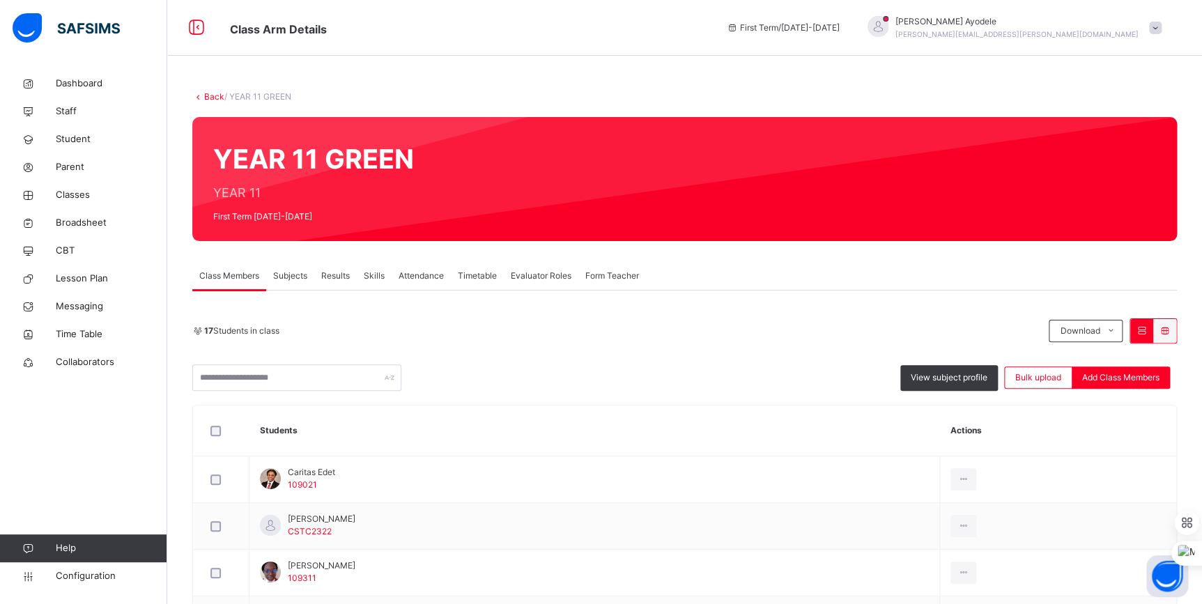
click at [214, 97] on link "Back" at bounding box center [214, 96] width 20 height 10
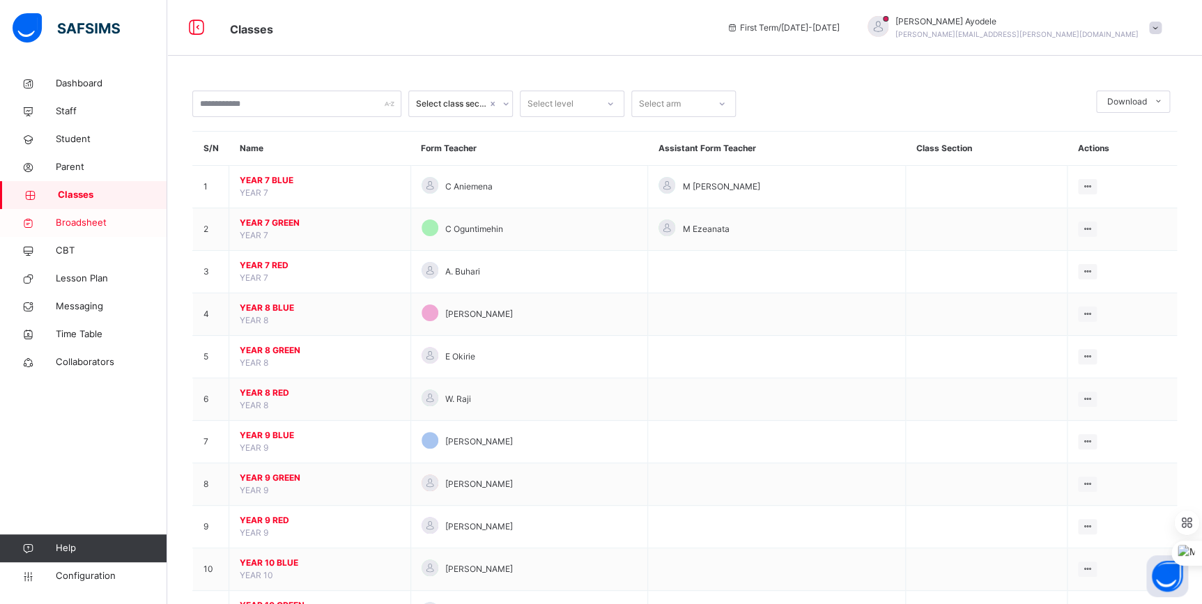
click at [79, 222] on span "Broadsheet" at bounding box center [111, 223] width 111 height 14
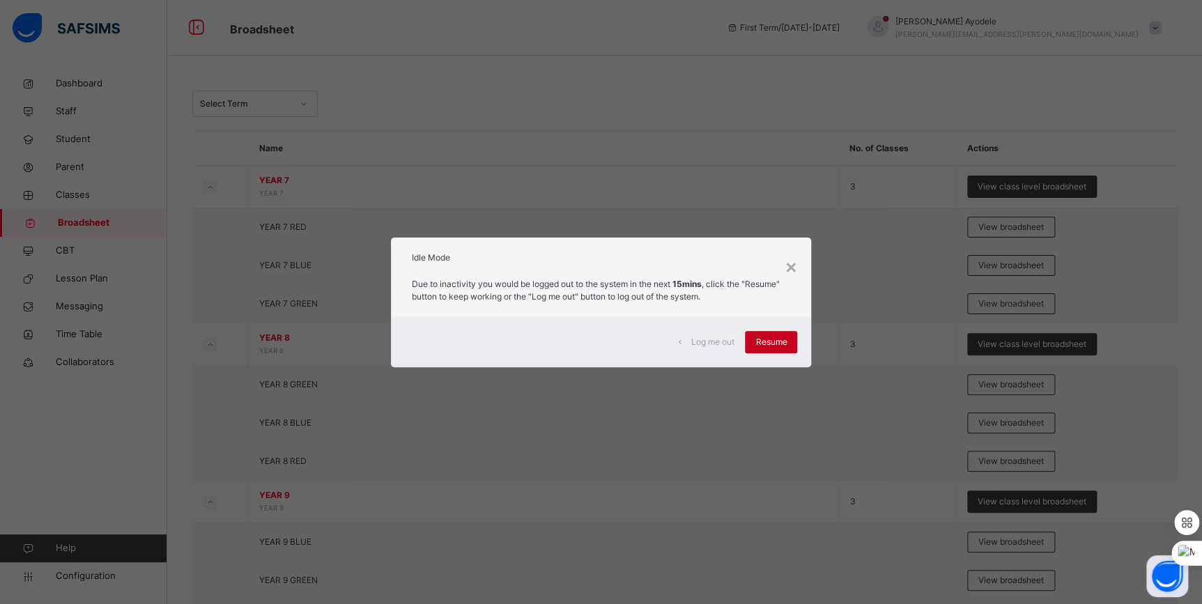
click at [769, 341] on span "Resume" at bounding box center [770, 342] width 31 height 13
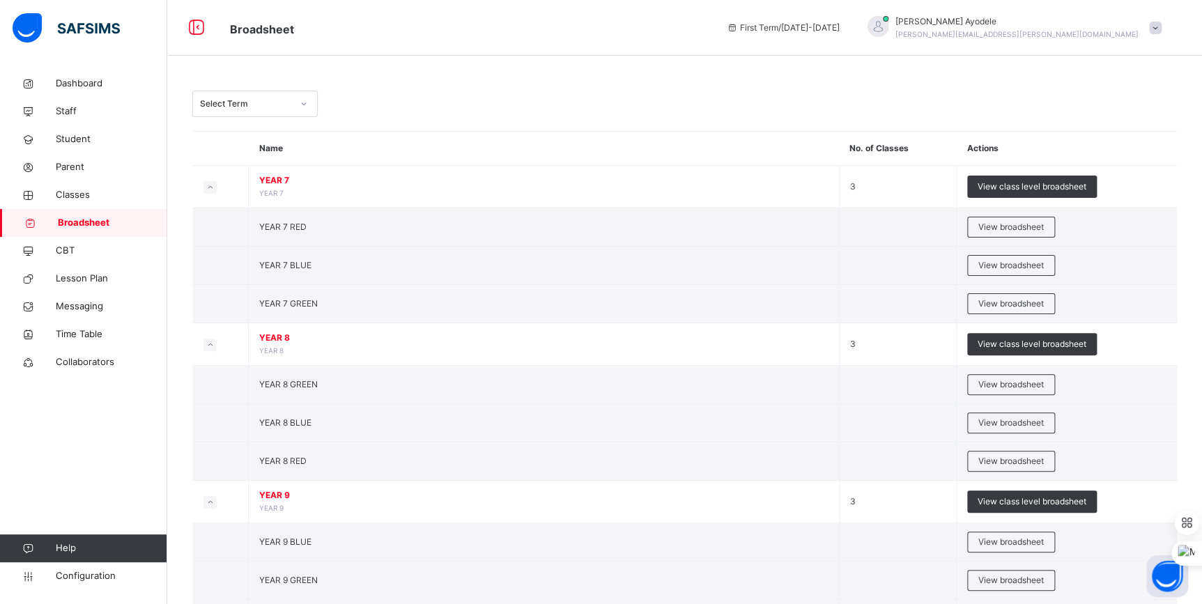
click at [253, 108] on div "Select Term" at bounding box center [246, 104] width 92 height 13
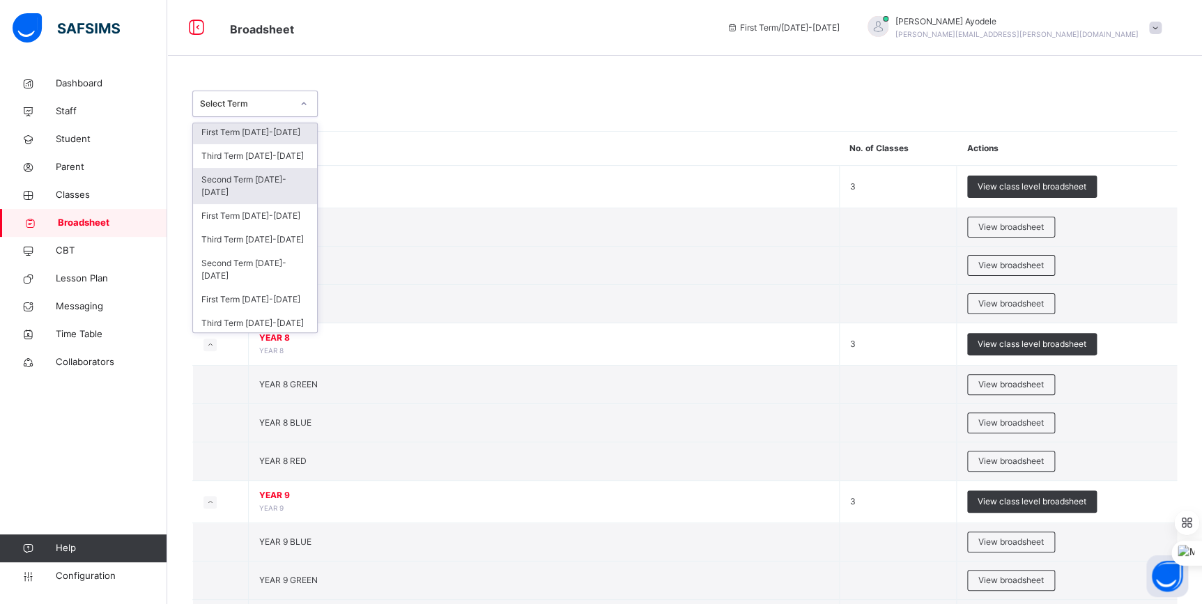
scroll to position [65, 0]
click at [248, 240] on div "Third Term [DATE]-[DATE]" at bounding box center [255, 238] width 124 height 24
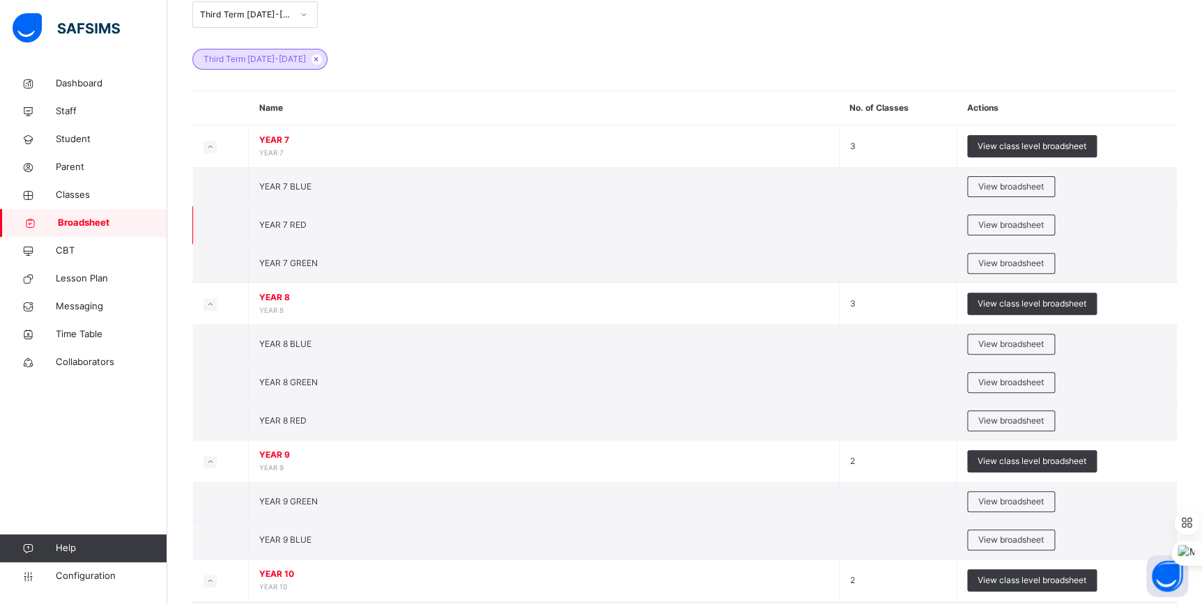
scroll to position [196, 0]
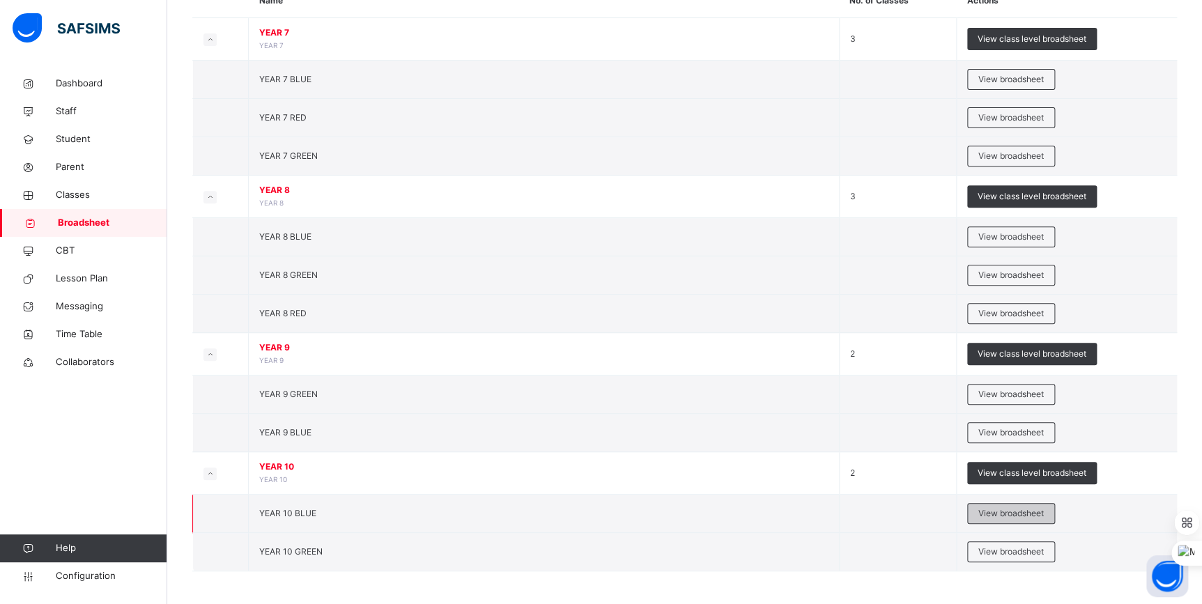
click at [988, 516] on span "View broadsheet" at bounding box center [1010, 513] width 65 height 13
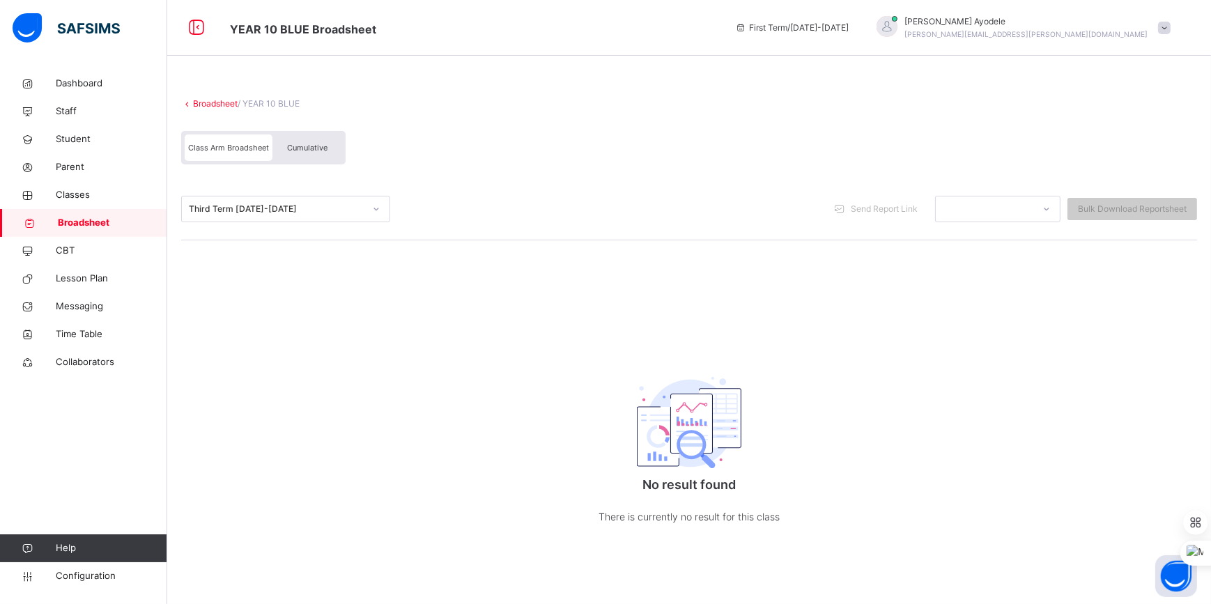
click at [306, 154] on div "Cumulative" at bounding box center [307, 147] width 70 height 26
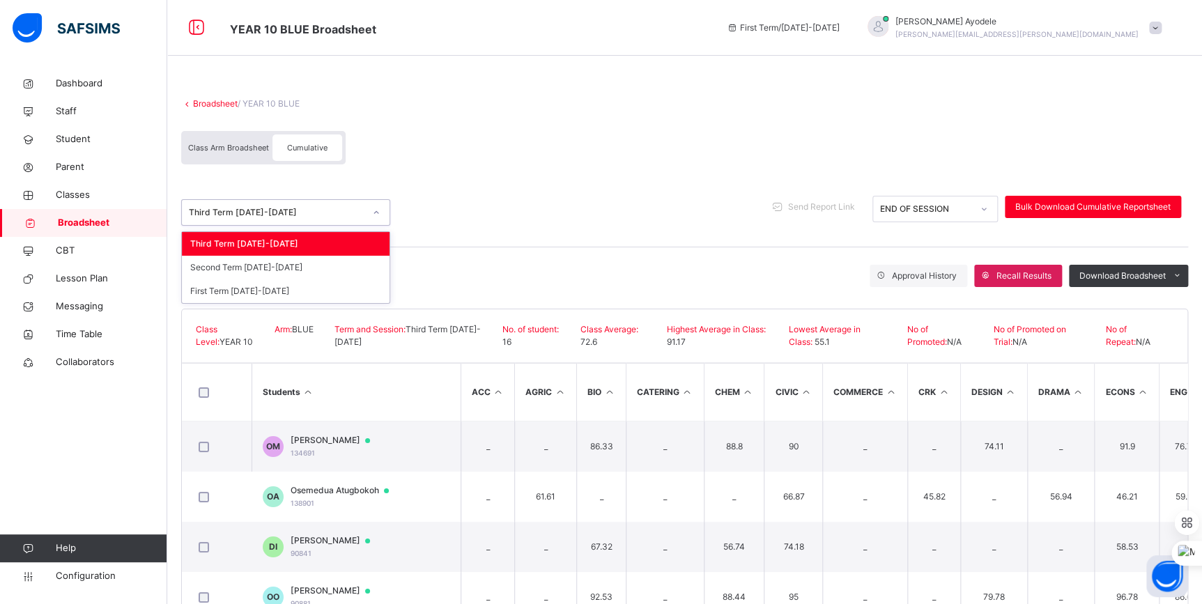
click at [283, 218] on div "Third Term [DATE]-[DATE]" at bounding box center [277, 212] width 176 height 13
click at [237, 152] on span "Class Arm Broadsheet" at bounding box center [228, 148] width 81 height 10
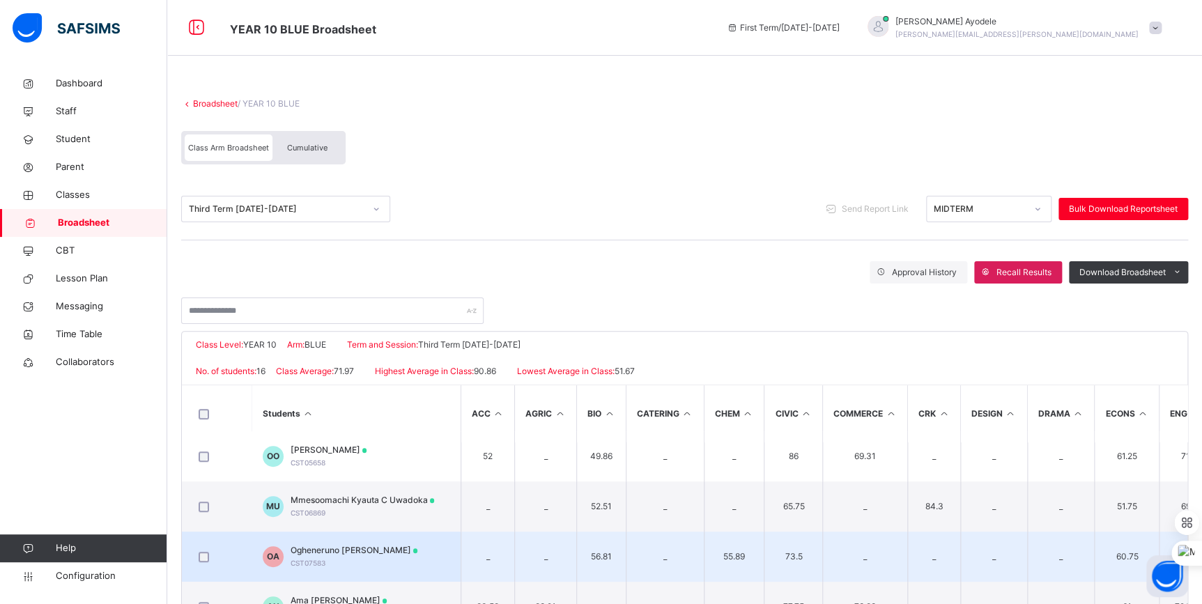
scroll to position [518, 0]
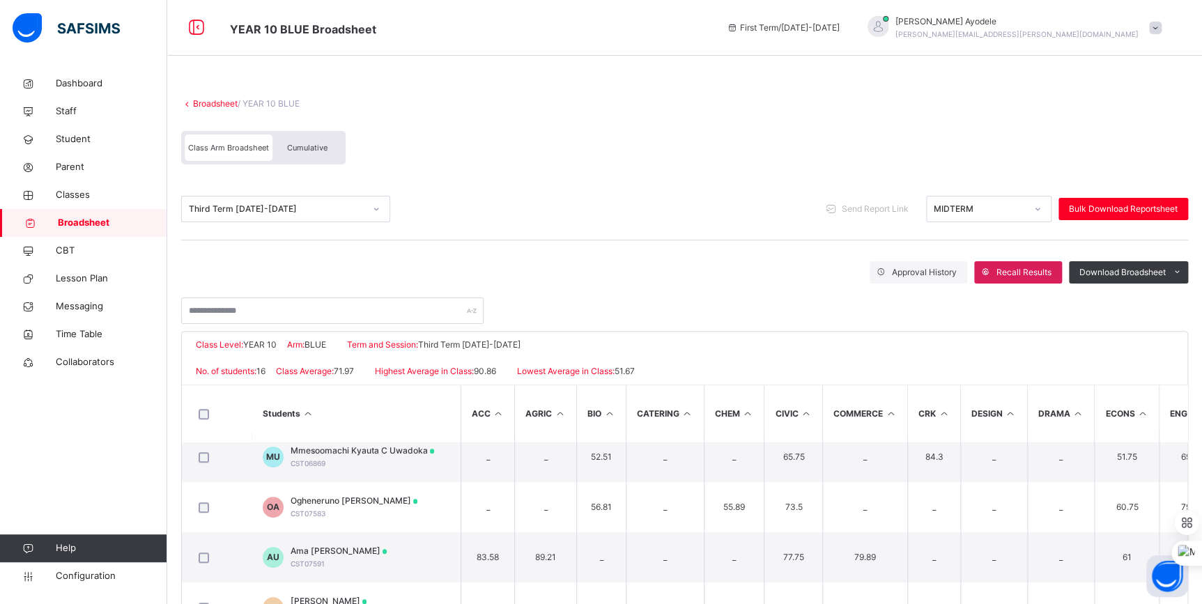
click at [219, 104] on link "Broadsheet" at bounding box center [215, 103] width 45 height 10
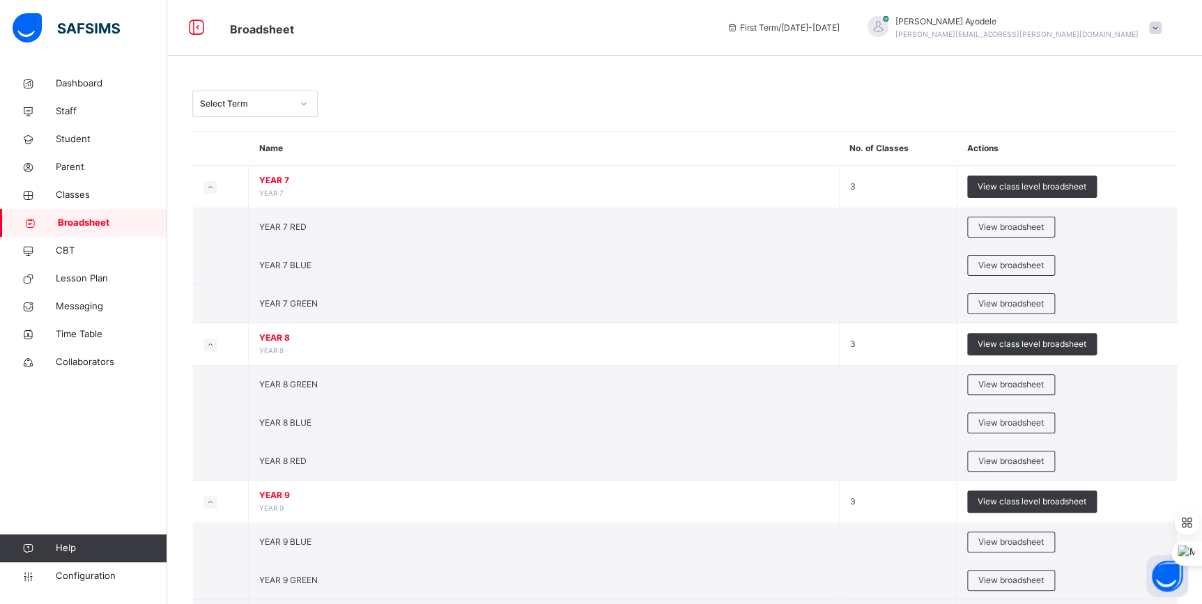
click at [226, 98] on div "Select Term" at bounding box center [246, 104] width 92 height 13
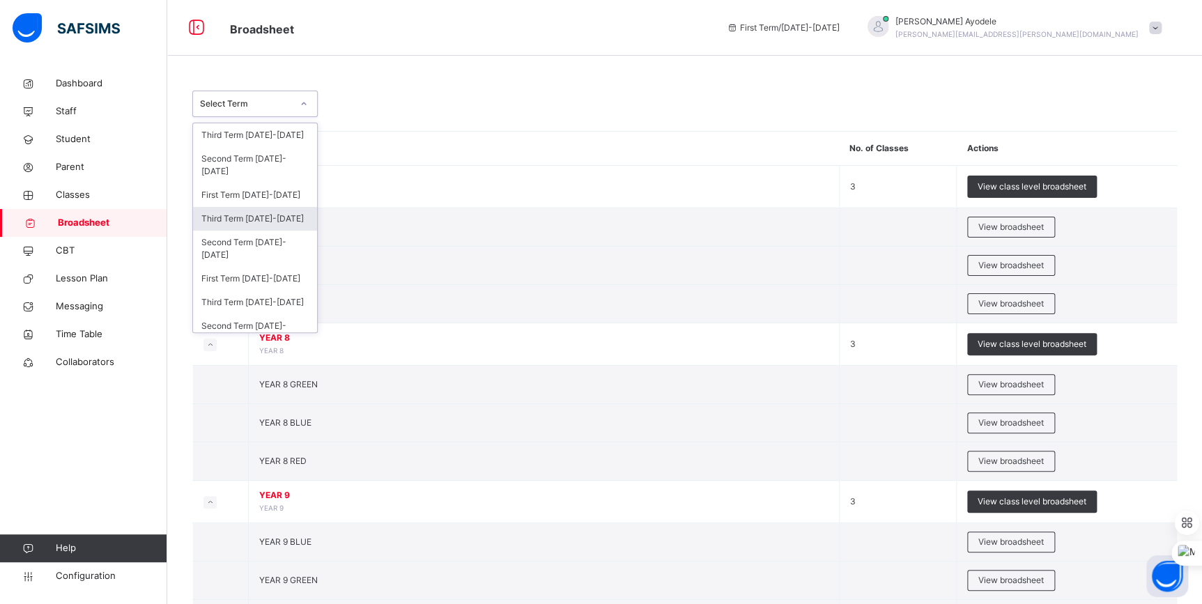
click at [259, 224] on div "Third Term [DATE]-[DATE]" at bounding box center [255, 219] width 124 height 24
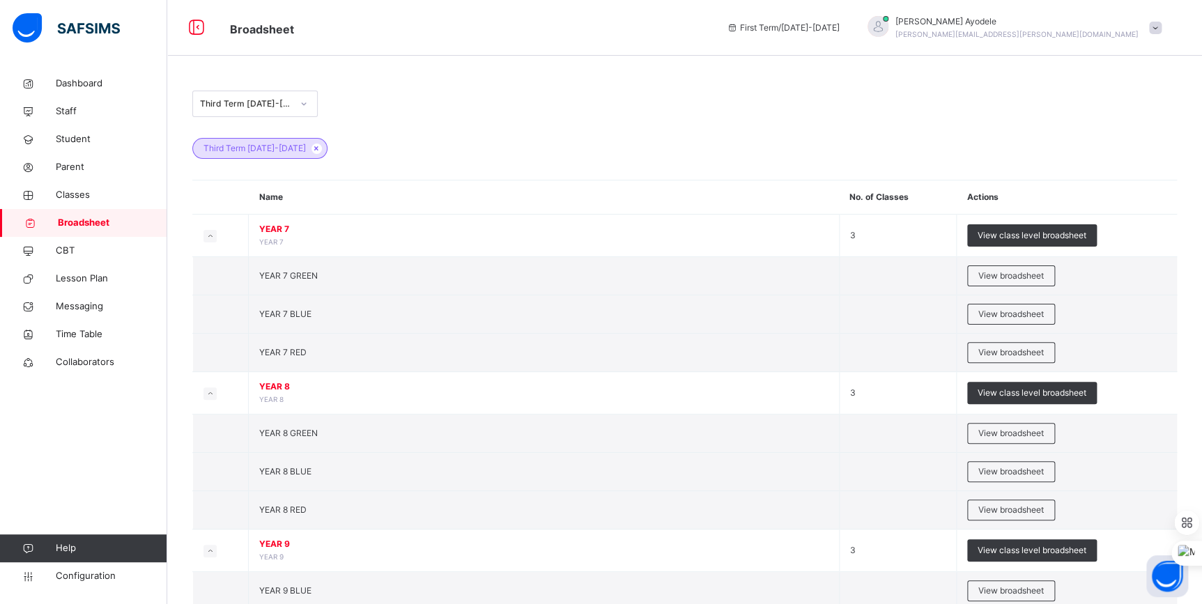
scroll to position [354, 0]
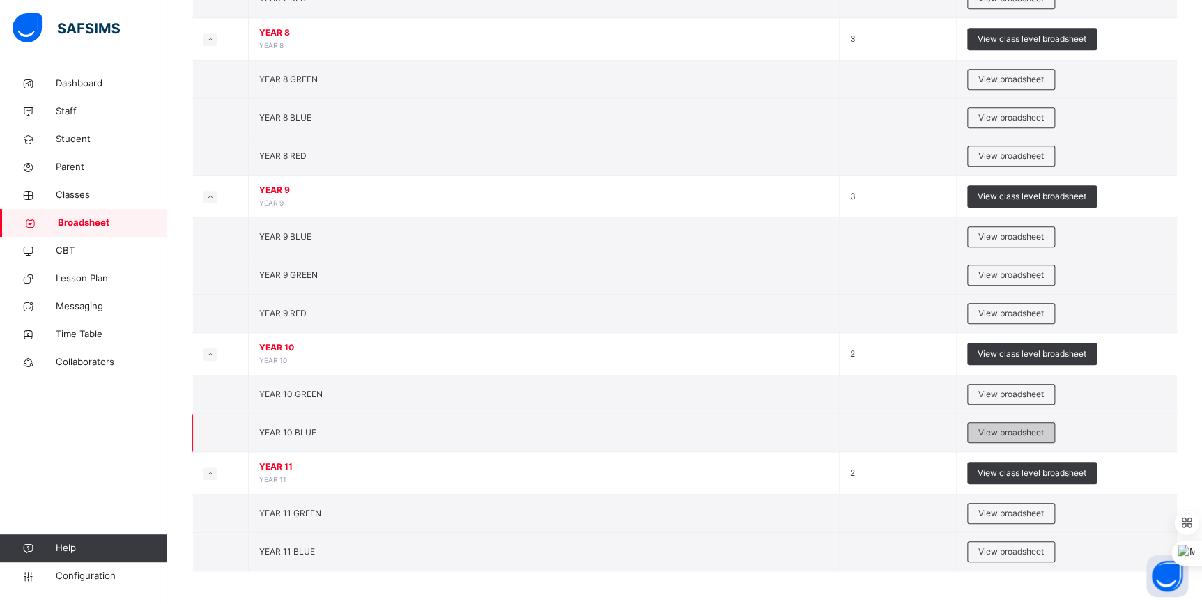
click at [1017, 426] on span "View broadsheet" at bounding box center [1010, 432] width 65 height 13
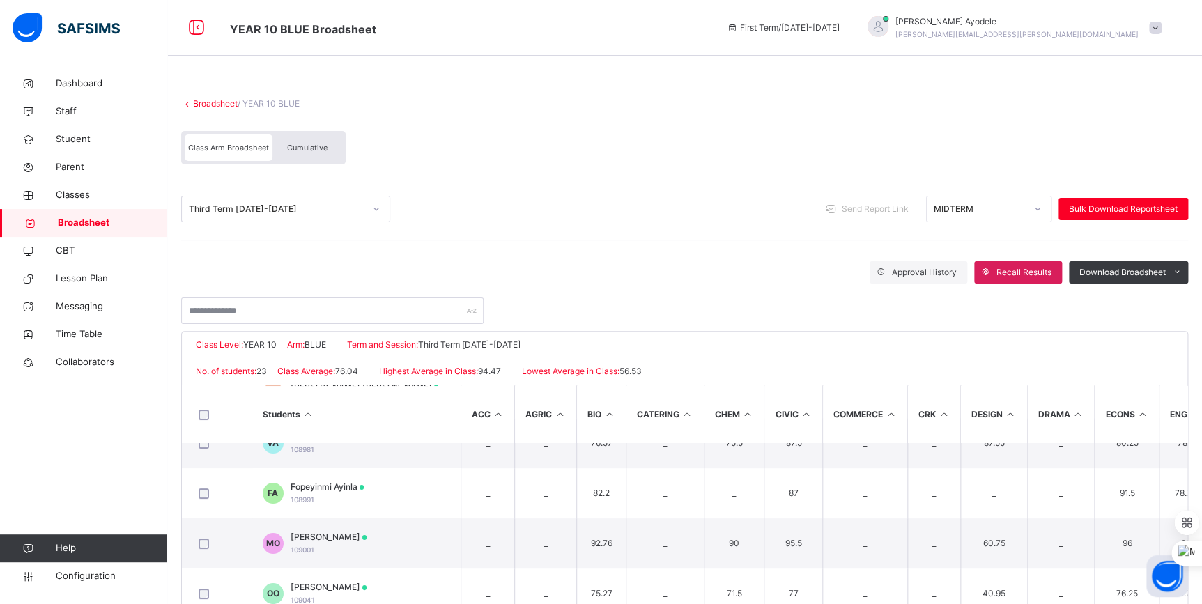
click at [309, 141] on div "Cumulative" at bounding box center [307, 147] width 70 height 26
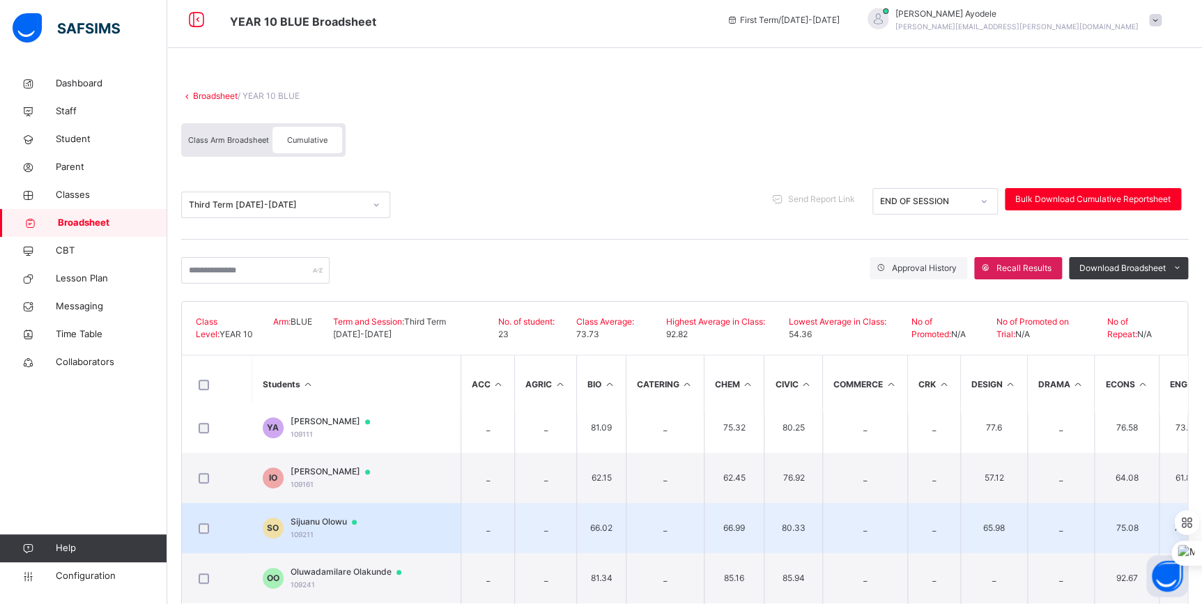
scroll to position [380, 0]
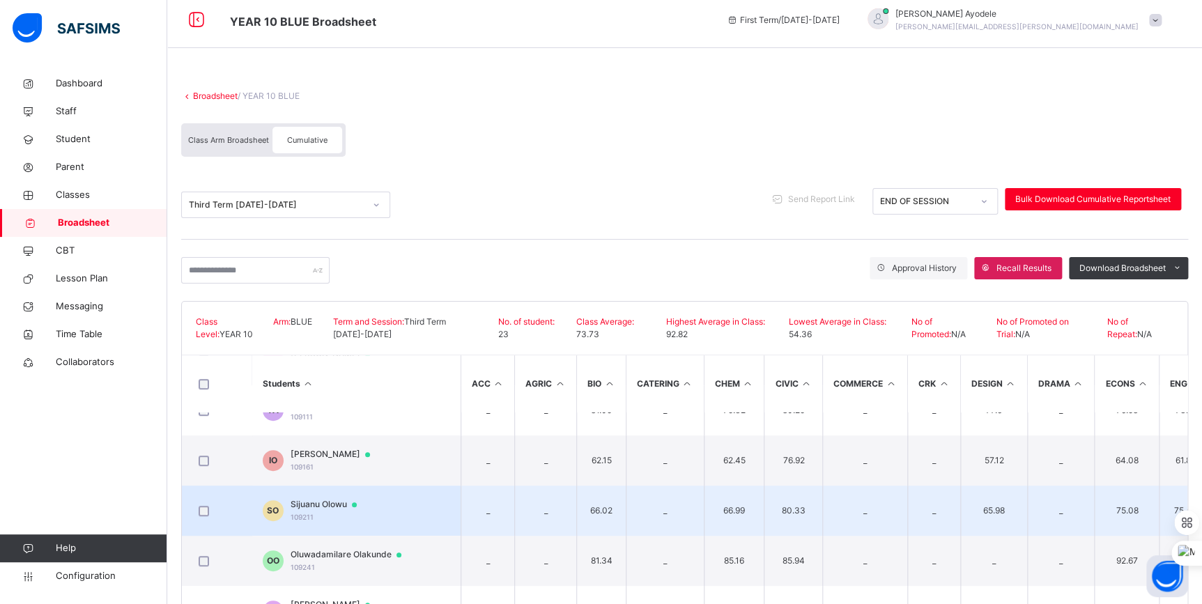
click at [319, 508] on span "Sijuanu Olowu" at bounding box center [329, 504] width 79 height 13
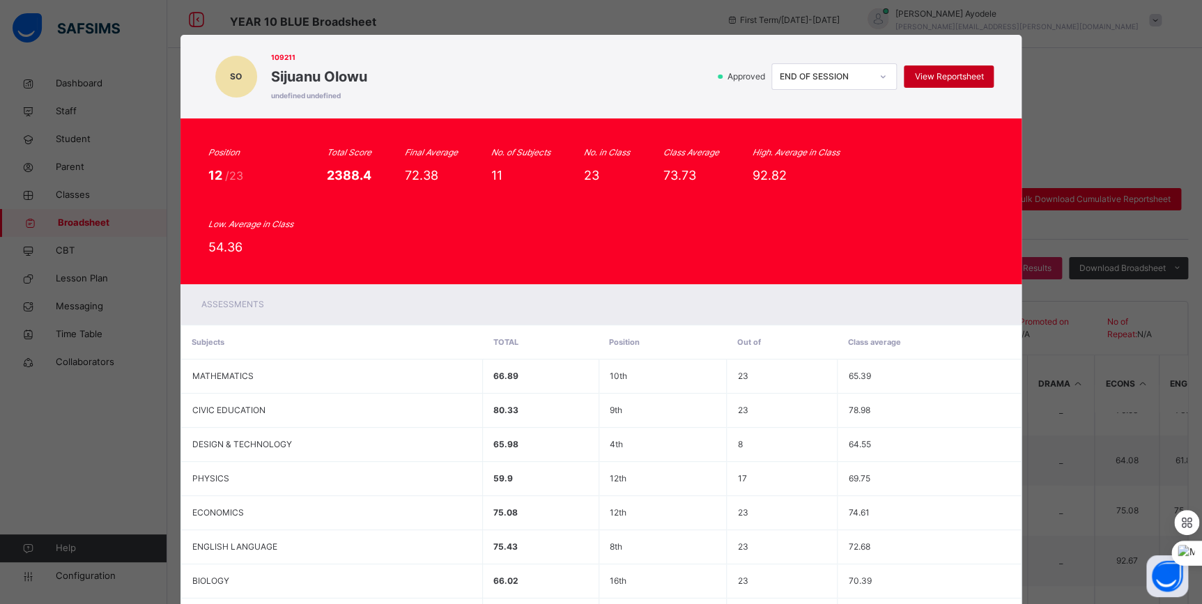
click at [912, 86] on div "View Reportsheet" at bounding box center [948, 76] width 90 height 22
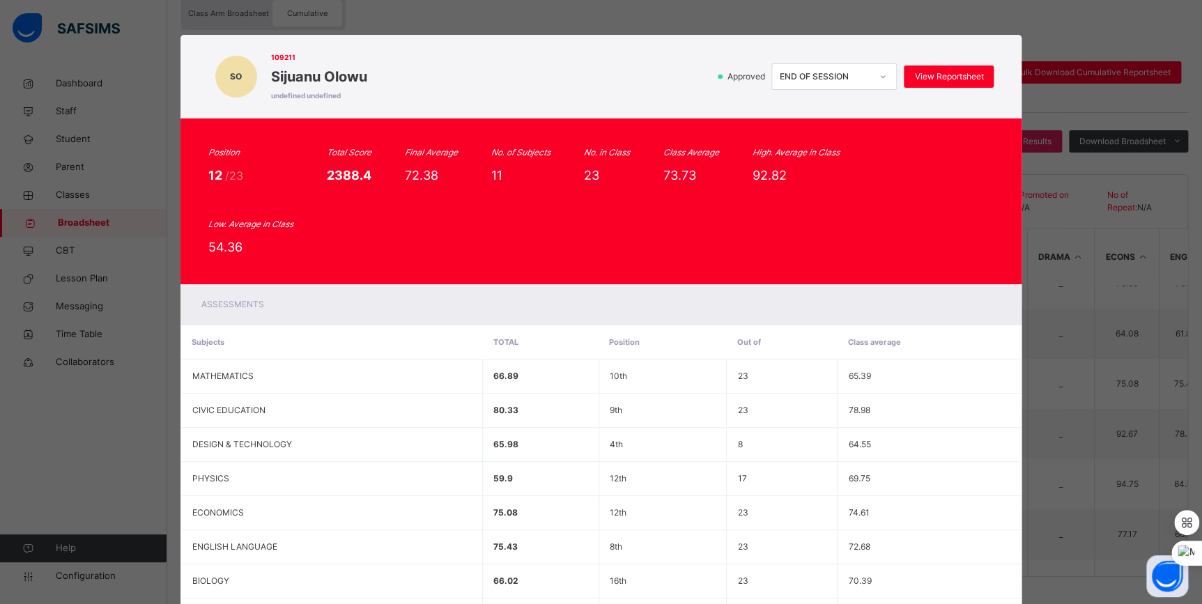
scroll to position [258, 0]
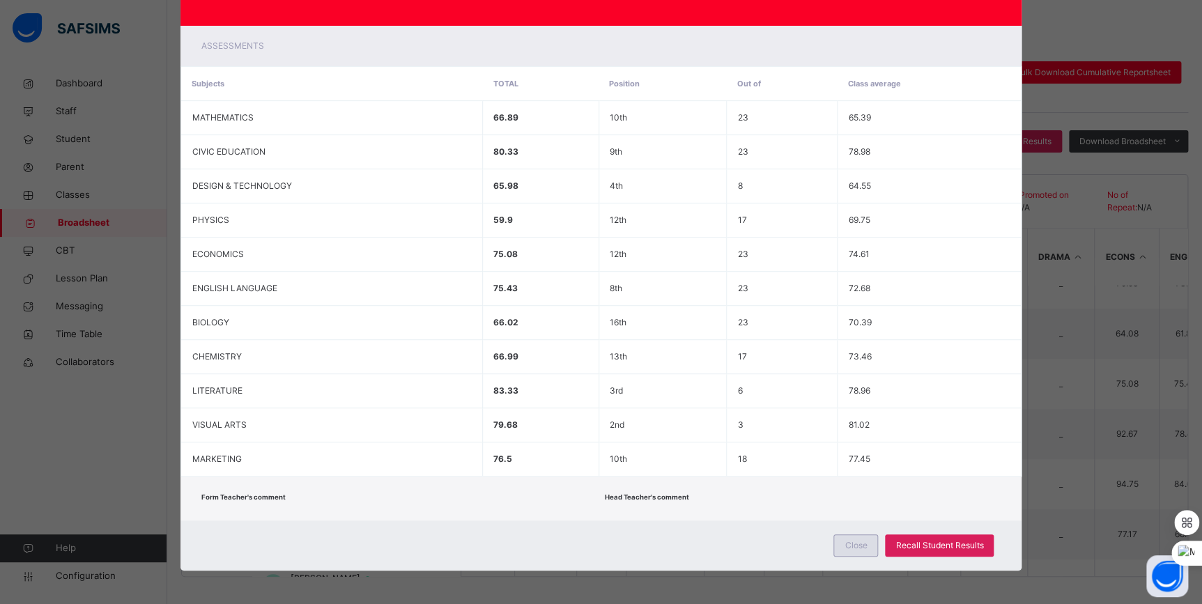
click at [844, 543] on span "Close" at bounding box center [855, 545] width 22 height 13
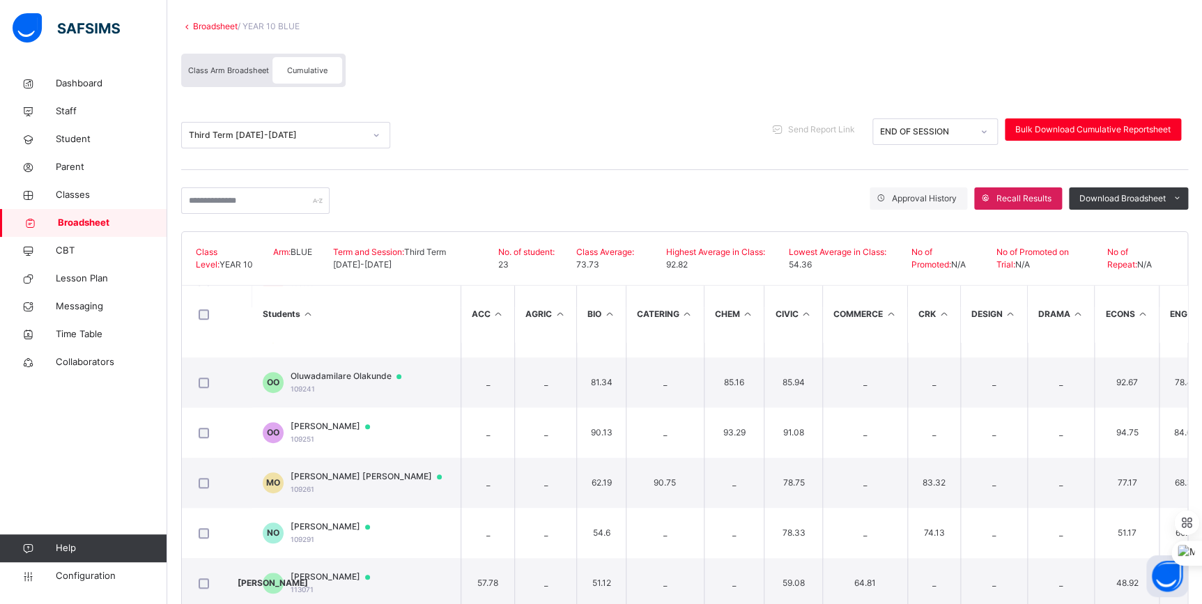
scroll to position [0, 0]
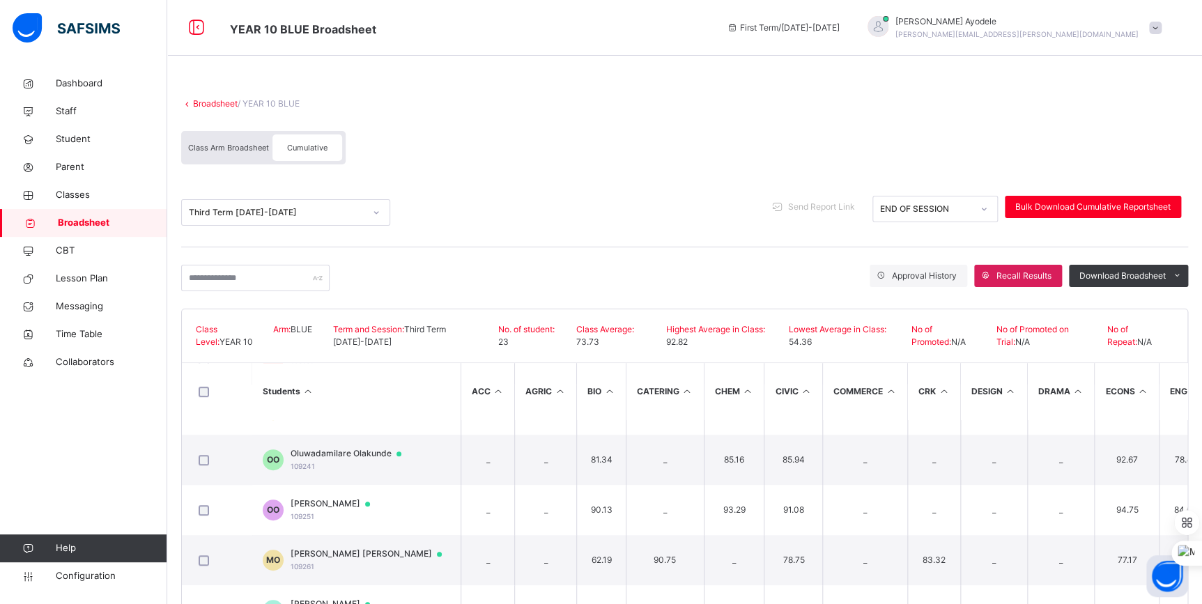
click at [209, 93] on span at bounding box center [684, 91] width 1007 height 14
click at [209, 100] on link "Broadsheet" at bounding box center [215, 103] width 45 height 10
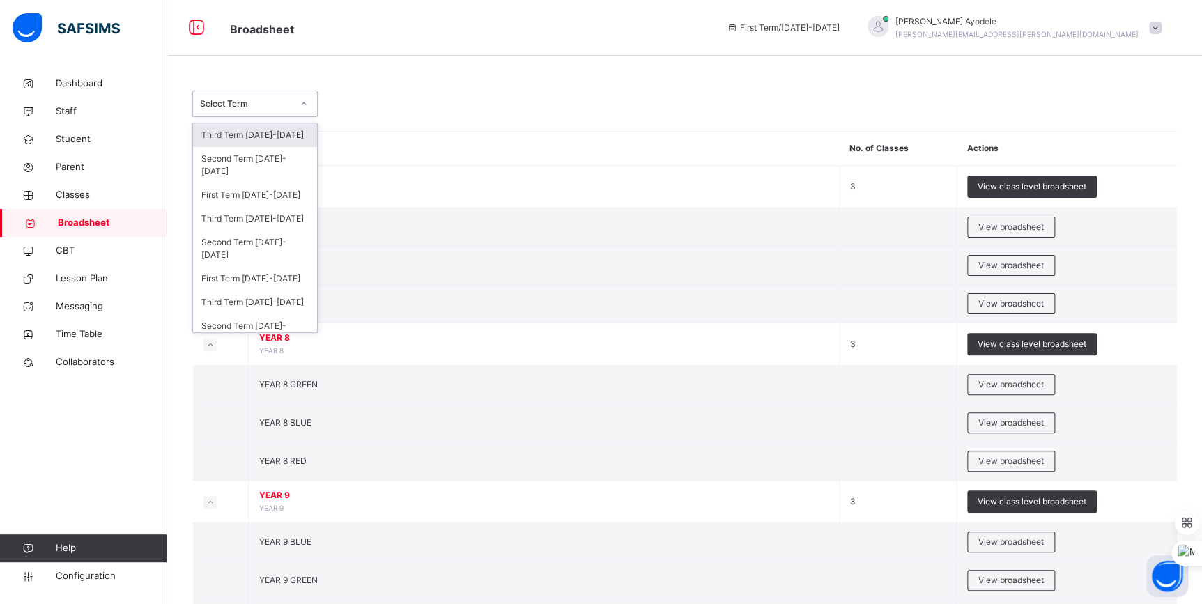
click at [286, 111] on div "Select Term" at bounding box center [242, 104] width 98 height 22
click at [272, 221] on div "Third Term [DATE]-[DATE]" at bounding box center [255, 219] width 124 height 24
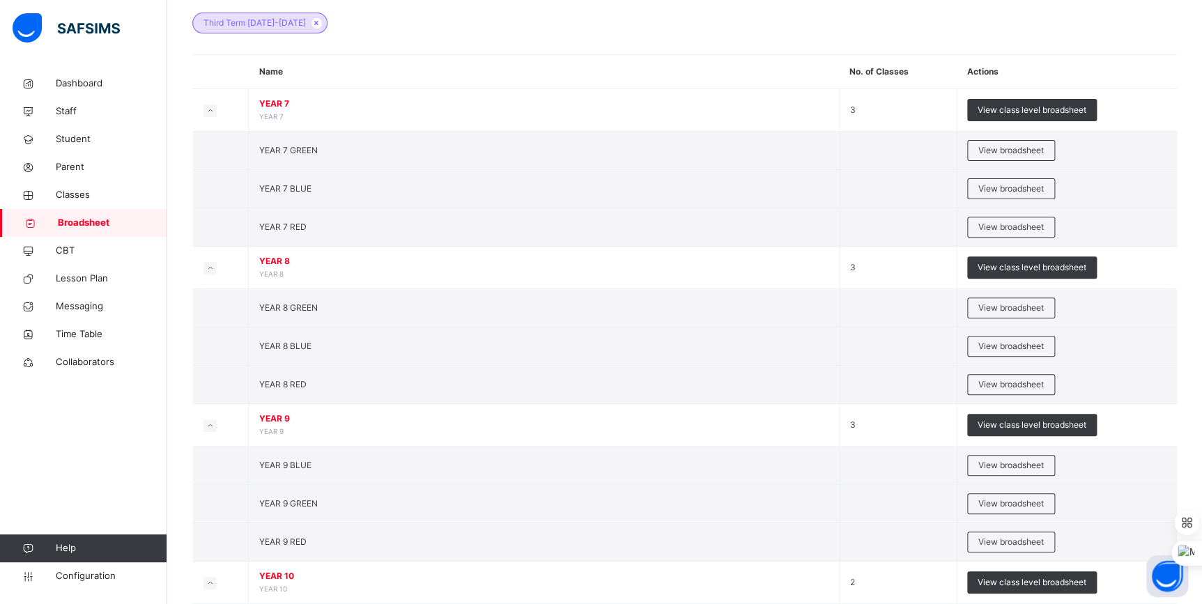
scroll to position [354, 0]
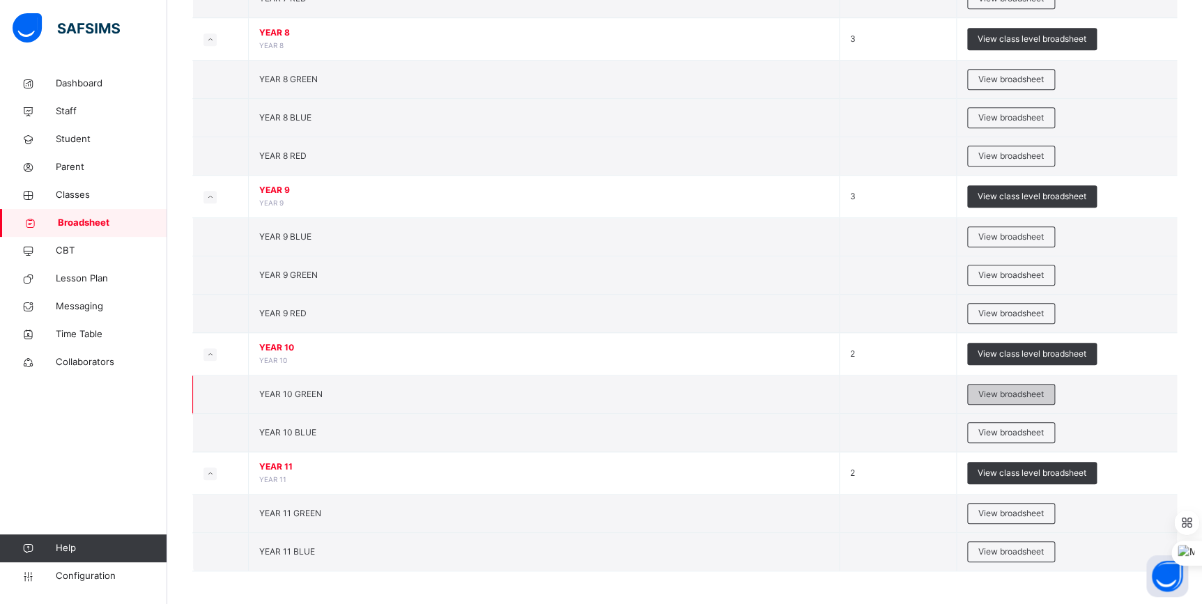
click at [1008, 399] on div "View broadsheet" at bounding box center [1011, 394] width 88 height 21
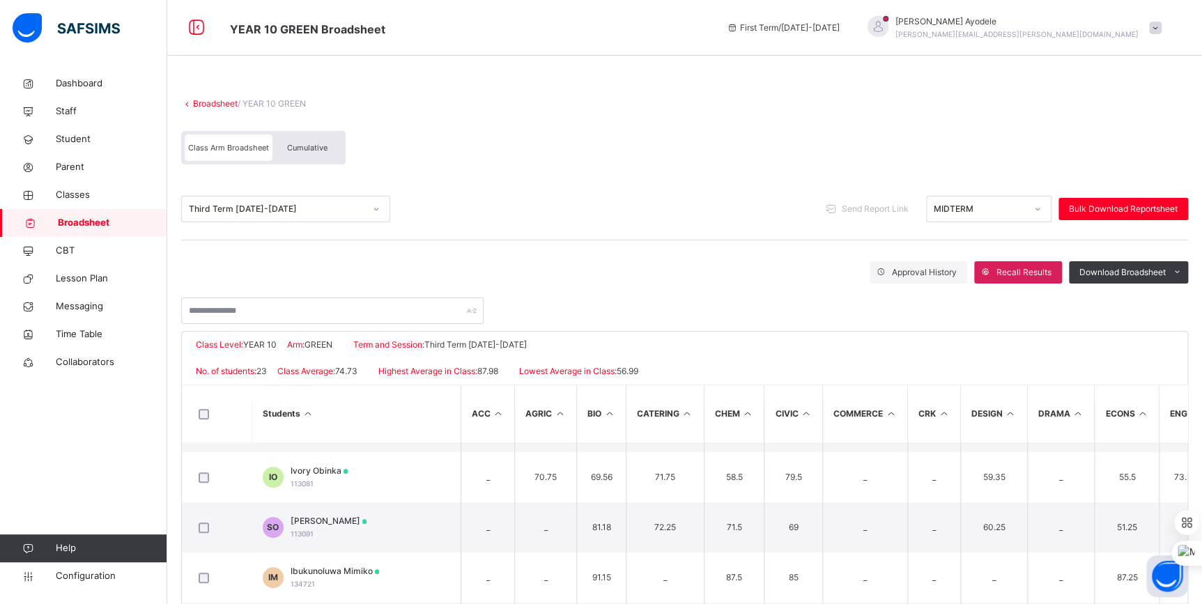
scroll to position [506, 0]
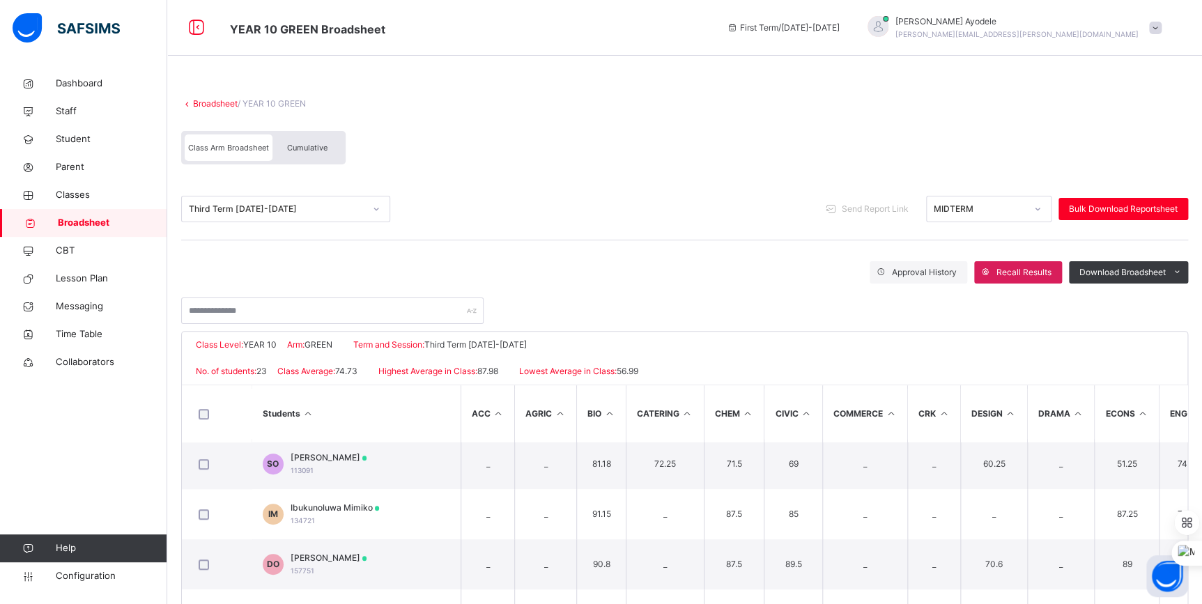
click at [310, 160] on div "Cumulative" at bounding box center [307, 147] width 70 height 26
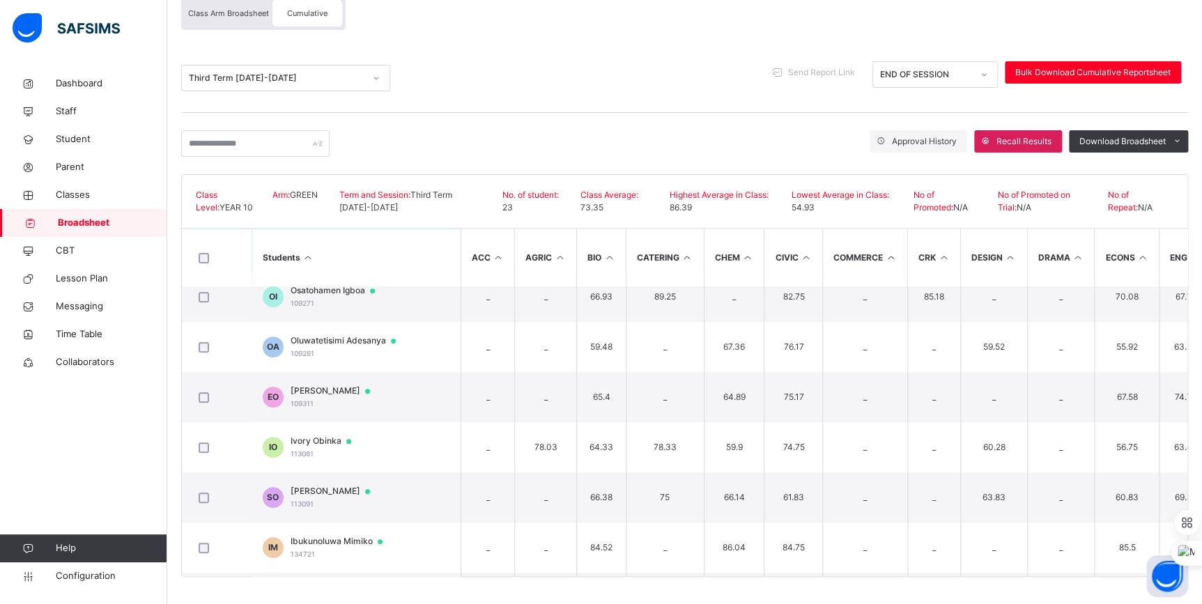
scroll to position [380, 0]
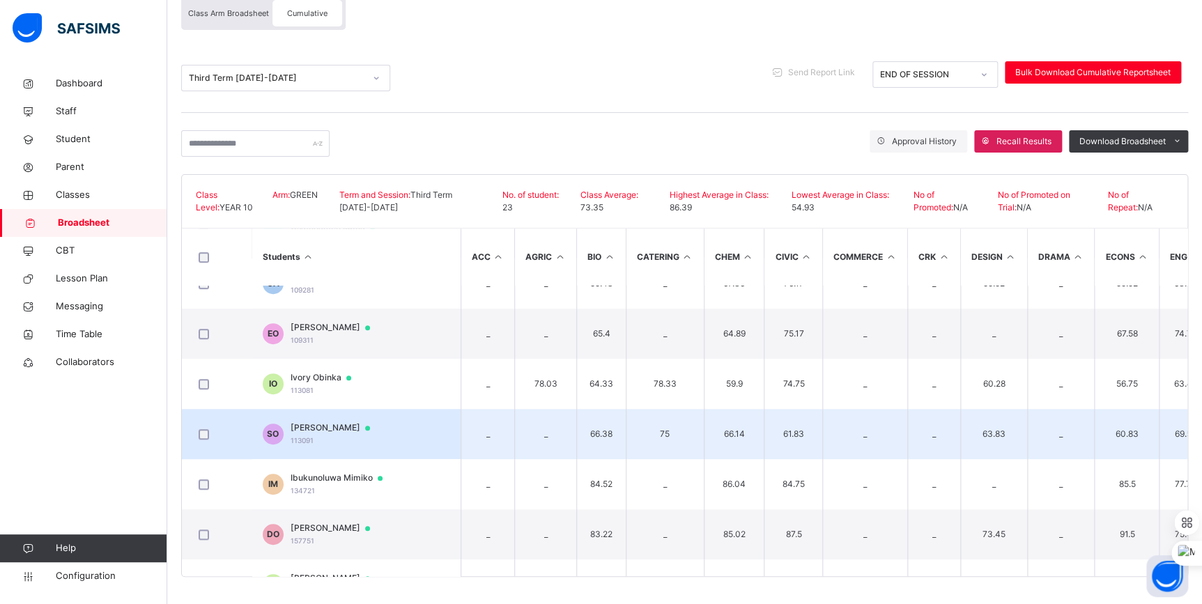
click at [335, 425] on span "[PERSON_NAME]" at bounding box center [336, 427] width 93 height 13
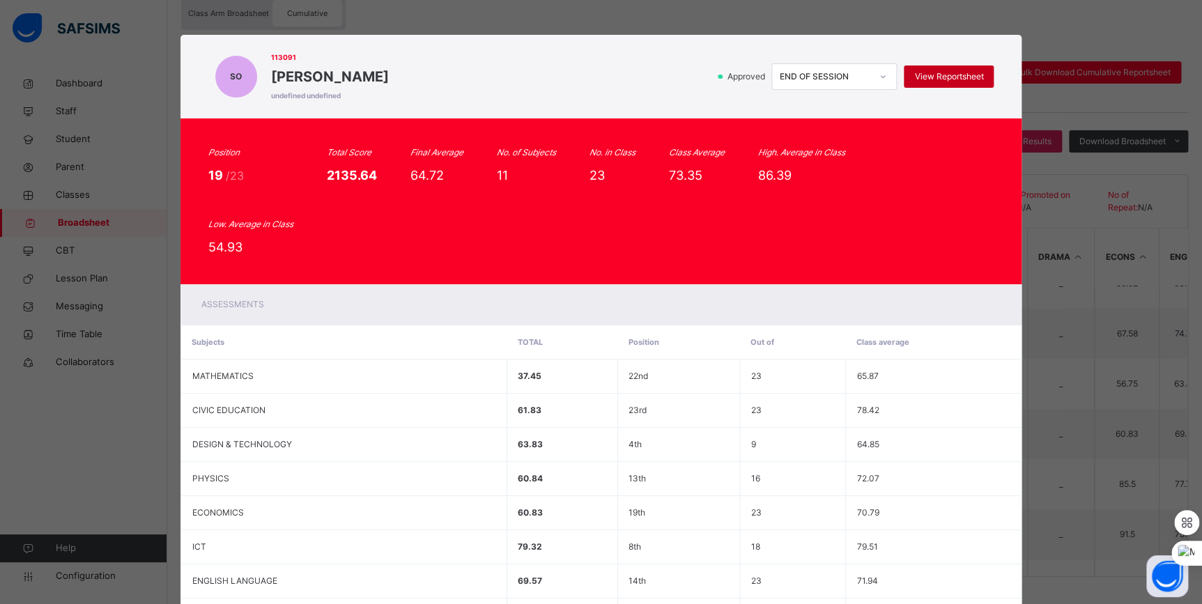
click at [914, 75] on span "View Reportsheet" at bounding box center [948, 76] width 69 height 13
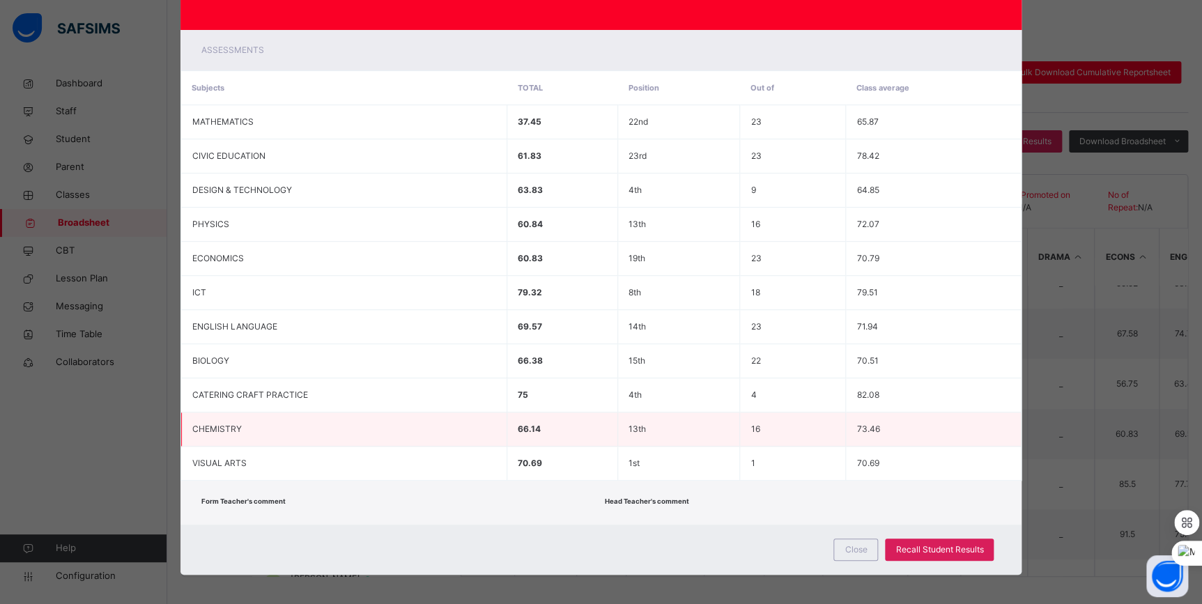
scroll to position [258, 0]
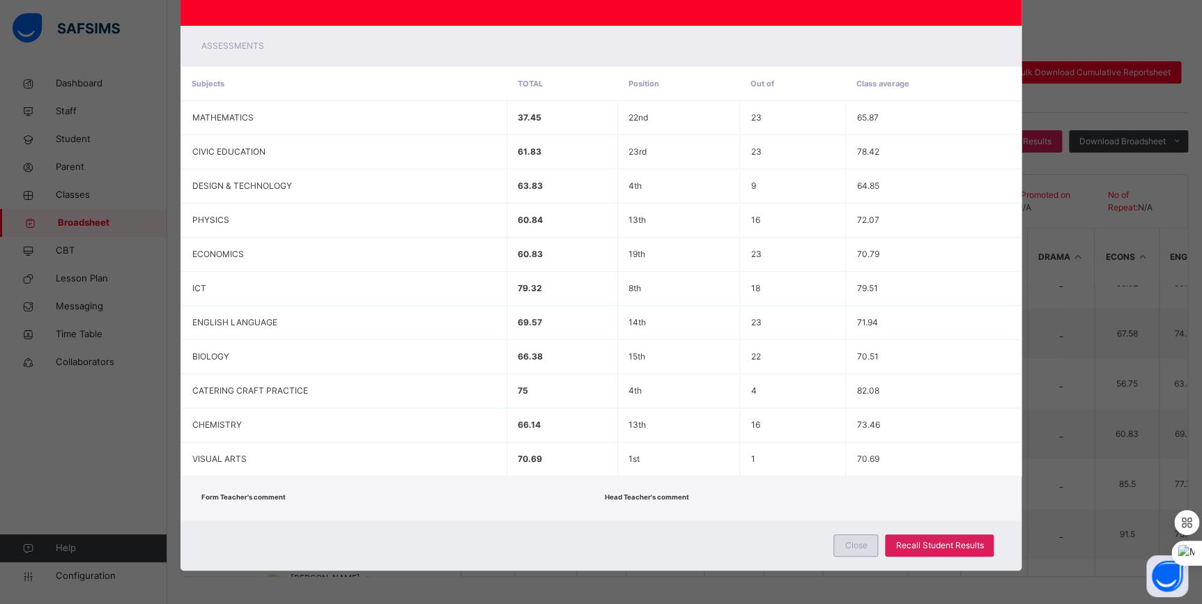
click at [835, 541] on div "Close" at bounding box center [855, 545] width 45 height 22
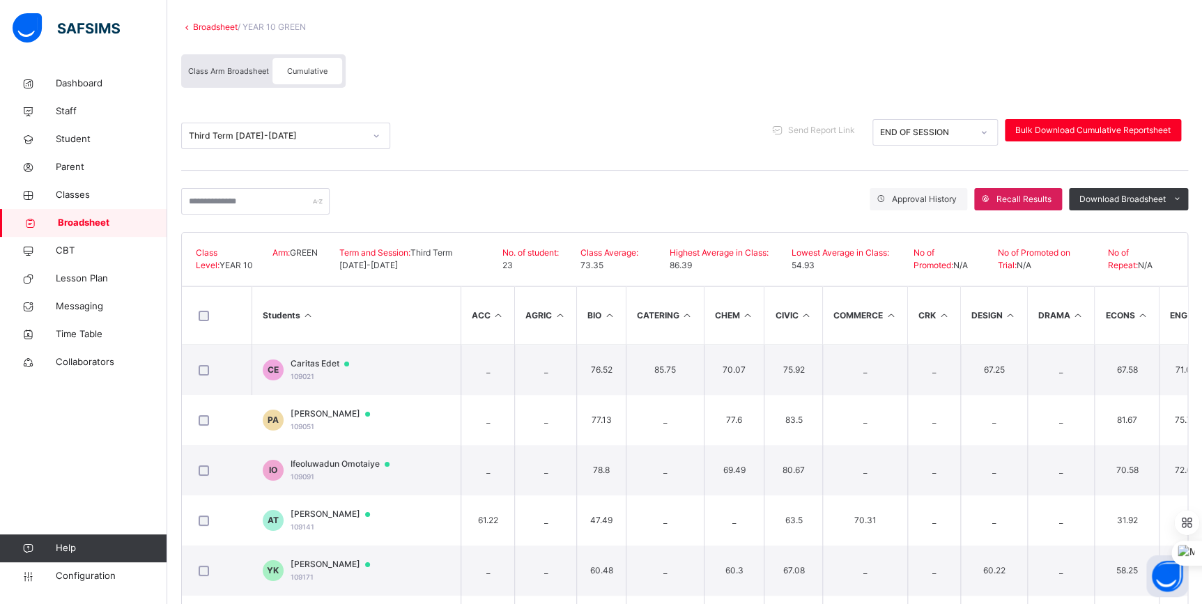
scroll to position [0, 0]
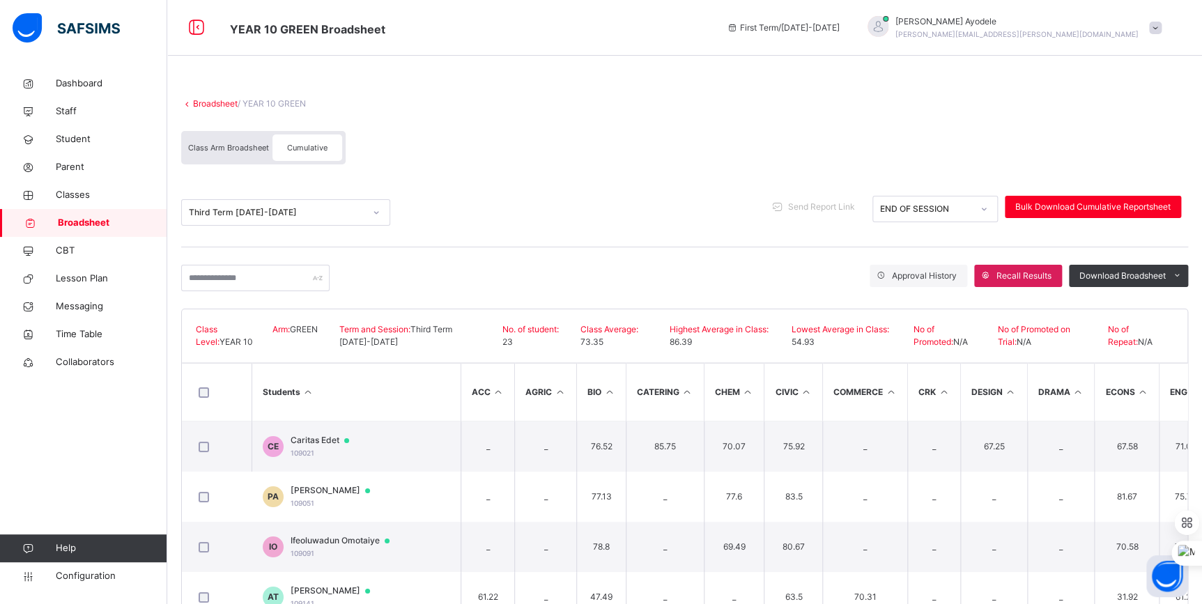
click at [222, 104] on link "Broadsheet" at bounding box center [215, 103] width 45 height 10
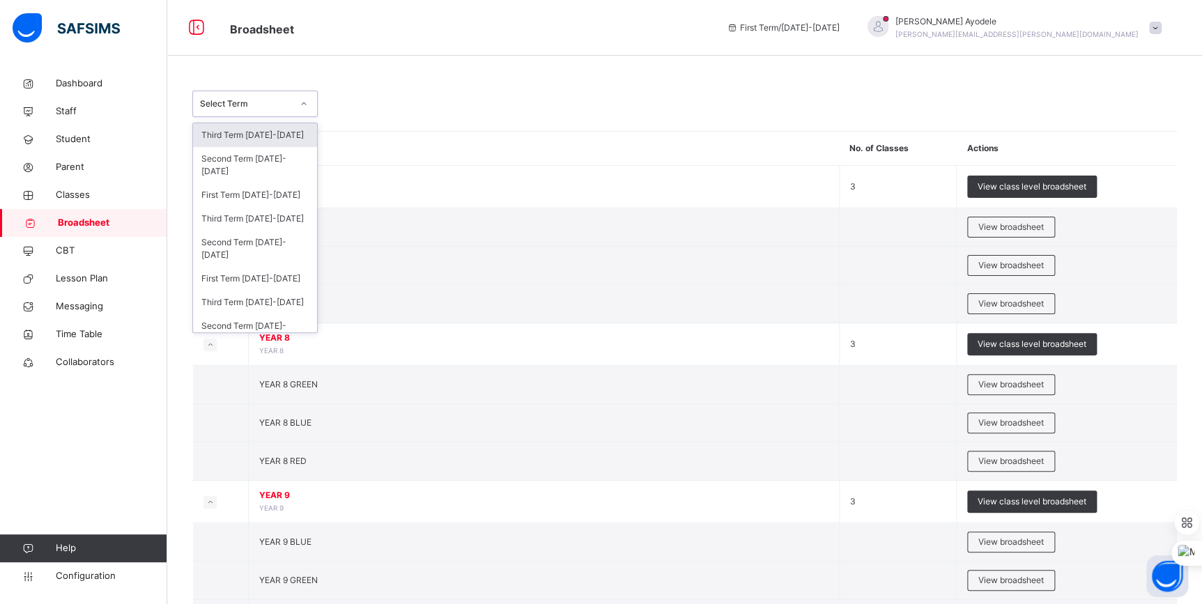
click at [278, 103] on div "Select Term" at bounding box center [246, 104] width 92 height 13
click at [261, 281] on div "First Term [DATE]-[DATE]" at bounding box center [255, 279] width 124 height 24
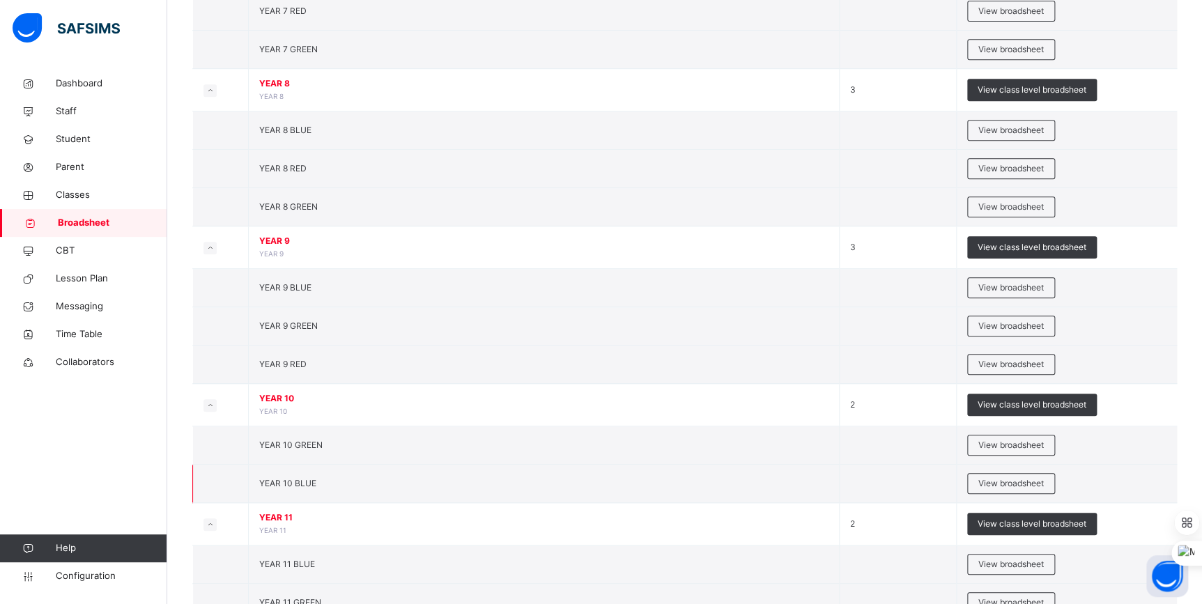
scroll to position [316, 0]
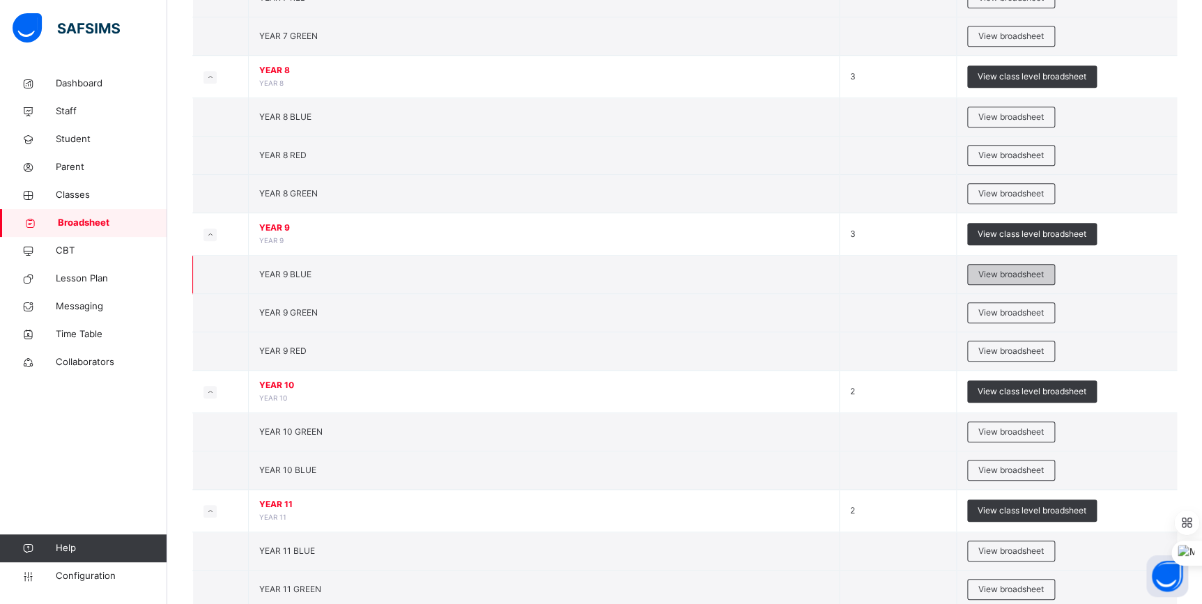
click at [993, 278] on span "View broadsheet" at bounding box center [1010, 274] width 65 height 13
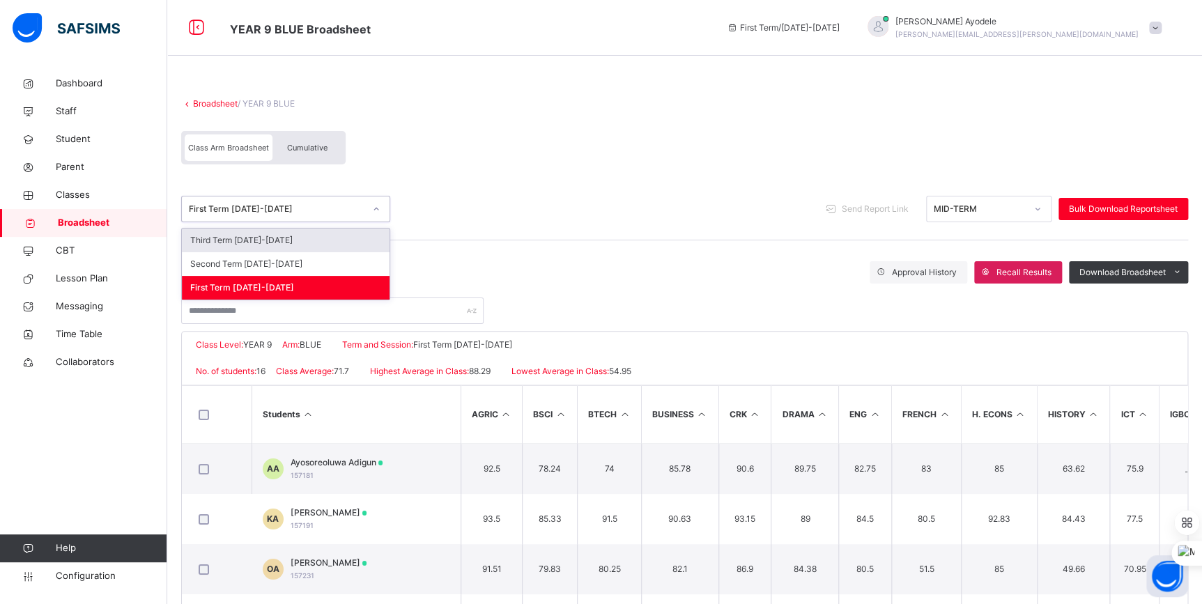
click at [279, 216] on div "First Term [DATE]-[DATE]" at bounding box center [272, 210] width 181 height 22
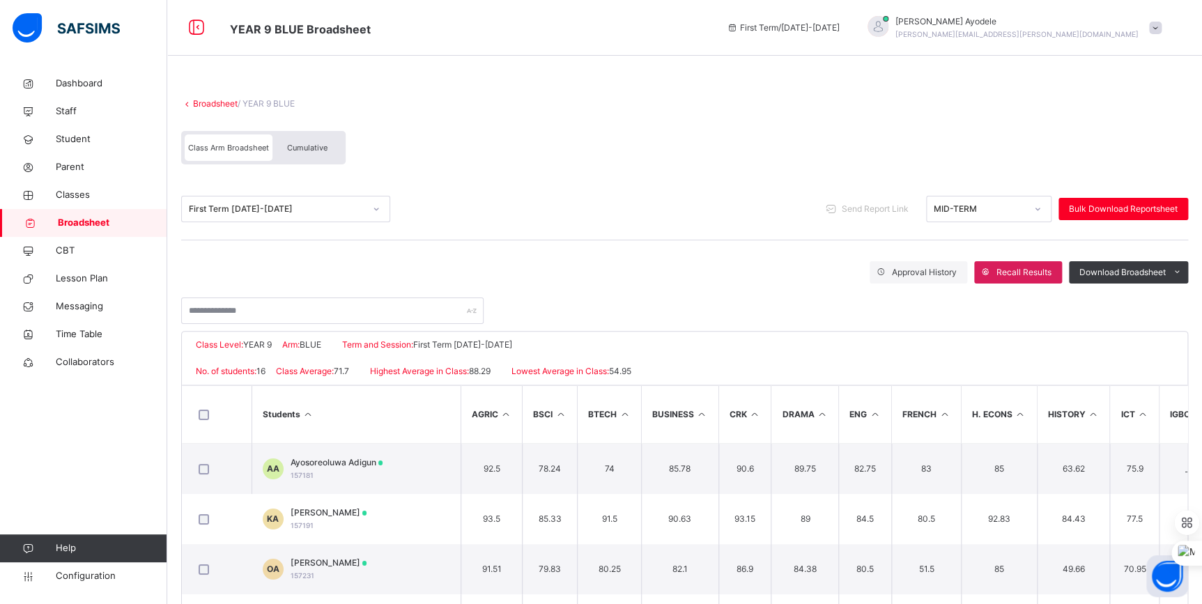
click at [229, 104] on link "Broadsheet" at bounding box center [215, 103] width 45 height 10
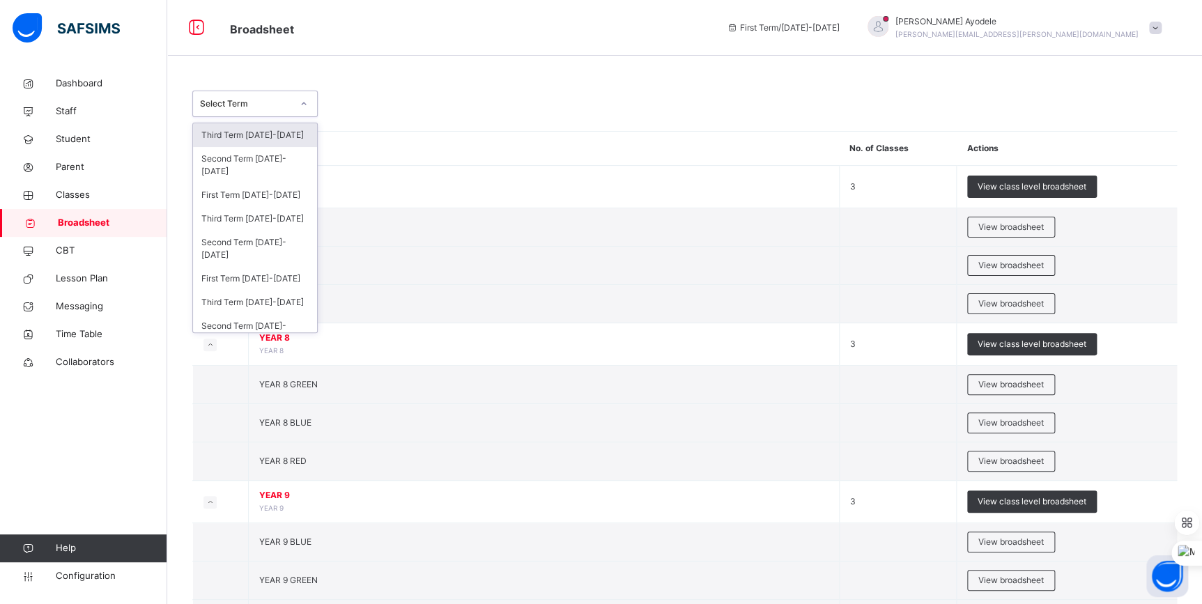
click at [259, 108] on div "Select Term" at bounding box center [246, 104] width 92 height 13
click at [258, 281] on div "First Term [DATE]-[DATE]" at bounding box center [255, 279] width 124 height 24
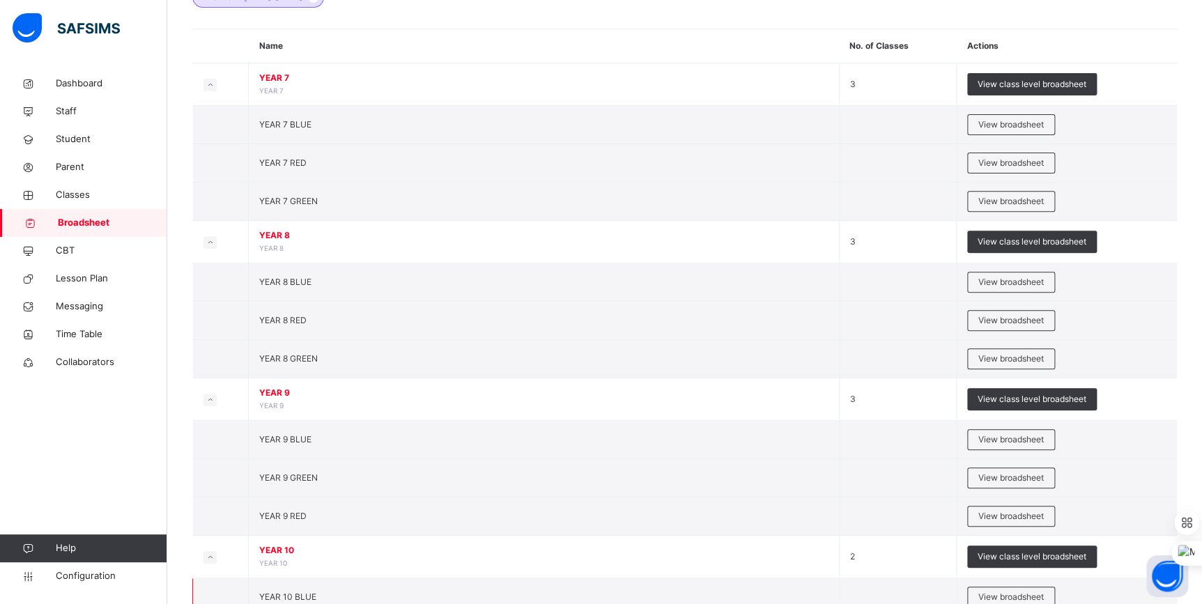
scroll to position [354, 0]
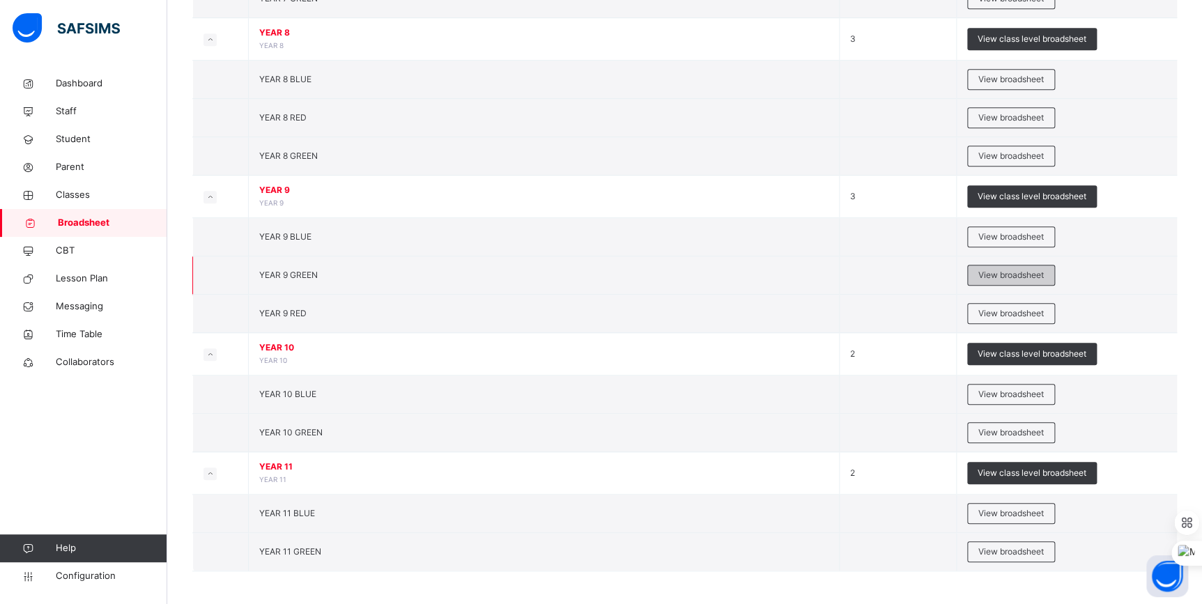
click at [984, 269] on span "View broadsheet" at bounding box center [1010, 275] width 65 height 13
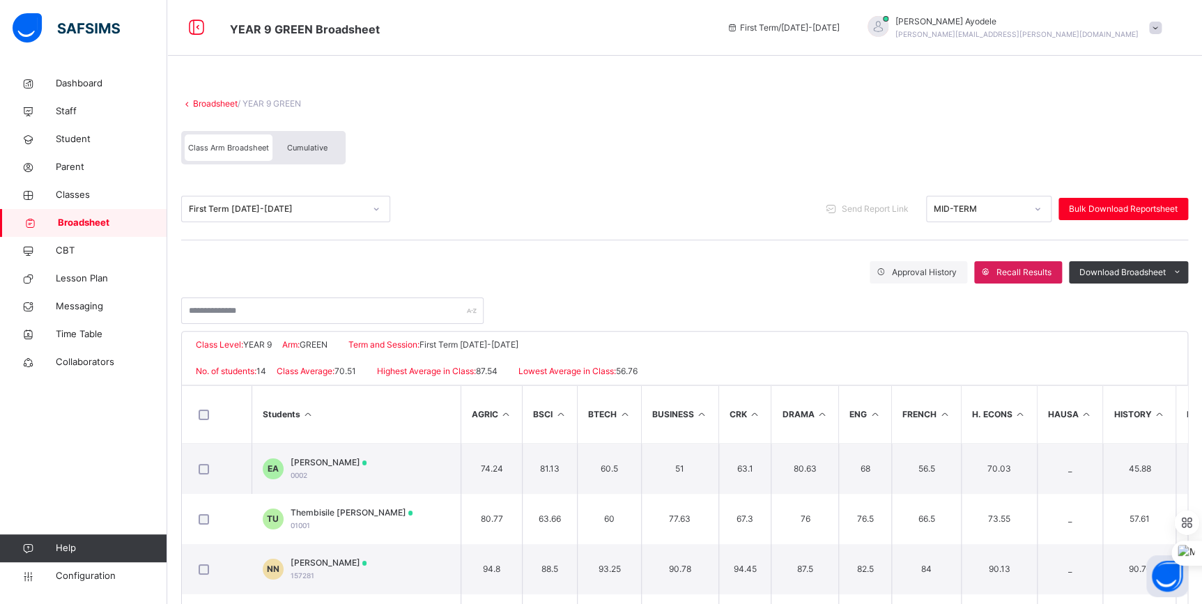
click at [307, 211] on div "First Term [DATE]-[DATE]" at bounding box center [277, 209] width 176 height 13
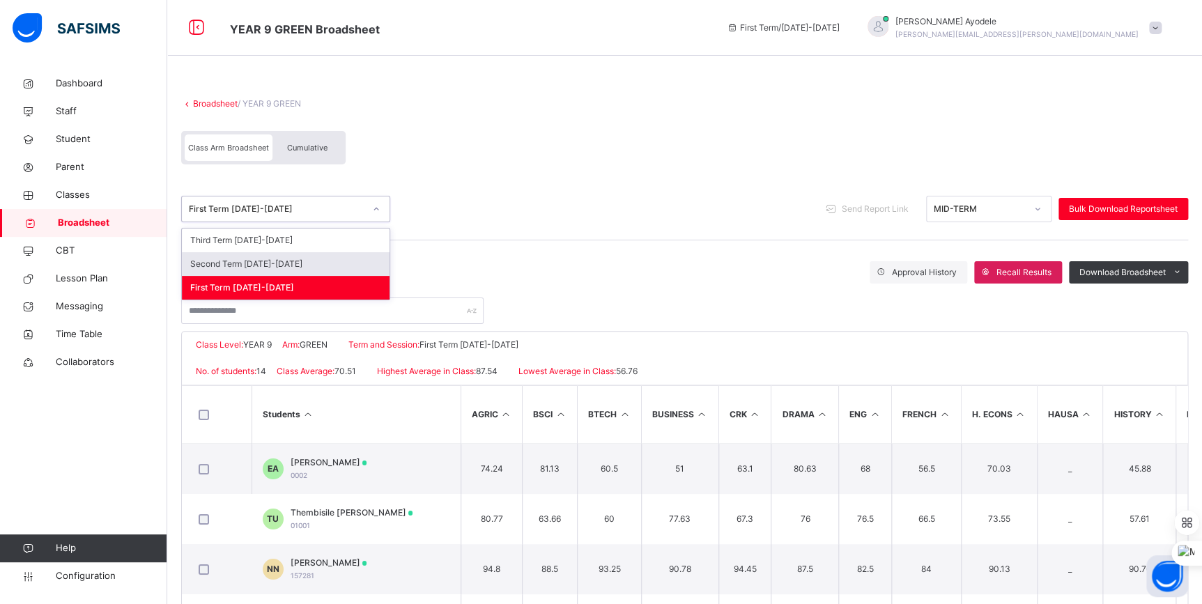
click at [510, 267] on div "Approval History Recall Results Download Broadsheet PDF Excel sheet" at bounding box center [684, 272] width 1007 height 22
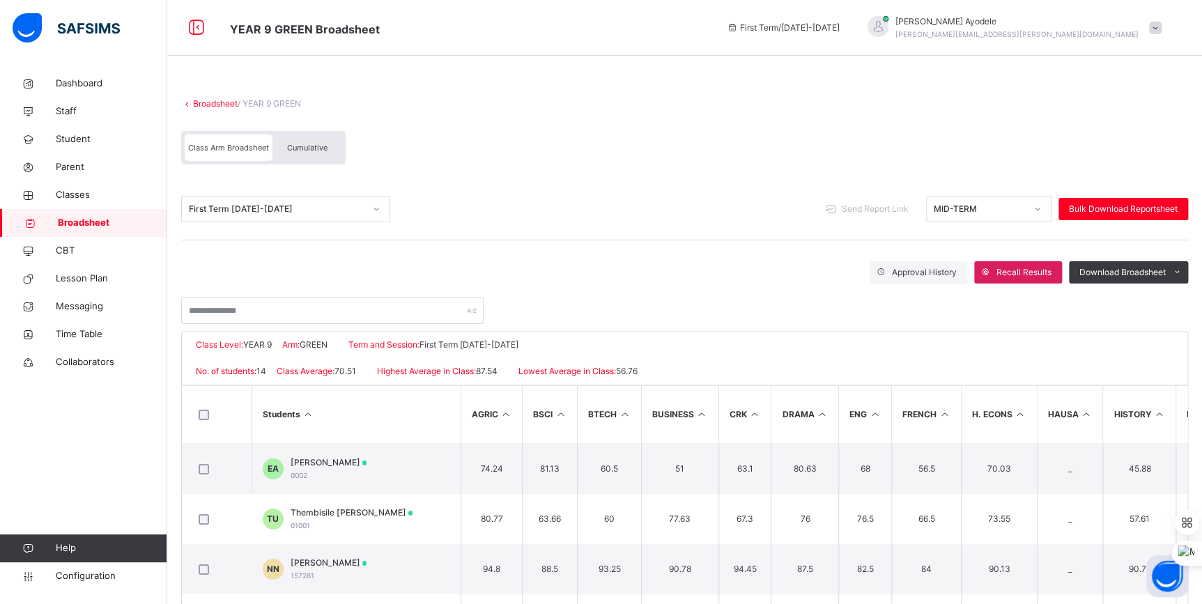
click at [223, 105] on link "Broadsheet" at bounding box center [215, 103] width 45 height 10
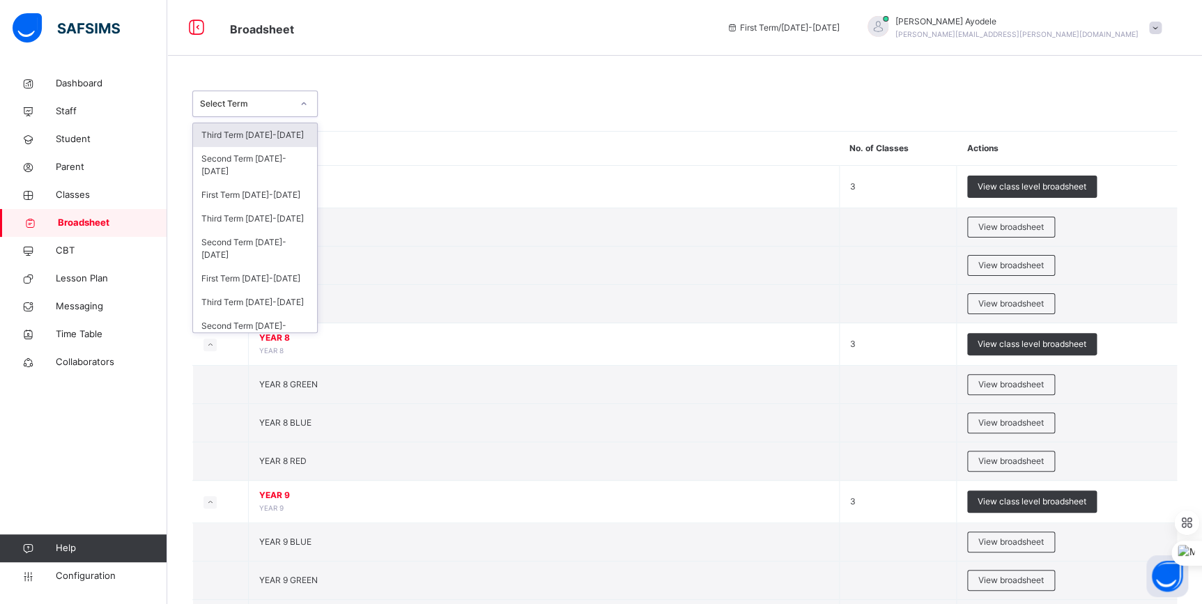
click at [264, 109] on div "Select Term" at bounding box center [246, 104] width 92 height 13
click at [261, 278] on div "First Term [DATE]-[DATE]" at bounding box center [255, 279] width 124 height 24
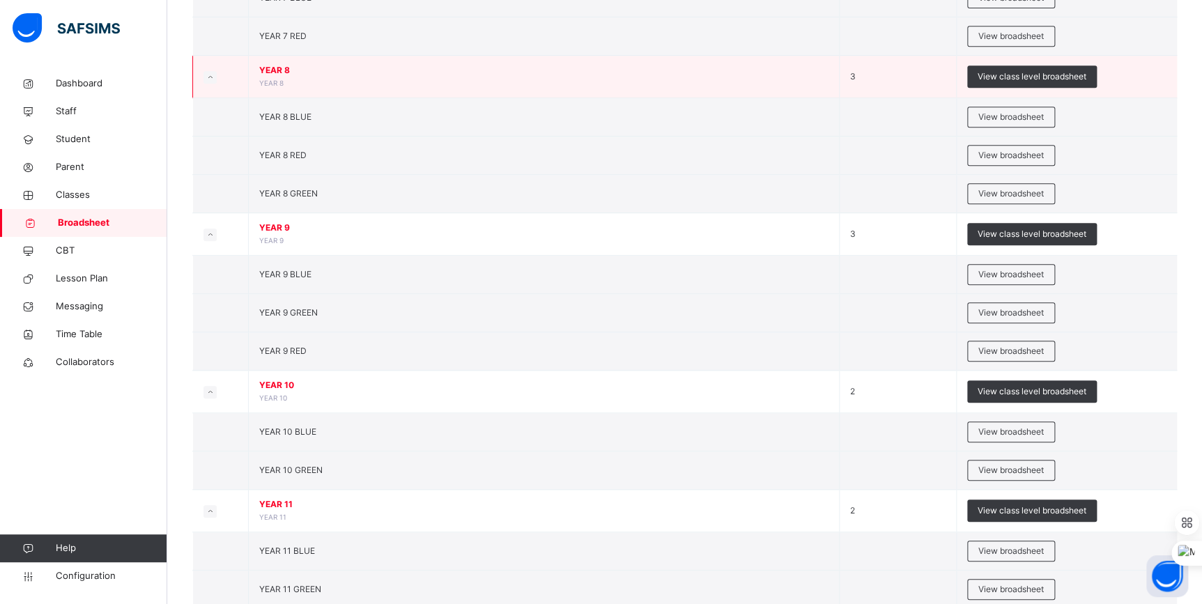
scroll to position [354, 0]
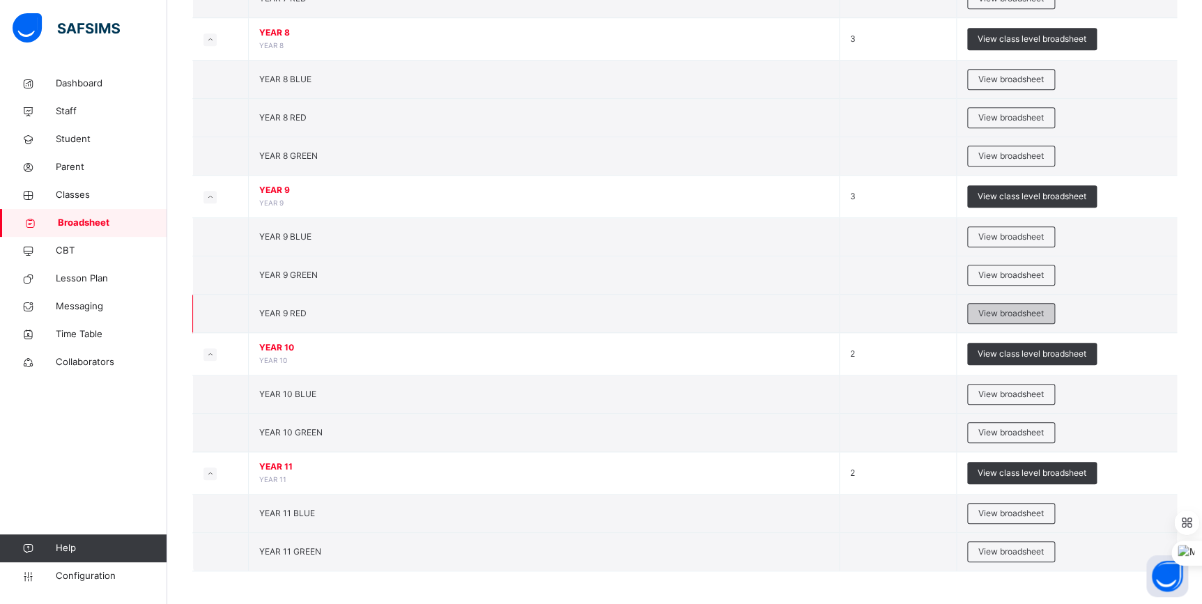
click at [991, 318] on span "View broadsheet" at bounding box center [1010, 313] width 65 height 13
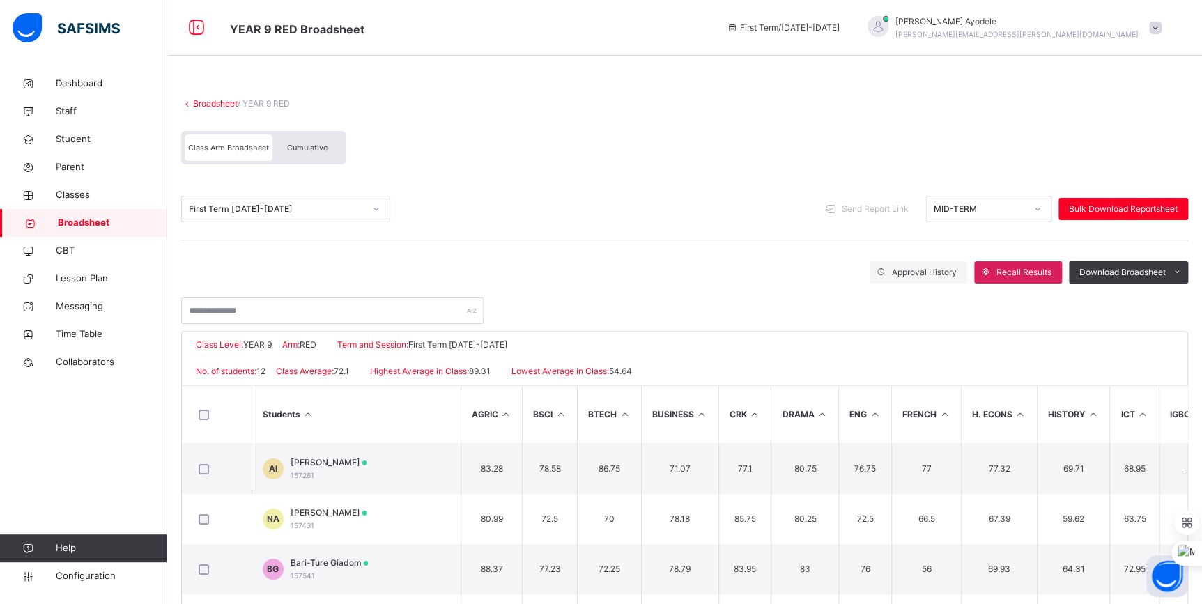
click at [227, 103] on link "Broadsheet" at bounding box center [215, 103] width 45 height 10
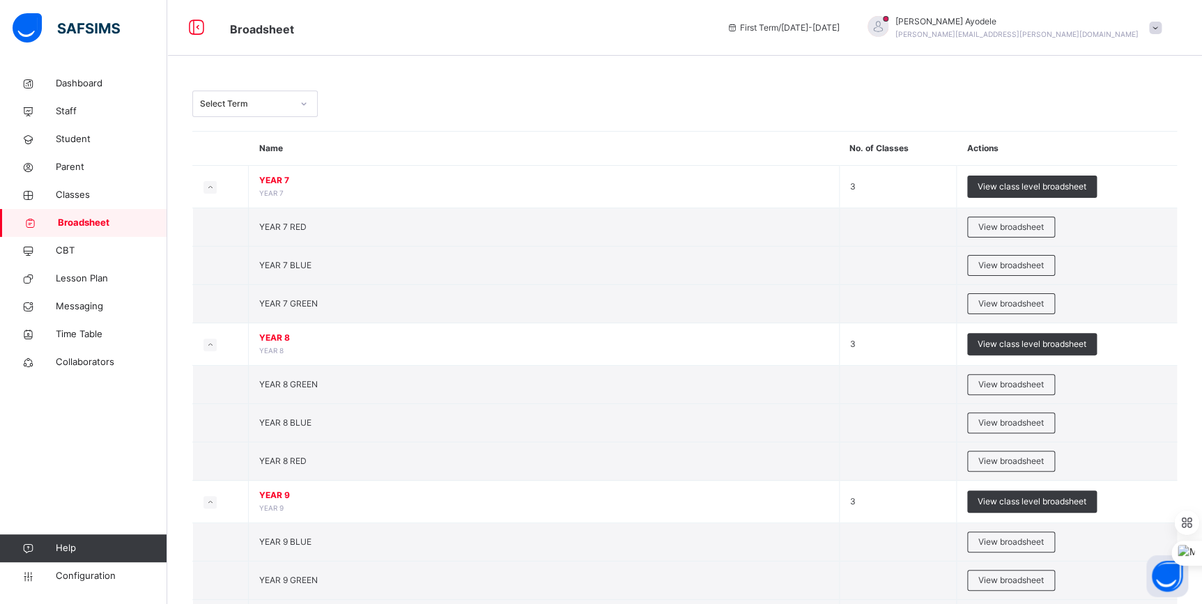
click at [276, 112] on div "Select Term" at bounding box center [242, 104] width 98 height 22
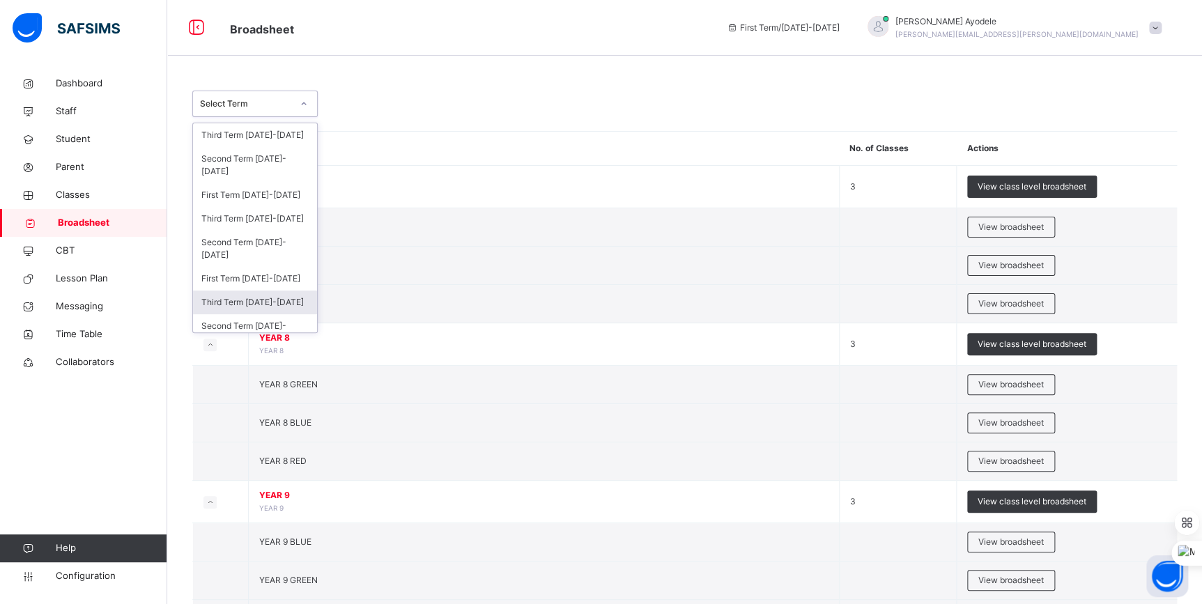
scroll to position [65, 0]
click at [247, 293] on div "First Term [DATE]-[DATE]" at bounding box center [255, 298] width 124 height 24
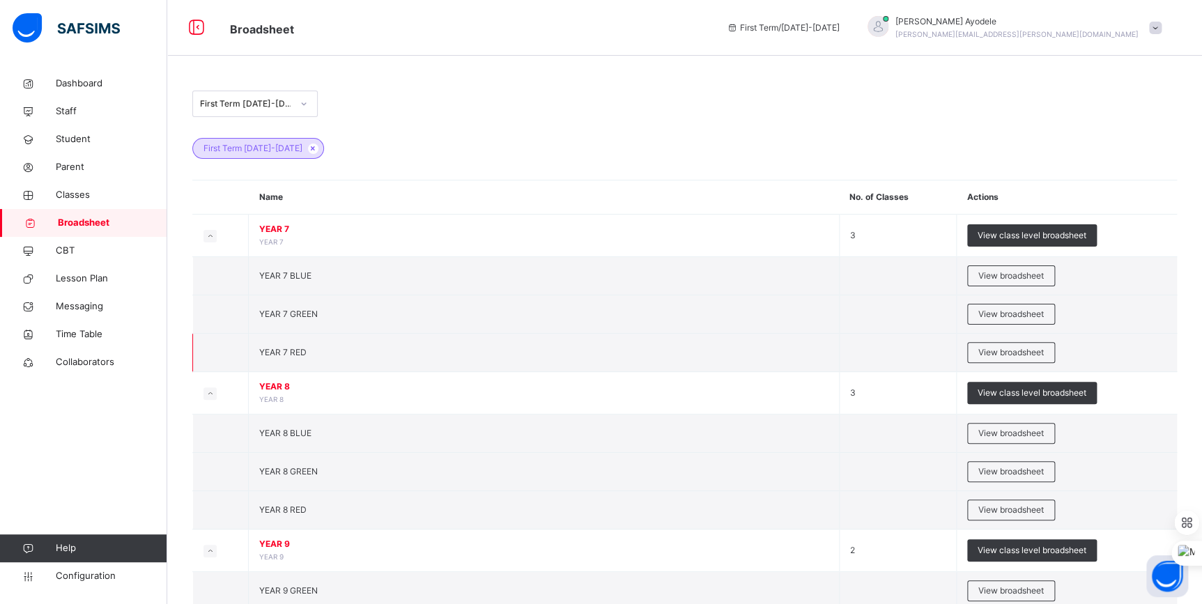
scroll to position [196, 0]
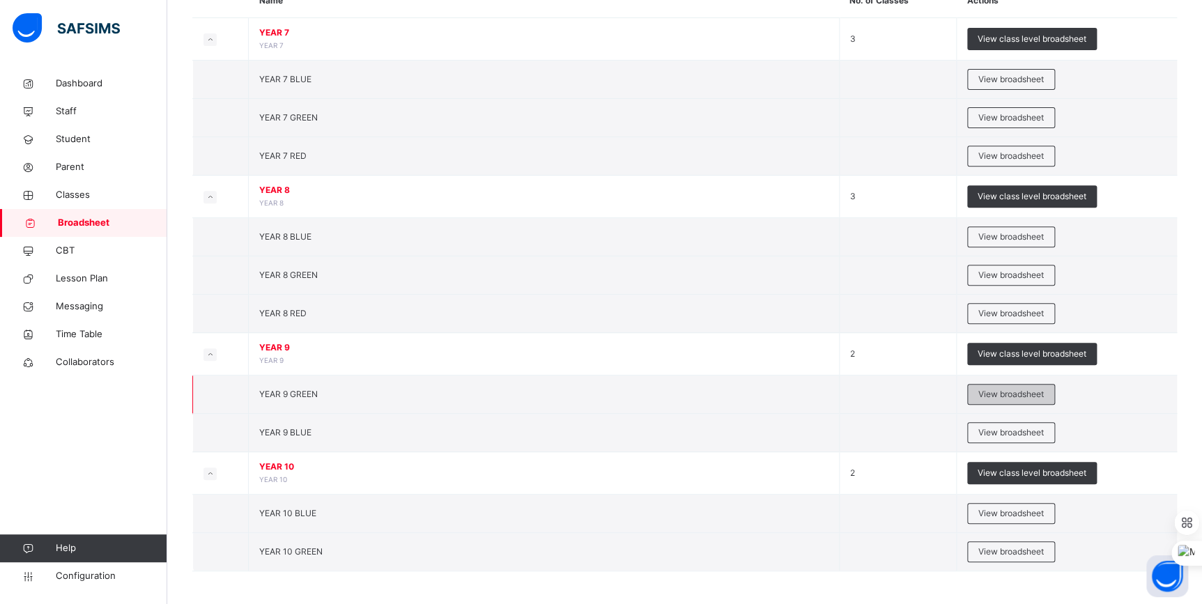
click at [993, 391] on span "View broadsheet" at bounding box center [1010, 394] width 65 height 13
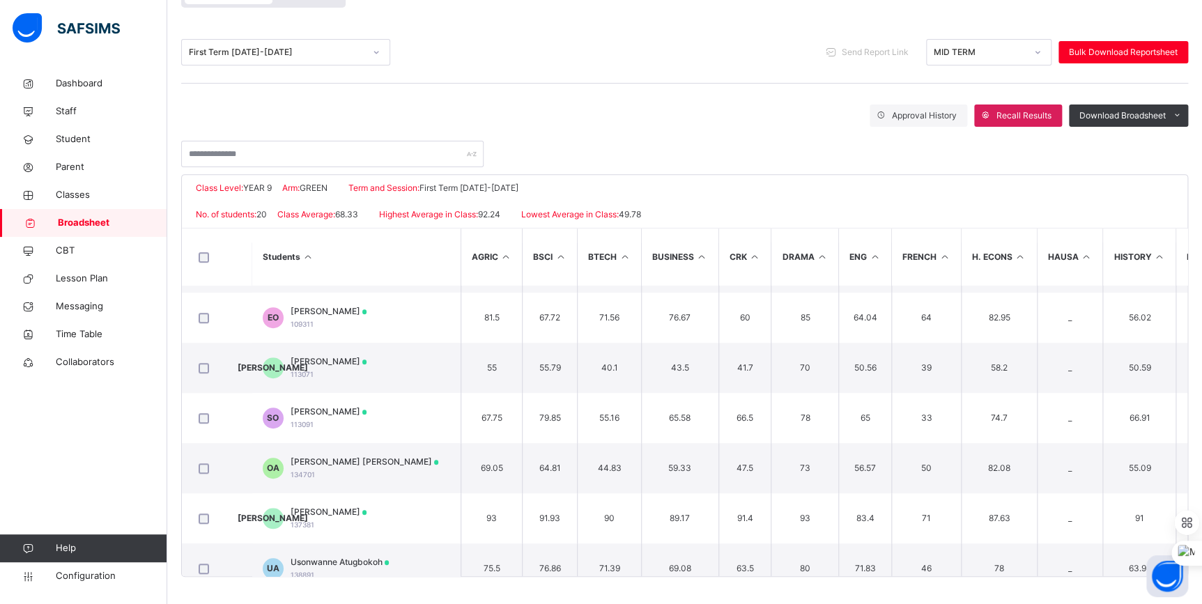
scroll to position [506, 0]
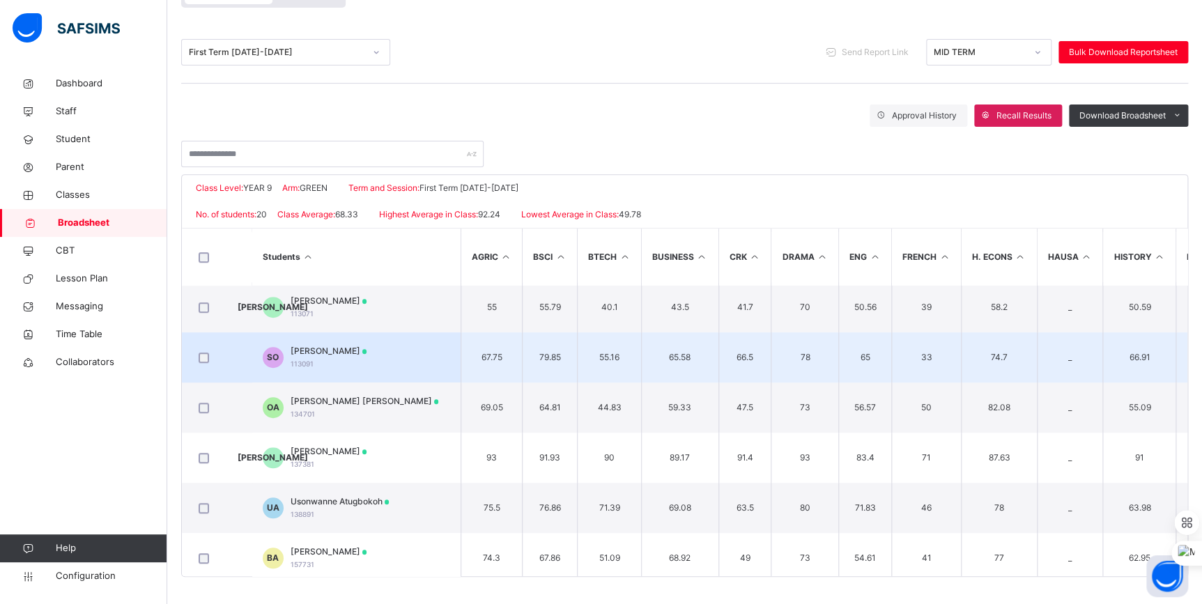
click at [340, 352] on span "[PERSON_NAME]" at bounding box center [328, 351] width 77 height 13
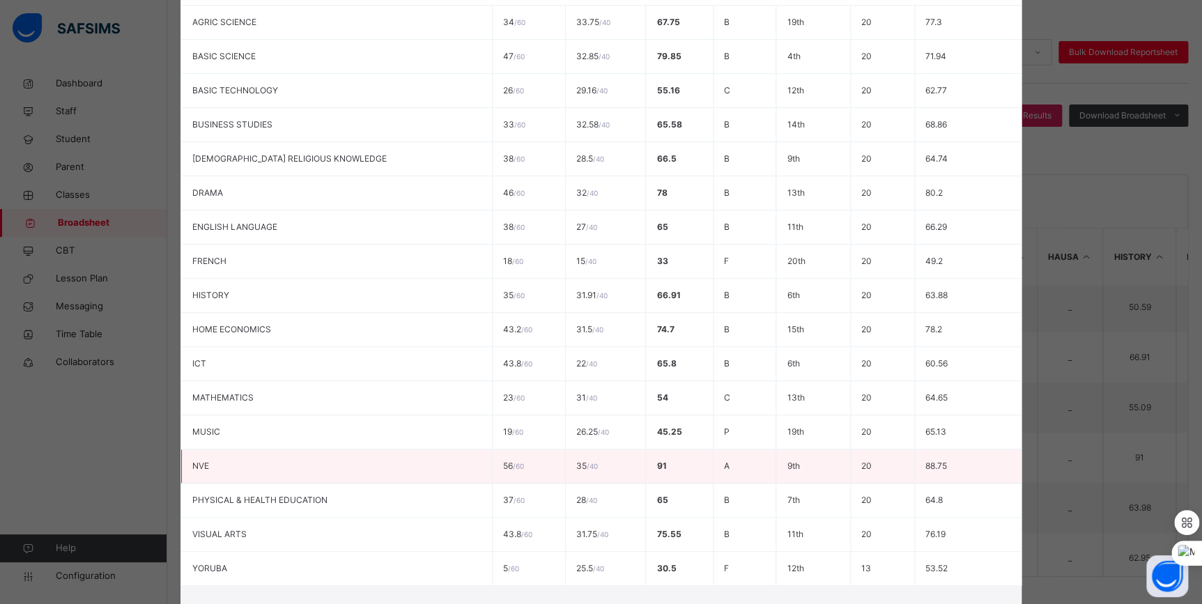
scroll to position [497, 0]
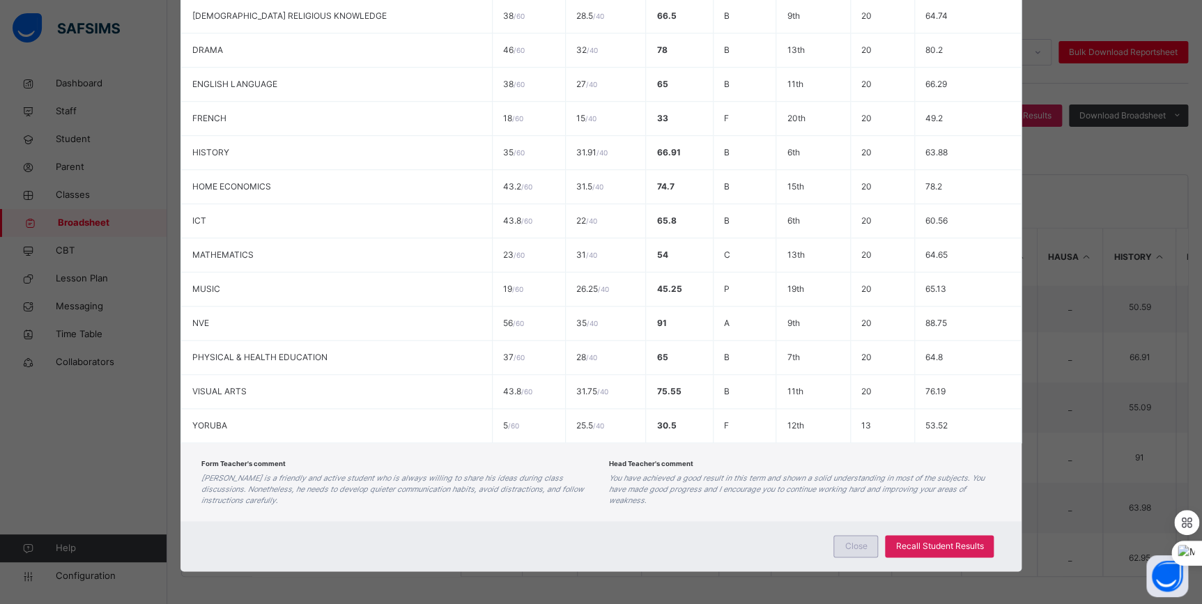
click at [861, 542] on span "Close" at bounding box center [855, 546] width 22 height 13
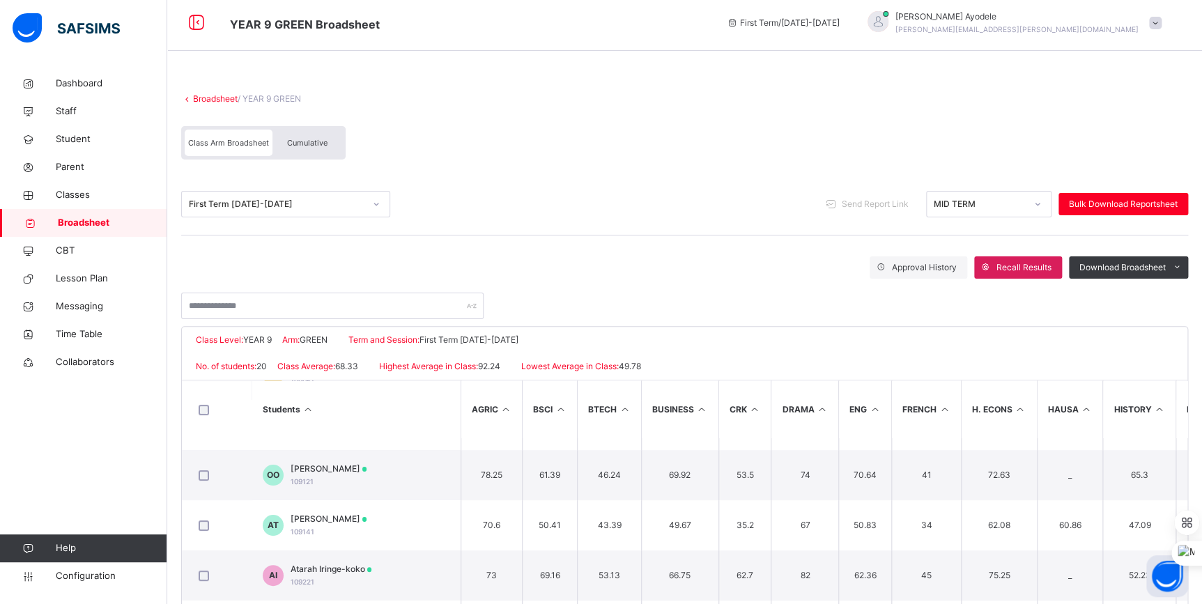
scroll to position [0, 0]
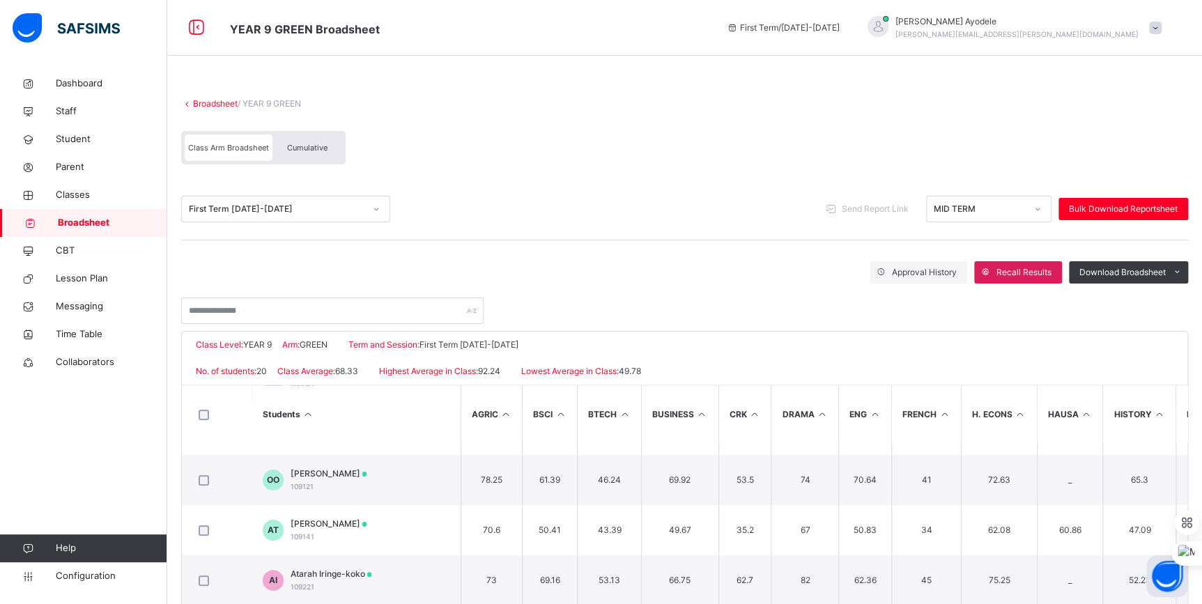
click at [304, 146] on span "Cumulative" at bounding box center [307, 148] width 40 height 10
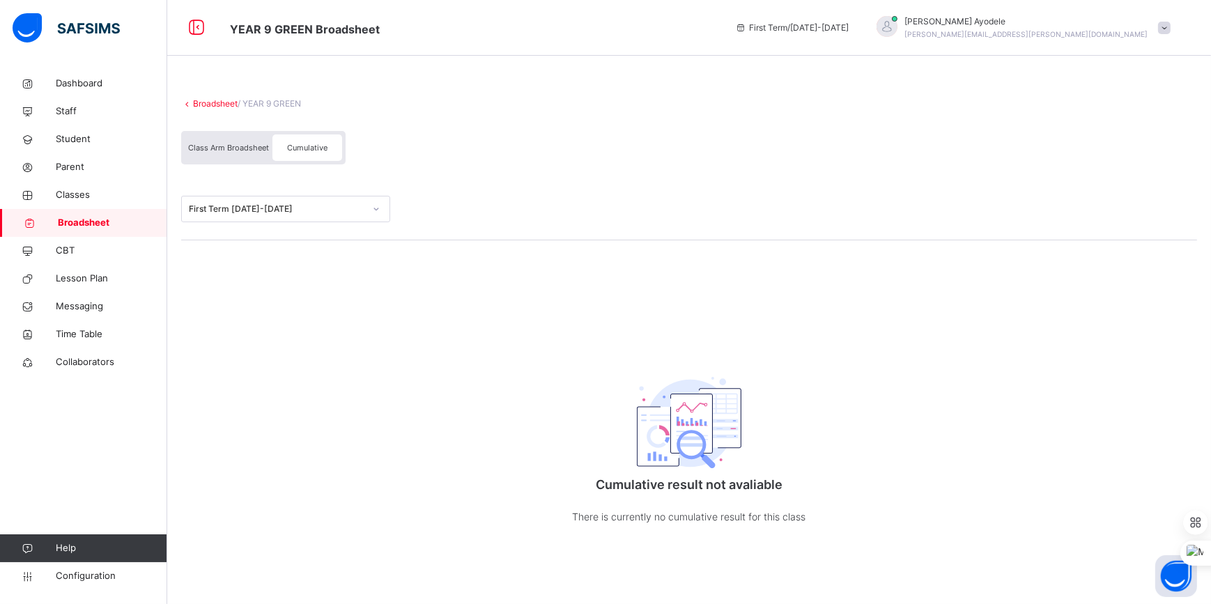
click at [242, 153] on div "Class Arm Broadsheet" at bounding box center [229, 147] width 88 height 26
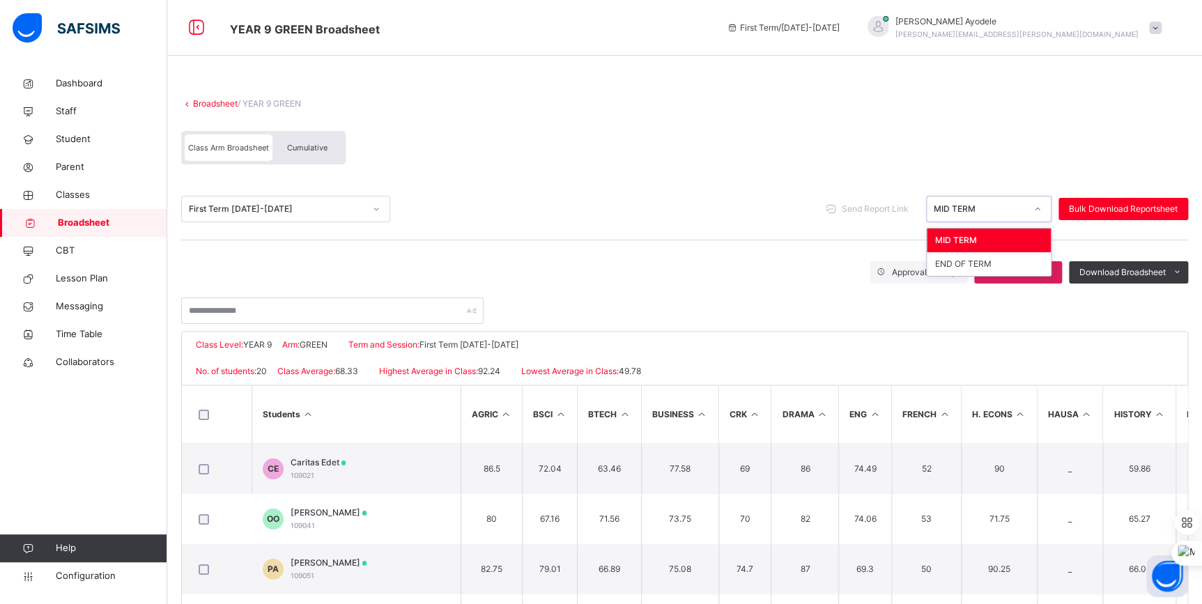
click at [949, 213] on div "MID TERM" at bounding box center [979, 209] width 92 height 13
click at [954, 259] on div "END OF TERM" at bounding box center [988, 264] width 124 height 24
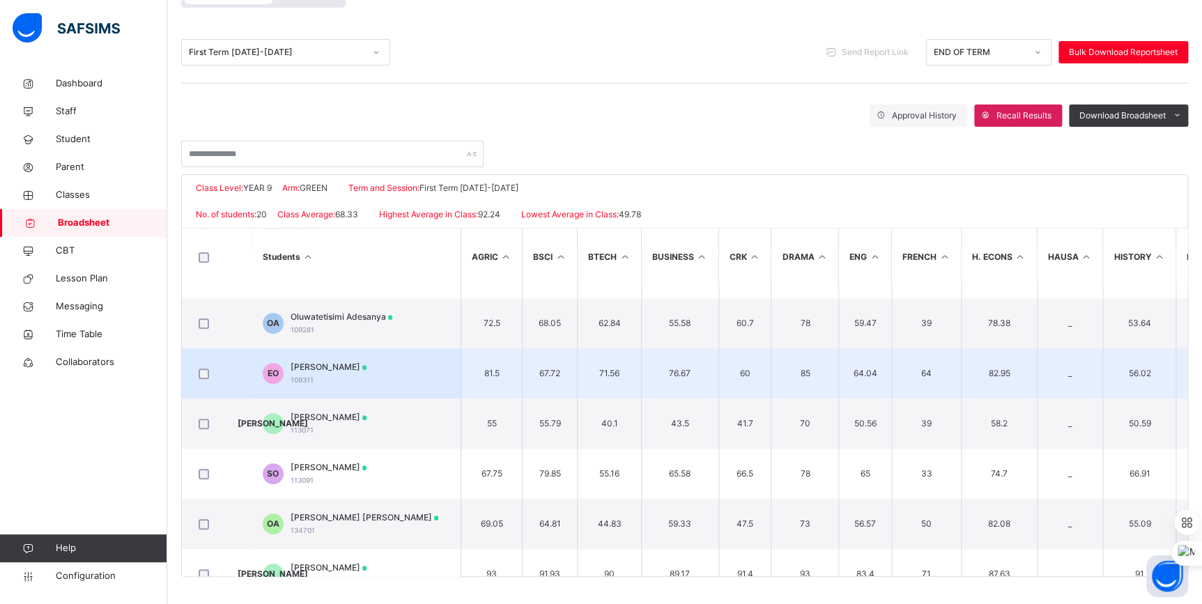
scroll to position [443, 0]
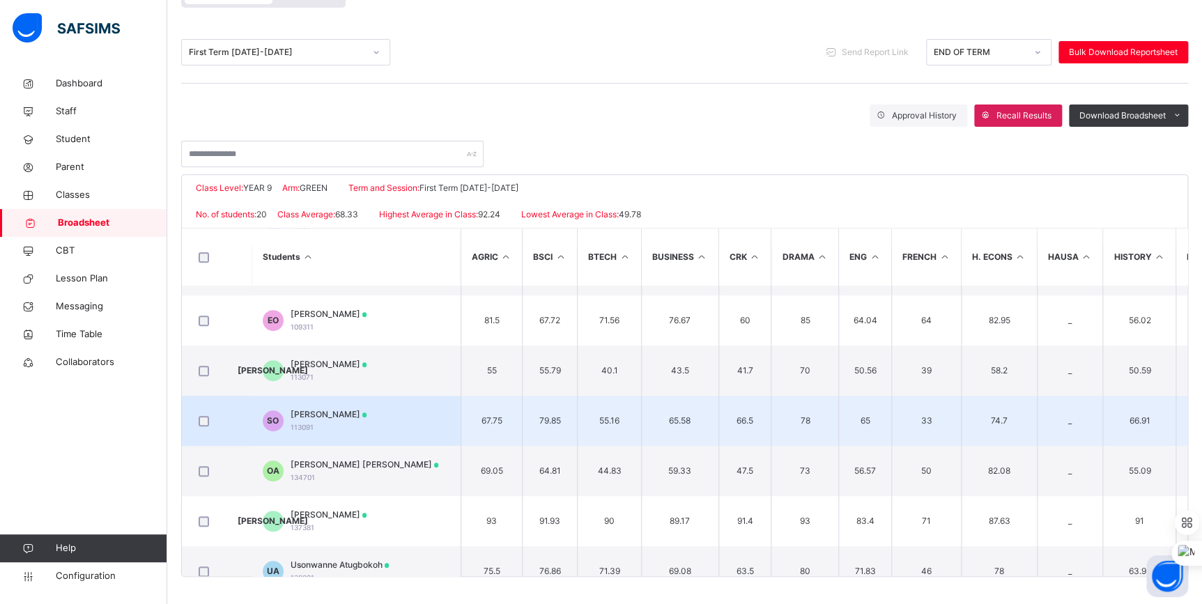
click at [336, 417] on span "[PERSON_NAME]" at bounding box center [328, 414] width 77 height 13
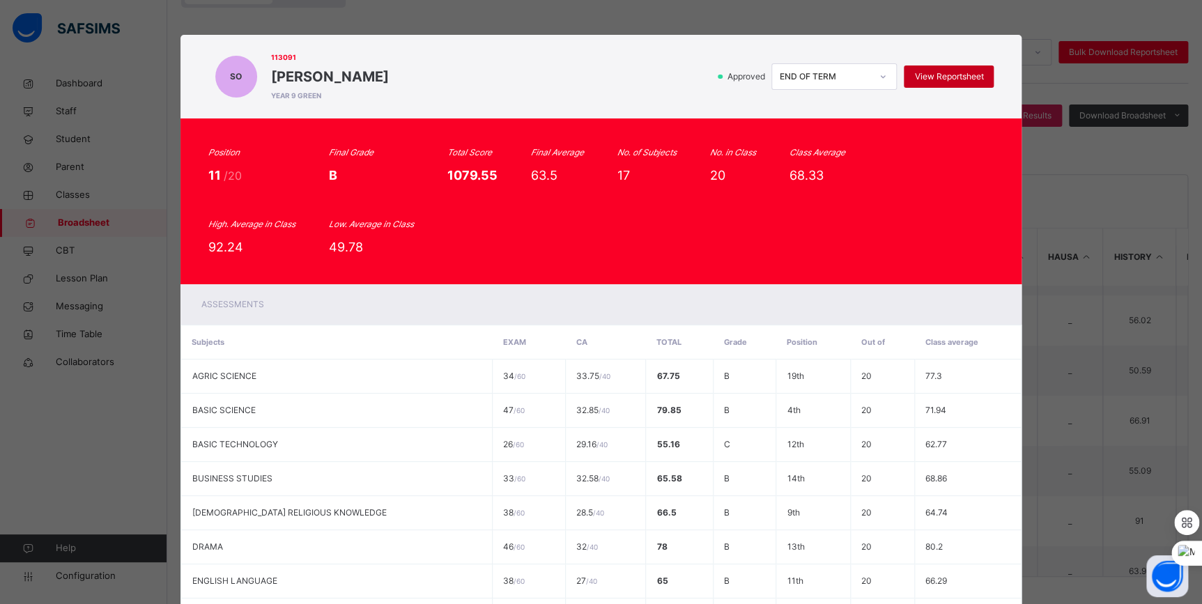
click at [907, 78] on div "View Reportsheet" at bounding box center [948, 76] width 90 height 22
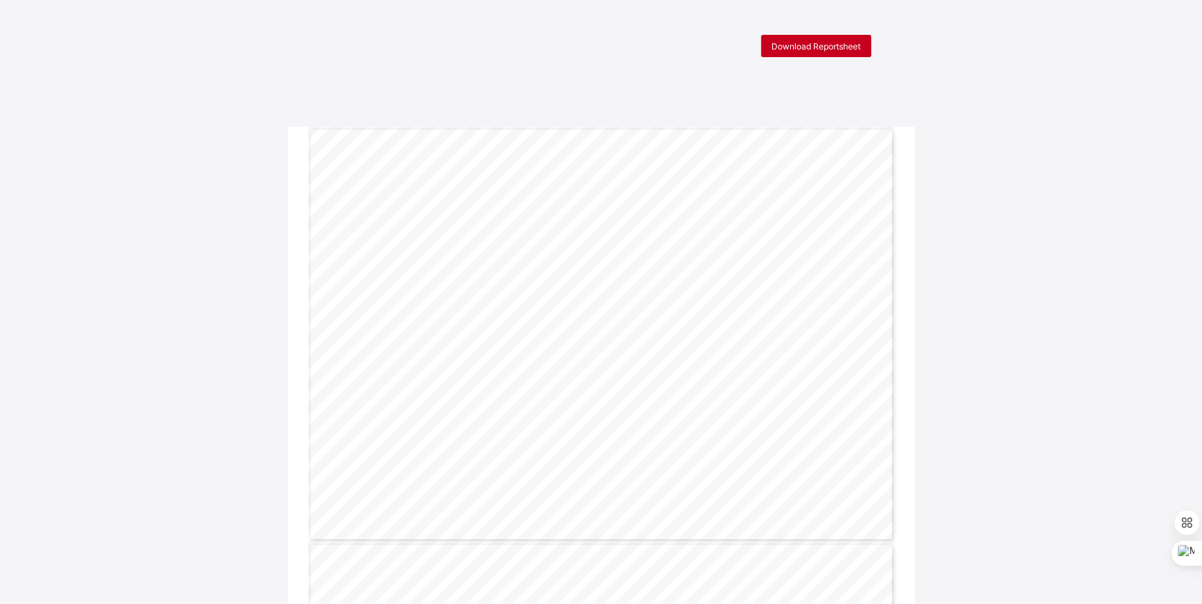
click at [783, 45] on span "Download Reportsheet" at bounding box center [815, 46] width 89 height 10
click at [774, 46] on span "Download Reportsheet" at bounding box center [815, 46] width 89 height 10
click at [792, 47] on span "Download Reportsheet" at bounding box center [815, 46] width 89 height 10
click at [810, 53] on div "Download Reportsheet" at bounding box center [816, 46] width 110 height 22
